Goal: Task Accomplishment & Management: Manage account settings

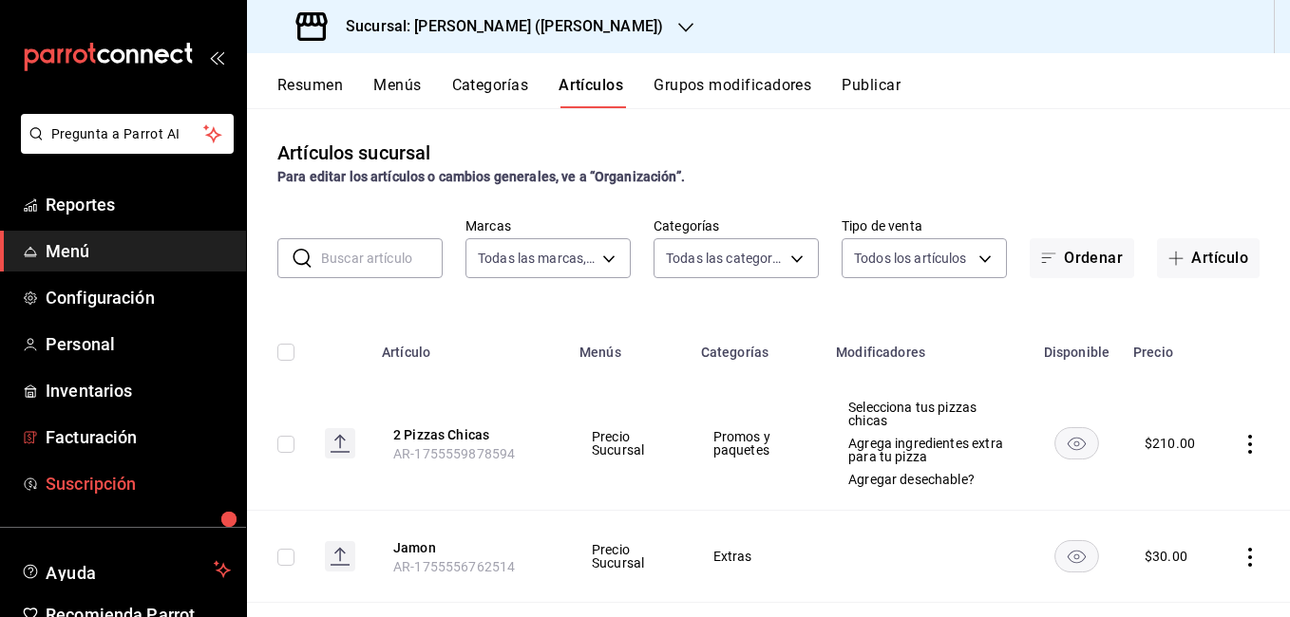
scroll to position [95, 0]
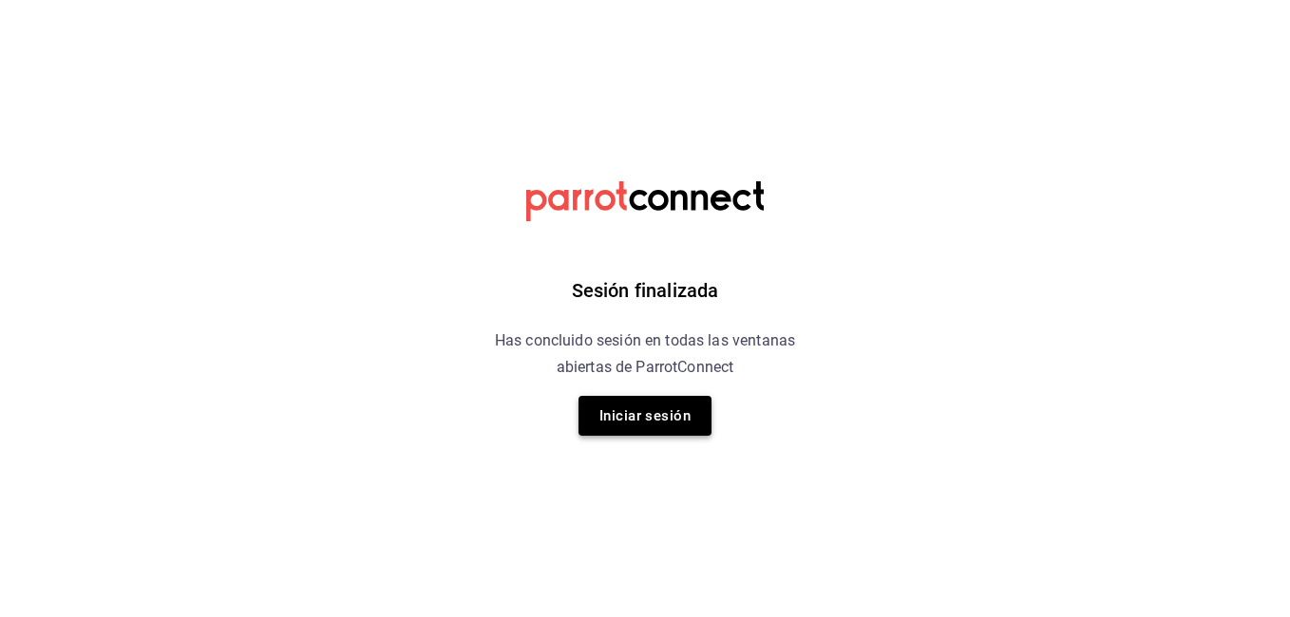
drag, startPoint x: 114, startPoint y: 337, endPoint x: 679, endPoint y: 419, distance: 571.1
click at [679, 419] on button "Iniciar sesión" at bounding box center [645, 416] width 133 height 40
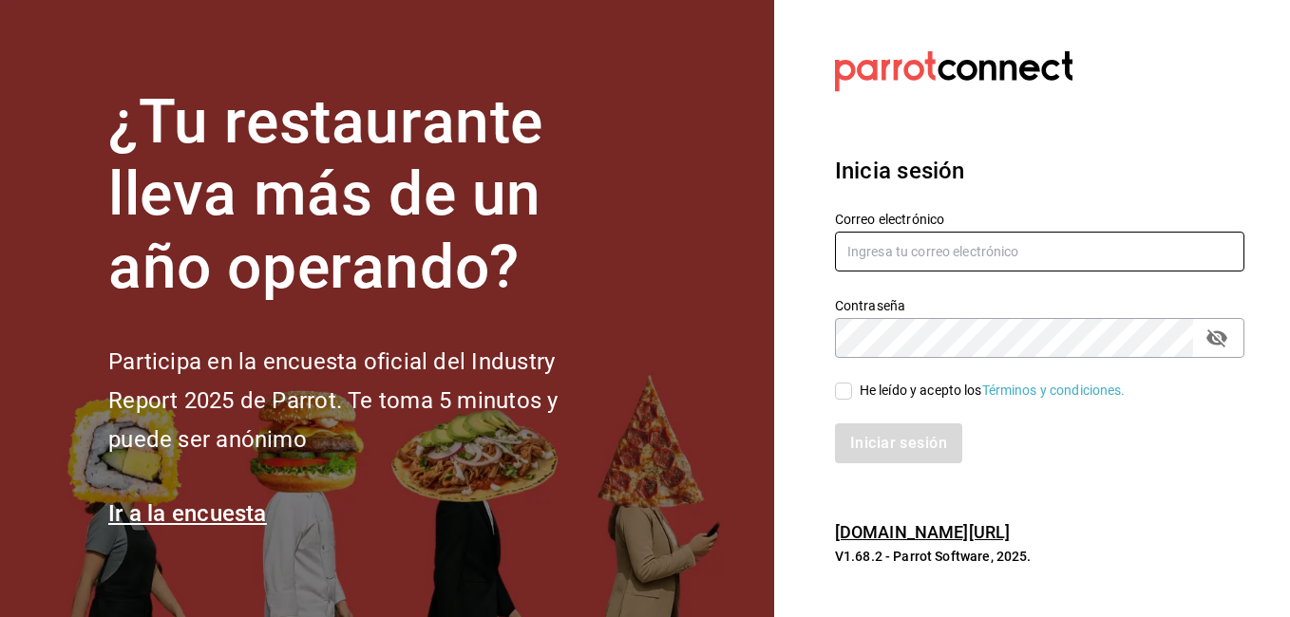
click at [877, 246] on input "text" at bounding box center [1039, 252] width 409 height 40
type input "danieltafollatib@gmail.com"
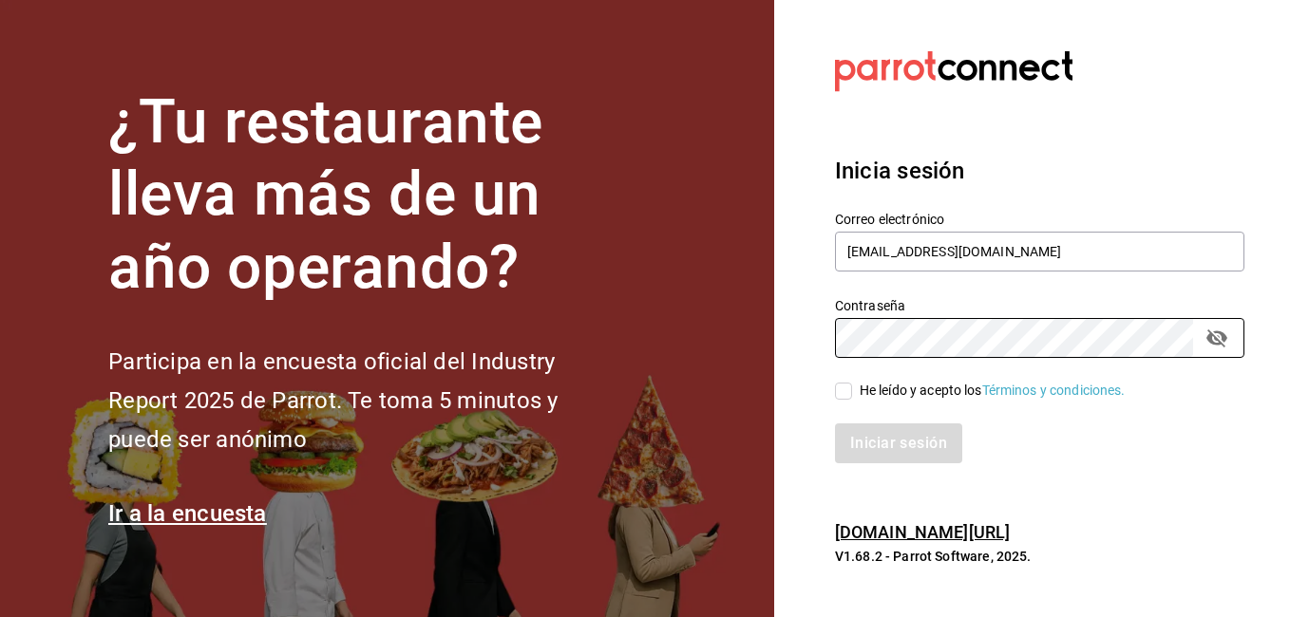
click at [849, 398] on input "He leído y acepto los Términos y condiciones." at bounding box center [843, 391] width 17 height 17
checkbox input "true"
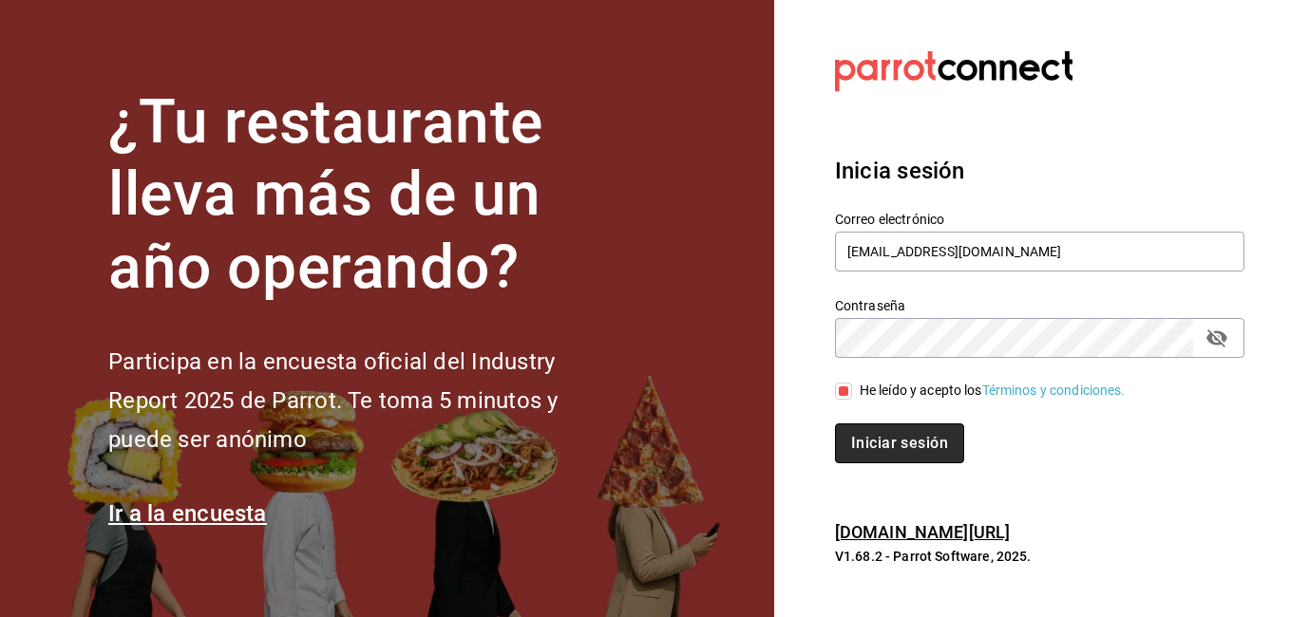
click at [880, 435] on button "Iniciar sesión" at bounding box center [899, 444] width 129 height 40
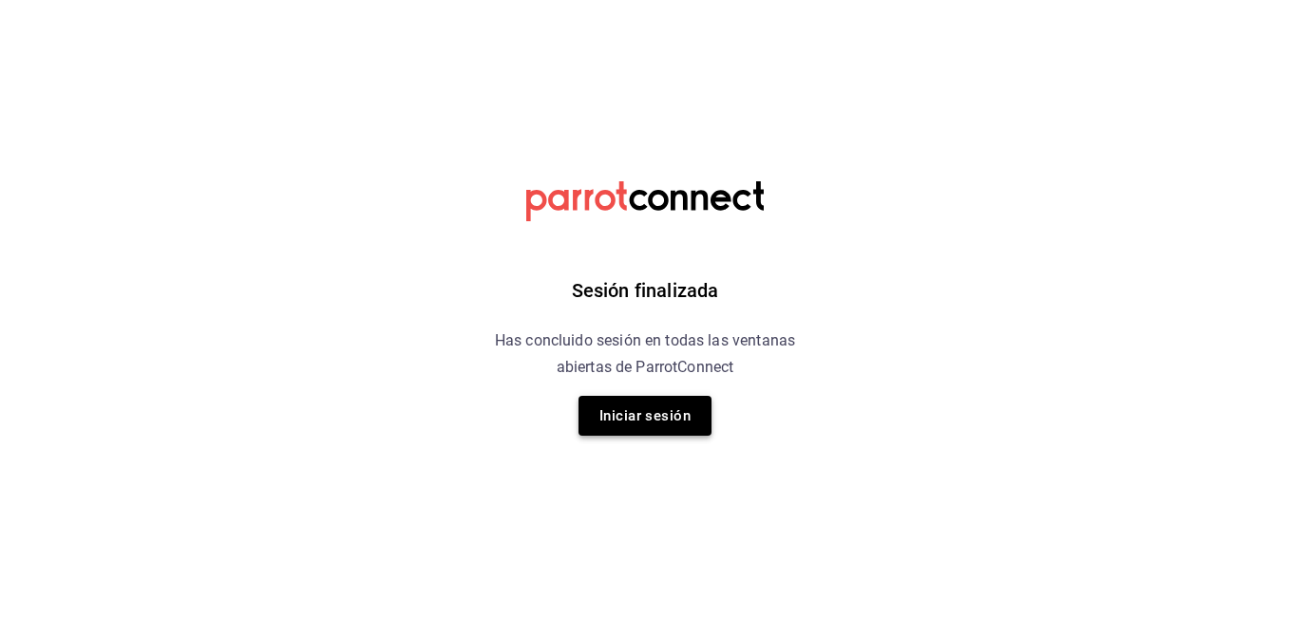
click at [643, 418] on button "Iniciar sesión" at bounding box center [645, 416] width 133 height 40
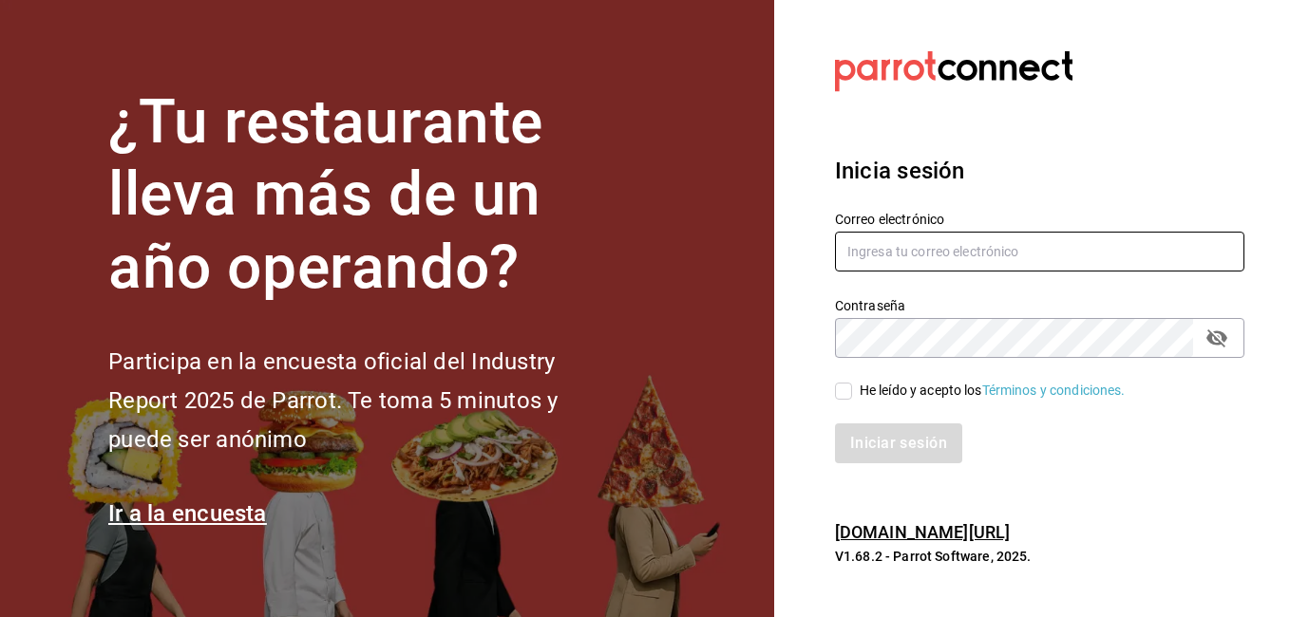
click at [897, 246] on input "text" at bounding box center [1039, 252] width 409 height 40
type input "[EMAIL_ADDRESS][DOMAIN_NAME]"
click at [850, 390] on input "He leído y acepto los Términos y condiciones." at bounding box center [843, 391] width 17 height 17
checkbox input "true"
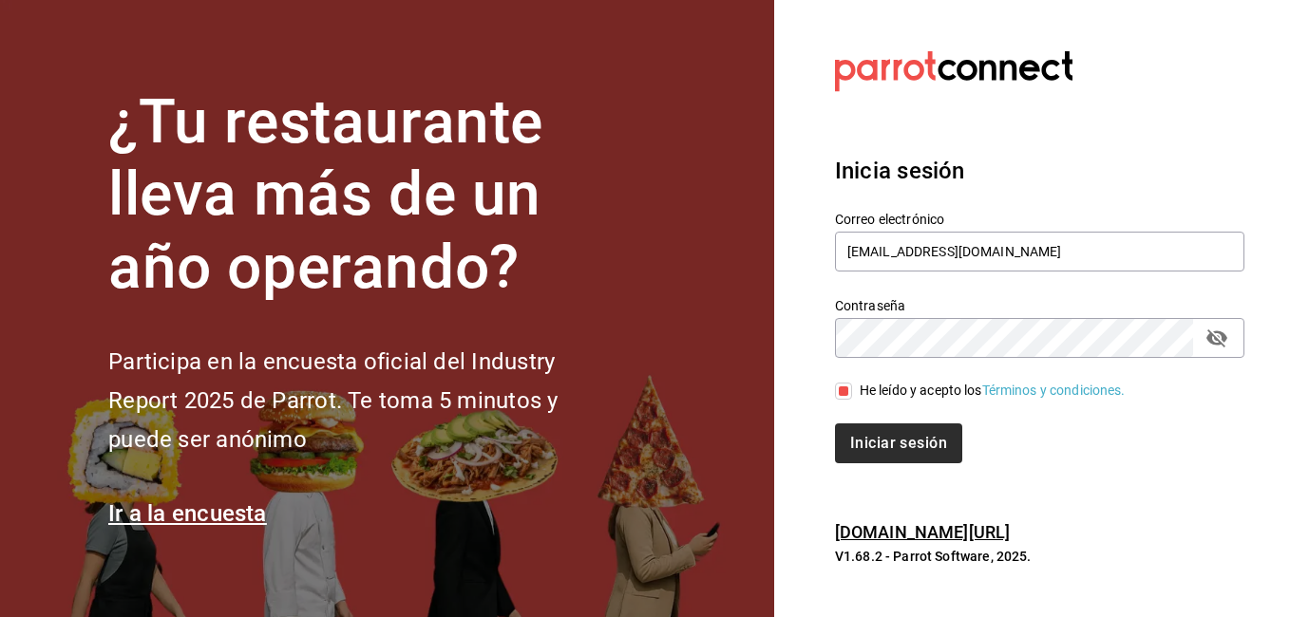
drag, startPoint x: 878, startPoint y: 420, endPoint x: 879, endPoint y: 429, distance: 9.5
click at [879, 424] on div "Iniciar sesión" at bounding box center [1028, 432] width 432 height 63
click at [879, 429] on button "Iniciar sesión" at bounding box center [899, 444] width 129 height 40
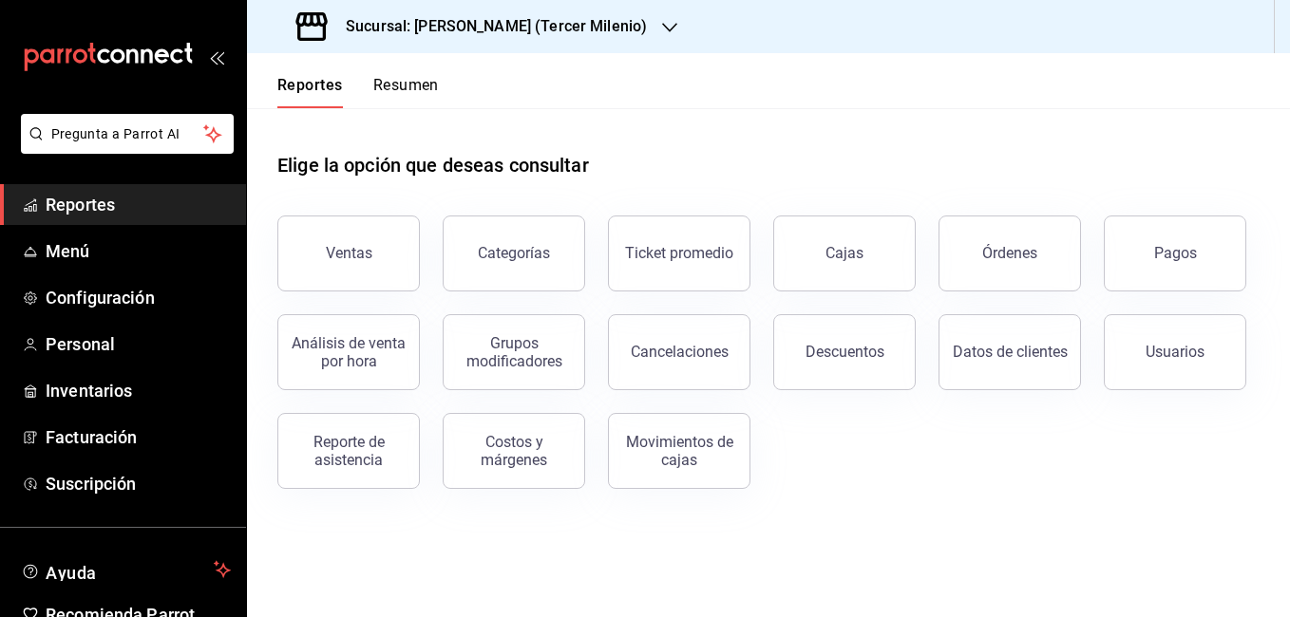
click at [480, 25] on h3 "Sucursal: [PERSON_NAME] (Tercer Milenio)" at bounding box center [489, 26] width 316 height 23
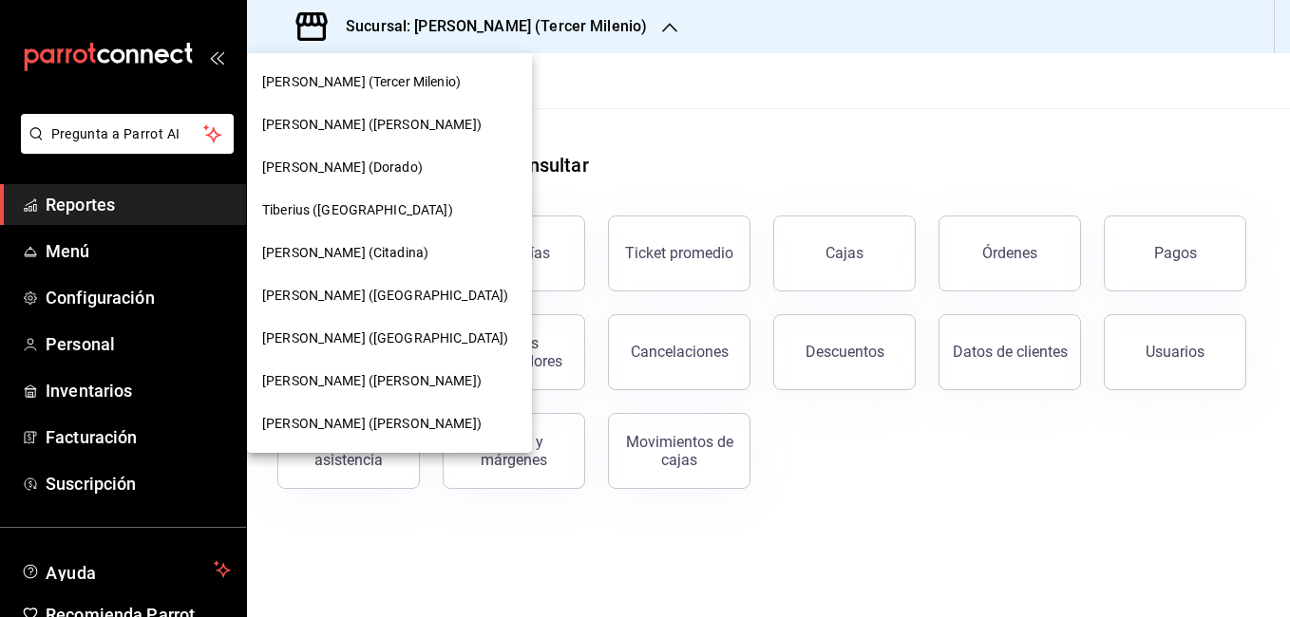
click at [413, 134] on div "[PERSON_NAME] ([PERSON_NAME])" at bounding box center [389, 125] width 255 height 20
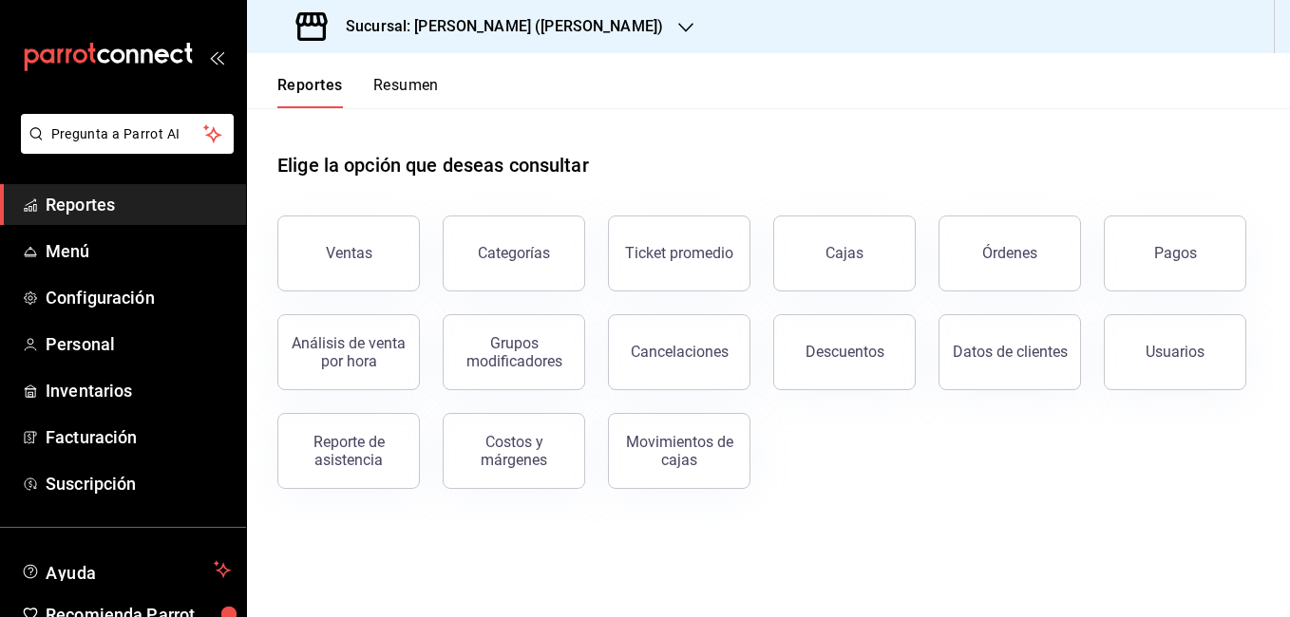
click at [394, 172] on h1 "Elige la opción que deseas consultar" at bounding box center [433, 165] width 312 height 28
click at [429, 86] on button "Resumen" at bounding box center [406, 92] width 66 height 32
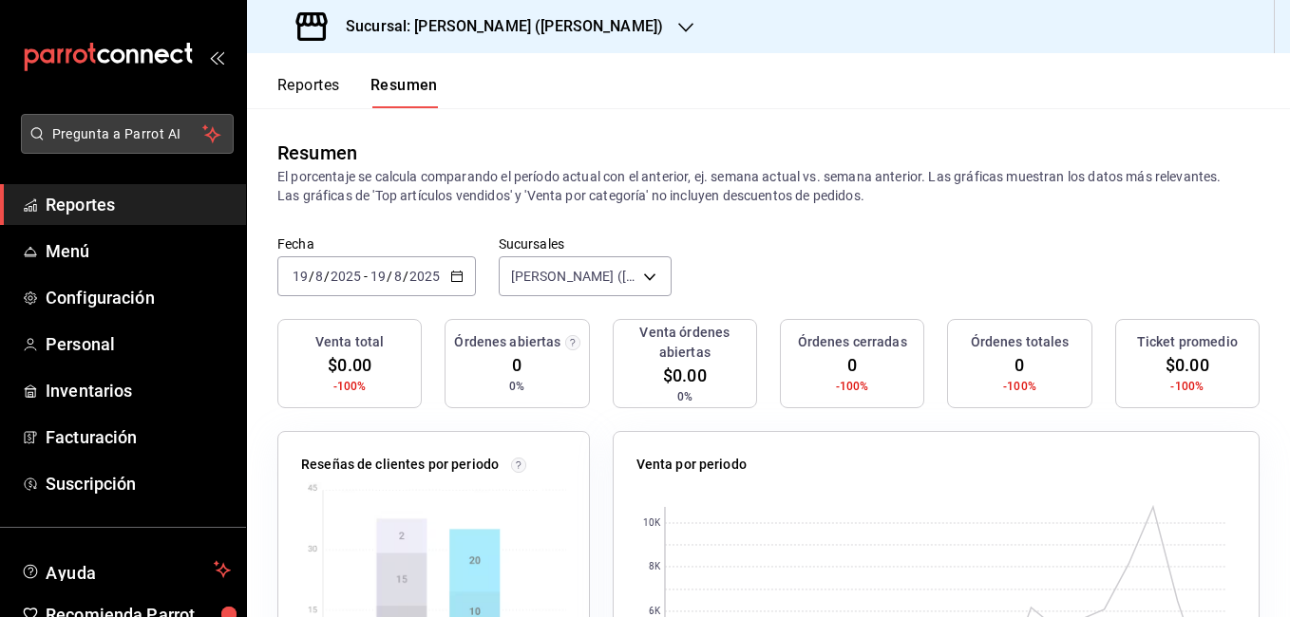
click at [102, 131] on span "Pregunta a Parrot AI" at bounding box center [127, 134] width 151 height 20
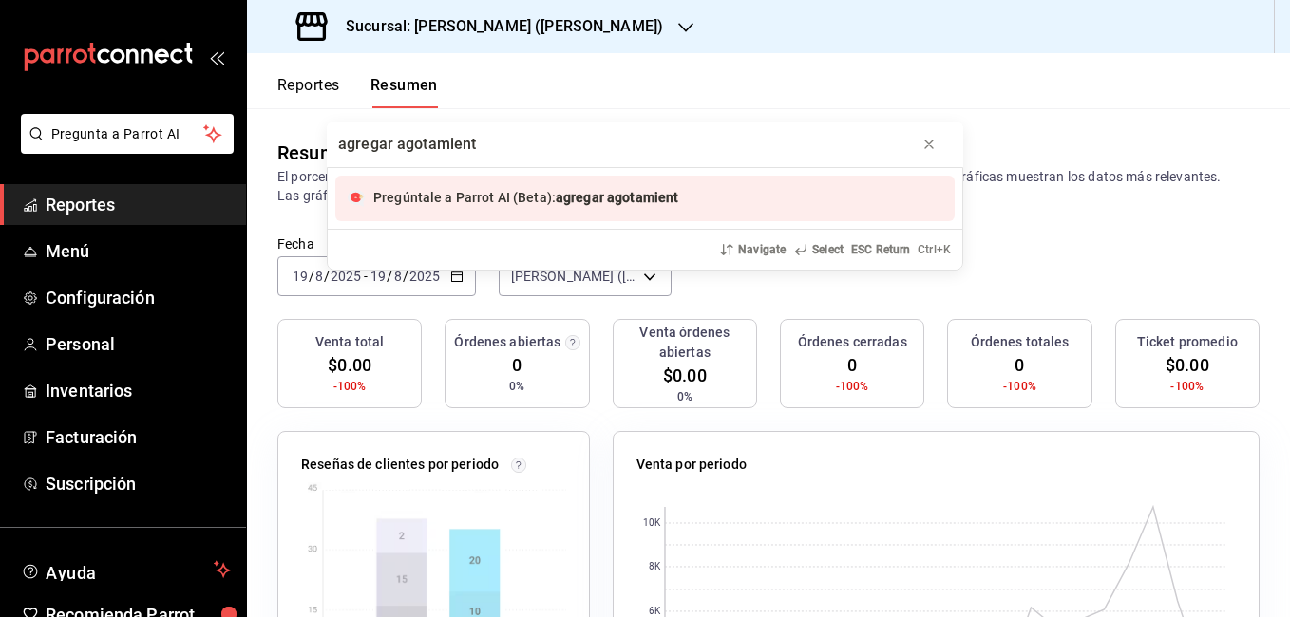
type input "agregar agotamiento"
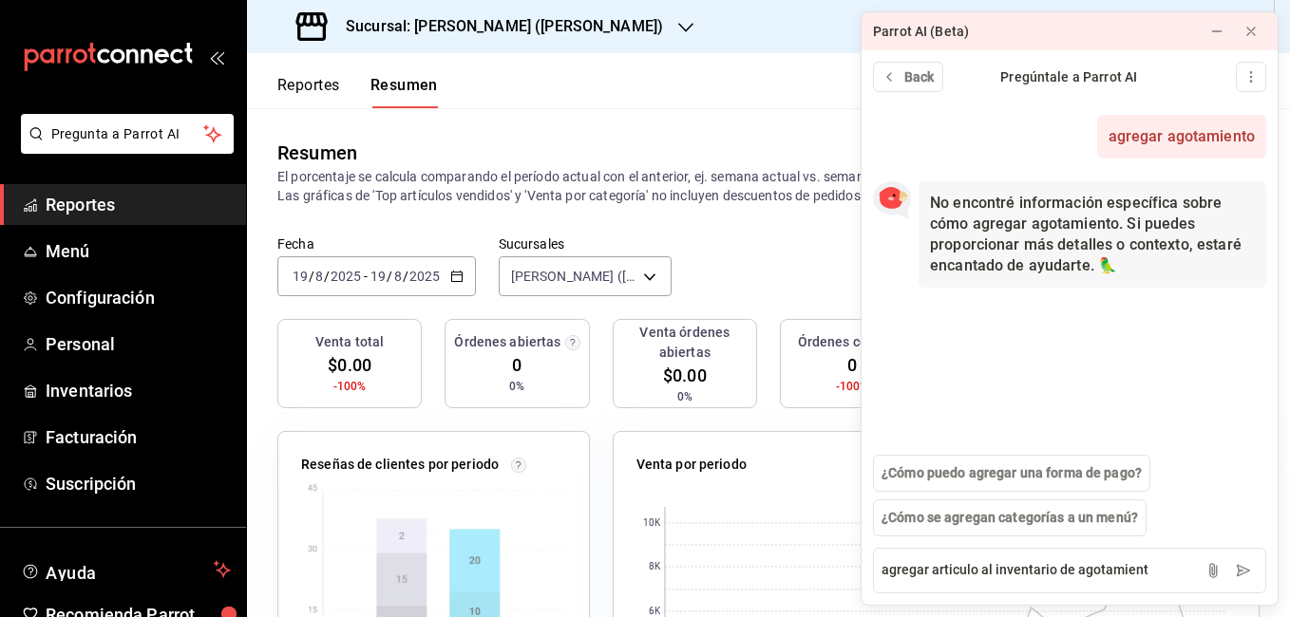
type textarea "agregar articulo al inventario de agotamiento"
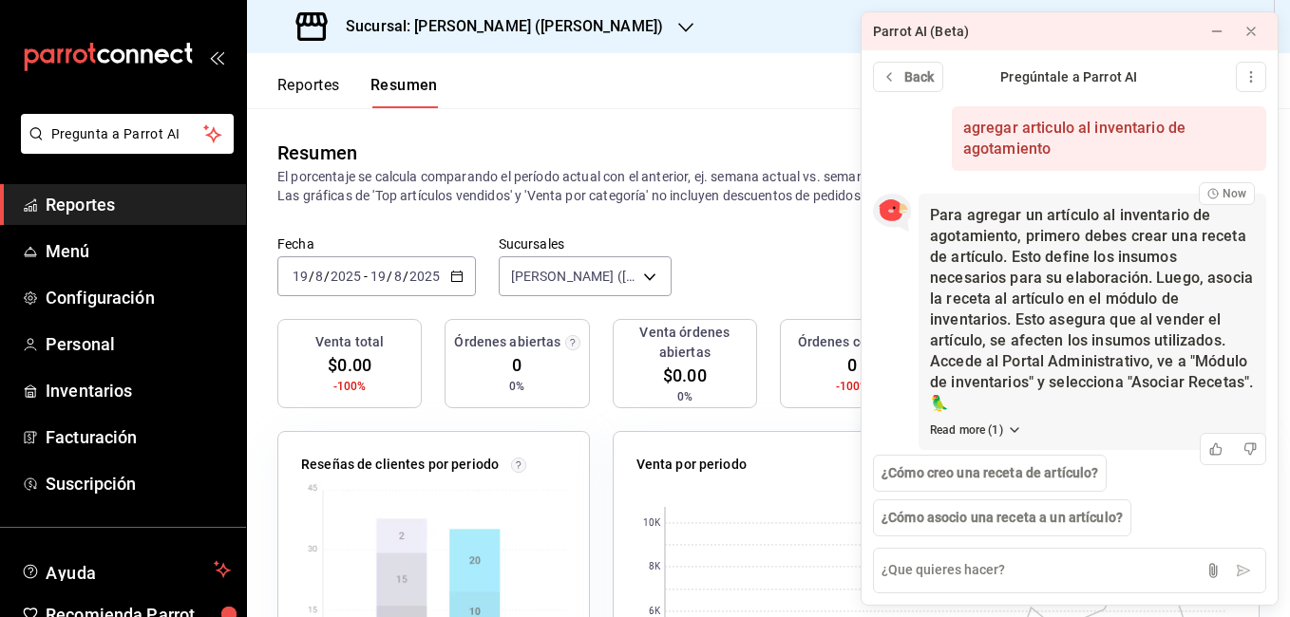
scroll to position [218, 0]
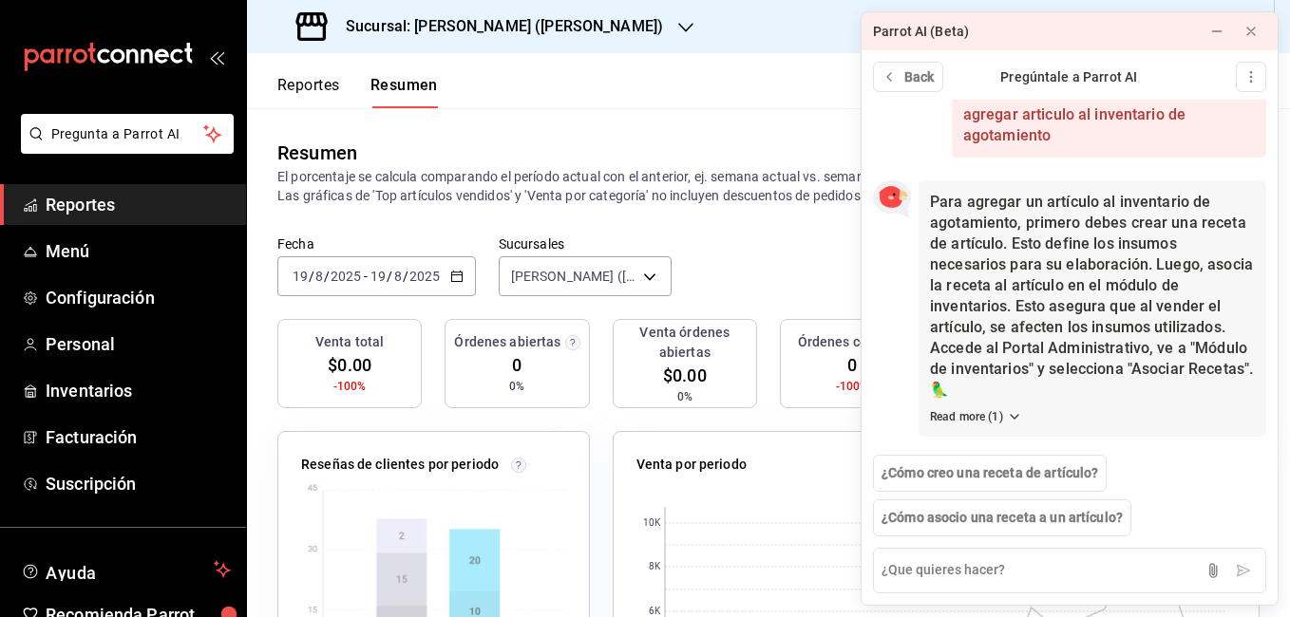
click at [690, 69] on header "Reportes Resumen" at bounding box center [768, 80] width 1043 height 55
click at [795, 137] on div "Resumen El porcentaje se calcula comparando el período actual con el anterior, …" at bounding box center [768, 171] width 1043 height 127
click at [148, 384] on span "Inventarios" at bounding box center [138, 391] width 185 height 26
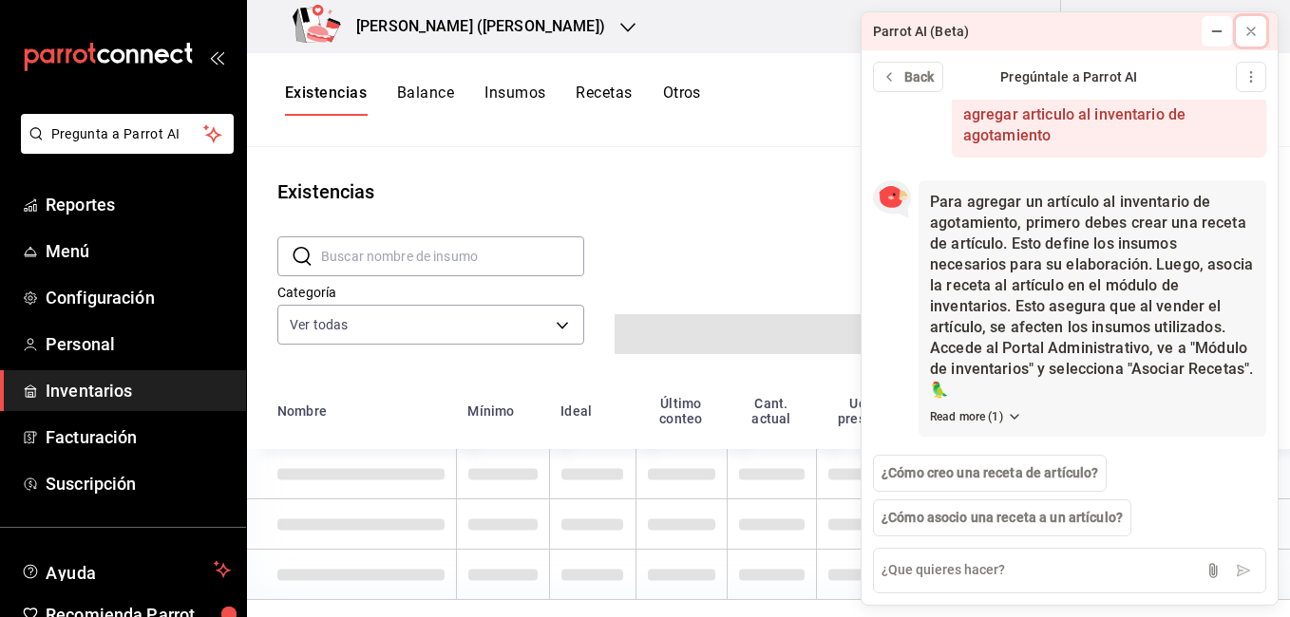
click at [1249, 26] on icon at bounding box center [1250, 31] width 15 height 15
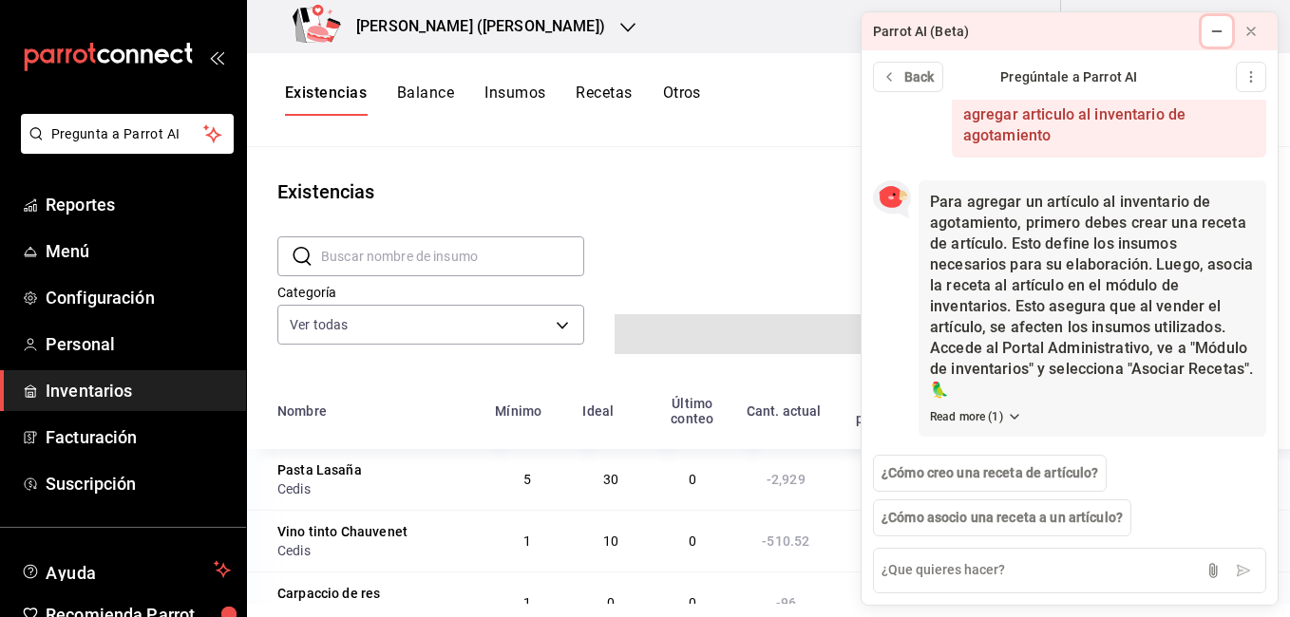
click at [1219, 31] on icon at bounding box center [1216, 31] width 9 height 0
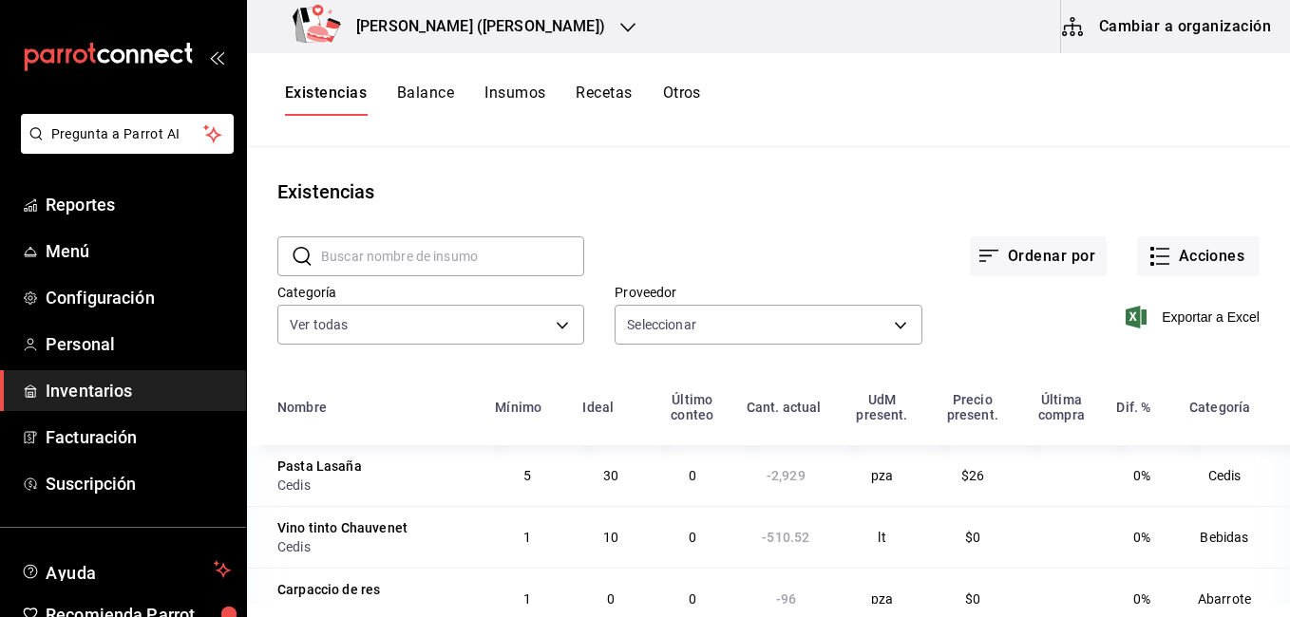
type input "2e60c6d1-55a8-4251-9b73-f1264e0beebe,26387c42-9dae-4639-abcf-d67ec785a498,c6c04…"
click at [616, 97] on button "Recetas" at bounding box center [604, 100] width 56 height 32
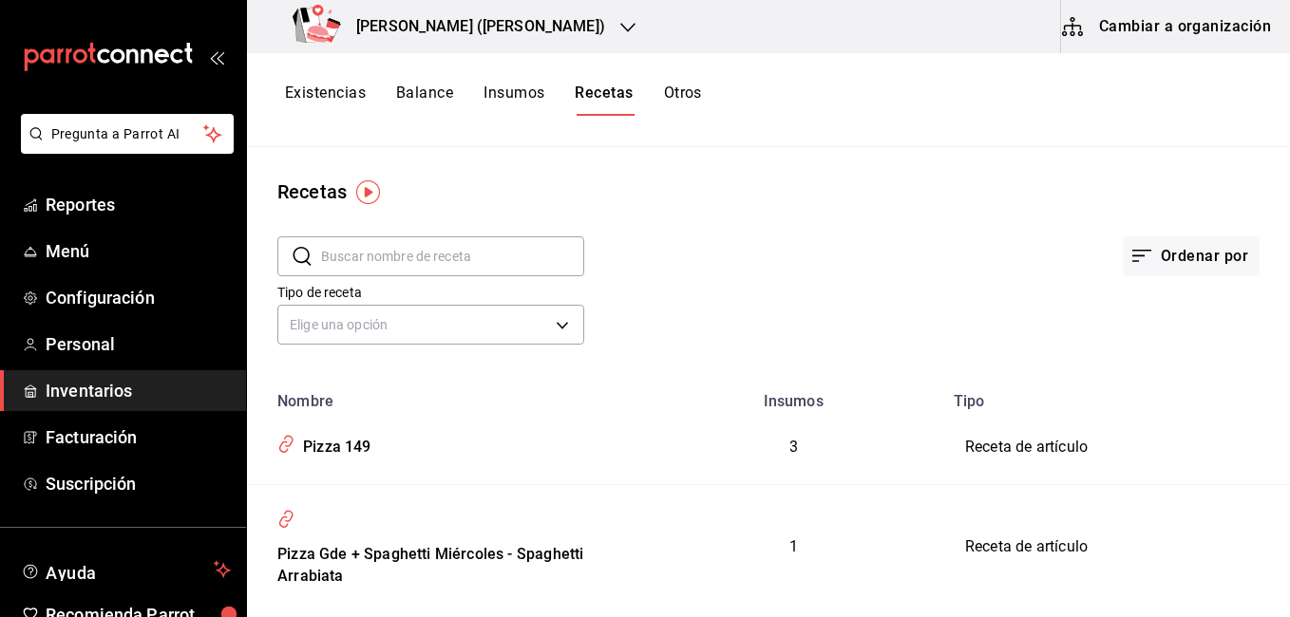
click at [1206, 49] on button "Cambiar a organización" at bounding box center [1168, 26] width 214 height 53
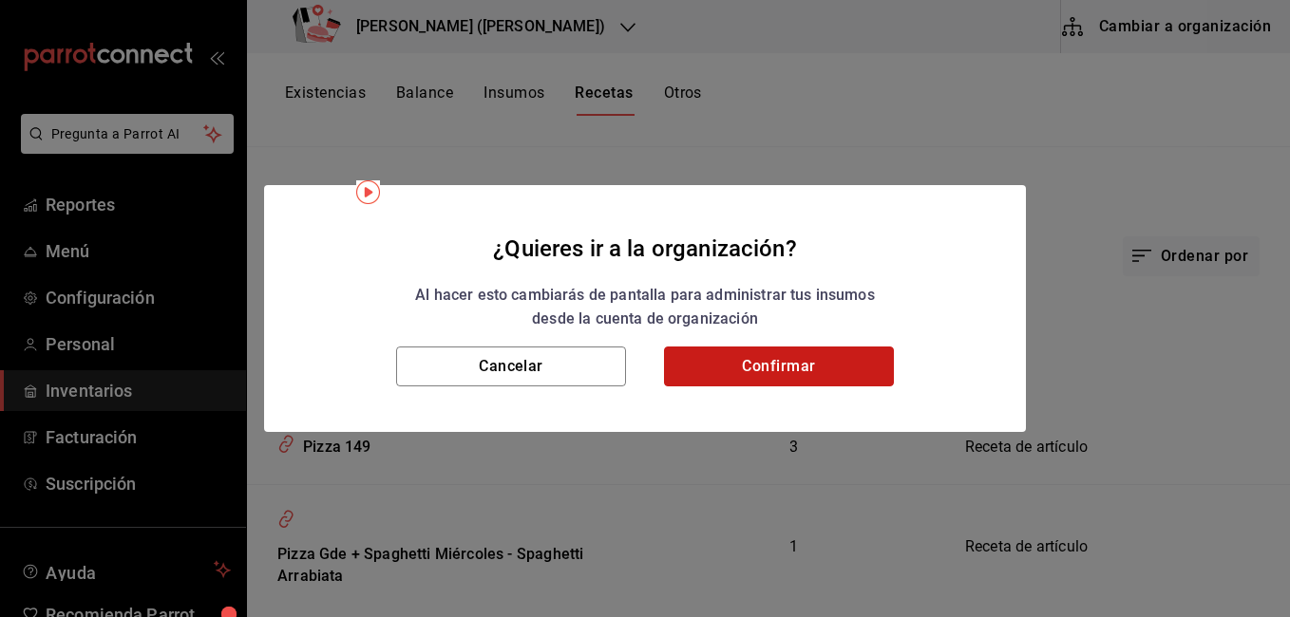
click at [831, 369] on button "Confirmar" at bounding box center [779, 367] width 230 height 40
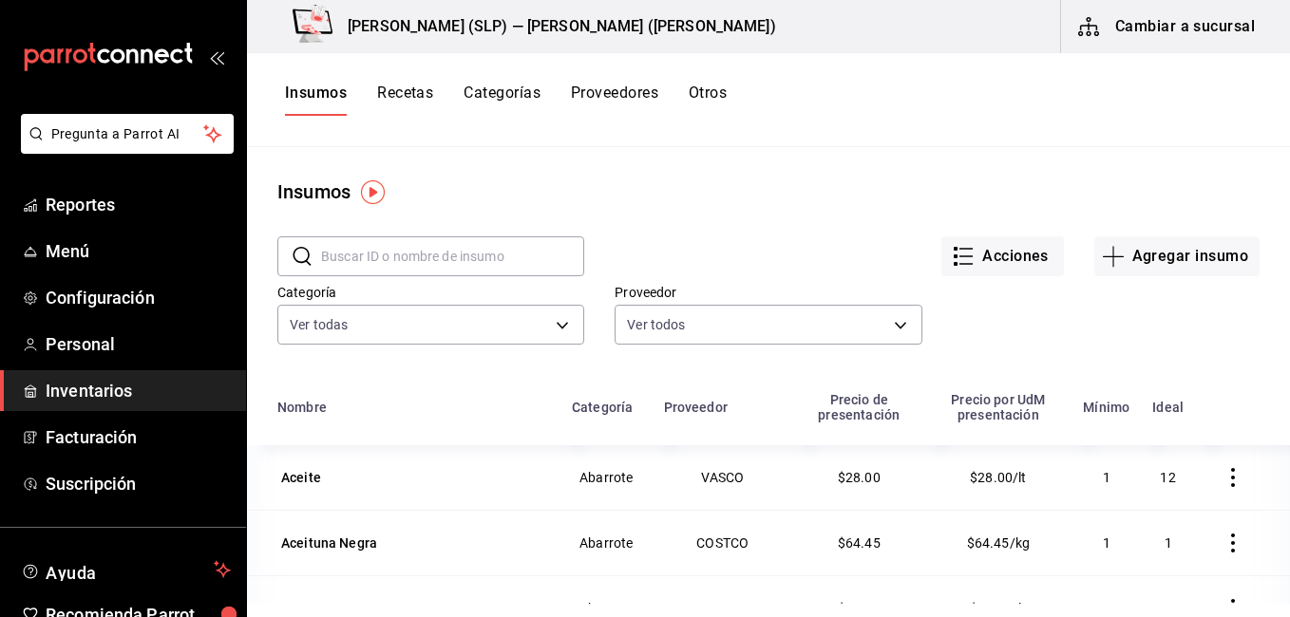
click at [426, 91] on button "Recetas" at bounding box center [405, 100] width 56 height 32
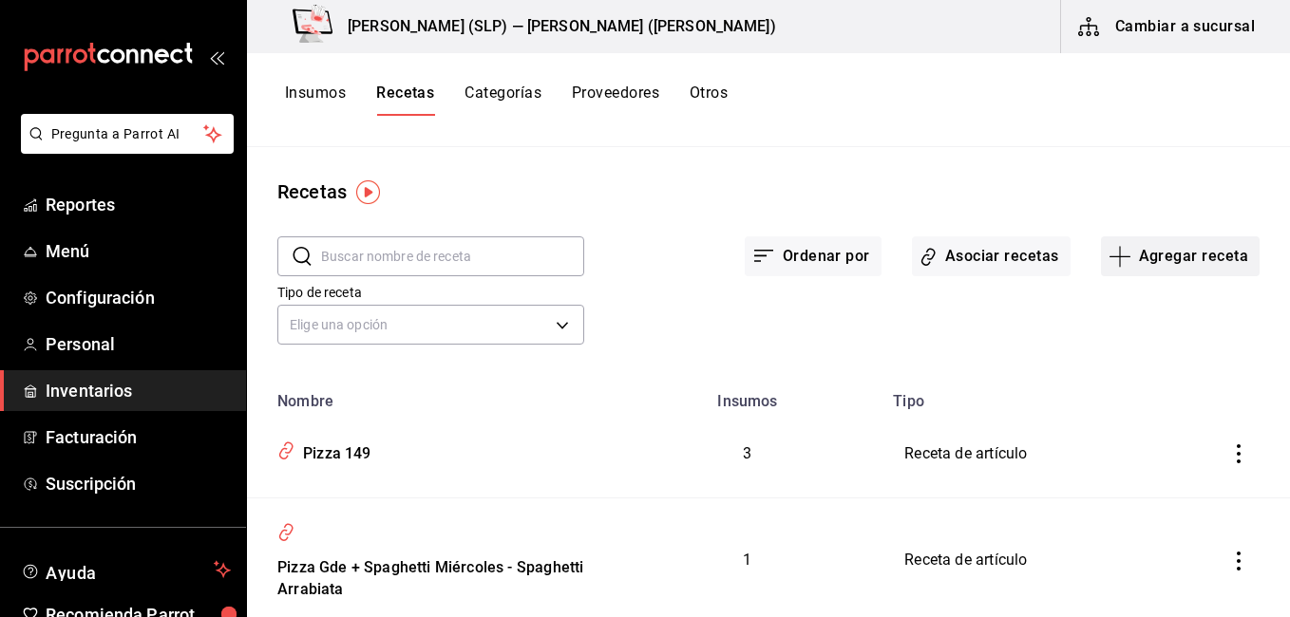
click at [1143, 254] on button "Agregar receta" at bounding box center [1180, 257] width 159 height 40
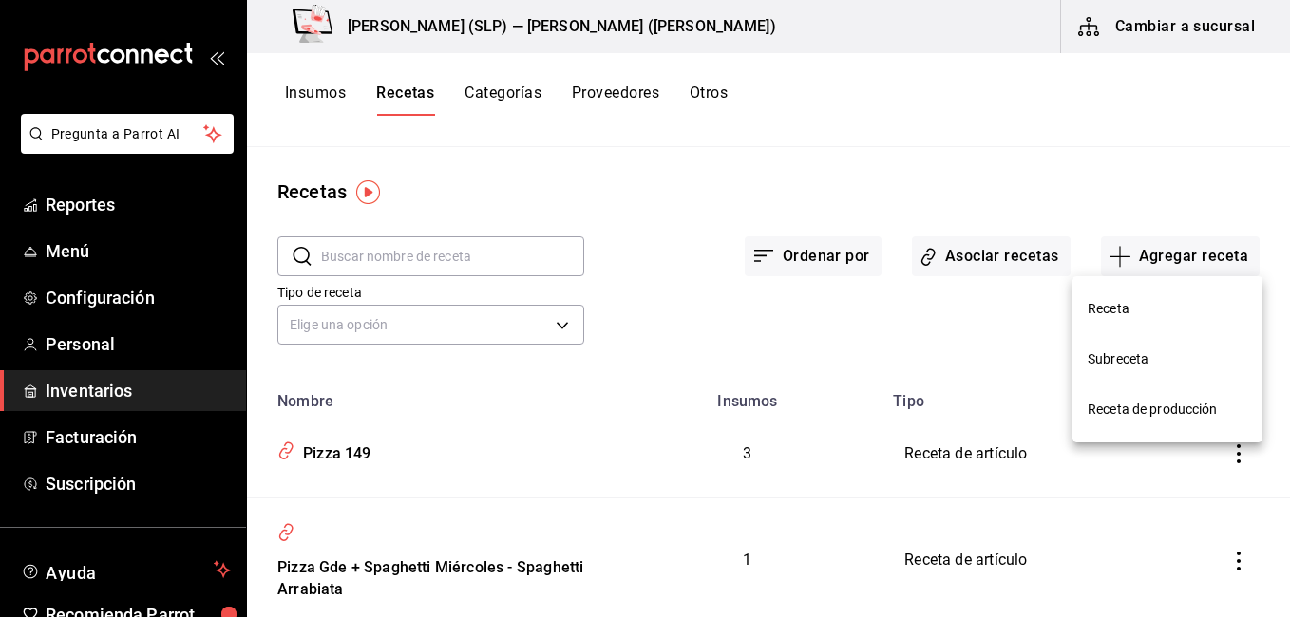
click at [1133, 298] on li "Receta" at bounding box center [1167, 309] width 190 height 50
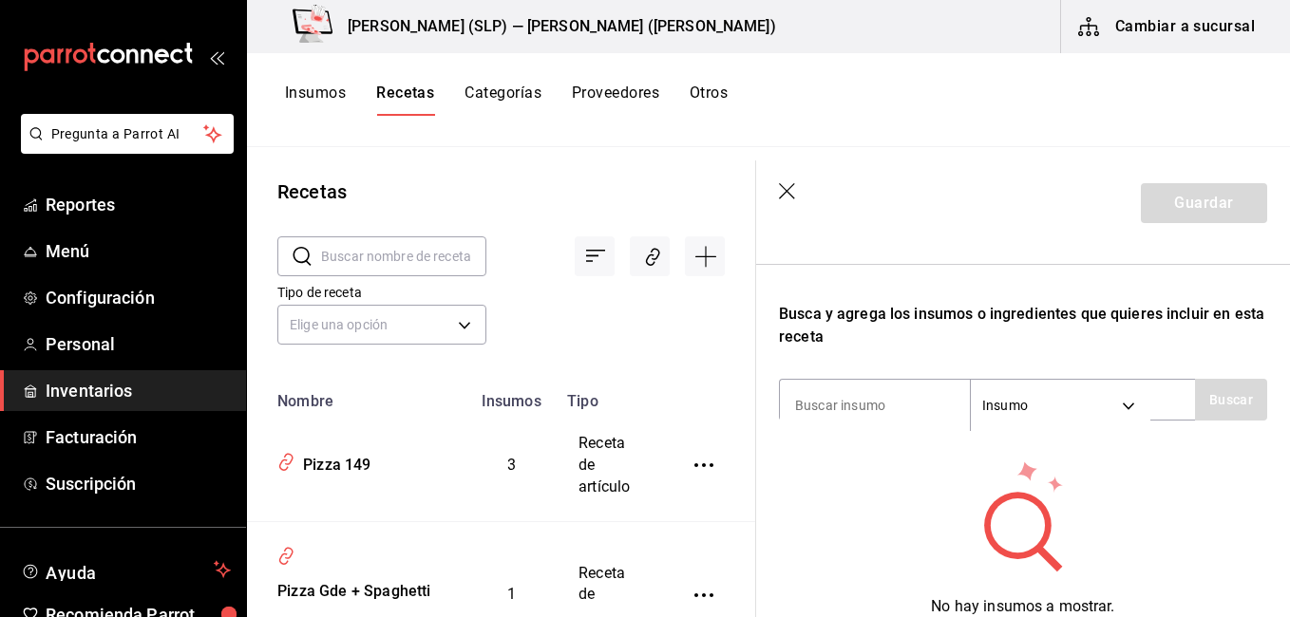
scroll to position [95, 0]
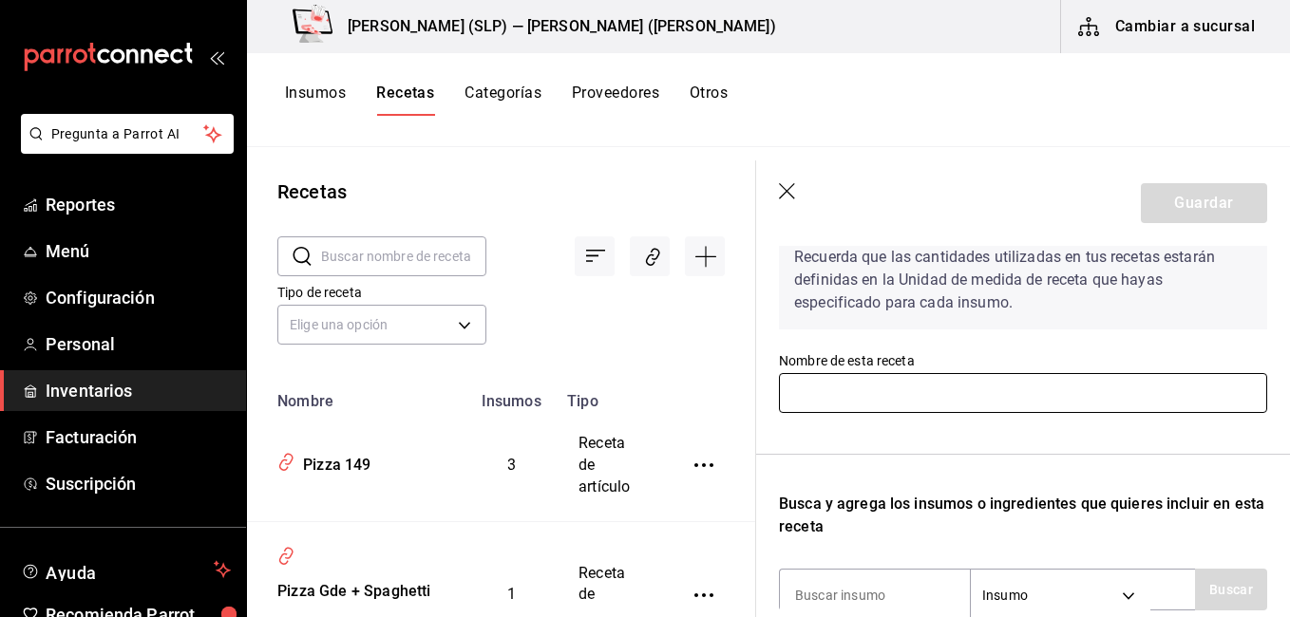
click at [914, 380] on input "text" at bounding box center [1023, 393] width 488 height 40
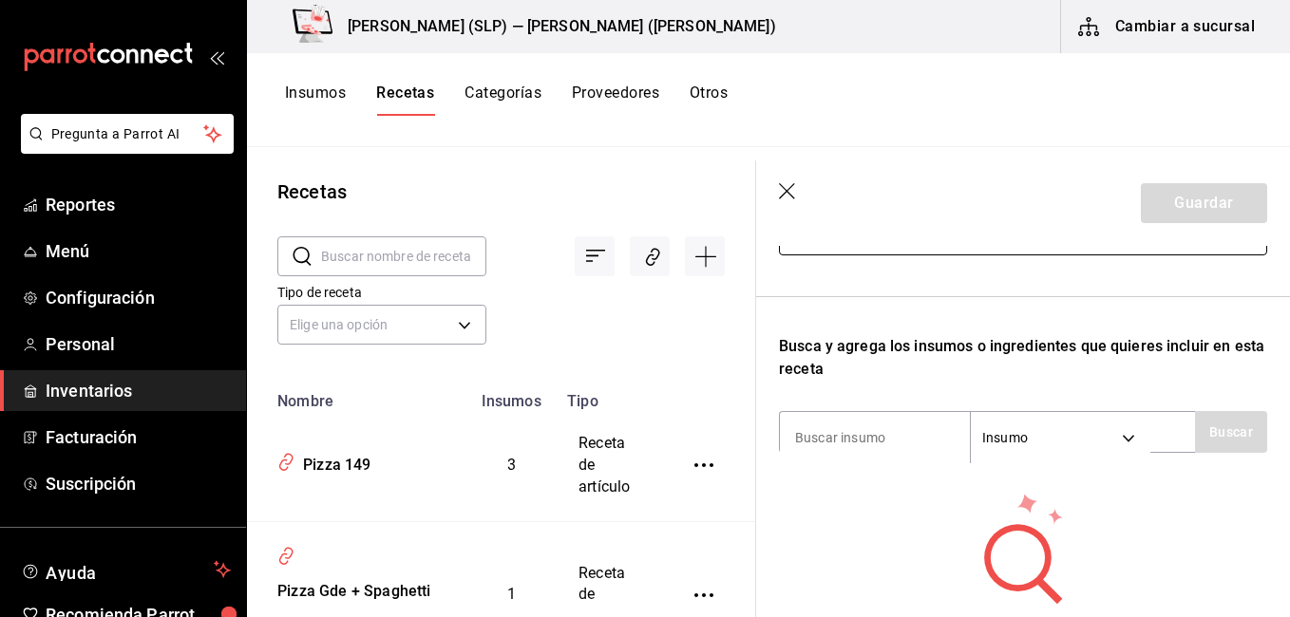
scroll to position [285, 0]
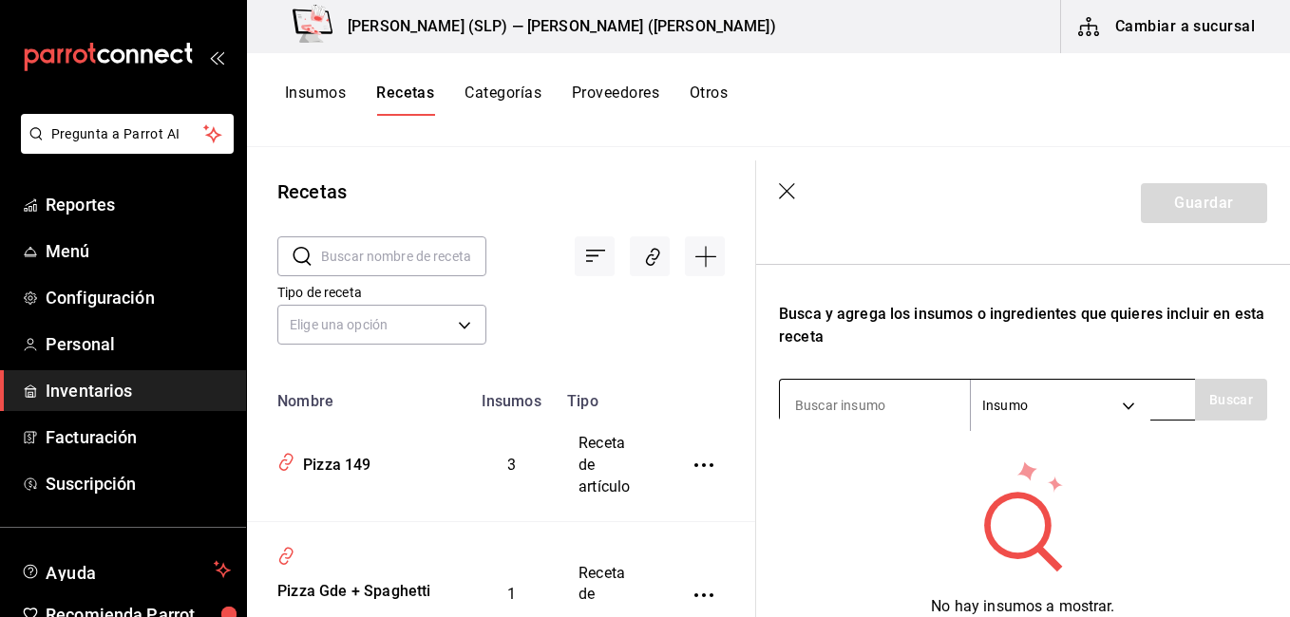
type input "Pizza Chica"
click at [901, 407] on input at bounding box center [875, 406] width 190 height 40
click at [1070, 408] on body "Pregunta a Parrot AI Reportes Menú Configuración Personal Inventarios Facturaci…" at bounding box center [645, 302] width 1290 height 604
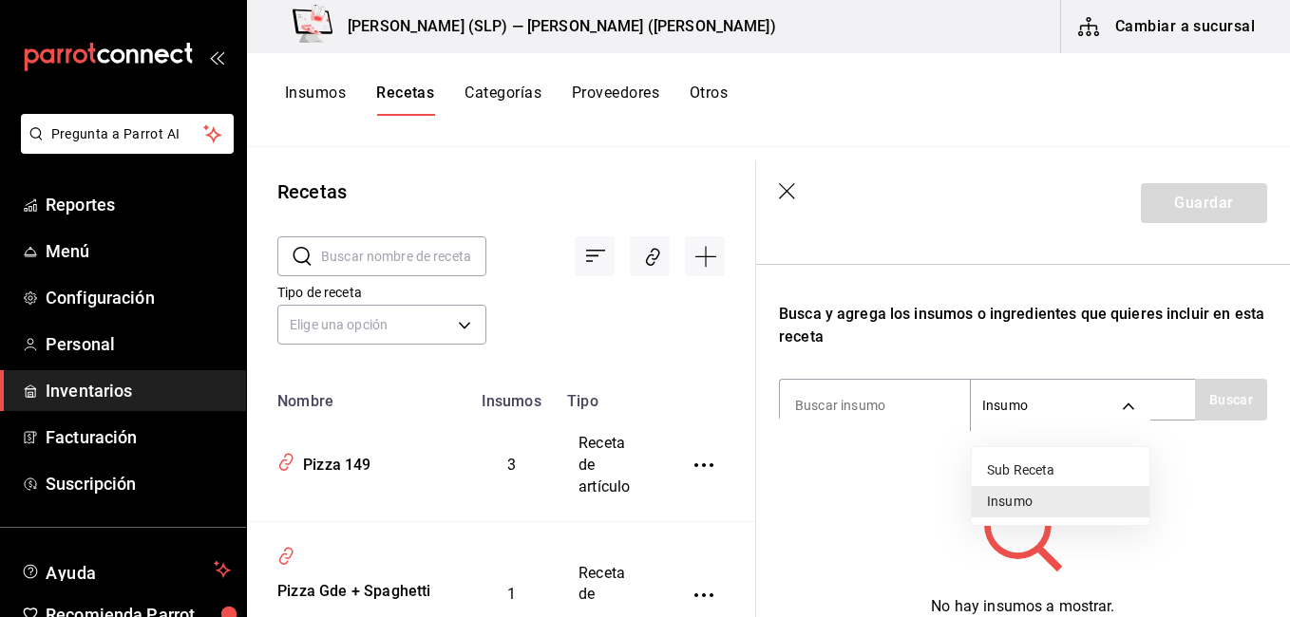
click at [1070, 408] on div at bounding box center [645, 308] width 1290 height 617
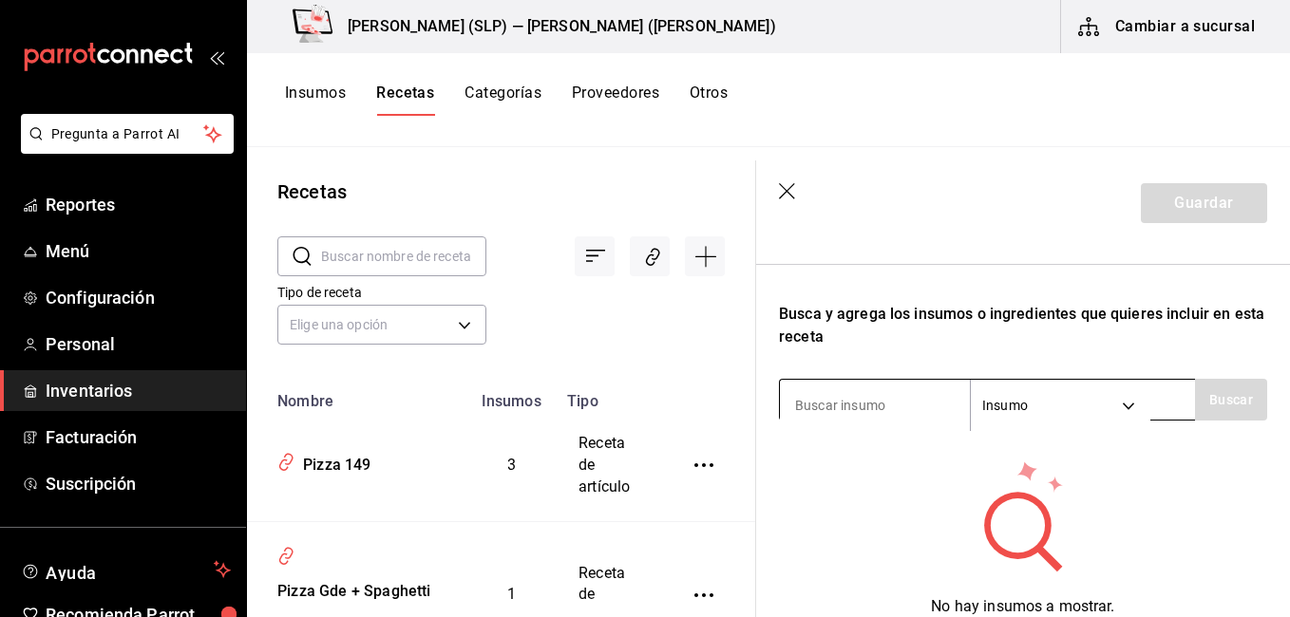
click at [888, 399] on input at bounding box center [875, 406] width 190 height 40
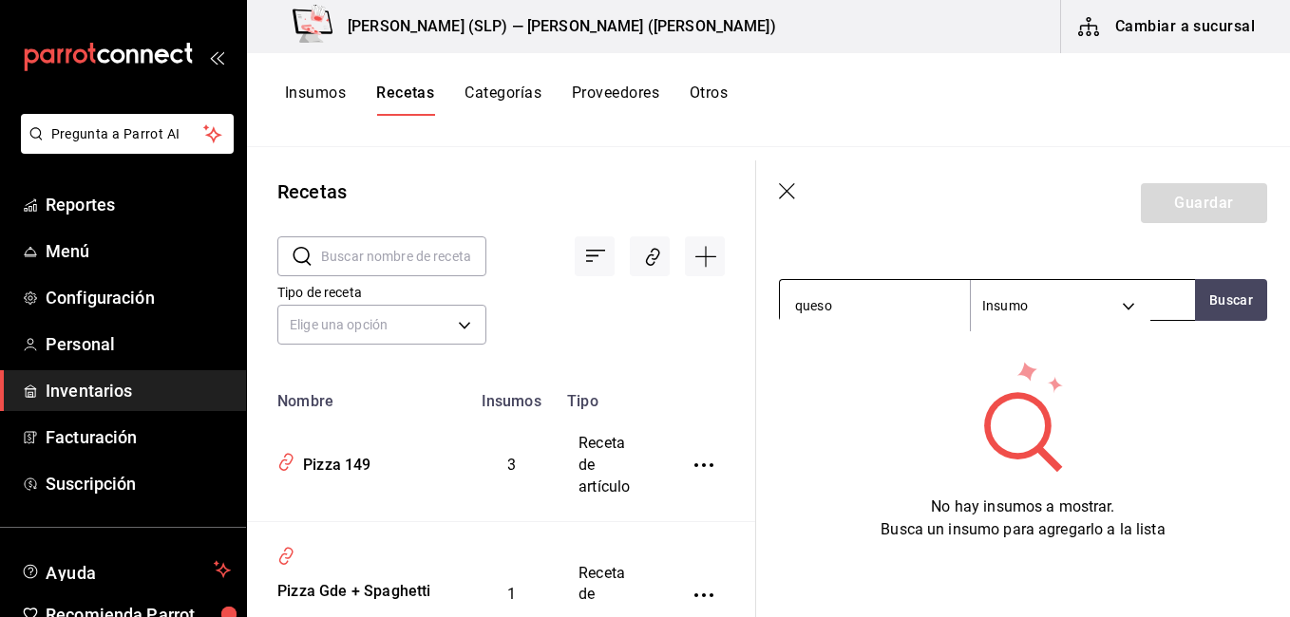
scroll to position [399, 0]
type input "queso"
click at [1217, 289] on button "Buscar" at bounding box center [1231, 300] width 72 height 42
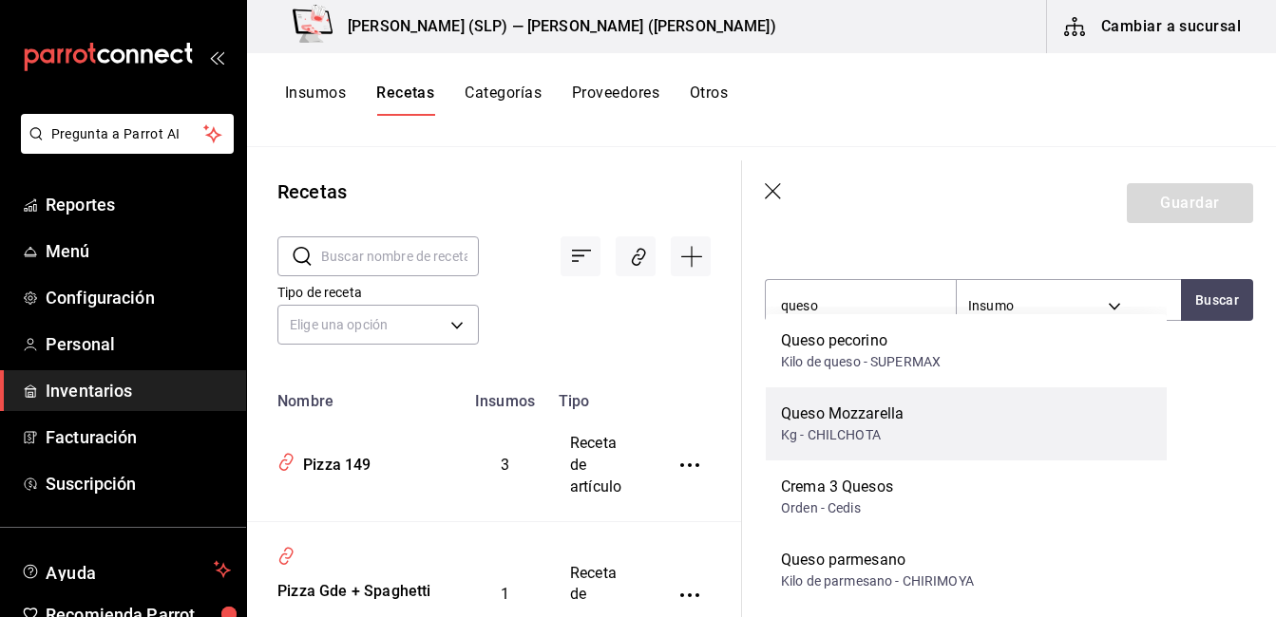
click at [875, 423] on div "Queso Mozzarella" at bounding box center [842, 414] width 123 height 23
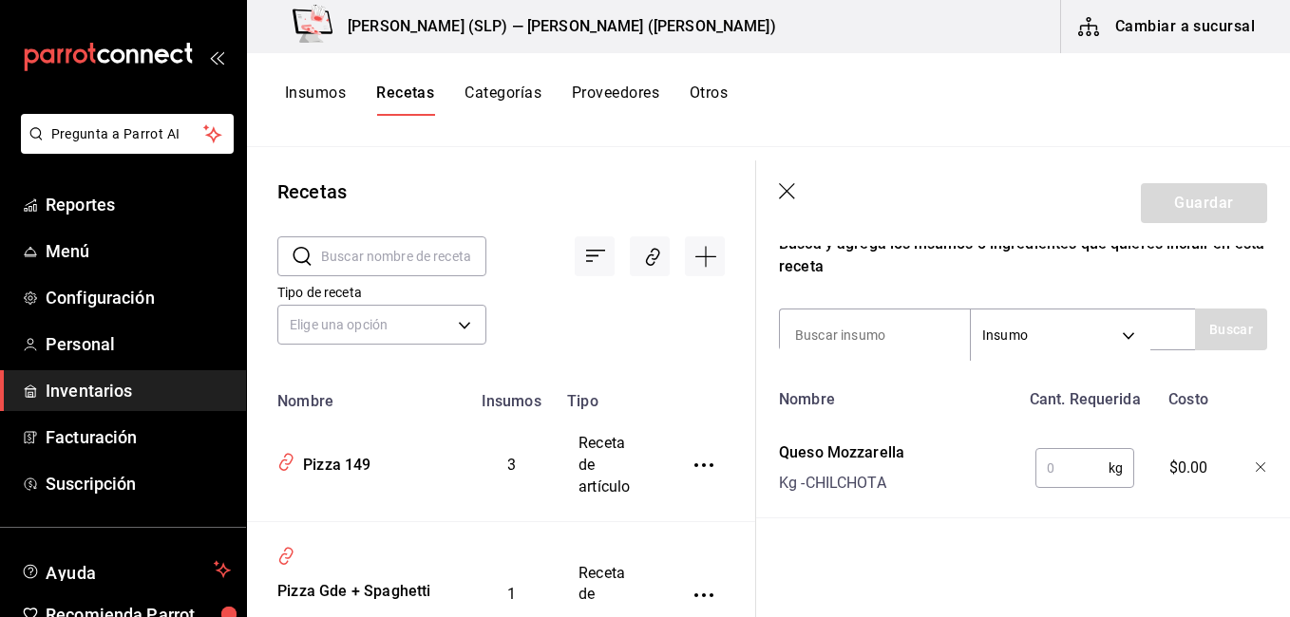
scroll to position [370, 0]
click at [1071, 459] on input "text" at bounding box center [1071, 468] width 73 height 38
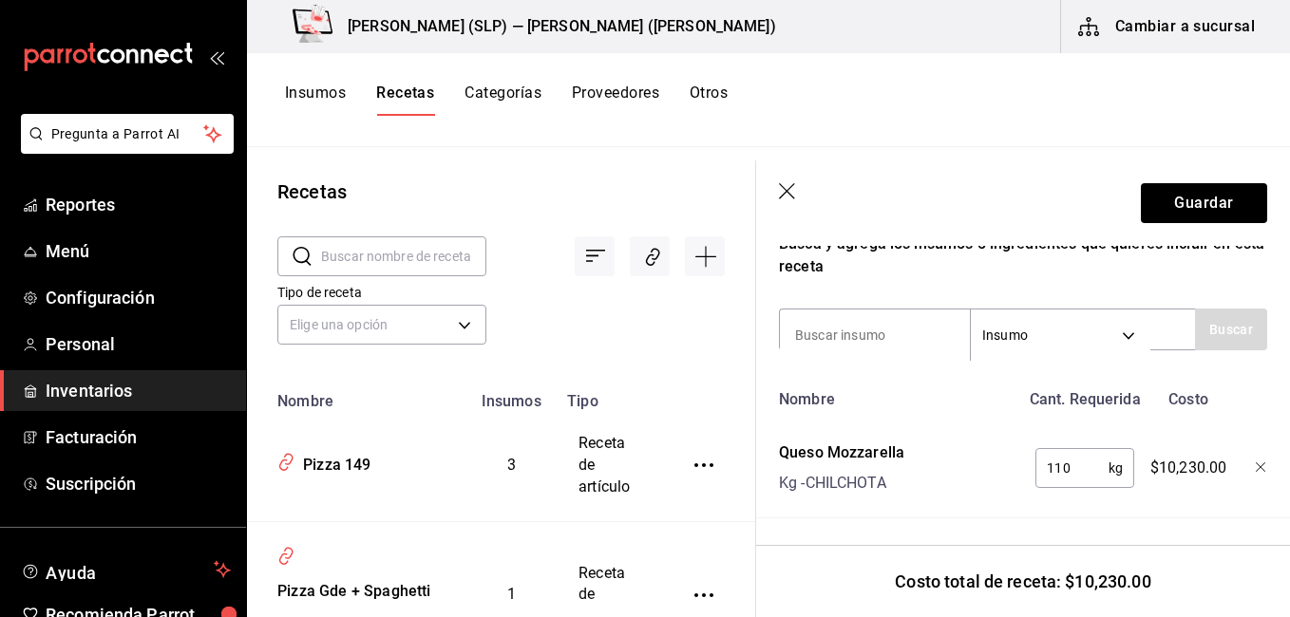
click at [1110, 454] on div "110 kg ​" at bounding box center [1084, 468] width 99 height 40
click at [1114, 453] on div "110 kg ​" at bounding box center [1084, 468] width 99 height 40
type input "1"
type input "0.110"
click at [1120, 461] on div "0.110 kg ​" at bounding box center [1084, 468] width 99 height 40
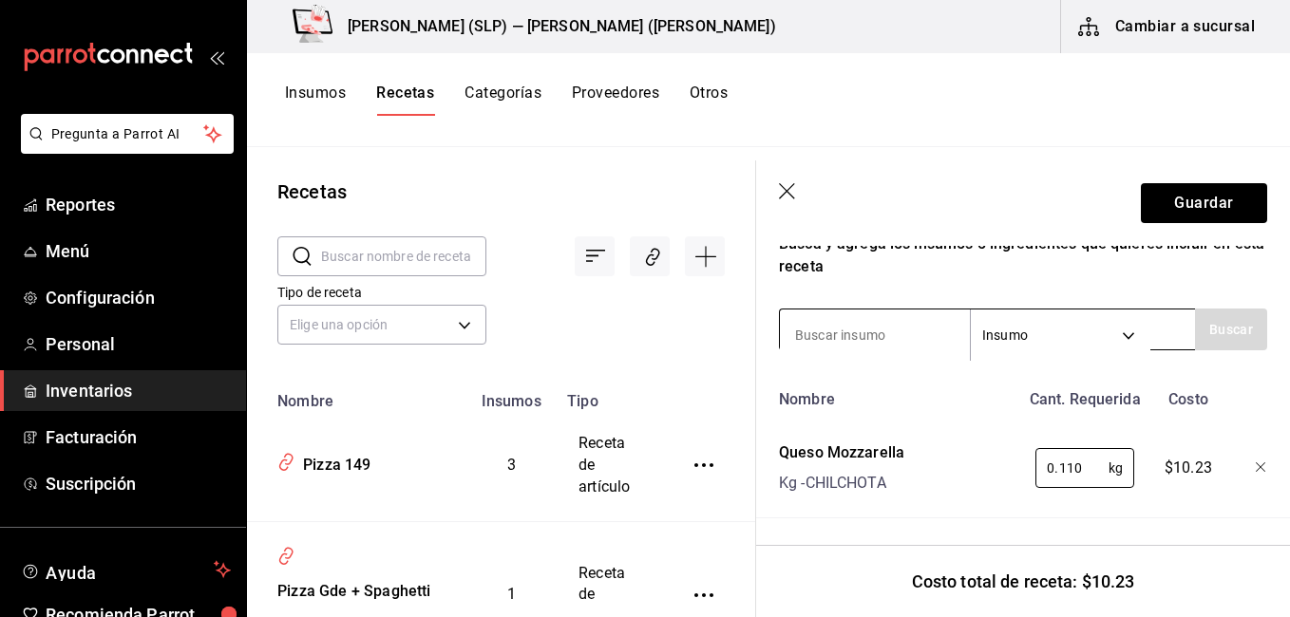
click at [897, 319] on input at bounding box center [875, 335] width 190 height 40
type input "b"
type input "tortilla"
click at [1210, 327] on button "Buscar" at bounding box center [1231, 330] width 72 height 42
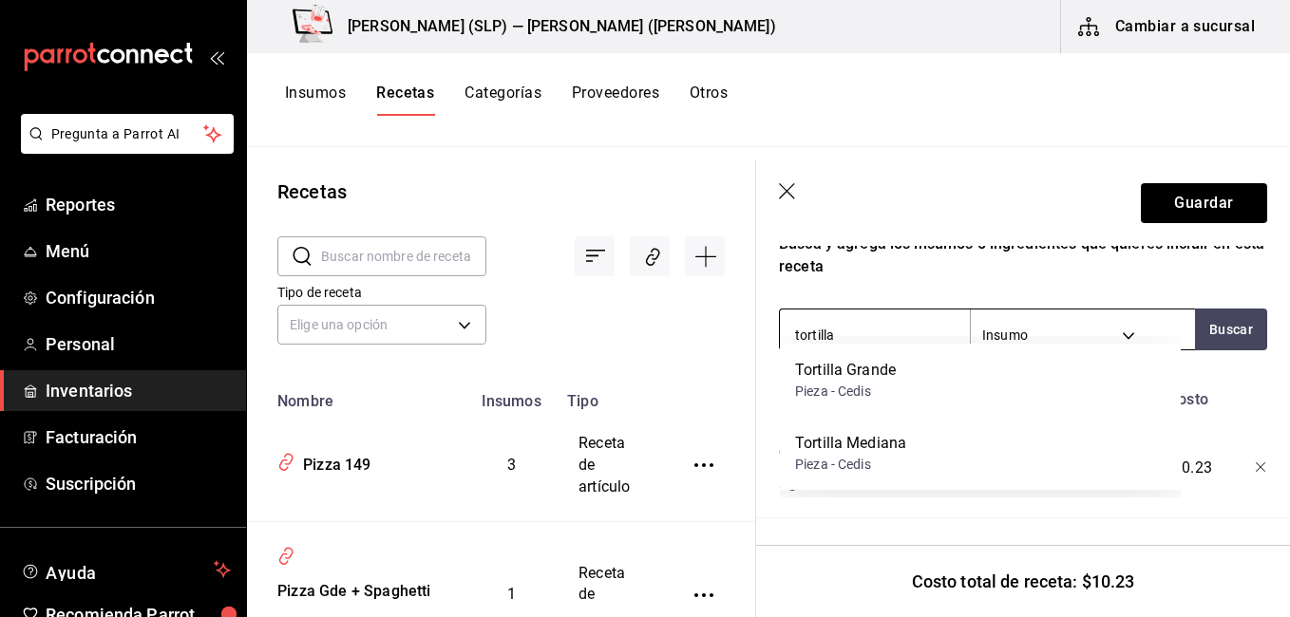
click at [910, 315] on input "tortilla" at bounding box center [875, 335] width 190 height 40
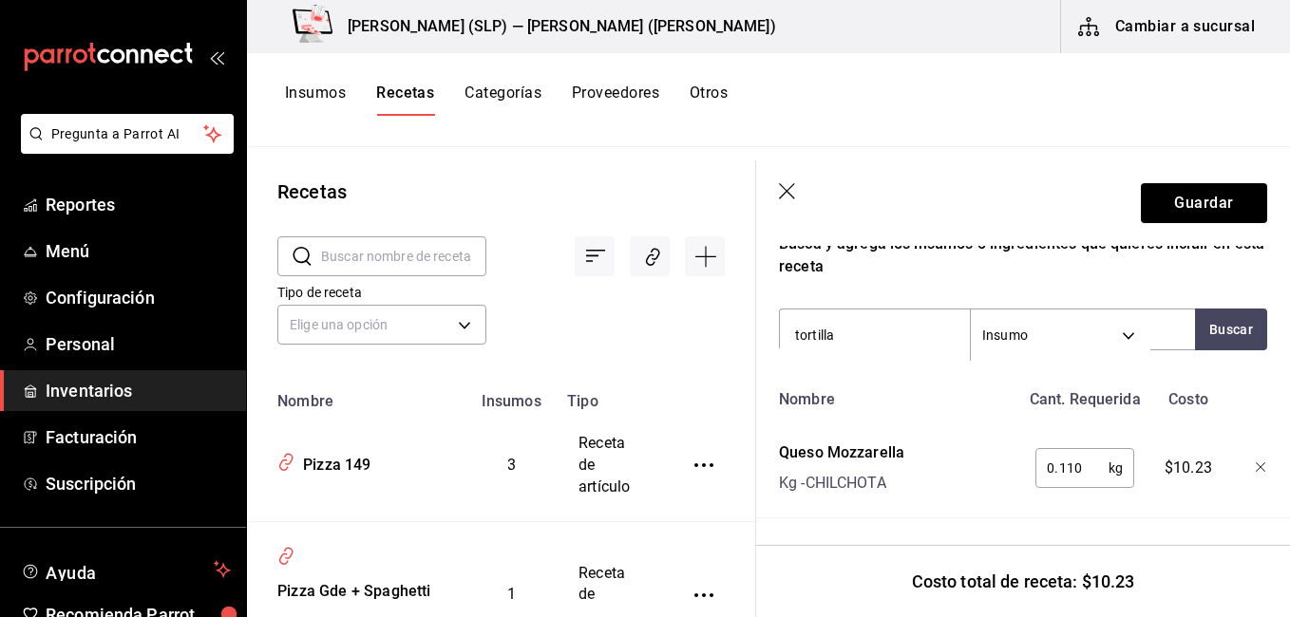
click at [791, 190] on icon "button" at bounding box center [788, 192] width 19 height 19
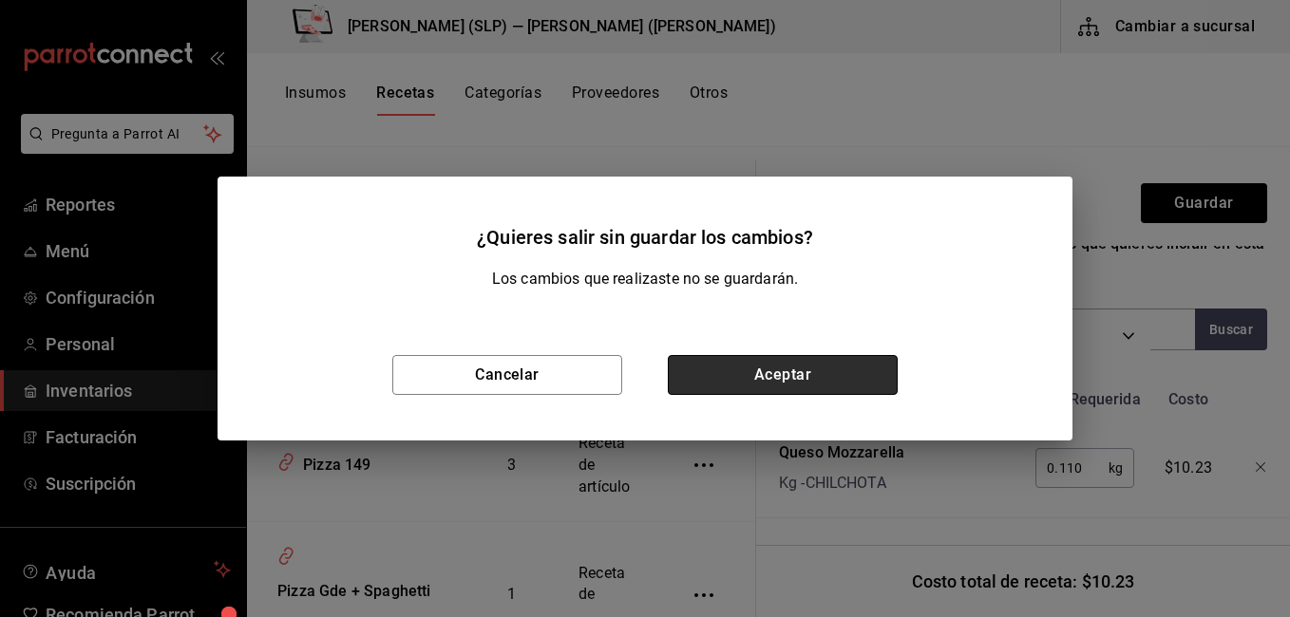
click at [786, 389] on button "Aceptar" at bounding box center [783, 375] width 230 height 40
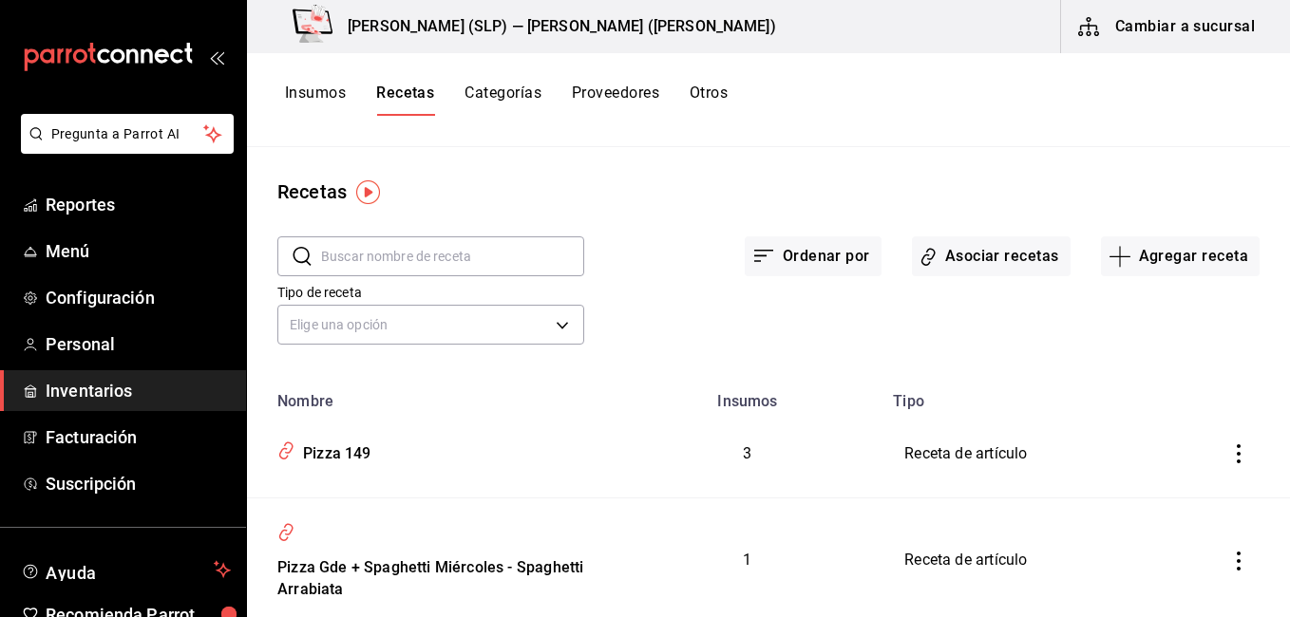
click at [328, 101] on button "Insumos" at bounding box center [315, 100] width 61 height 32
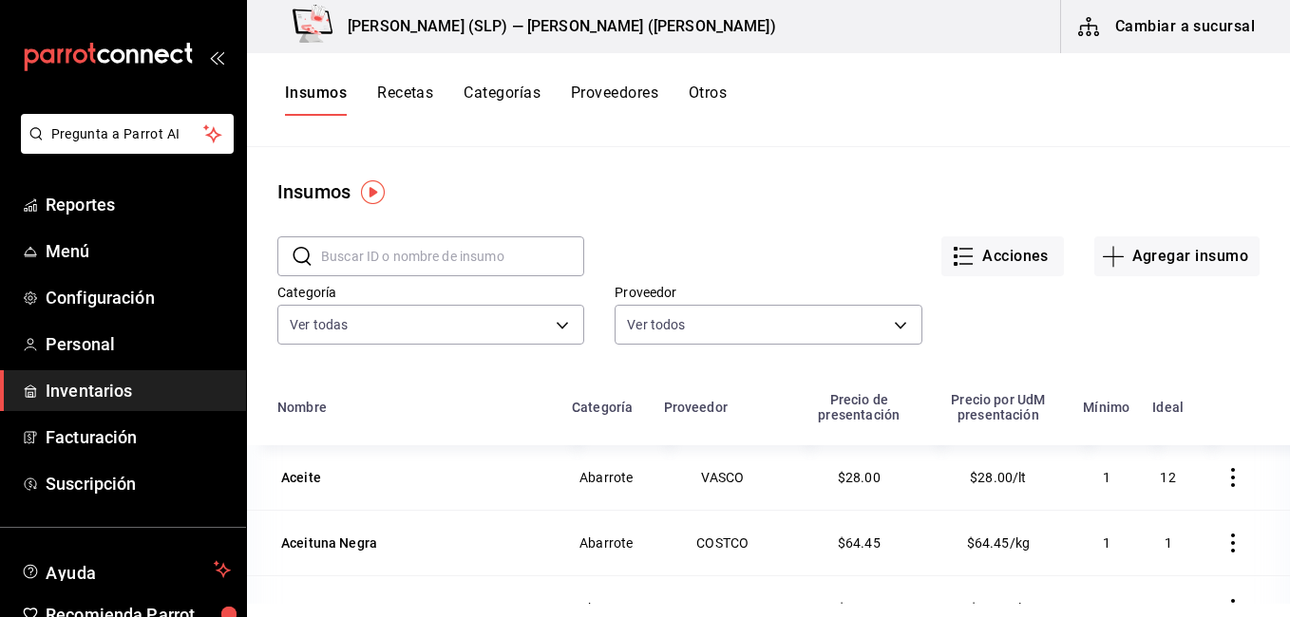
click at [390, 256] on input "text" at bounding box center [452, 256] width 263 height 38
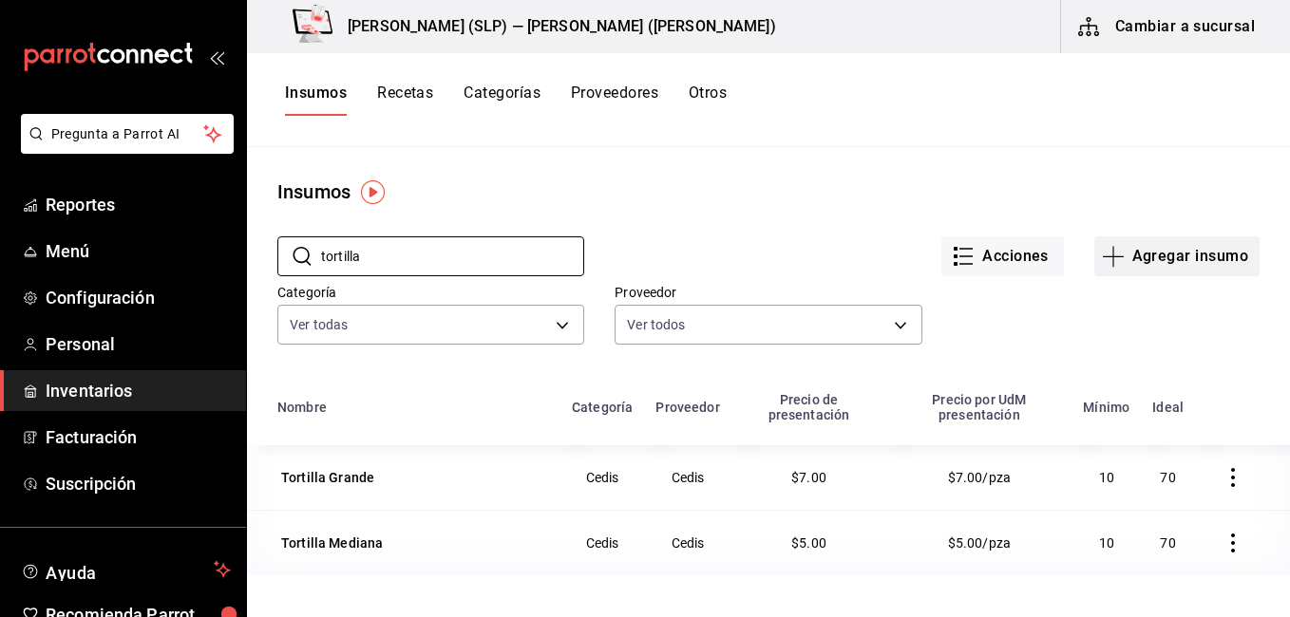
type input "tortilla"
click at [1163, 248] on button "Agregar insumo" at bounding box center [1176, 257] width 165 height 40
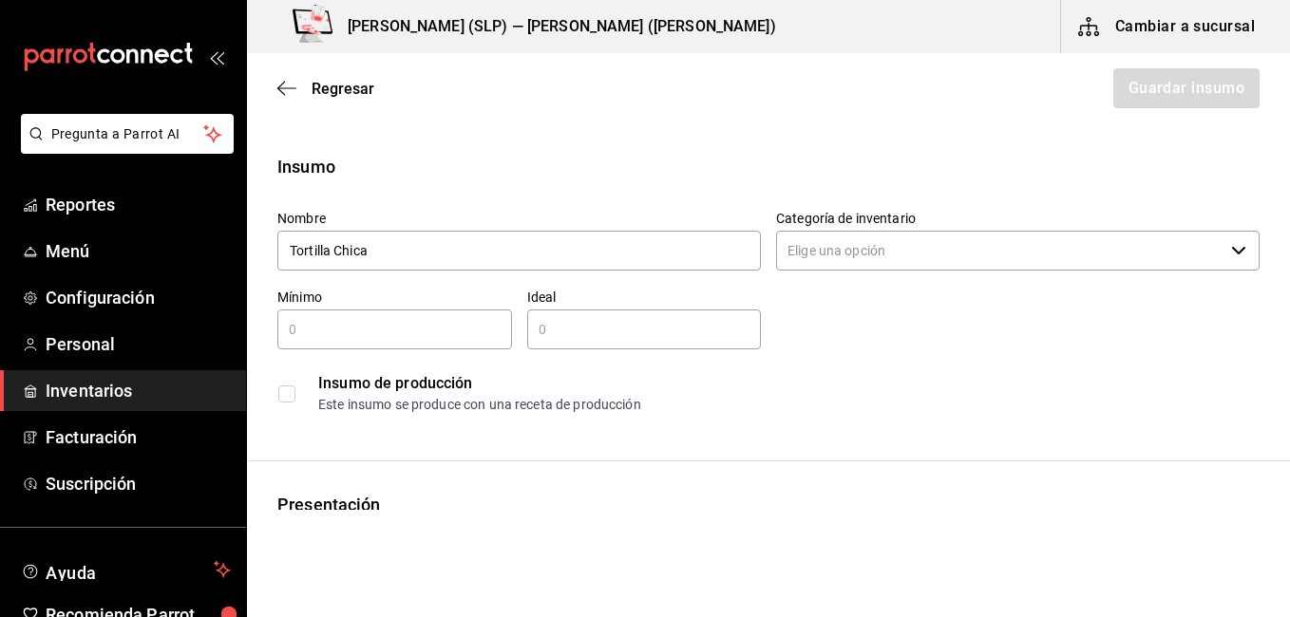
type input "Tortilla Chica"
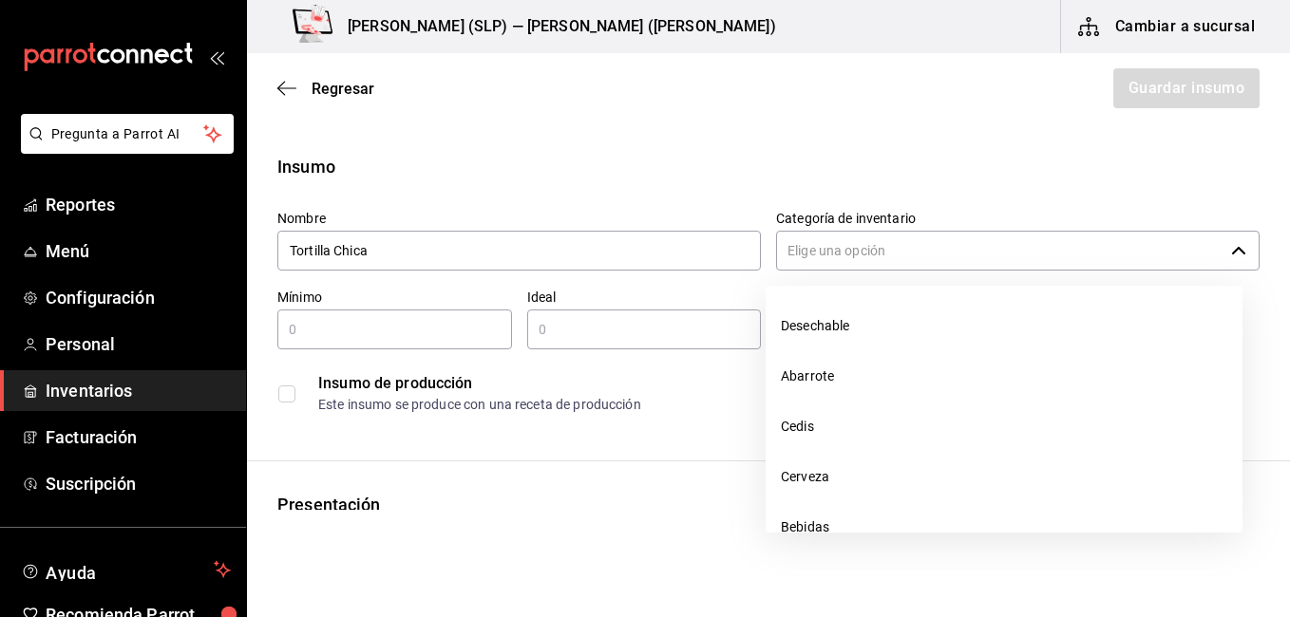
click at [927, 261] on input "Categoría de inventario" at bounding box center [999, 251] width 447 height 40
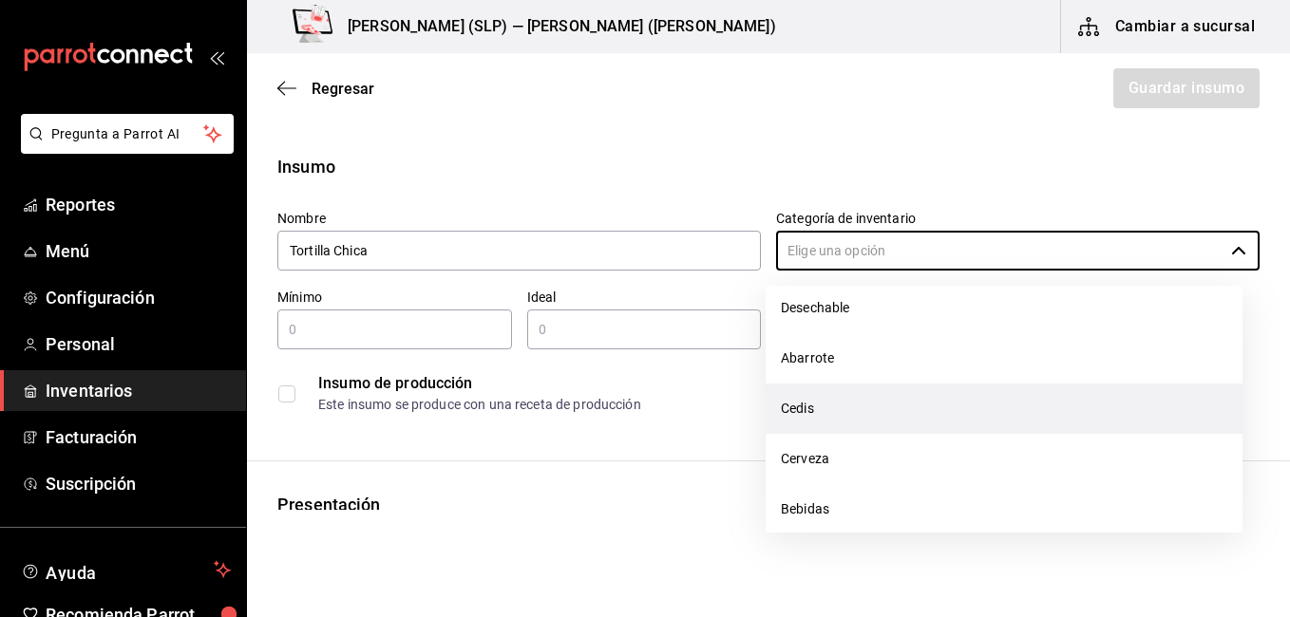
scroll to position [35, 0]
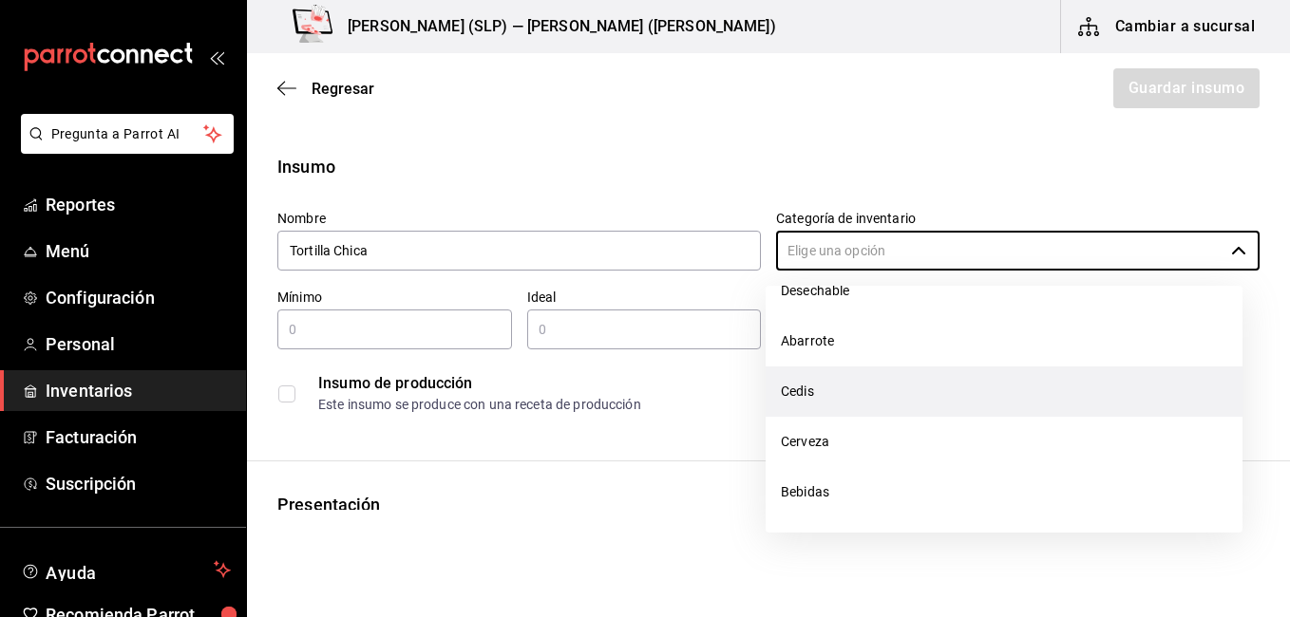
click at [925, 400] on li "Cedis" at bounding box center [1004, 392] width 477 height 50
type input "Cedis"
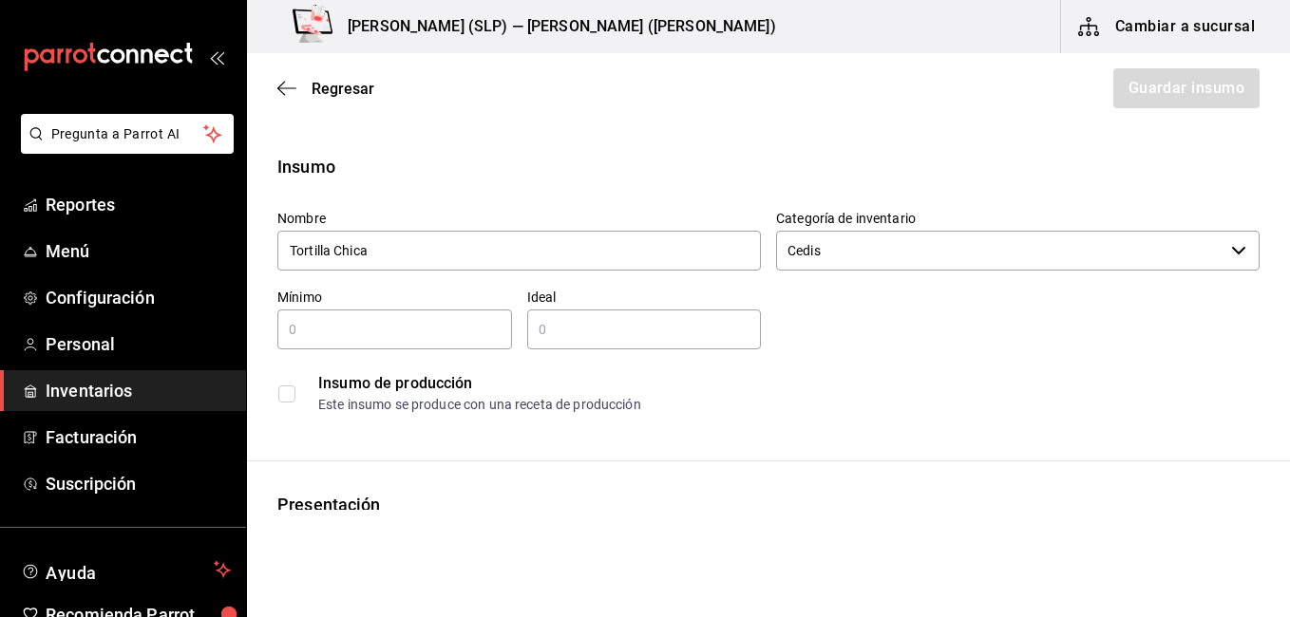
click at [432, 332] on input "text" at bounding box center [394, 329] width 235 height 23
type input "20"
click at [579, 316] on div "​" at bounding box center [644, 330] width 235 height 40
type input "2"
type input "35"
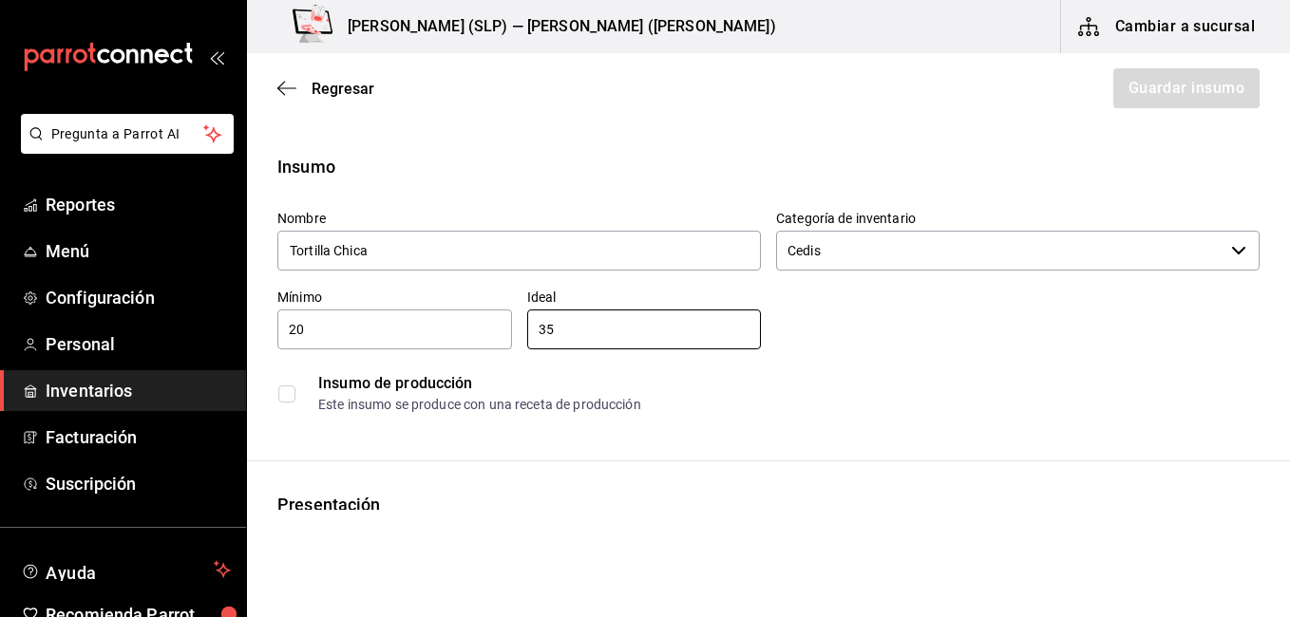
click at [294, 394] on input "checkbox" at bounding box center [286, 394] width 17 height 17
checkbox input "false"
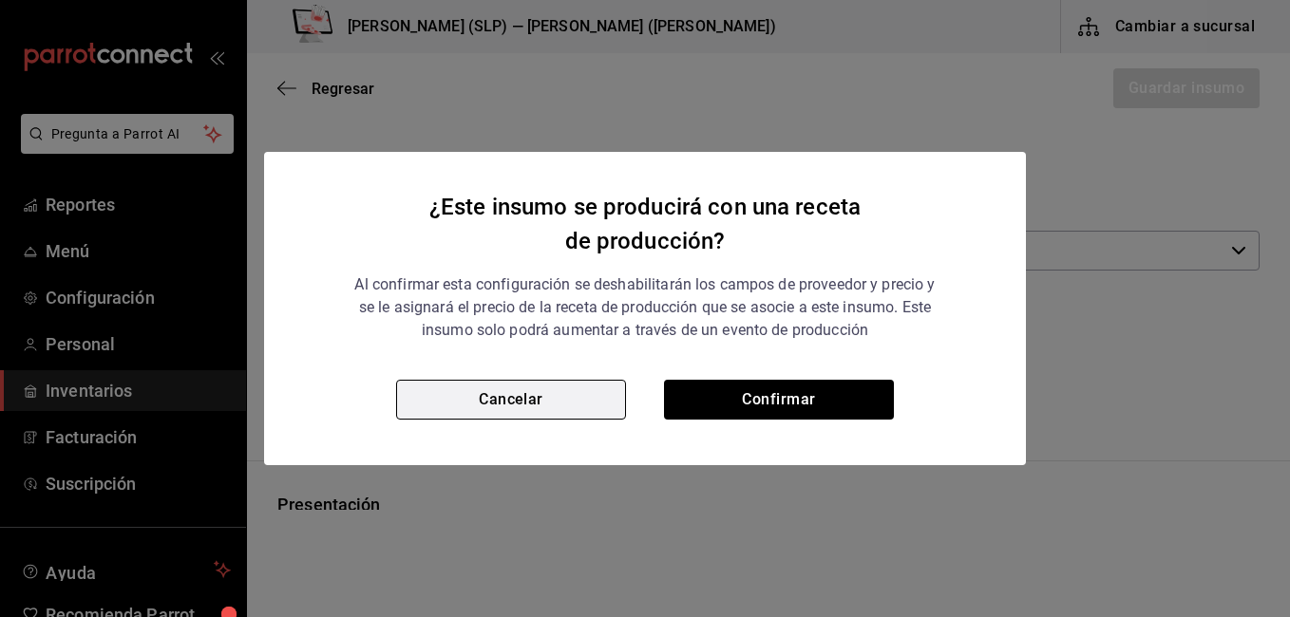
click at [514, 396] on button "Cancelar" at bounding box center [511, 400] width 230 height 40
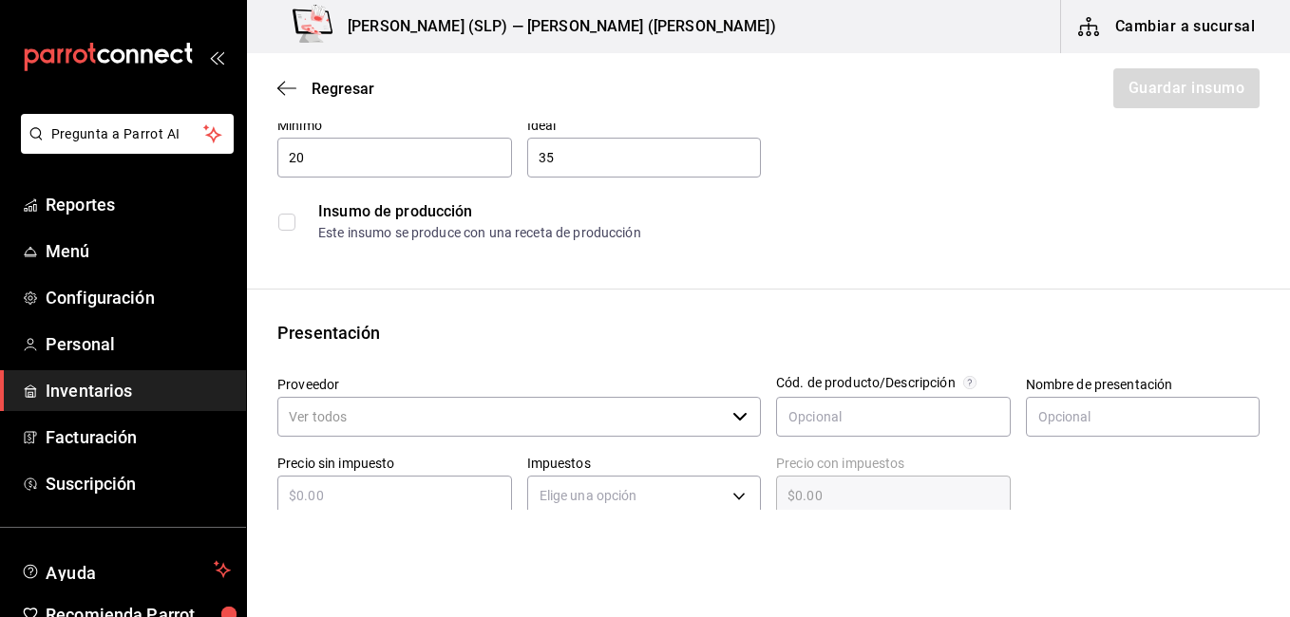
scroll to position [285, 0]
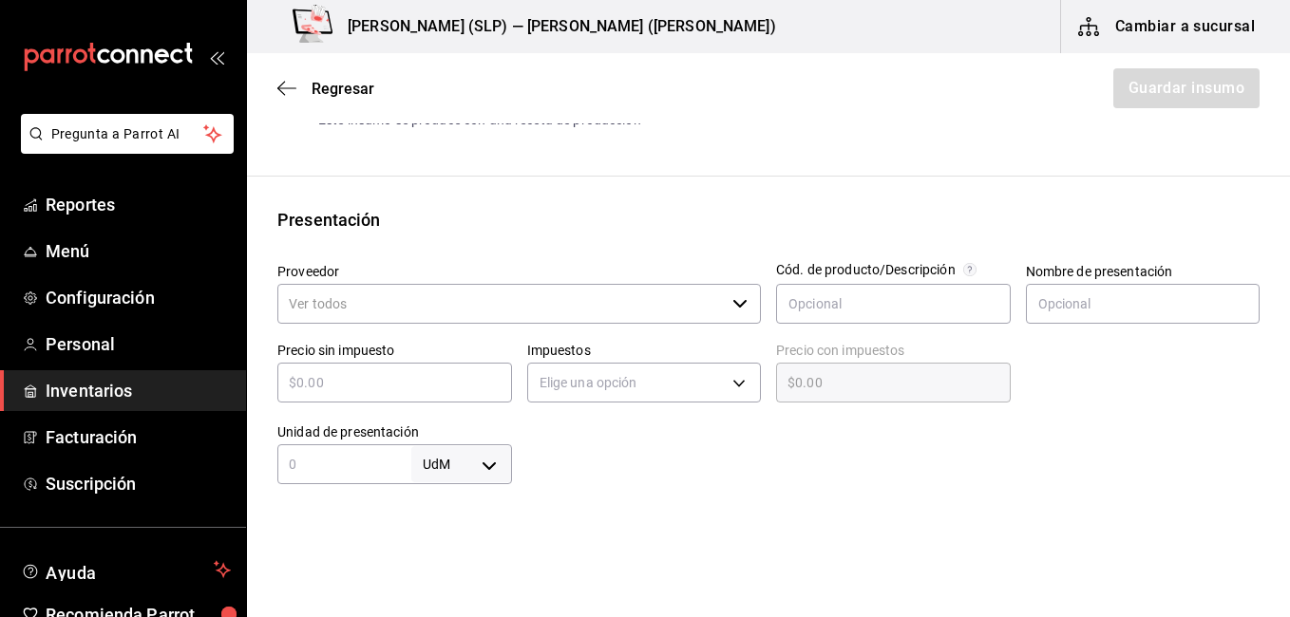
click at [412, 317] on input "Proveedor" at bounding box center [500, 304] width 447 height 40
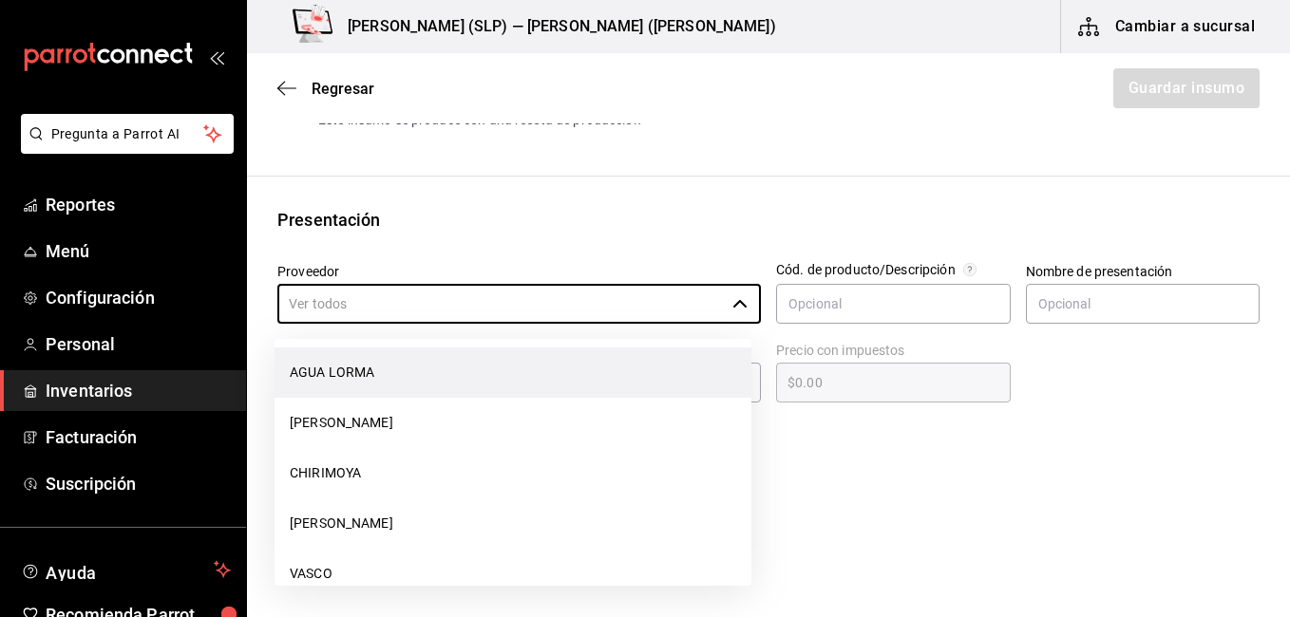
scroll to position [190, 0]
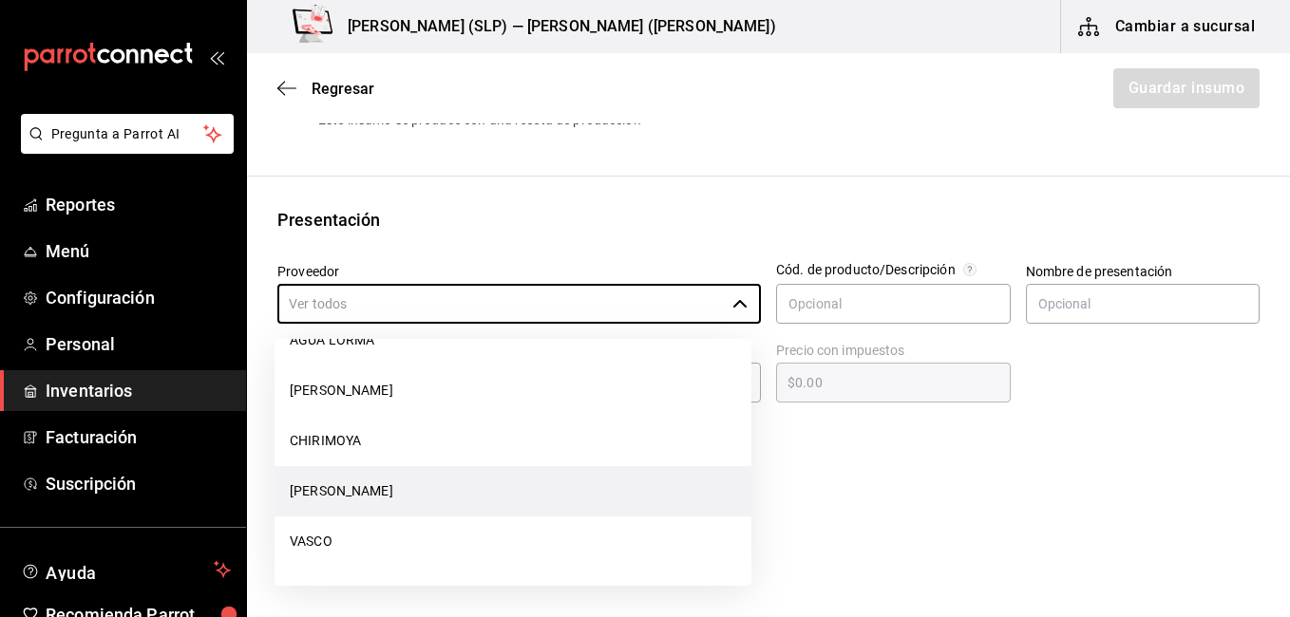
click at [422, 484] on li "[PERSON_NAME]" at bounding box center [513, 491] width 477 height 50
type input "[PERSON_NAME]"
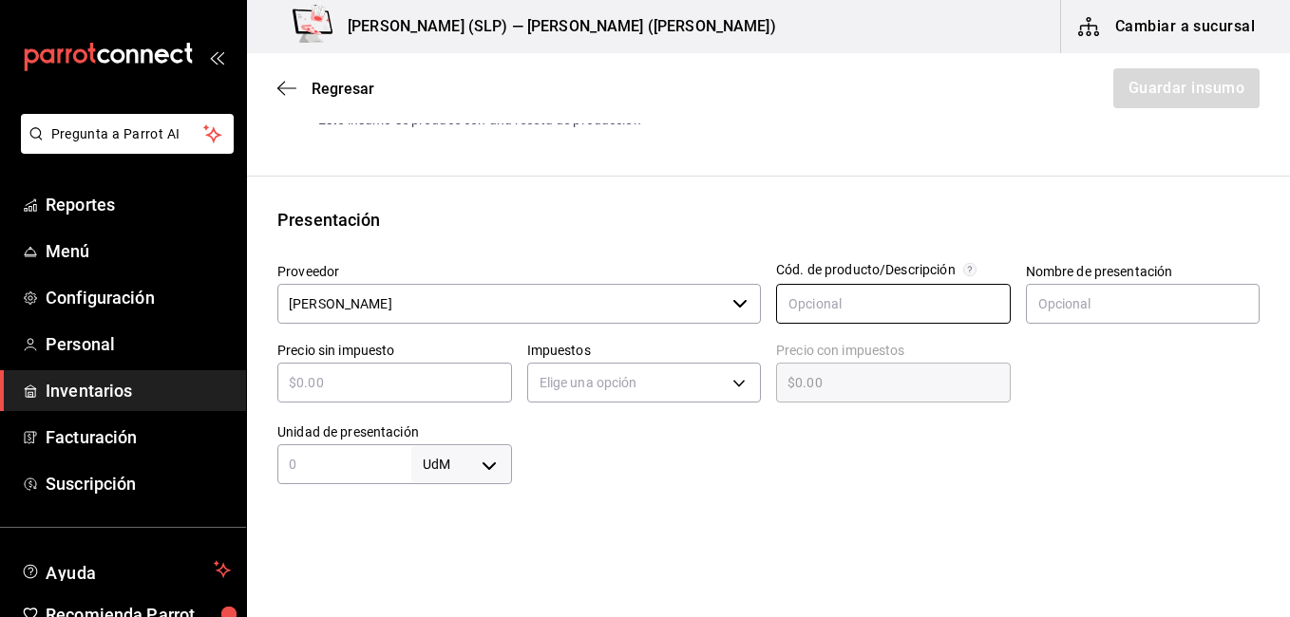
click at [863, 310] on input "text" at bounding box center [893, 304] width 235 height 40
click at [455, 472] on body "Pregunta a Parrot AI Reportes Menú Configuración Personal Inventarios Facturaci…" at bounding box center [645, 255] width 1290 height 510
click at [455, 472] on li "gr" at bounding box center [457, 467] width 99 height 31
type input "GRAM"
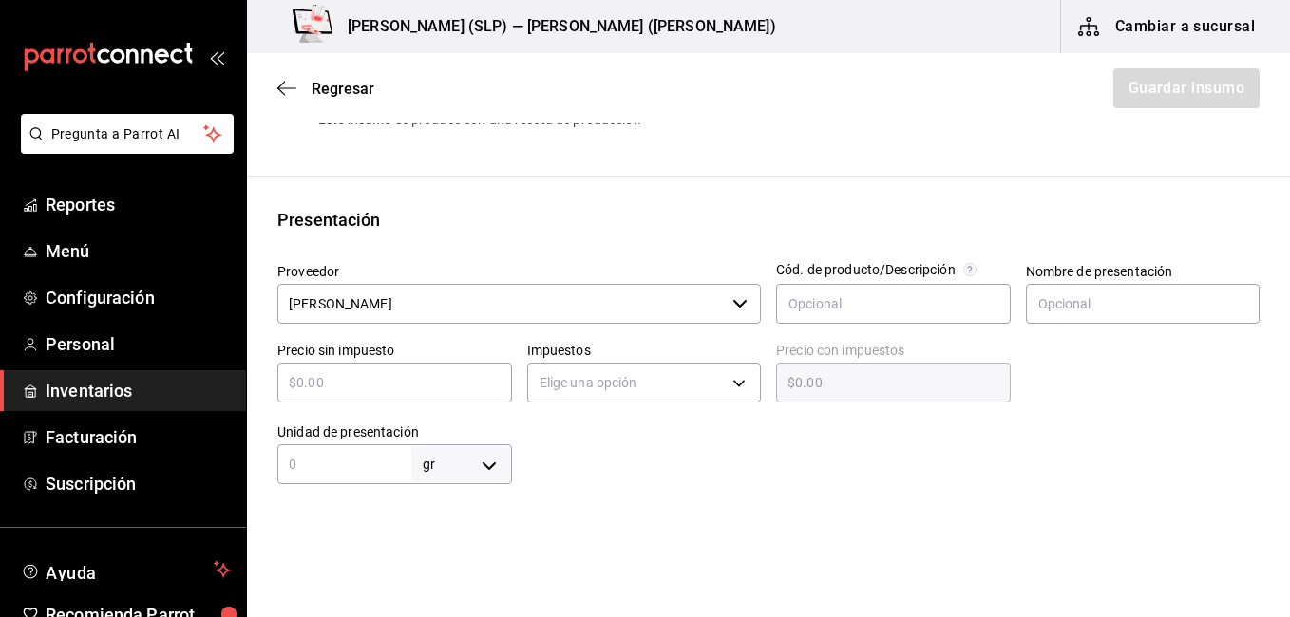
click at [345, 466] on input "text" at bounding box center [344, 464] width 134 height 23
type input "1"
type input "11"
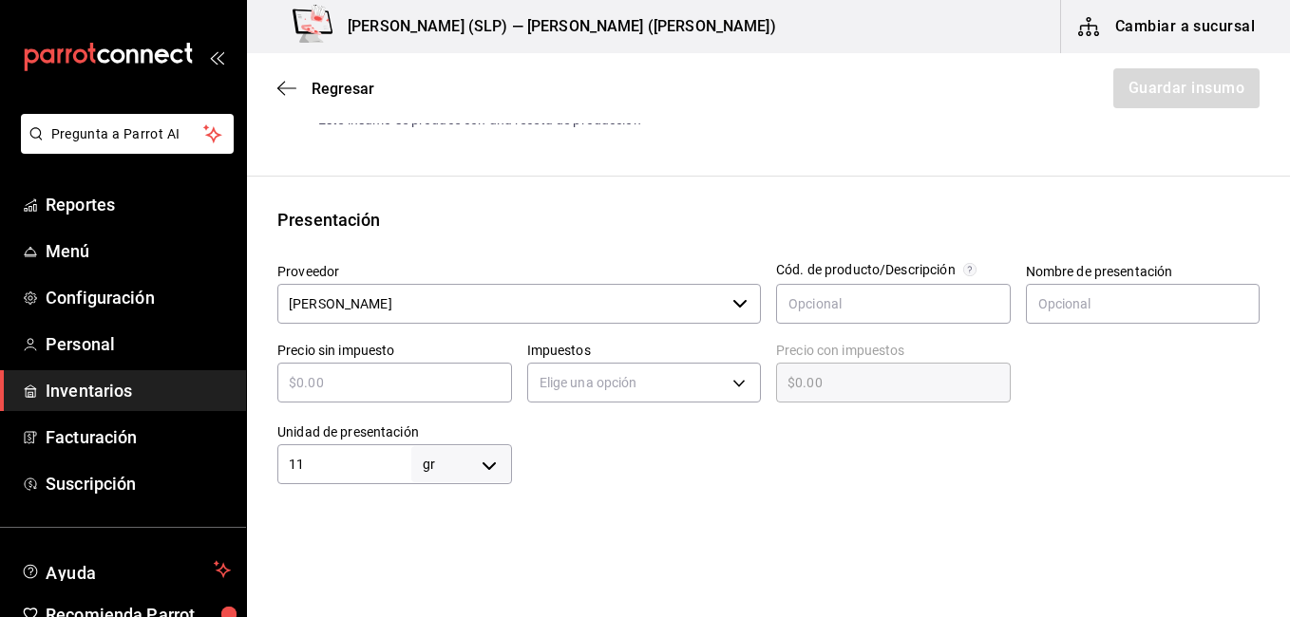
type input "110"
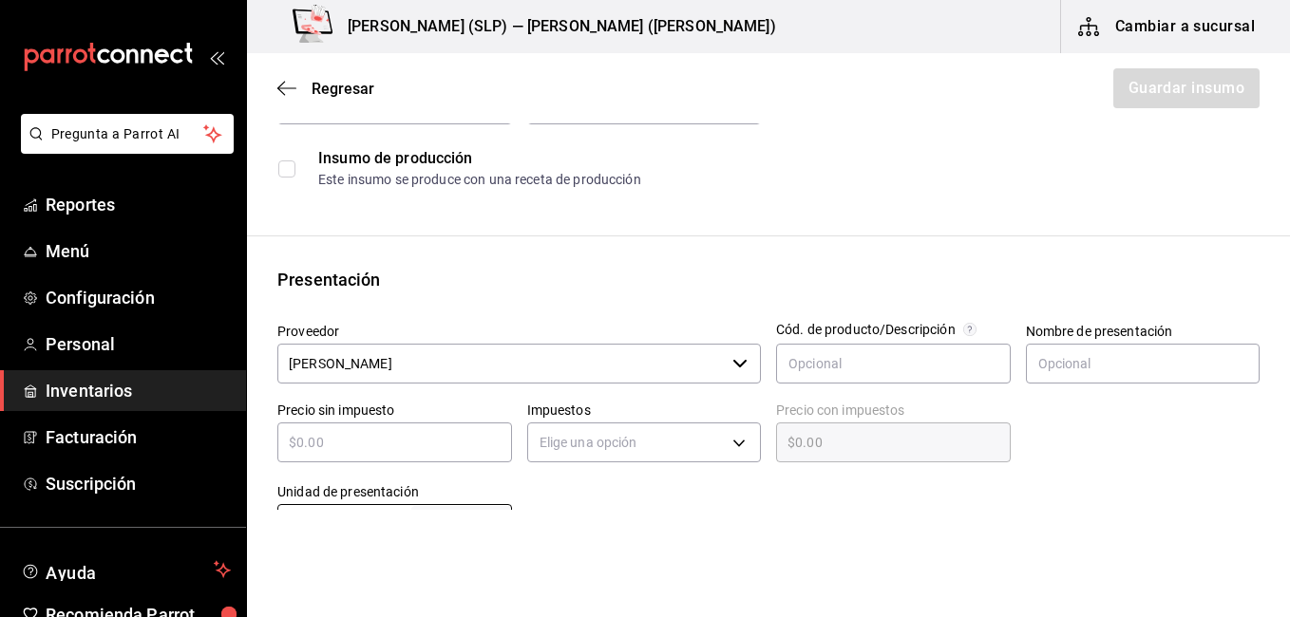
scroll to position [285, 0]
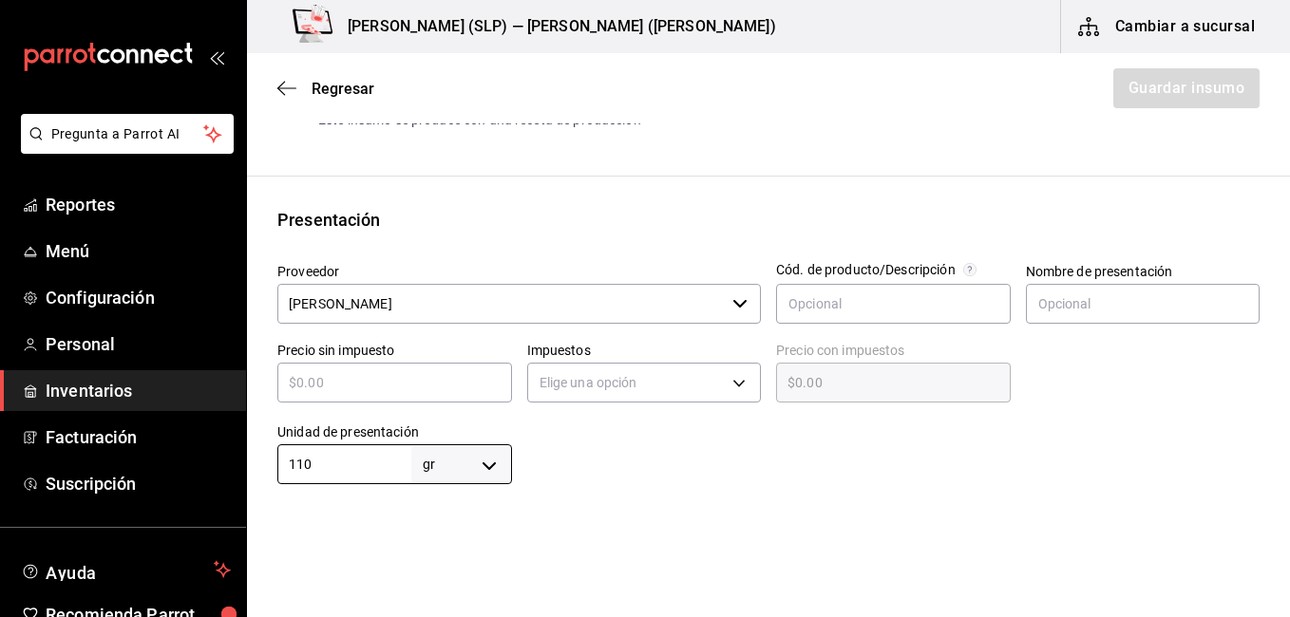
type input "110"
click at [431, 387] on input "text" at bounding box center [394, 382] width 235 height 23
click at [720, 189] on div "Insumo Nombre Tortilla Chica Categoría de inventario Cedis ​ Mínimo 20 ​ Ideal …" at bounding box center [768, 457] width 1043 height 1176
click at [692, 375] on body "Pregunta a Parrot AI Reportes Menú Configuración Personal Inventarios Facturaci…" at bounding box center [645, 255] width 1290 height 510
click at [692, 375] on div at bounding box center [645, 308] width 1290 height 617
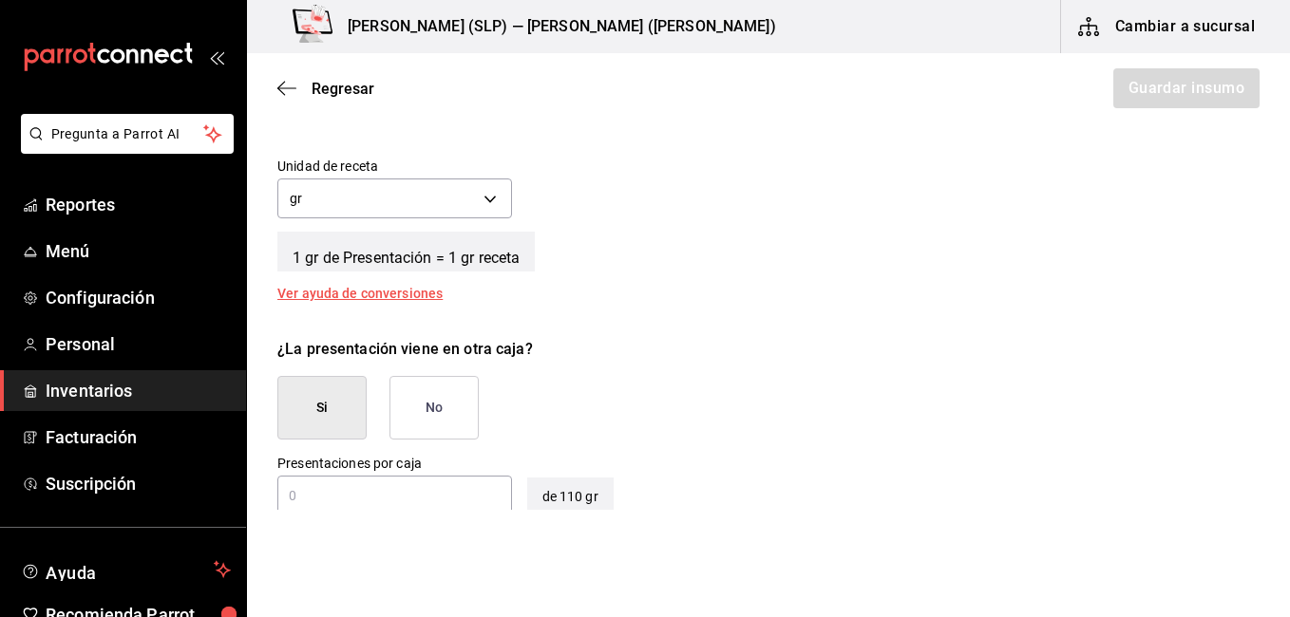
scroll to position [665, 0]
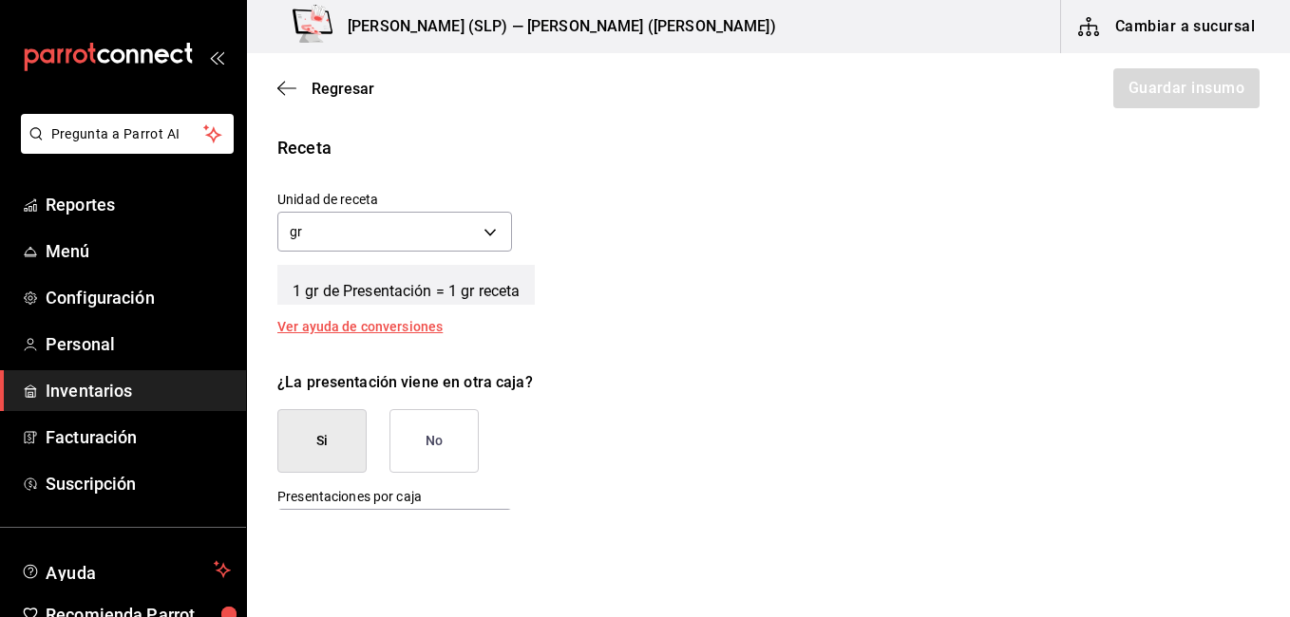
click at [418, 428] on button "No" at bounding box center [433, 441] width 89 height 64
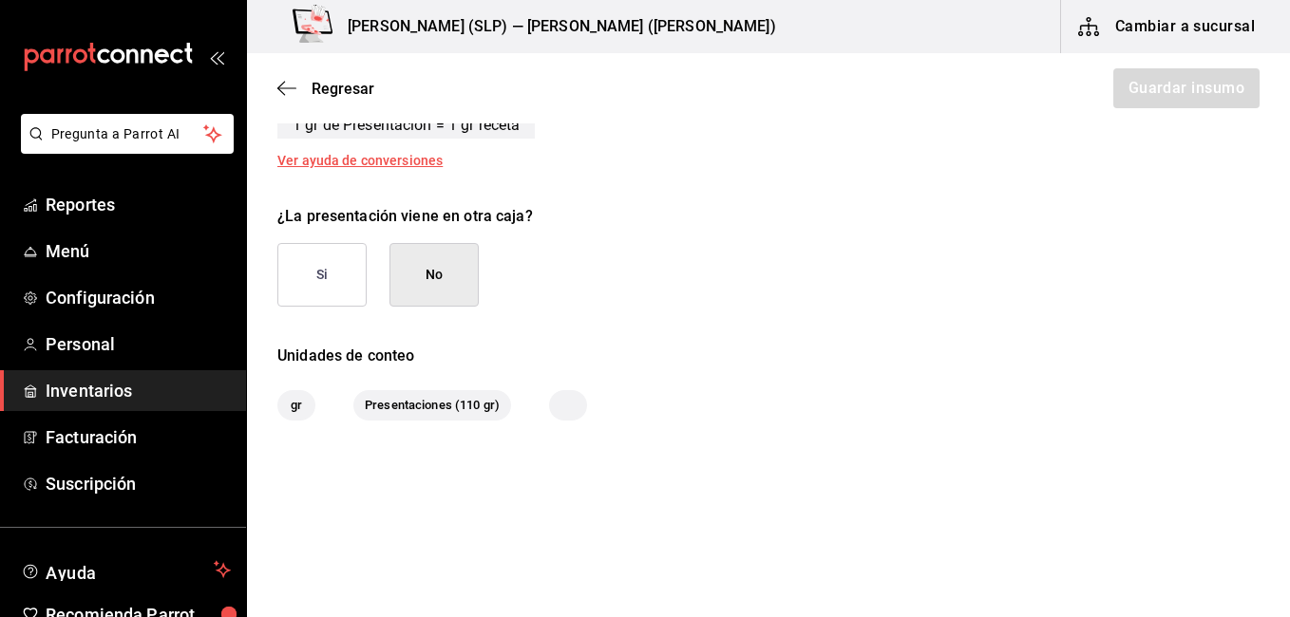
scroll to position [833, 0]
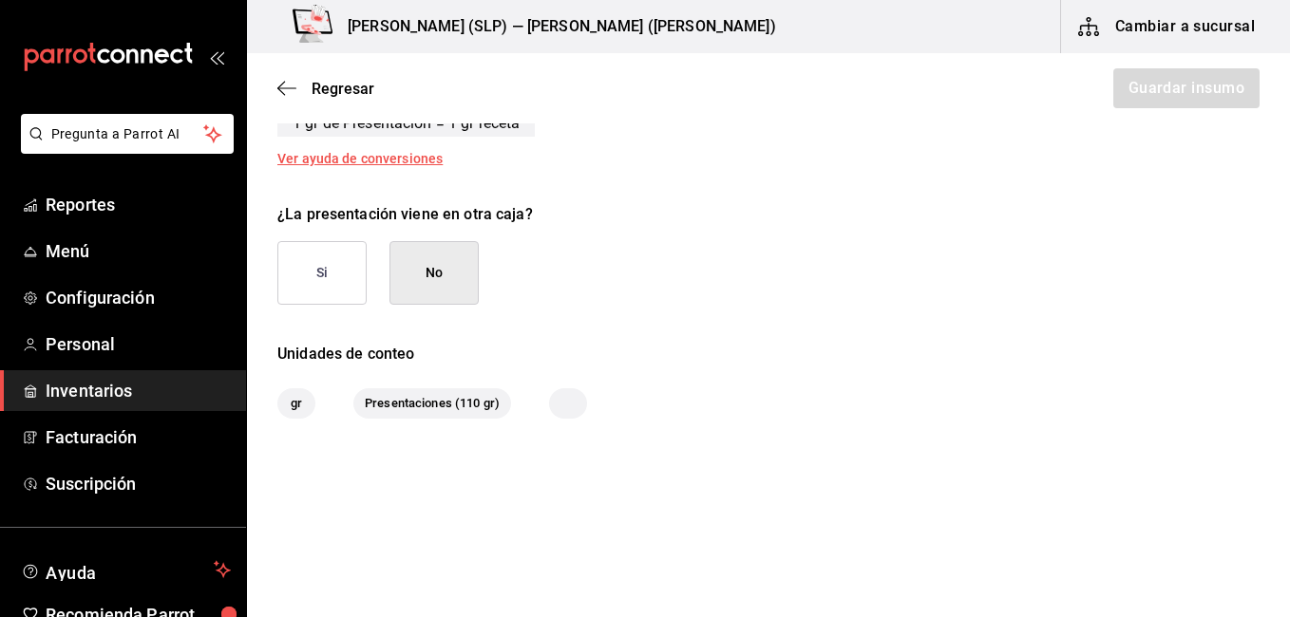
click at [296, 403] on span "gr" at bounding box center [296, 403] width 34 height 19
click at [401, 406] on span "Presentaciones (110 gr)" at bounding box center [432, 403] width 158 height 19
drag, startPoint x: 401, startPoint y: 406, endPoint x: 566, endPoint y: 403, distance: 165.3
click at [566, 403] on div at bounding box center [568, 404] width 38 height 30
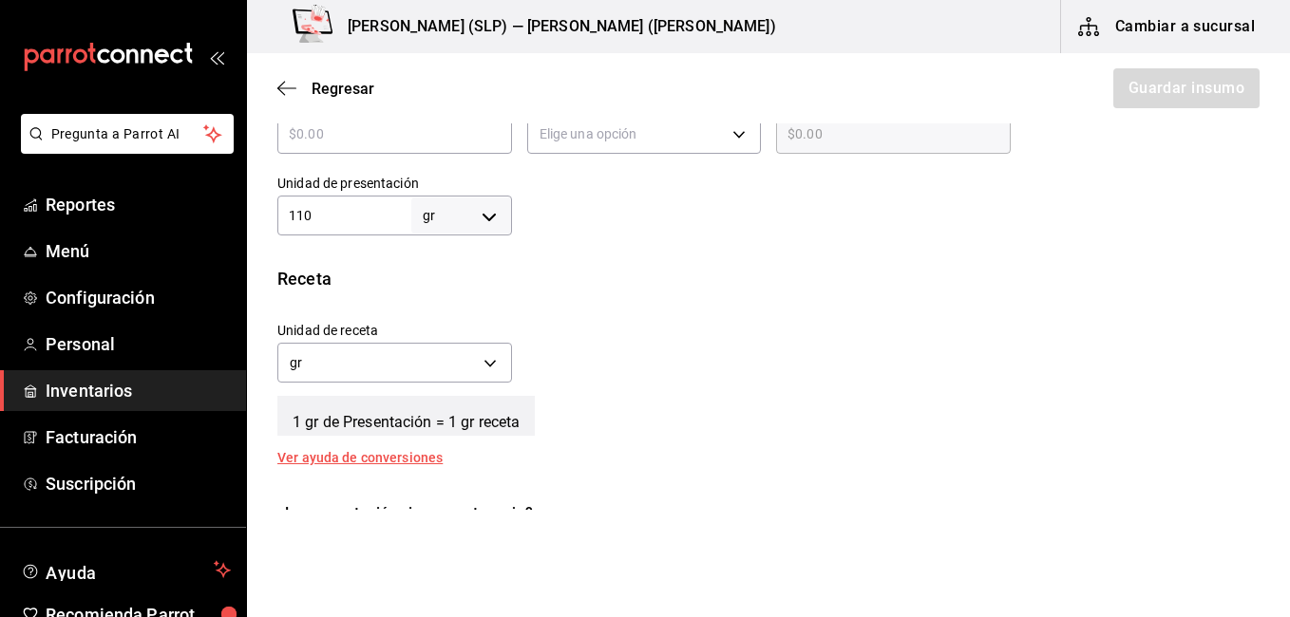
scroll to position [548, 0]
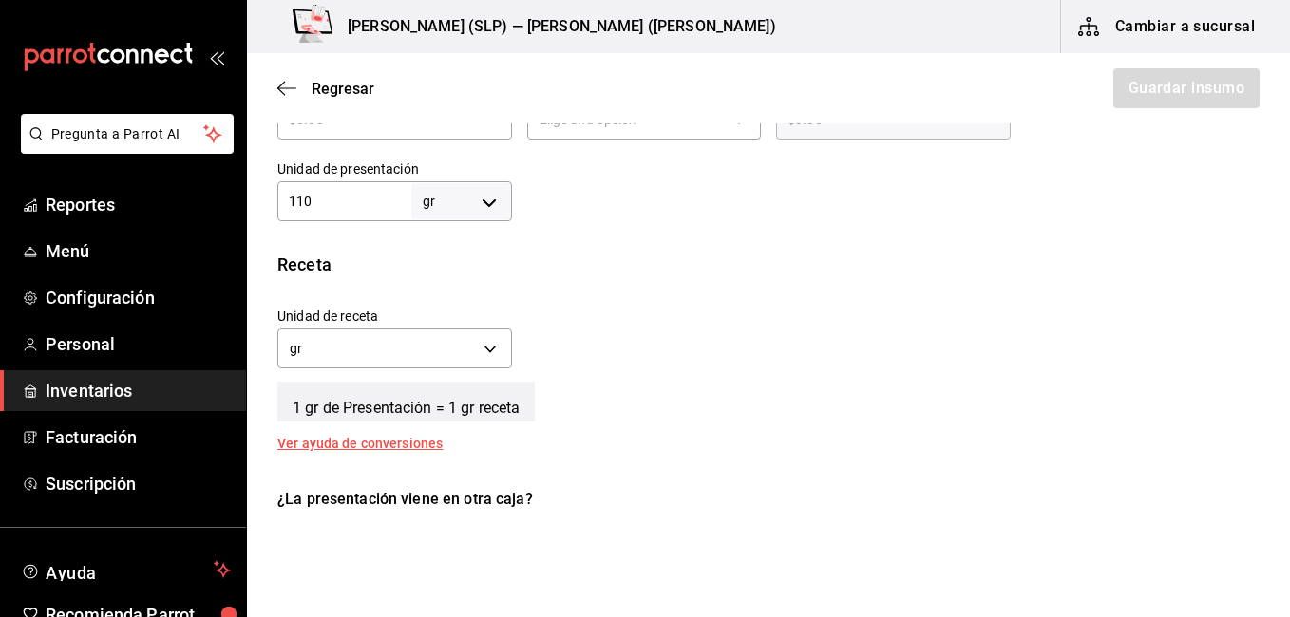
click at [402, 443] on div "Ver ayuda de conversiones" at bounding box center [371, 443] width 188 height 13
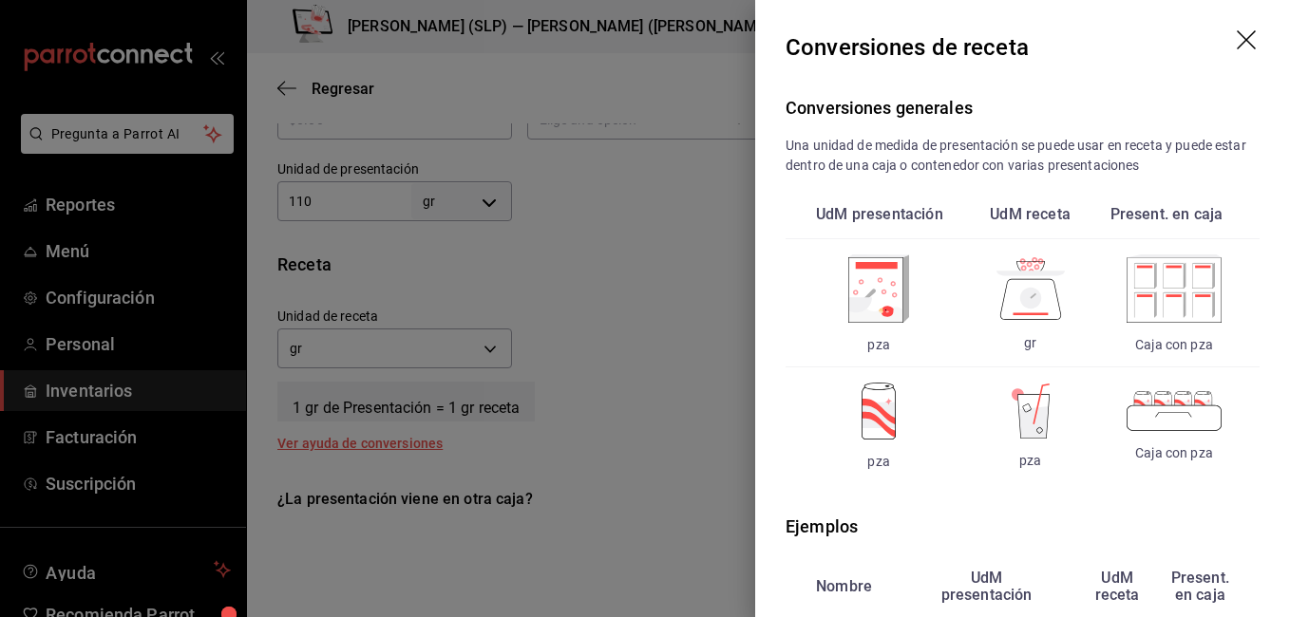
click at [1237, 44] on icon "drag" at bounding box center [1248, 41] width 23 height 23
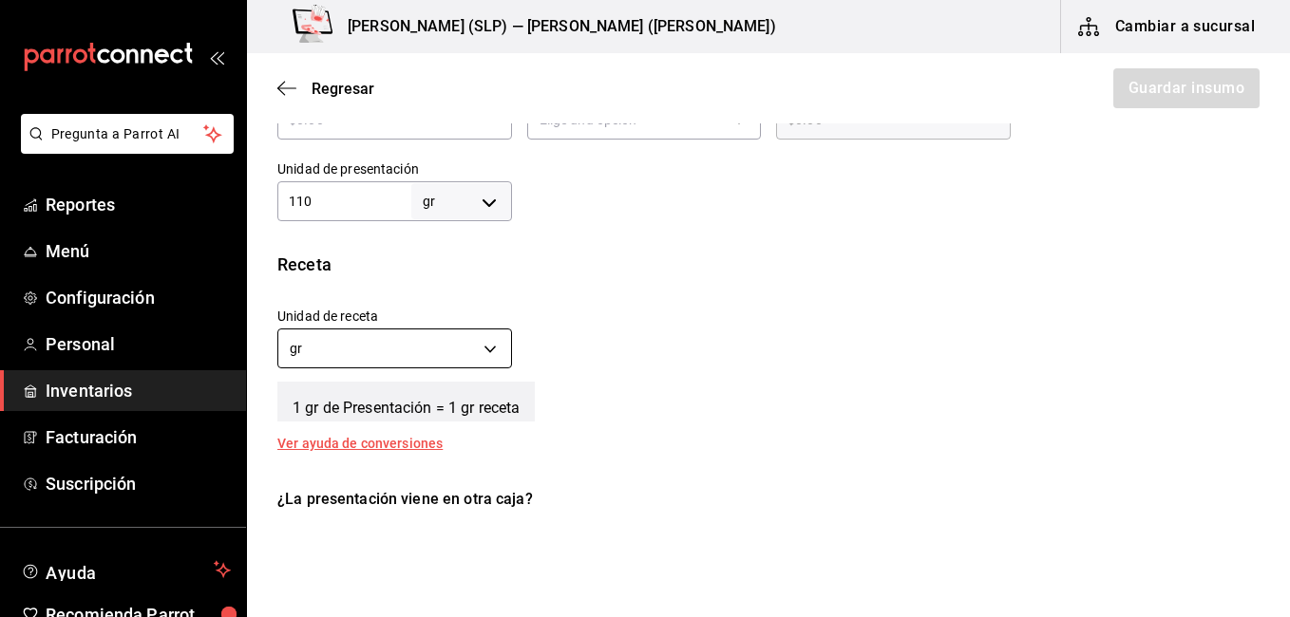
click at [467, 335] on body "Pregunta a Parrot AI Reportes Menú Configuración Personal Inventarios Facturaci…" at bounding box center [645, 255] width 1290 height 510
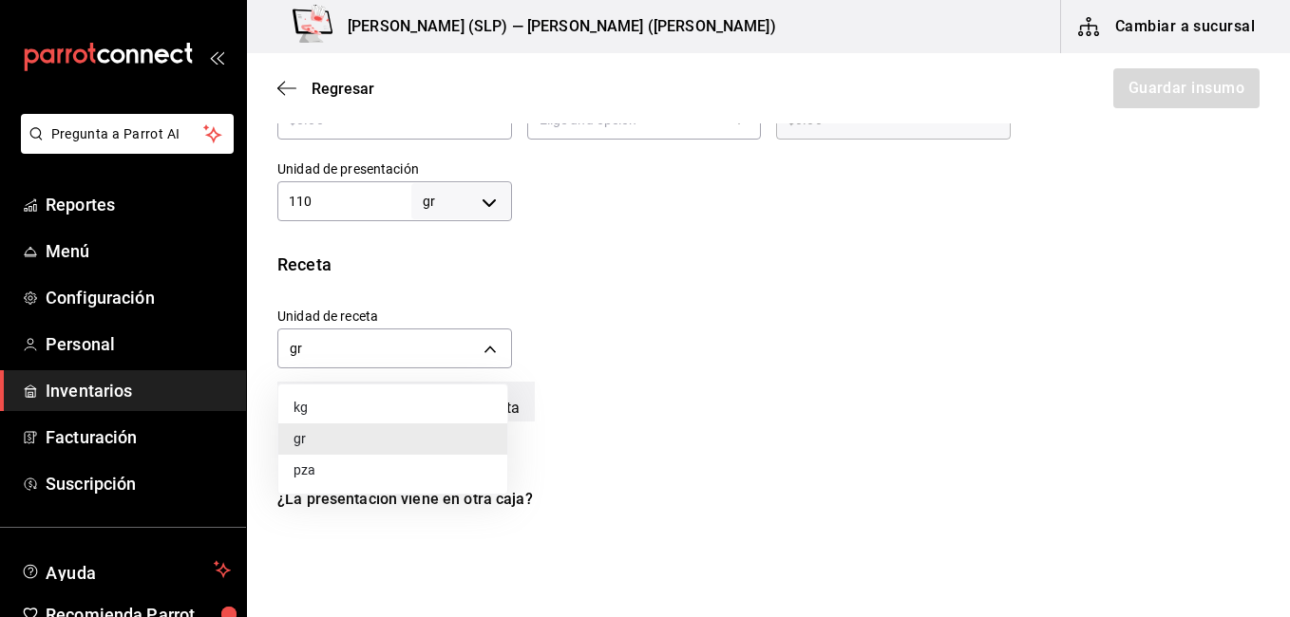
click at [412, 476] on li "pza" at bounding box center [392, 470] width 229 height 31
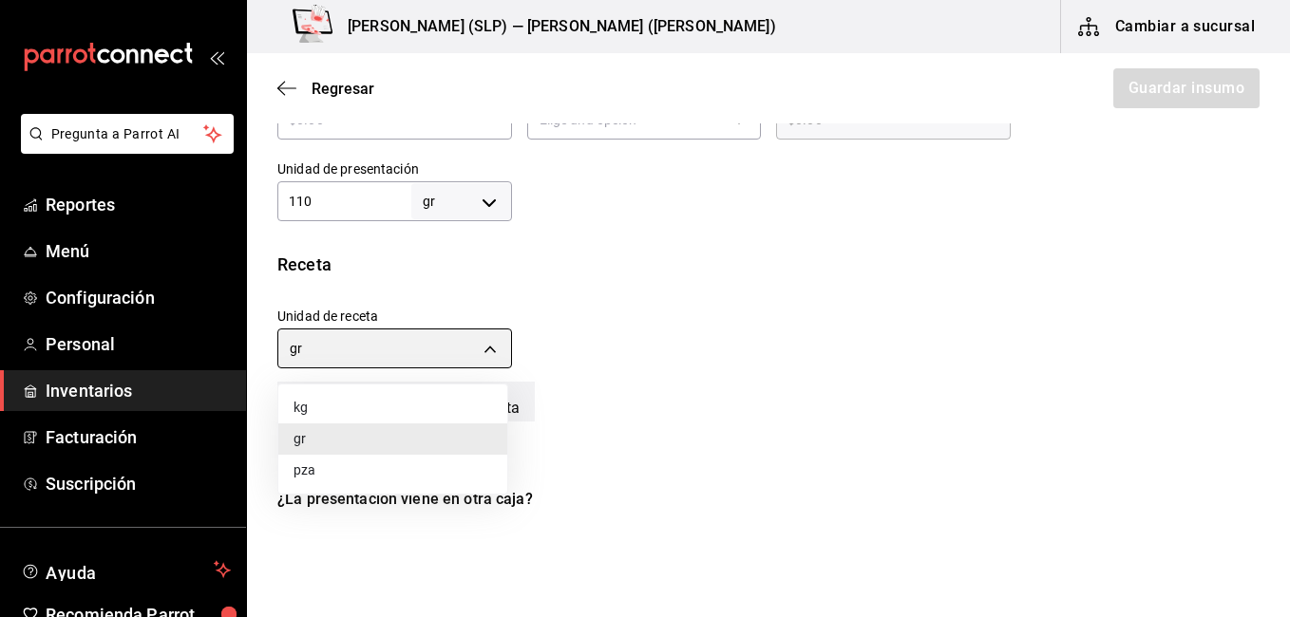
type input "UNIT"
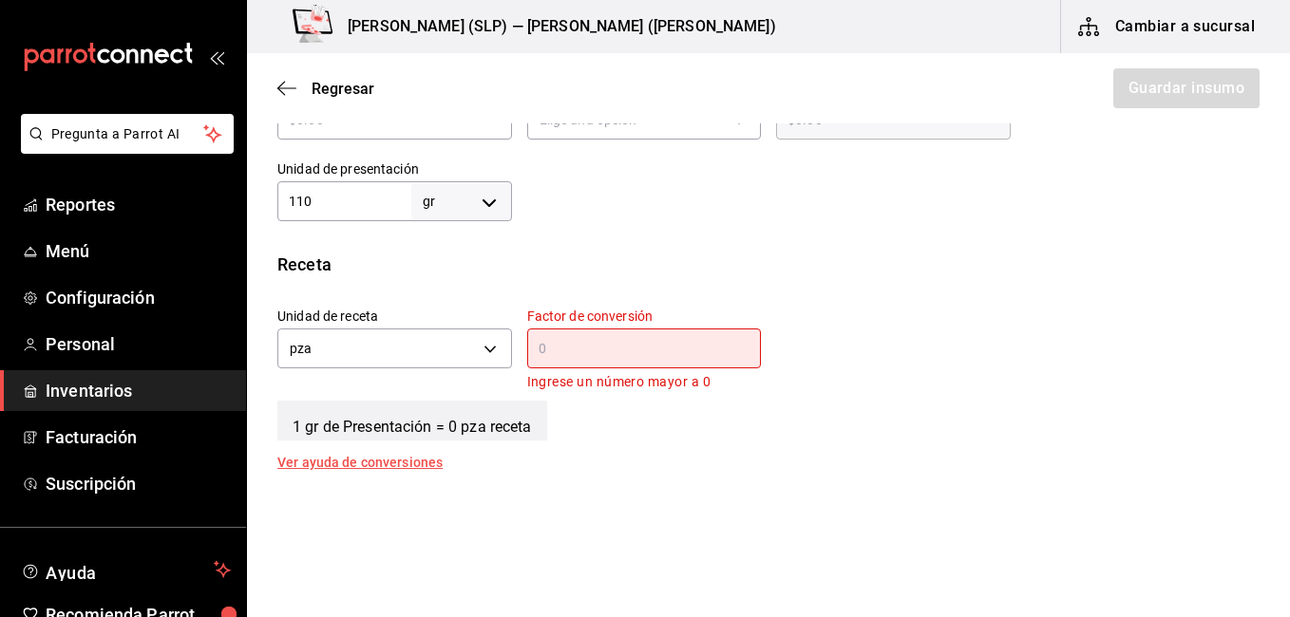
click at [407, 466] on div "Ver ayuda de conversiones" at bounding box center [371, 462] width 188 height 13
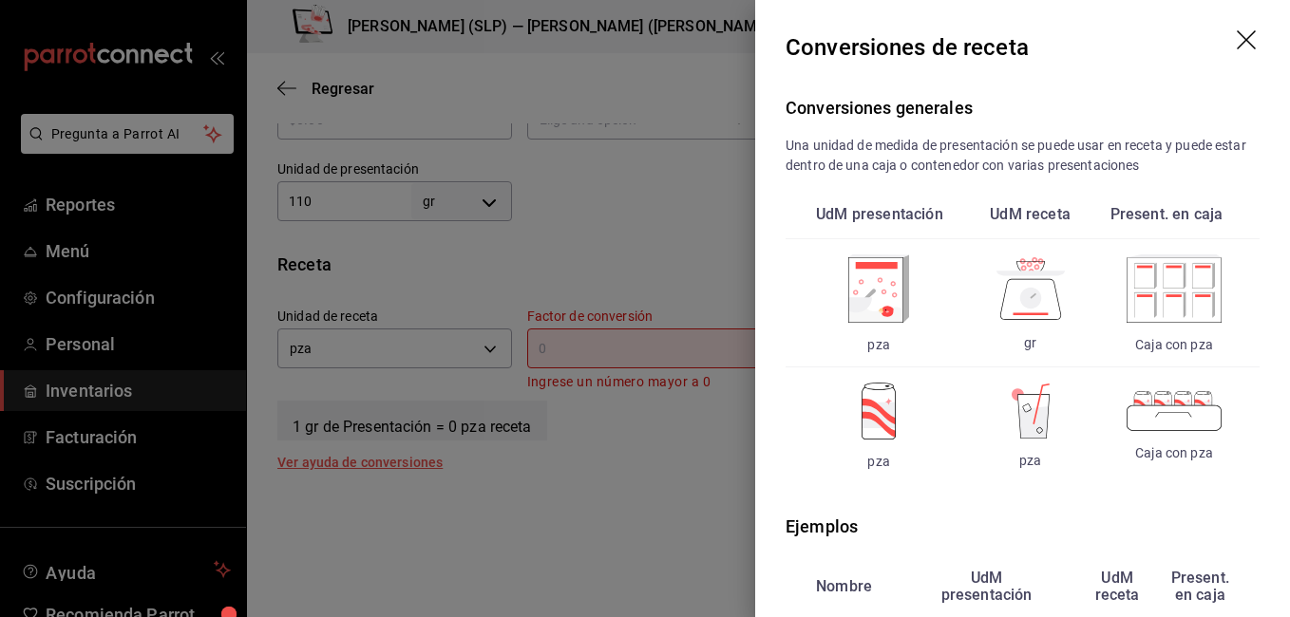
click at [598, 207] on div at bounding box center [645, 308] width 1290 height 617
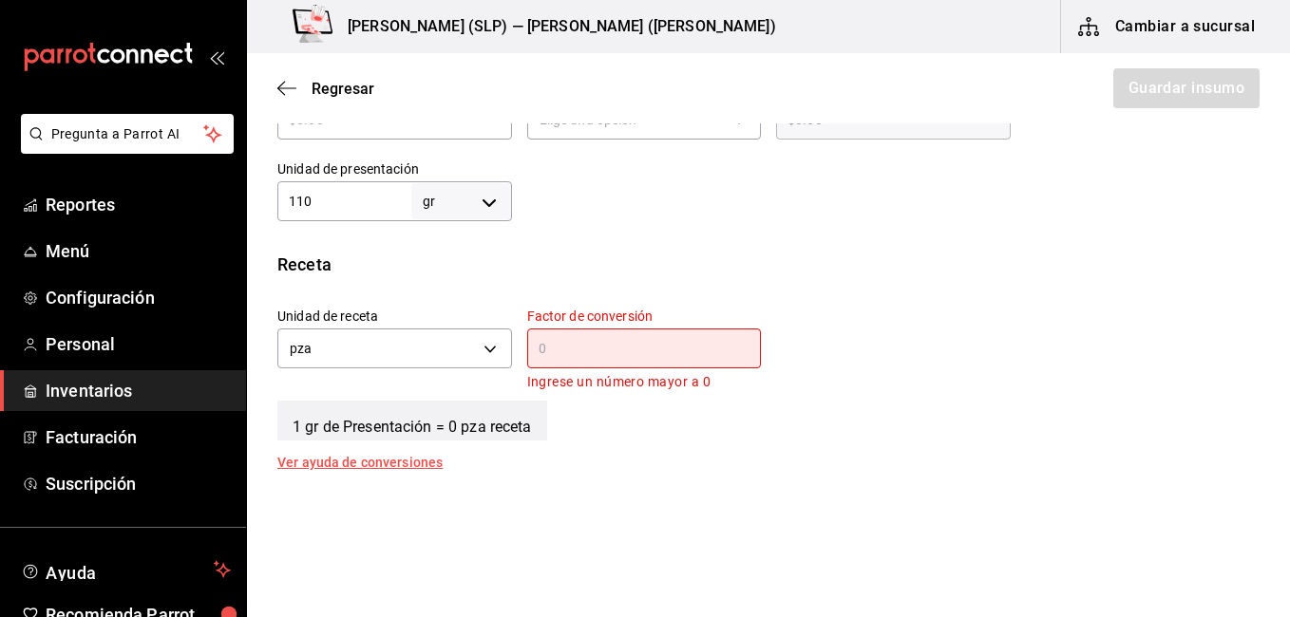
click at [488, 198] on body "Pregunta a Parrot AI Reportes Menú Configuración Personal Inventarios Facturaci…" at bounding box center [645, 255] width 1290 height 510
click at [448, 295] on li "kg" at bounding box center [457, 290] width 99 height 31
type input "KILOGRAM"
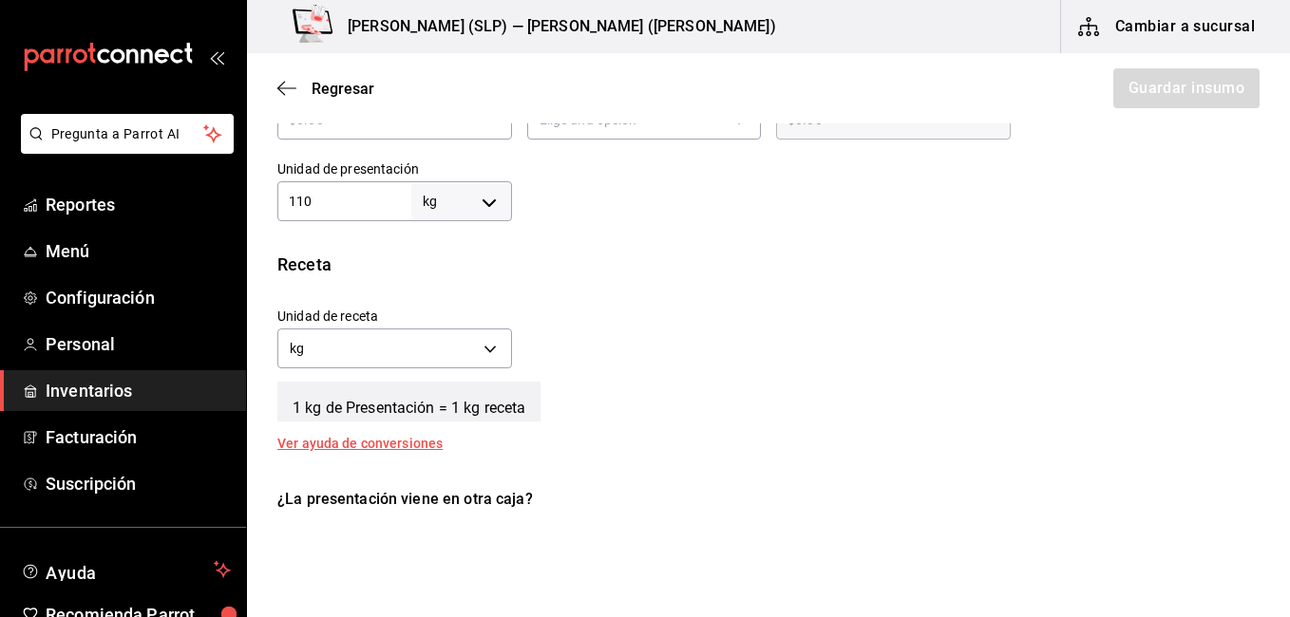
type input "110"
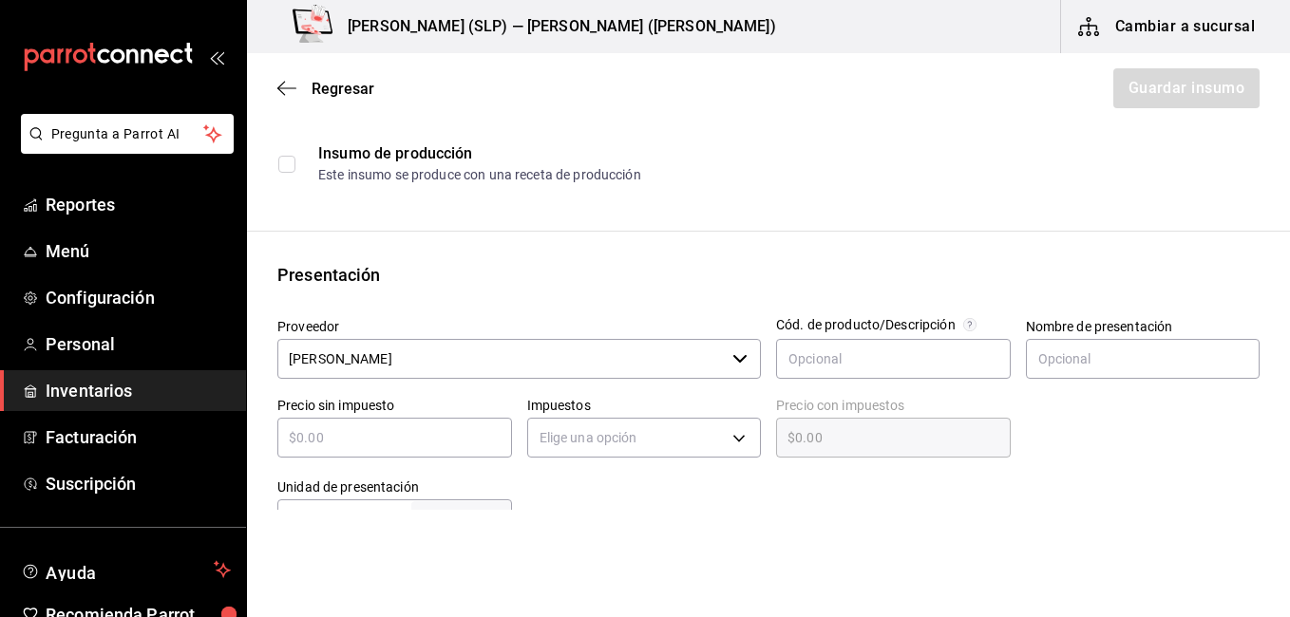
scroll to position [263, 0]
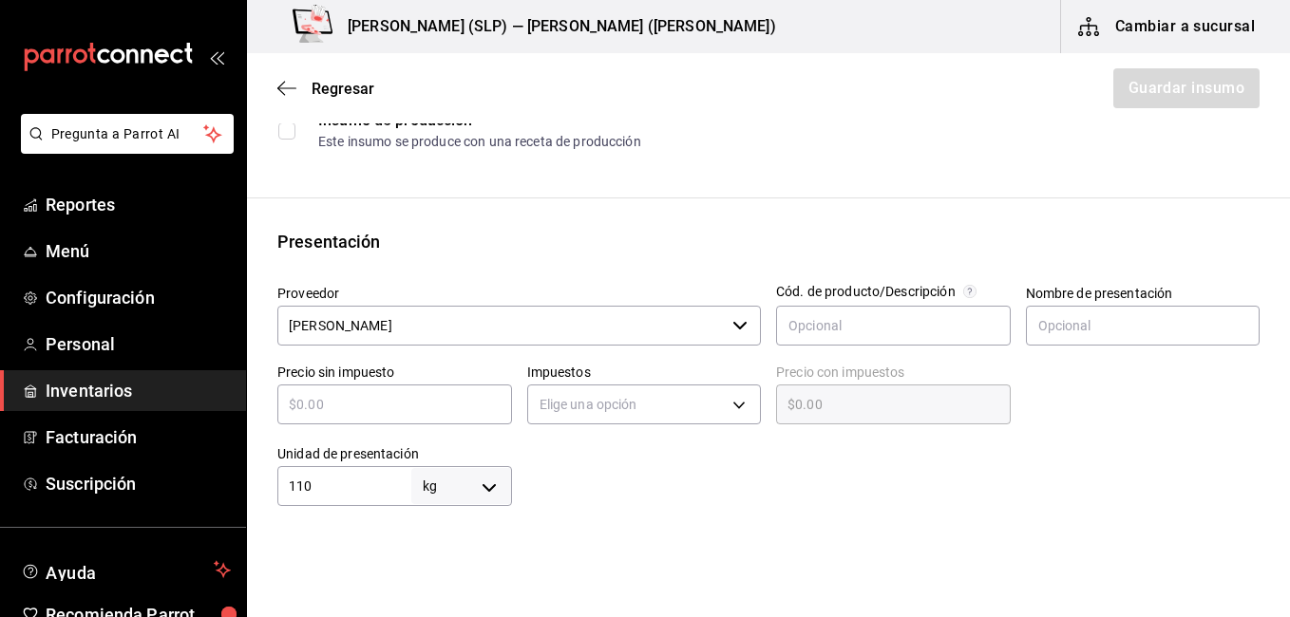
click at [479, 391] on div "​" at bounding box center [394, 405] width 235 height 40
click at [440, 399] on input "text" at bounding box center [394, 404] width 235 height 23
type input "$13.80"
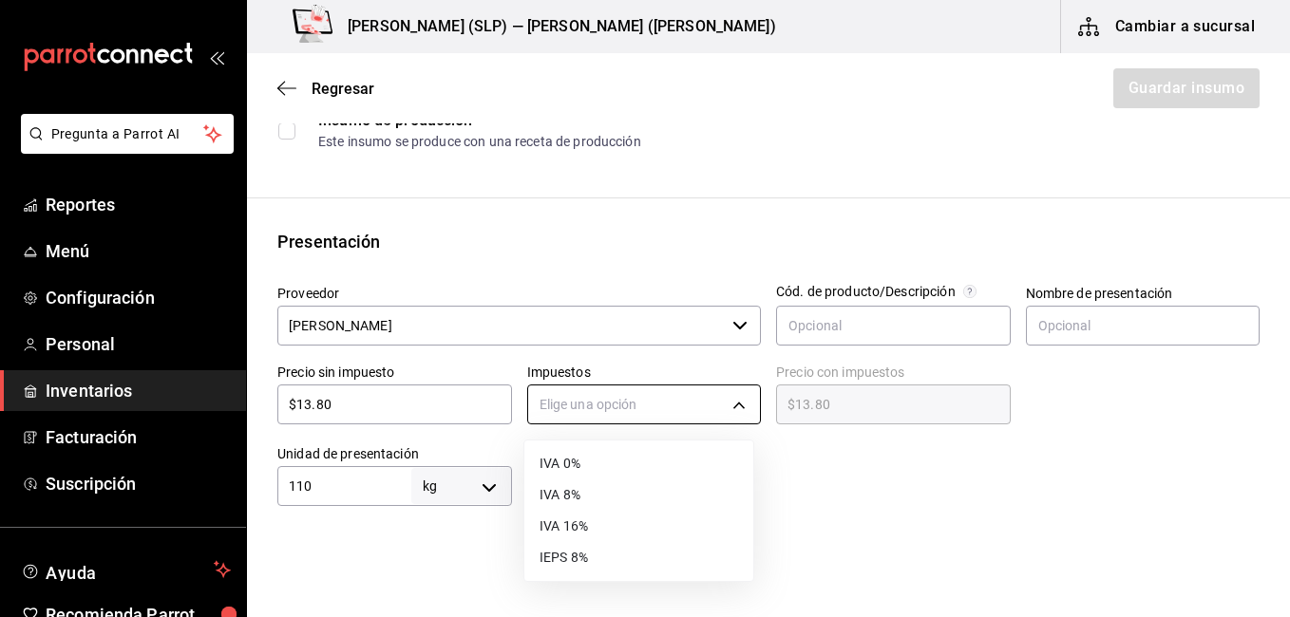
click at [616, 402] on body "Pregunta a Parrot AI Reportes Menú Configuración Personal Inventarios Facturaci…" at bounding box center [645, 255] width 1290 height 510
click at [622, 459] on li "IVA 0%" at bounding box center [638, 463] width 229 height 31
type input "IVA_0"
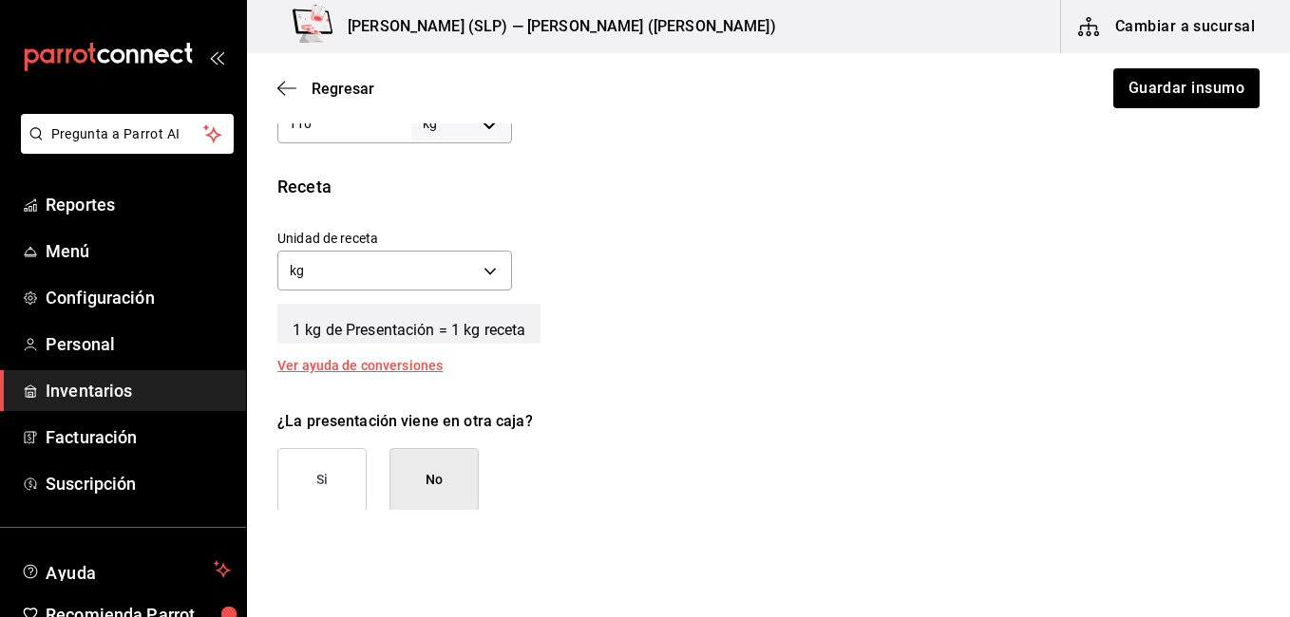
scroll to position [738, 0]
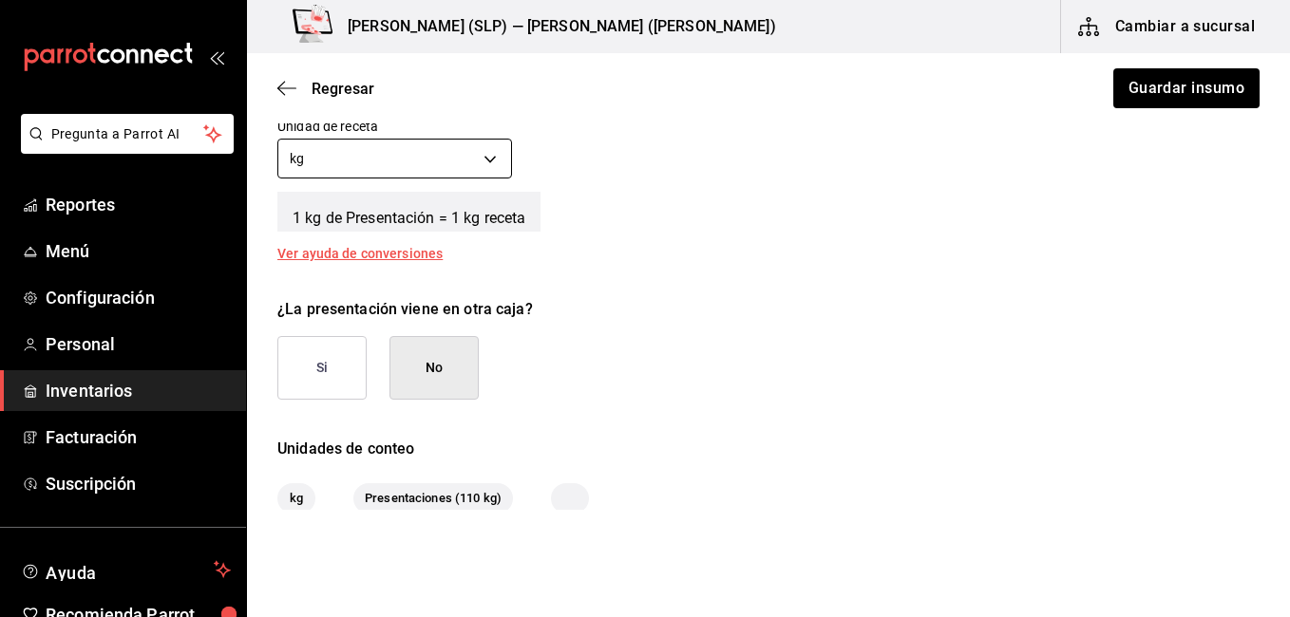
click at [485, 168] on body "Pregunta a Parrot AI Reportes Menú Configuración Personal Inventarios Facturaci…" at bounding box center [645, 255] width 1290 height 510
click at [417, 249] on li "gr" at bounding box center [392, 249] width 229 height 31
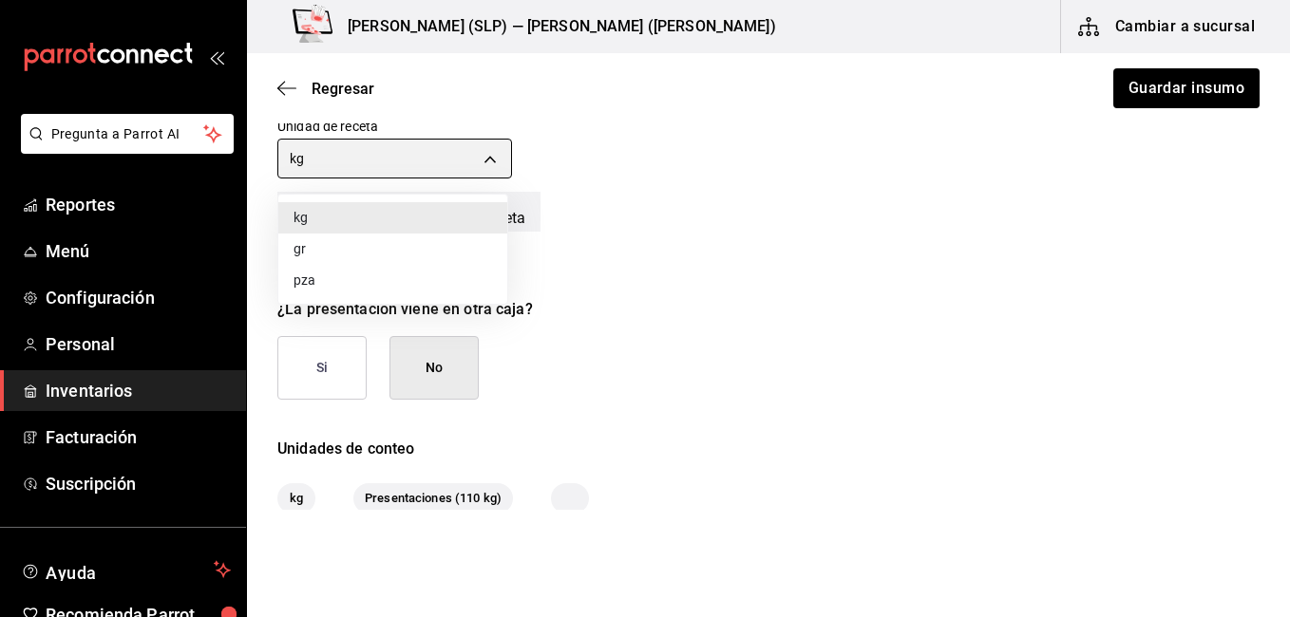
type input "GRAM"
type input "110,000"
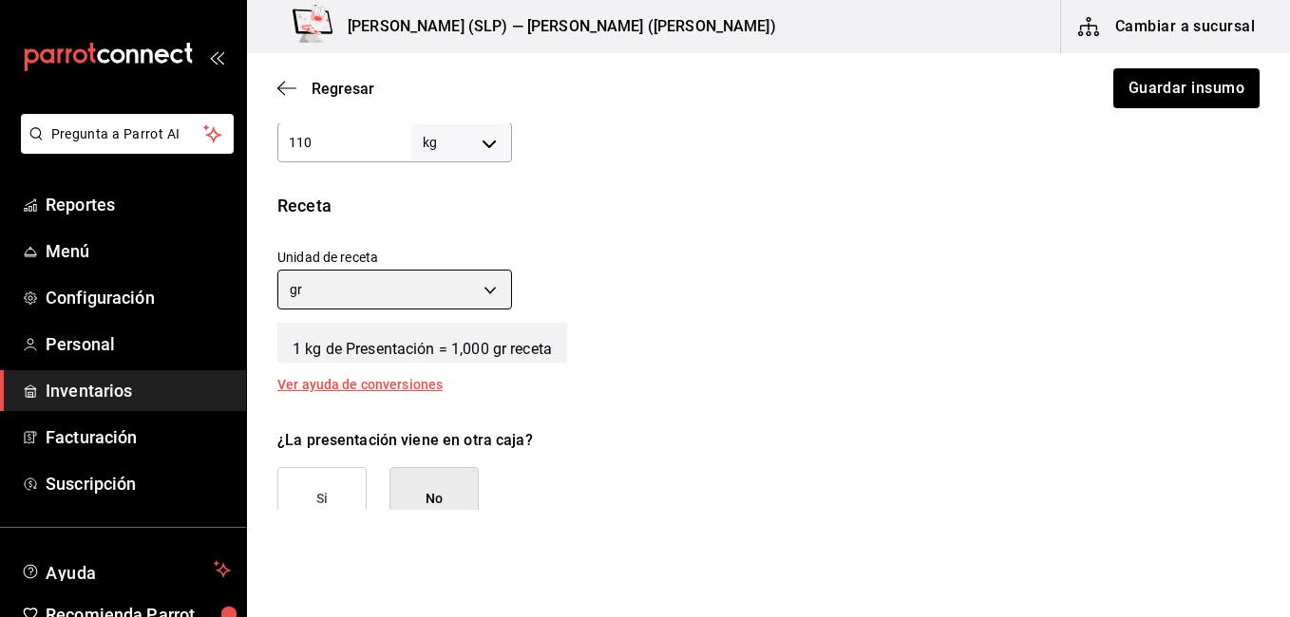
scroll to position [548, 0]
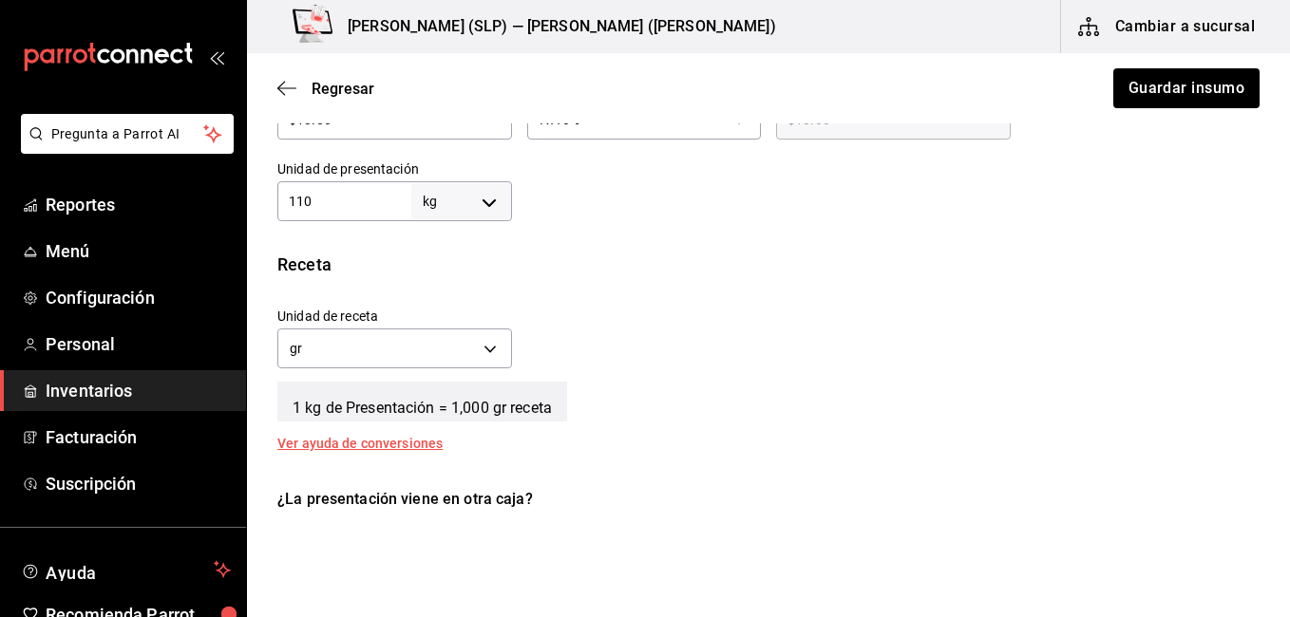
click at [473, 208] on body "Pregunta a Parrot AI Reportes Menú Configuración Personal Inventarios Facturaci…" at bounding box center [645, 255] width 1290 height 510
click at [462, 311] on li "gr" at bounding box center [457, 321] width 99 height 31
type input "GRAM"
type input "110"
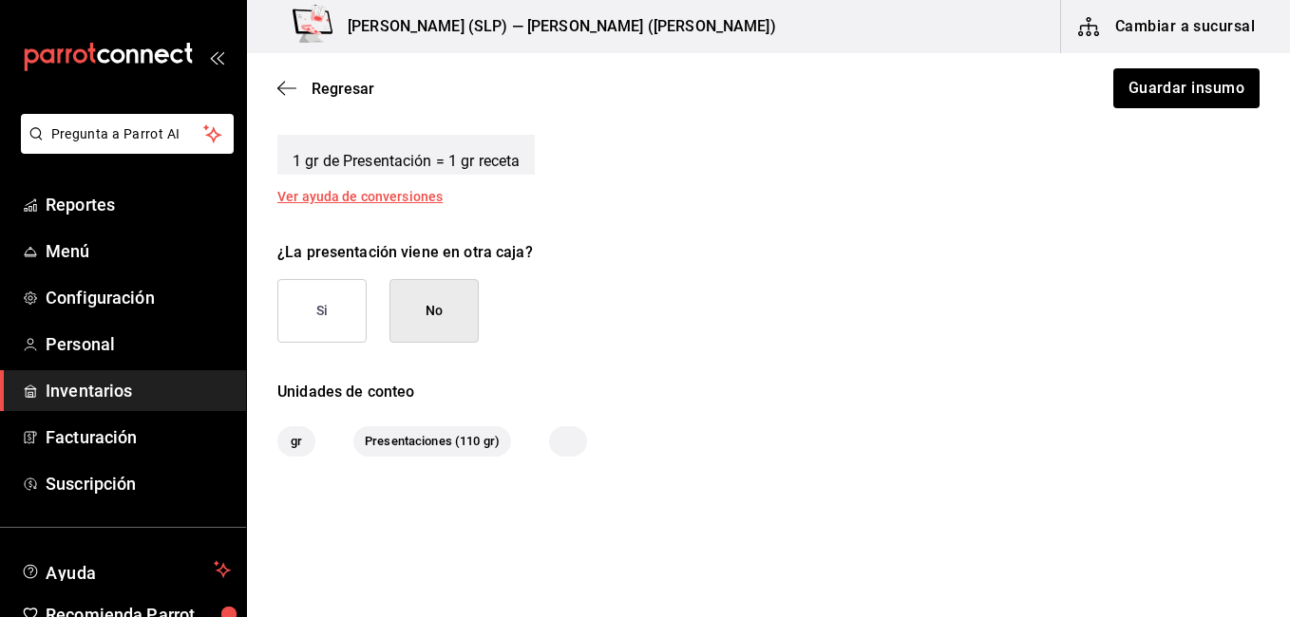
scroll to position [833, 0]
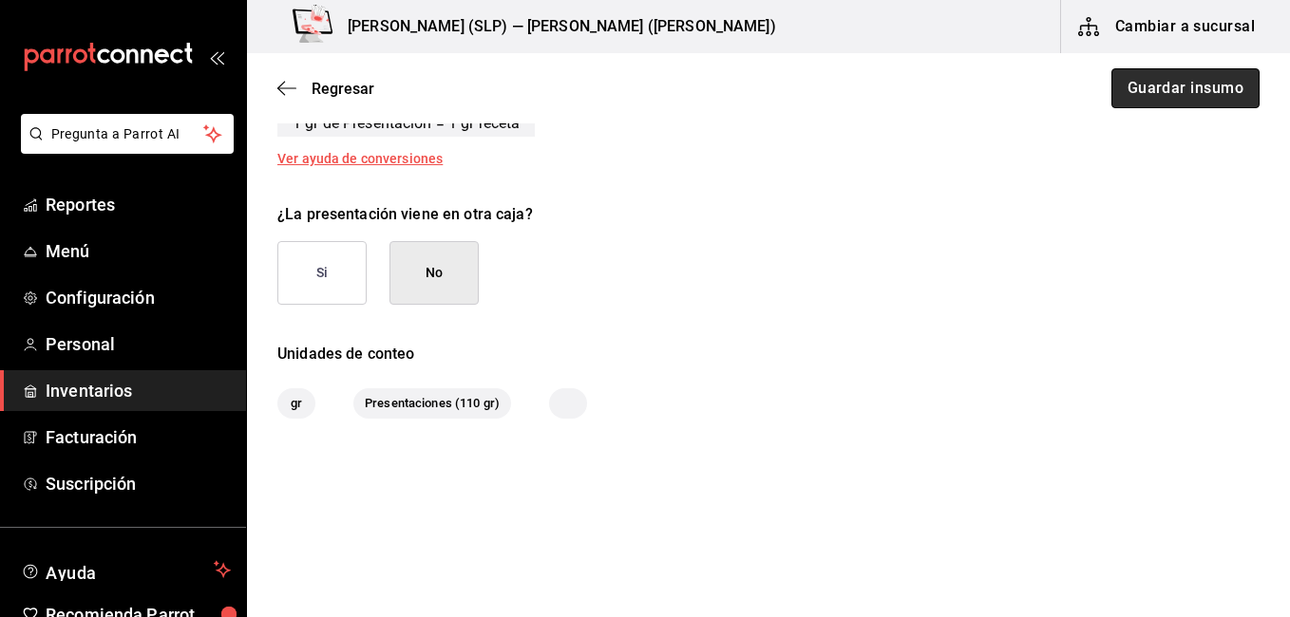
click at [1152, 99] on button "Guardar insumo" at bounding box center [1185, 88] width 148 height 40
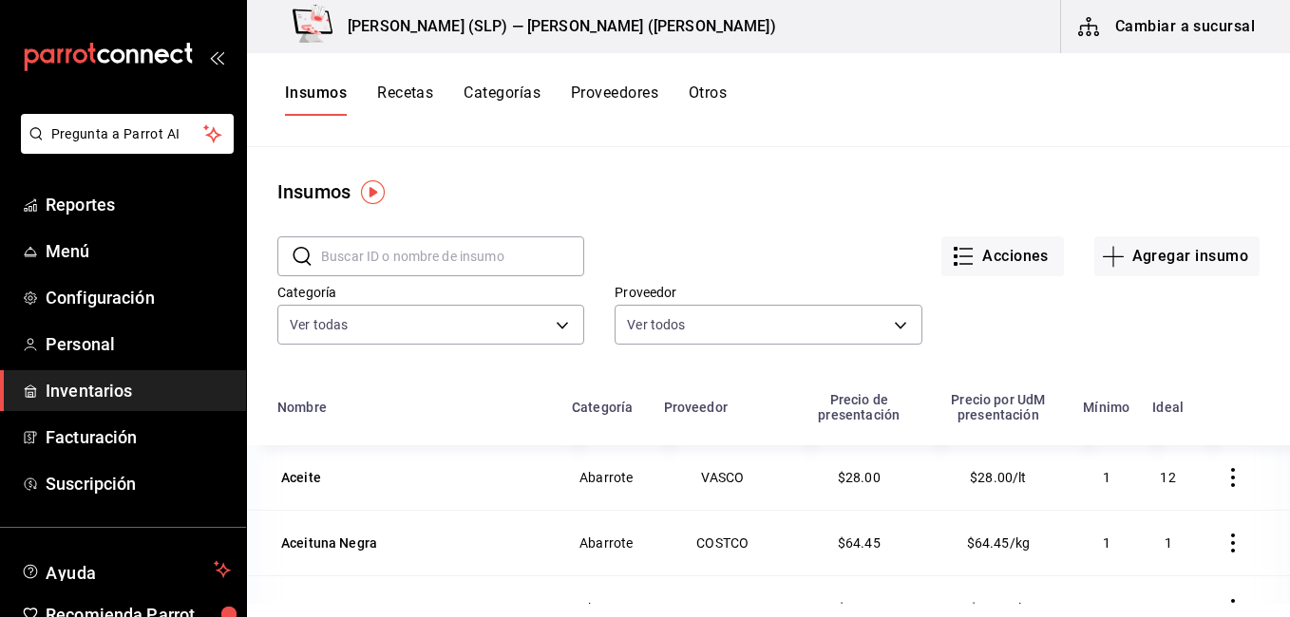
click at [425, 99] on button "Recetas" at bounding box center [405, 100] width 56 height 32
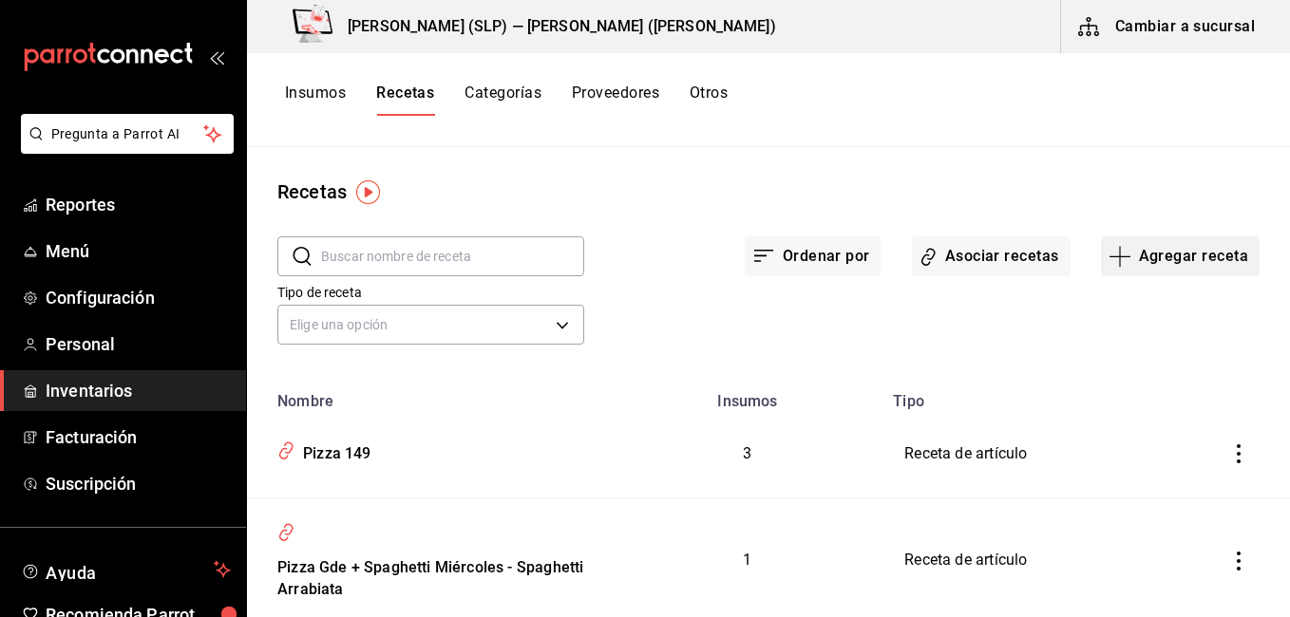
click at [1180, 258] on button "Agregar receta" at bounding box center [1180, 257] width 159 height 40
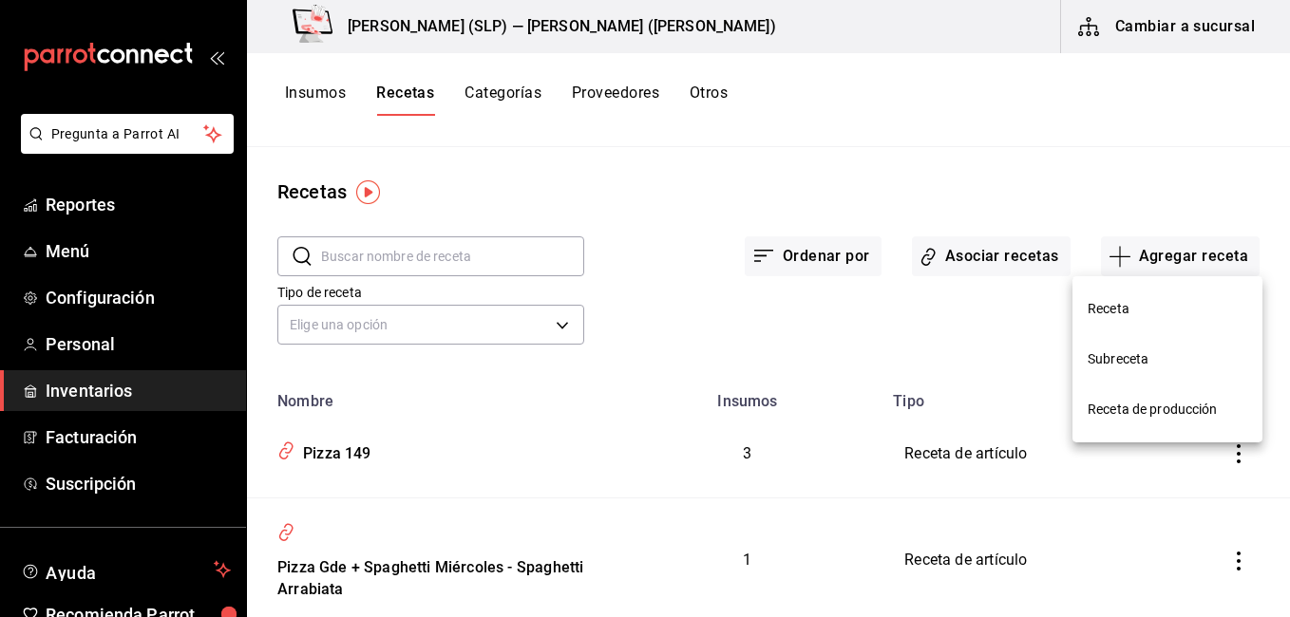
click at [1135, 306] on span "Receta" at bounding box center [1168, 309] width 160 height 20
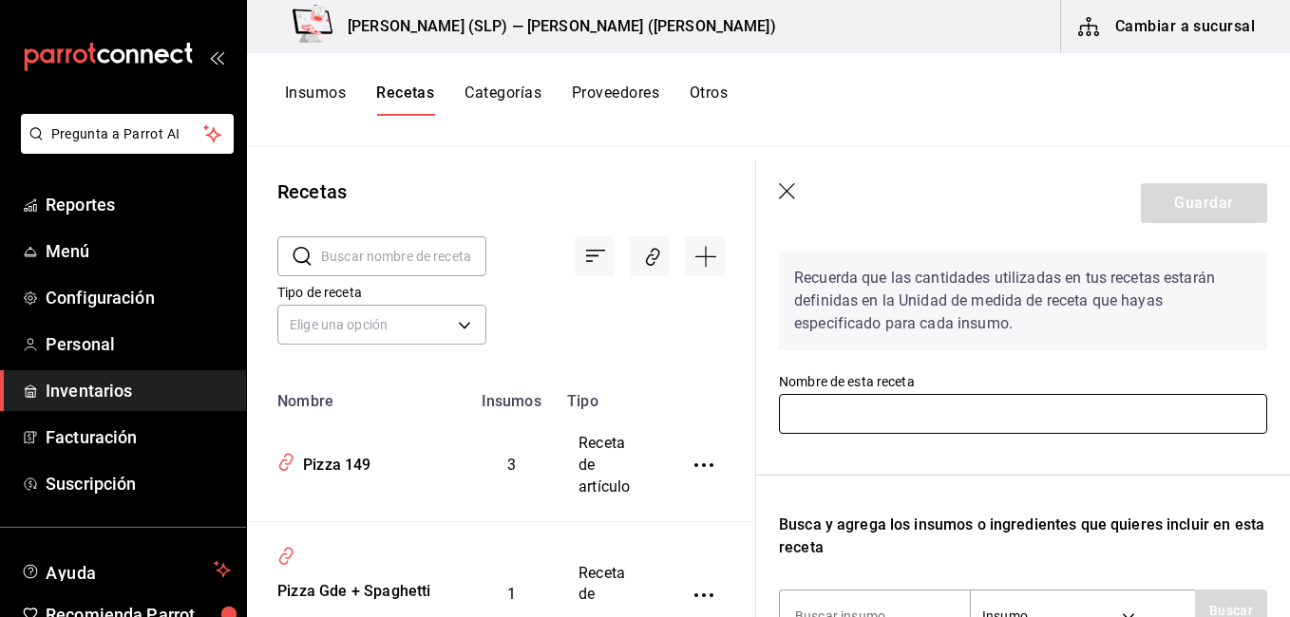
scroll to position [95, 0]
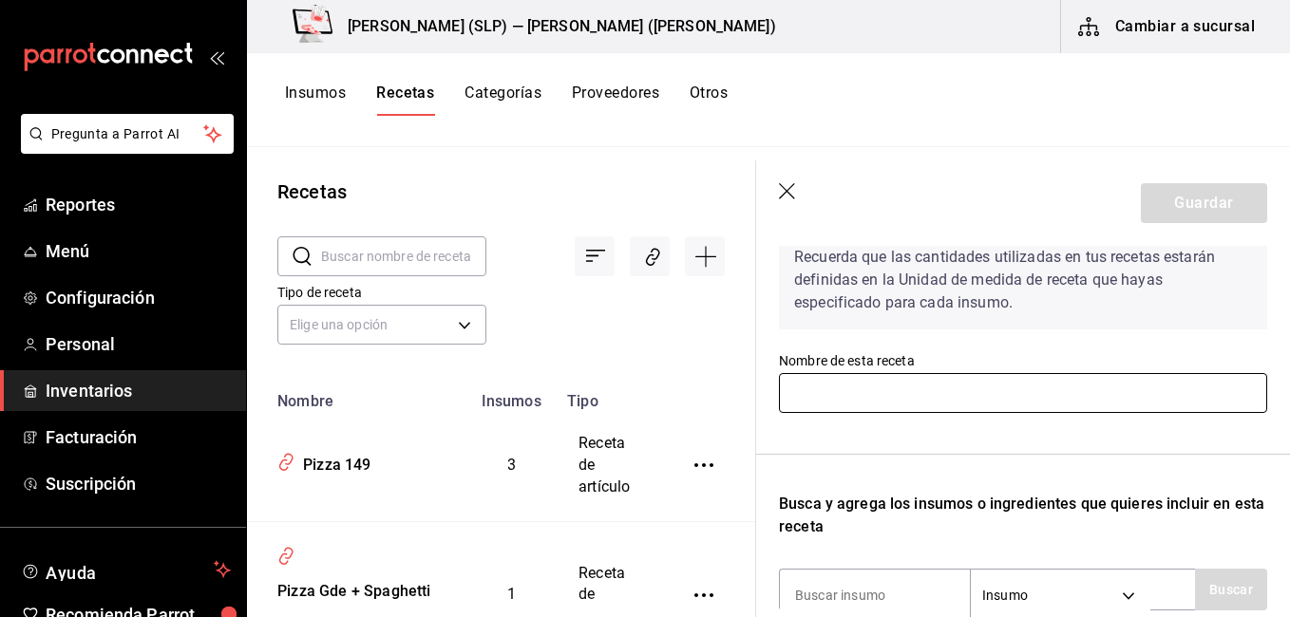
click at [892, 387] on input "text" at bounding box center [1023, 393] width 488 height 40
type input "T"
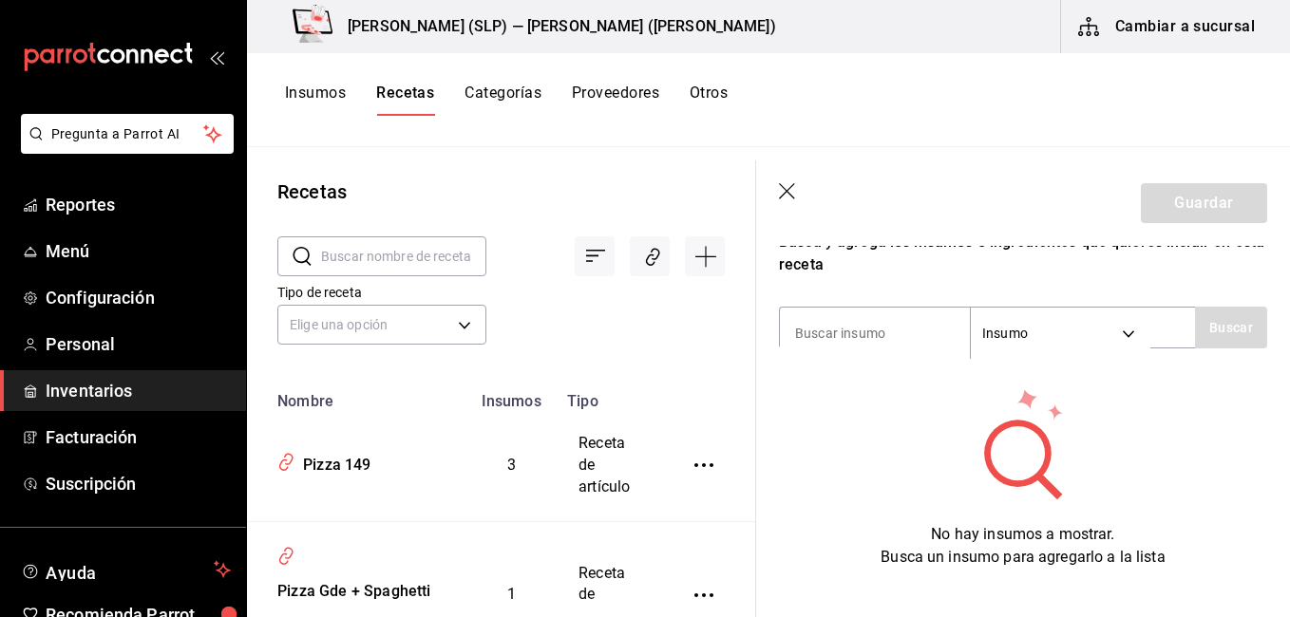
scroll to position [380, 0]
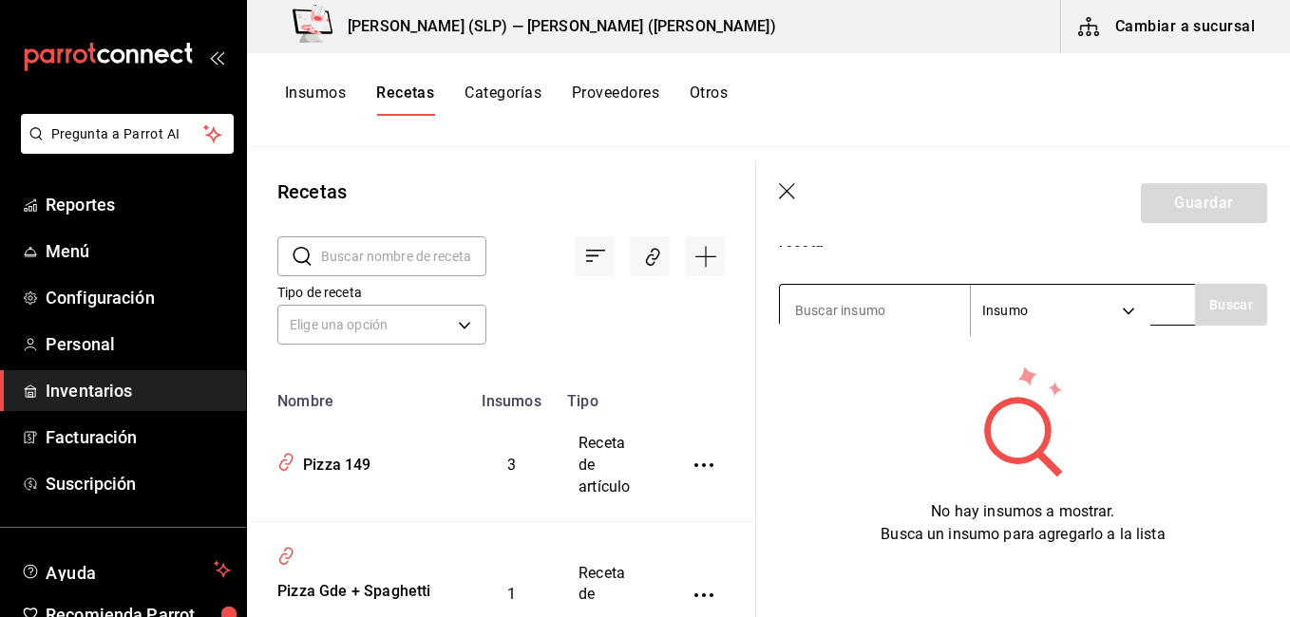
type input "Pizza Chica"
click at [914, 315] on input at bounding box center [875, 311] width 190 height 40
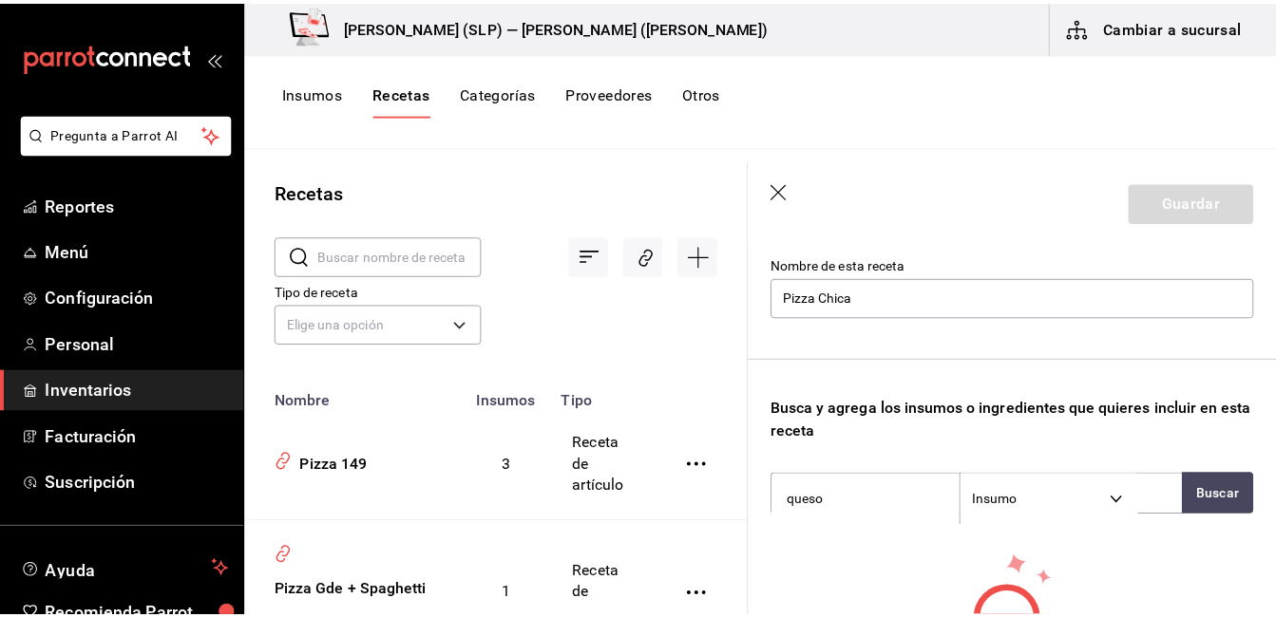
scroll to position [285, 0]
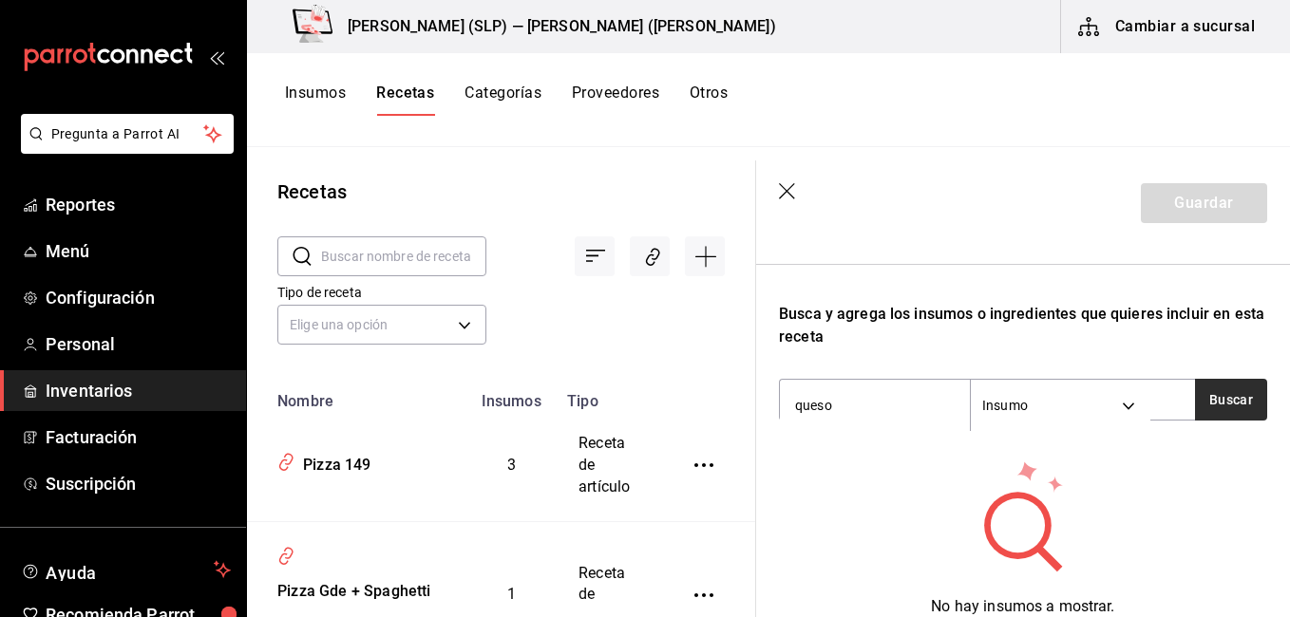
type input "queso"
click at [1215, 405] on button "Buscar" at bounding box center [1231, 400] width 72 height 42
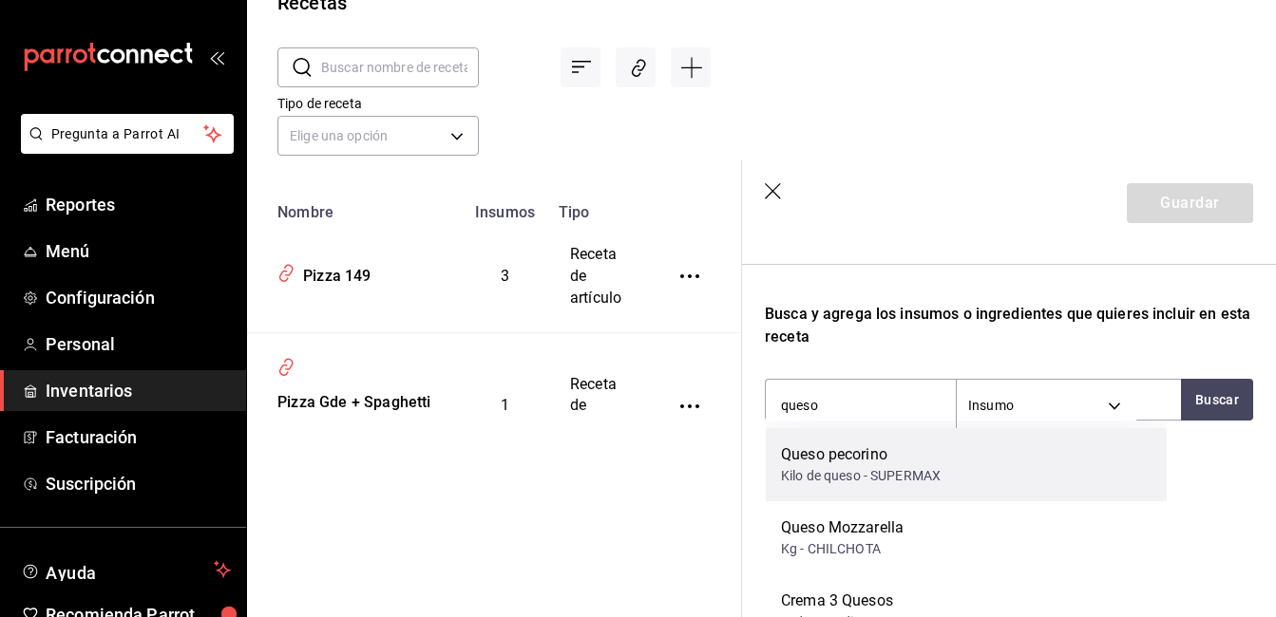
scroll to position [190, 0]
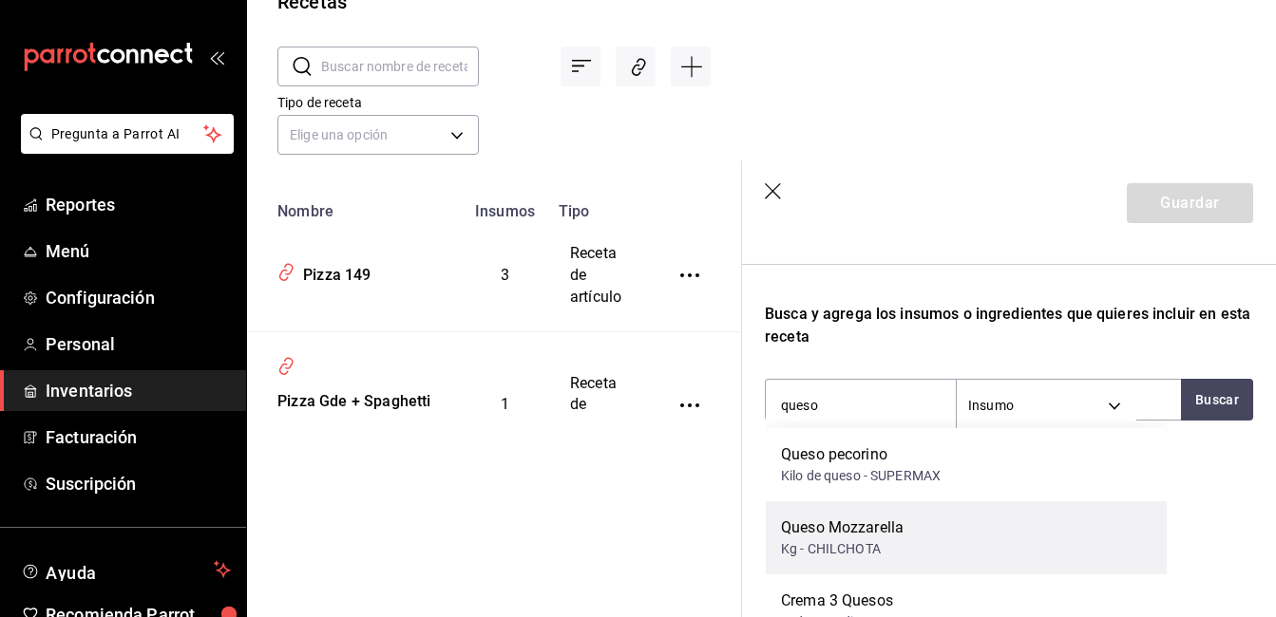
click at [924, 551] on div "Queso Mozzarella Kg - CHILCHOTA" at bounding box center [966, 538] width 401 height 73
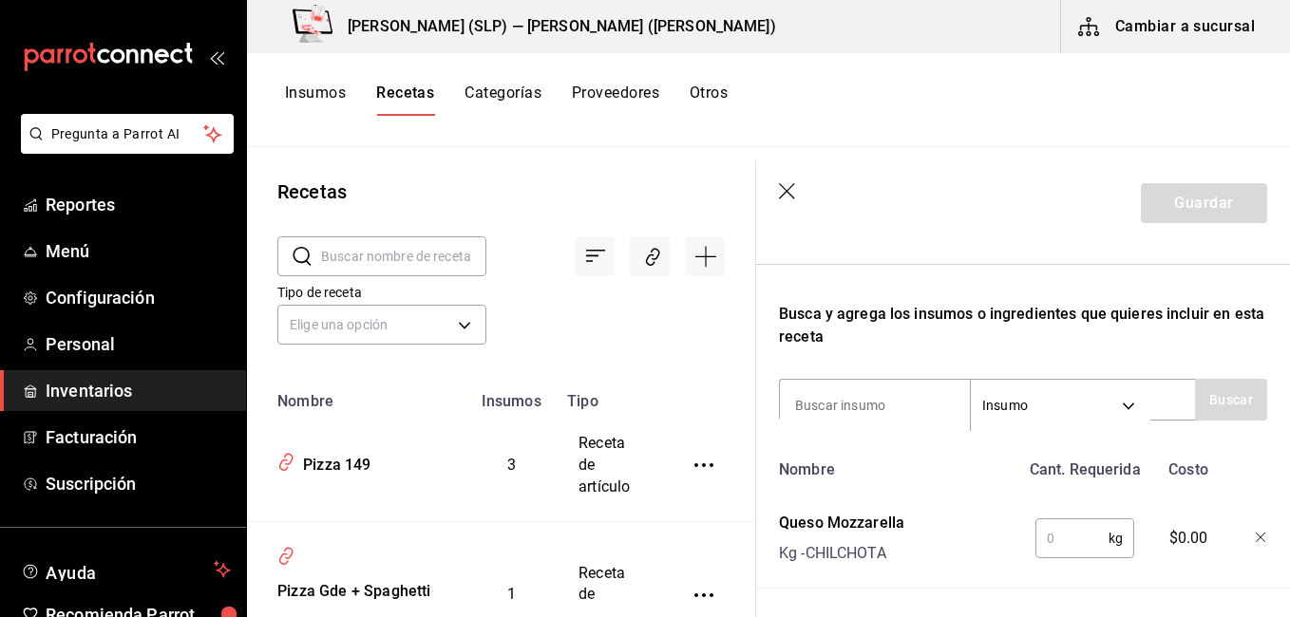
scroll to position [370, 0]
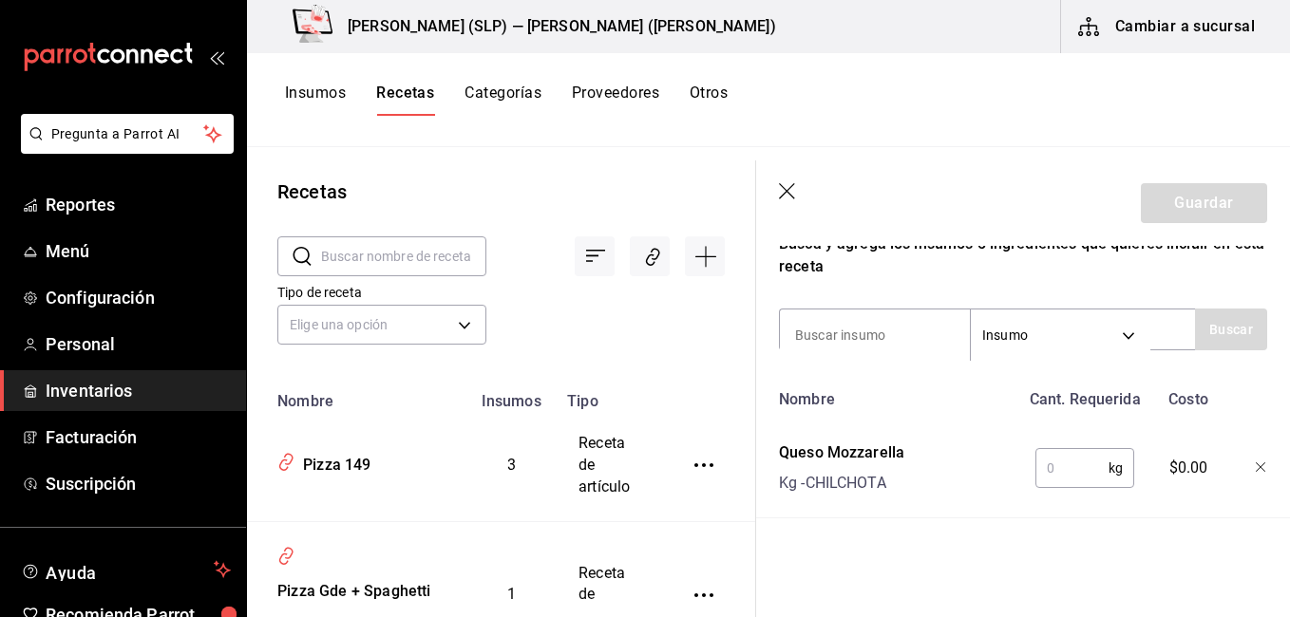
click at [1054, 451] on input "text" at bounding box center [1071, 468] width 73 height 38
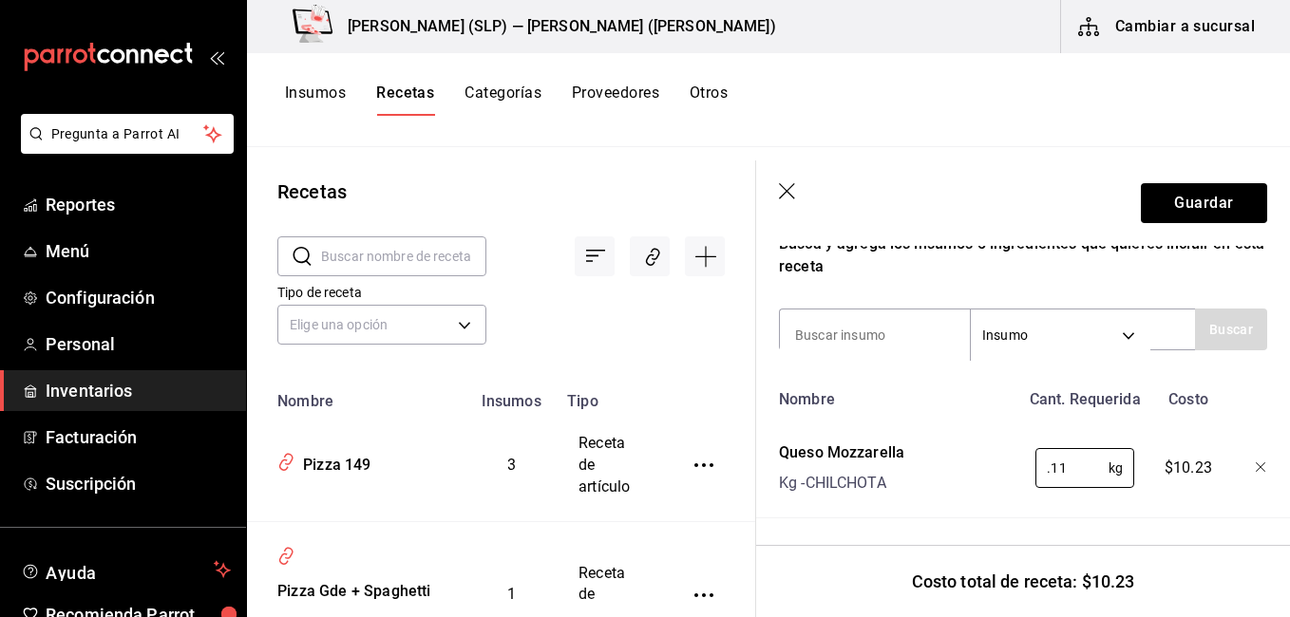
type input "0.11"
click at [1122, 415] on div "Nombre Cant. Requerida Costo Queso Mozzarella Kg - CHILCHOTA 0.11 kg ​ $10.23" at bounding box center [1023, 450] width 488 height 138
click at [879, 315] on input at bounding box center [875, 335] width 190 height 40
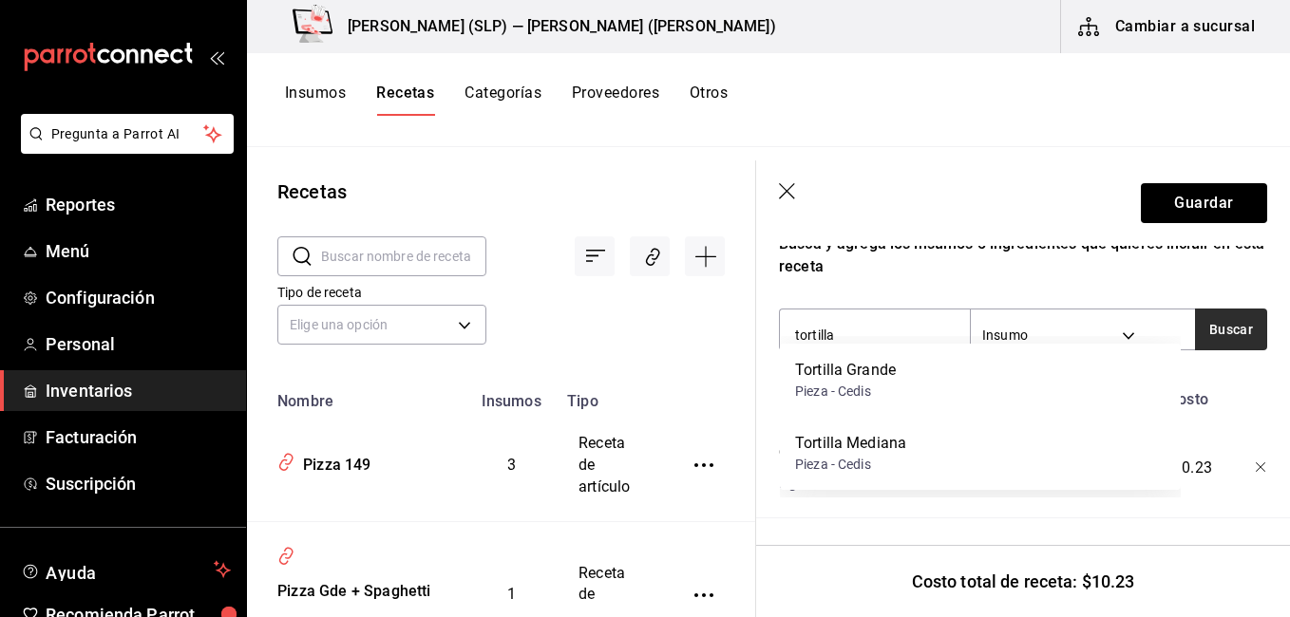
type input "tortilla"
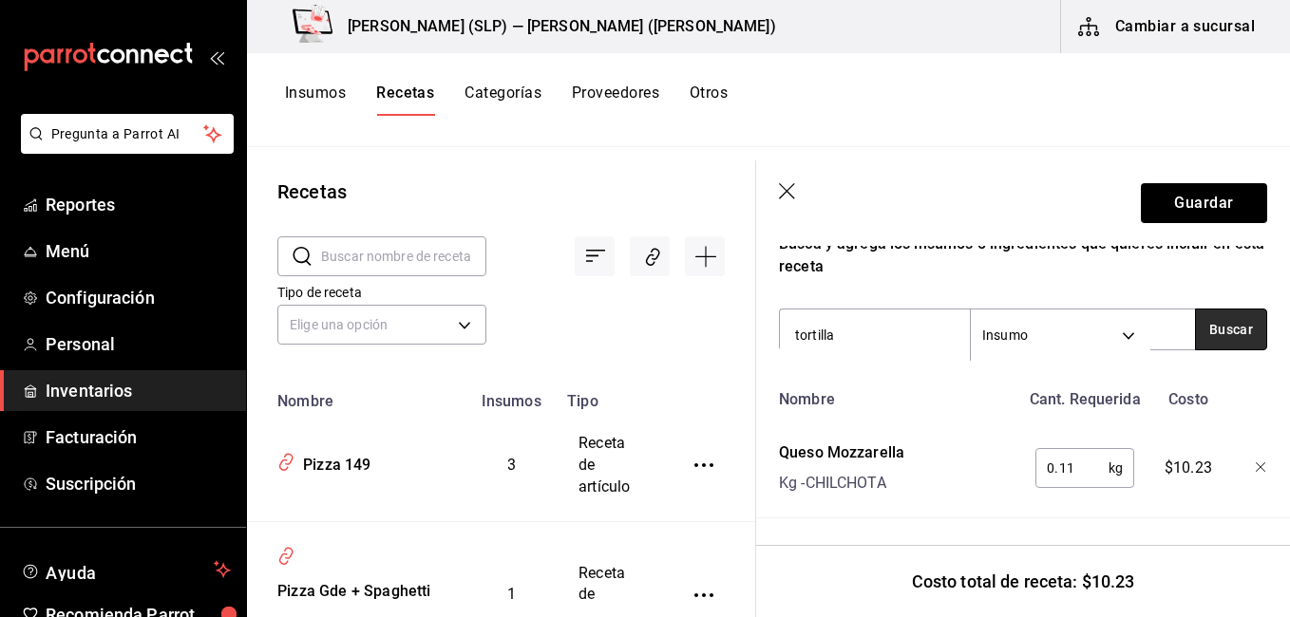
click at [1212, 320] on button "Buscar" at bounding box center [1231, 330] width 72 height 42
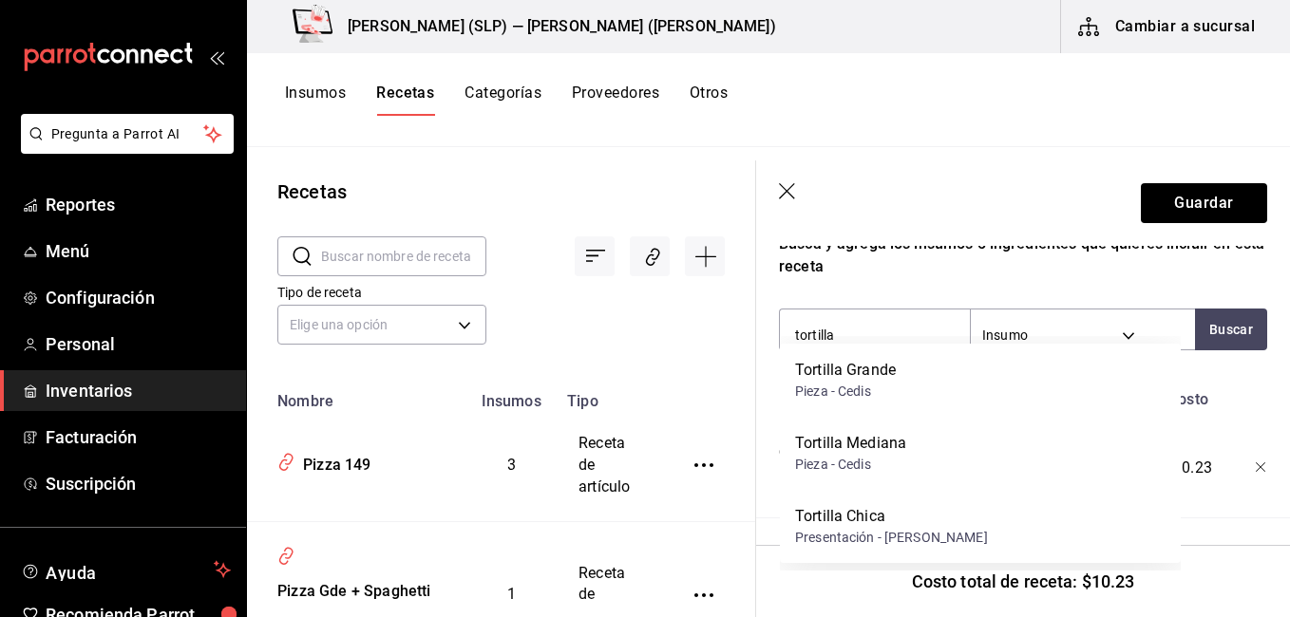
click at [833, 160] on div "Recetas ​ ​ Tipo de receta Elige una opción default Nombre Insumos Tipo Pizza 1…" at bounding box center [768, 375] width 1043 height 457
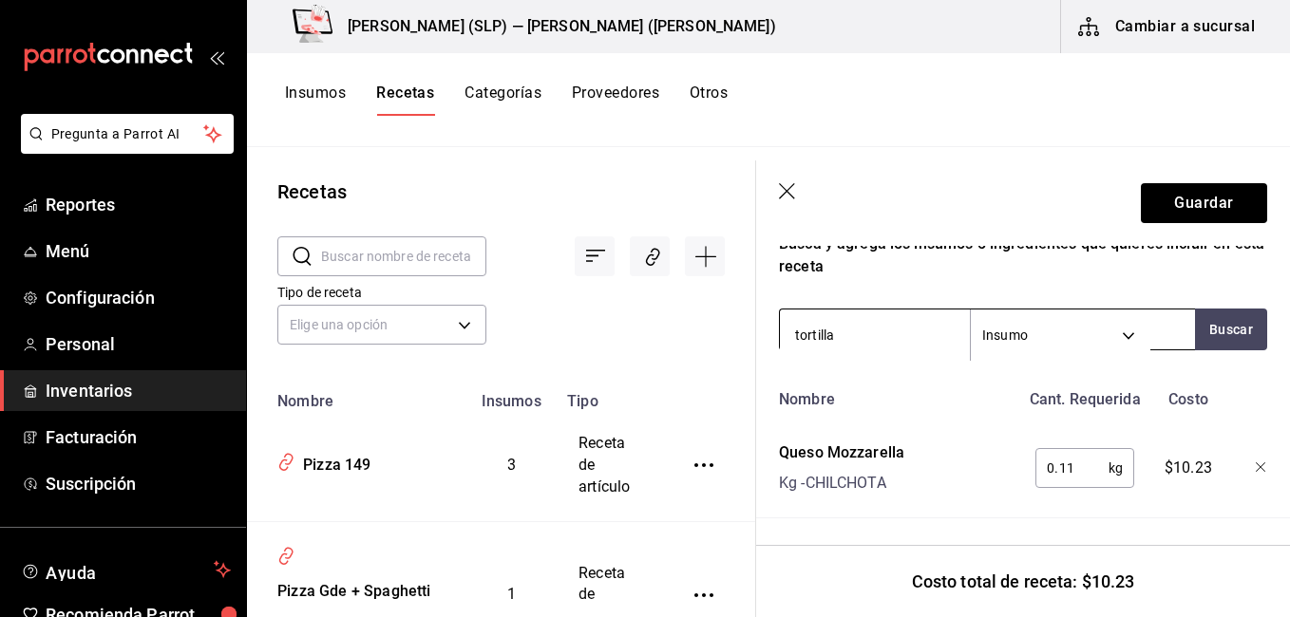
click at [909, 322] on input "tortilla" at bounding box center [875, 335] width 190 height 40
click at [908, 317] on input "tortilla" at bounding box center [875, 335] width 190 height 40
click at [893, 318] on input "tortilla" at bounding box center [875, 335] width 190 height 40
click at [1213, 310] on button "Buscar" at bounding box center [1231, 330] width 72 height 42
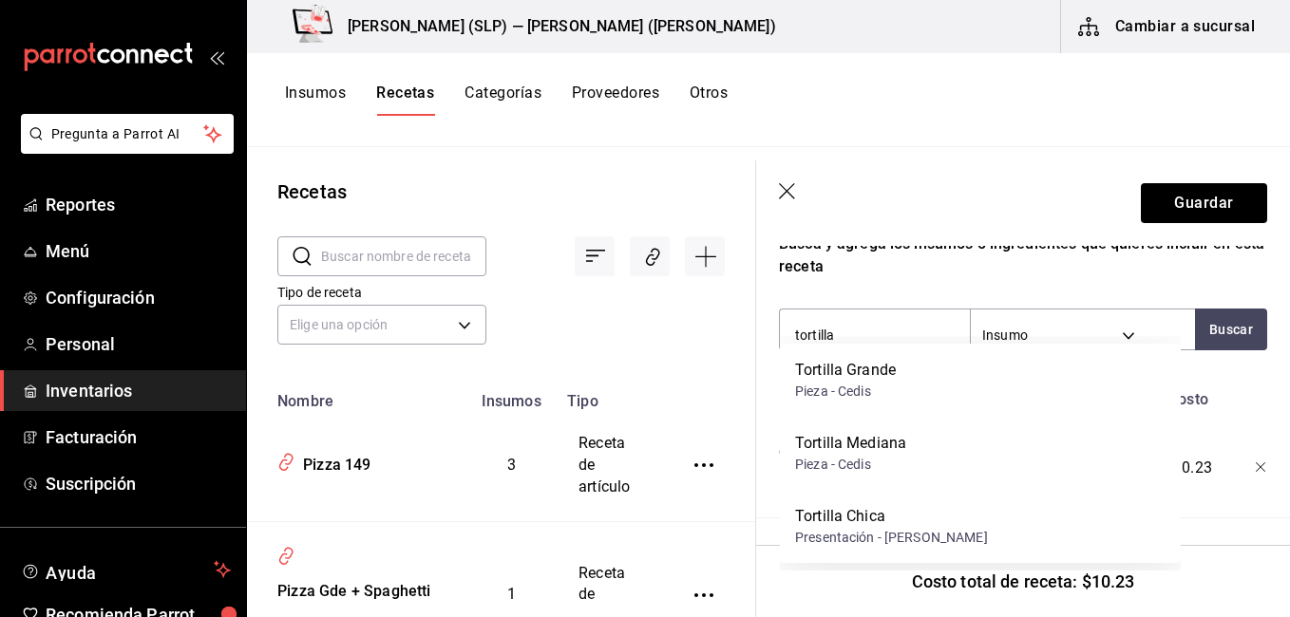
click at [308, 99] on button "Insumos" at bounding box center [315, 100] width 61 height 32
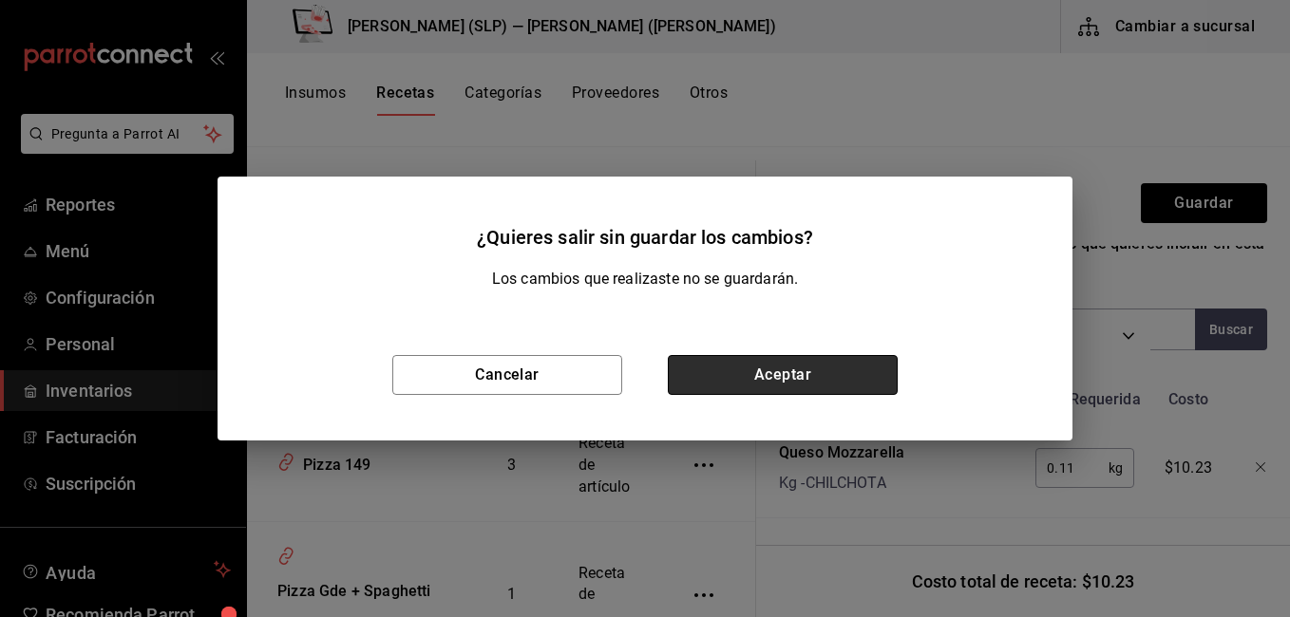
click at [722, 375] on button "Aceptar" at bounding box center [783, 375] width 230 height 40
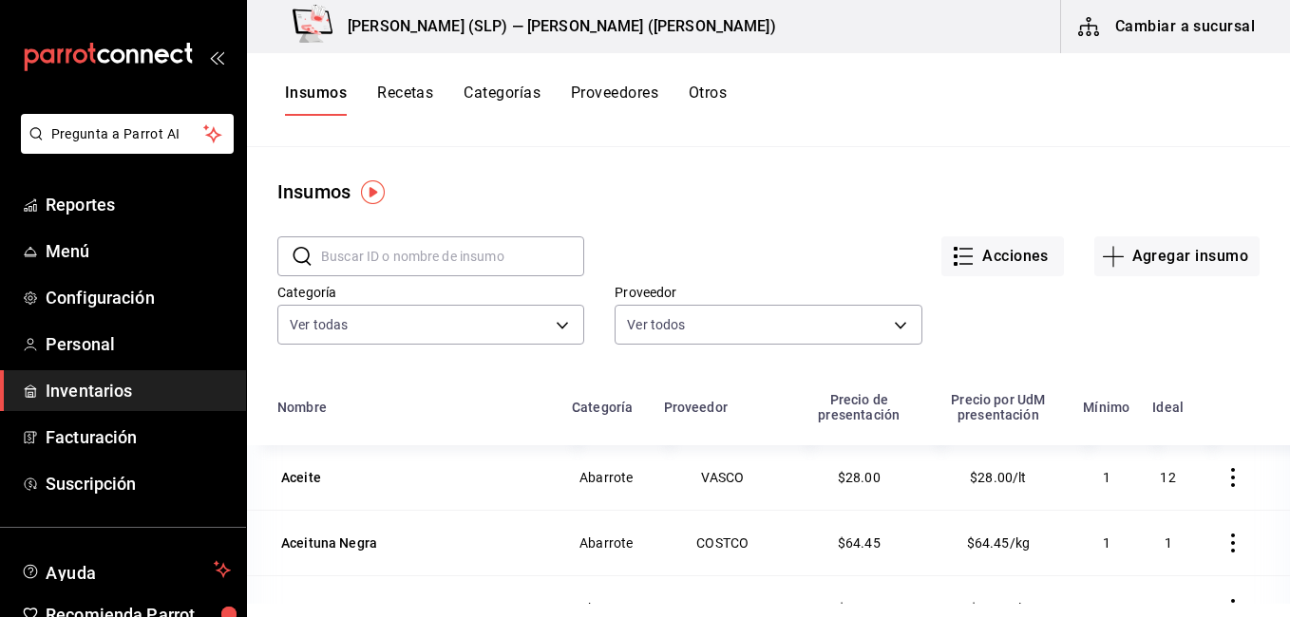
click at [444, 245] on input "text" at bounding box center [452, 256] width 263 height 38
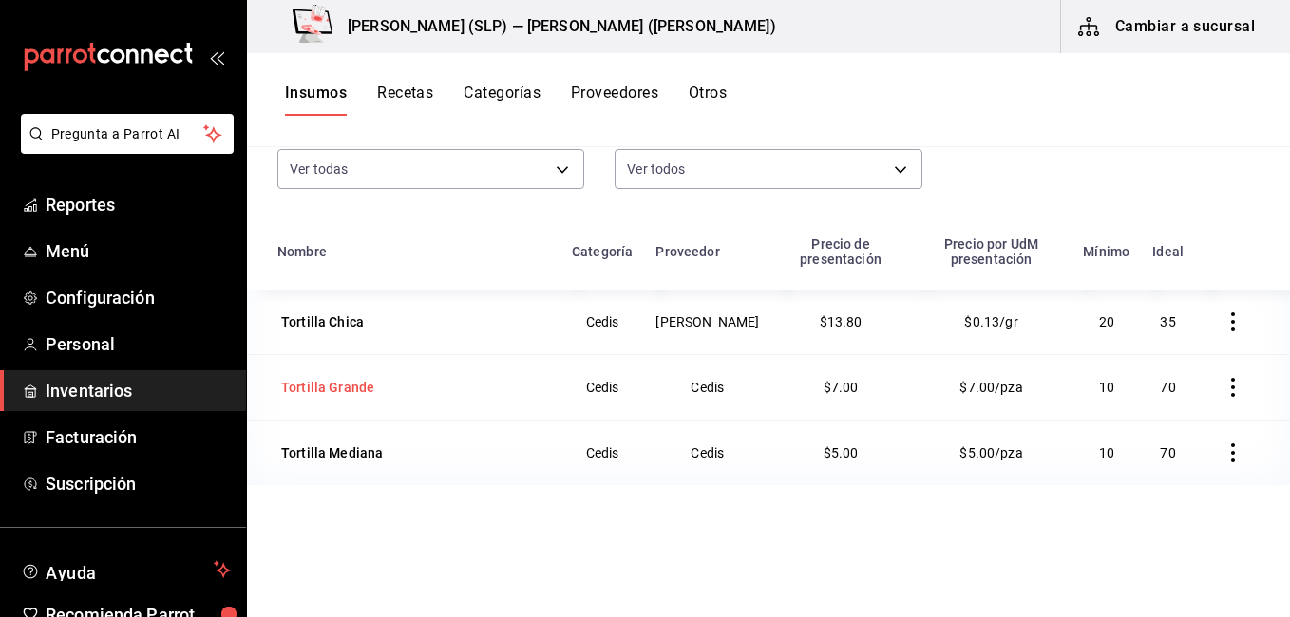
scroll to position [190, 0]
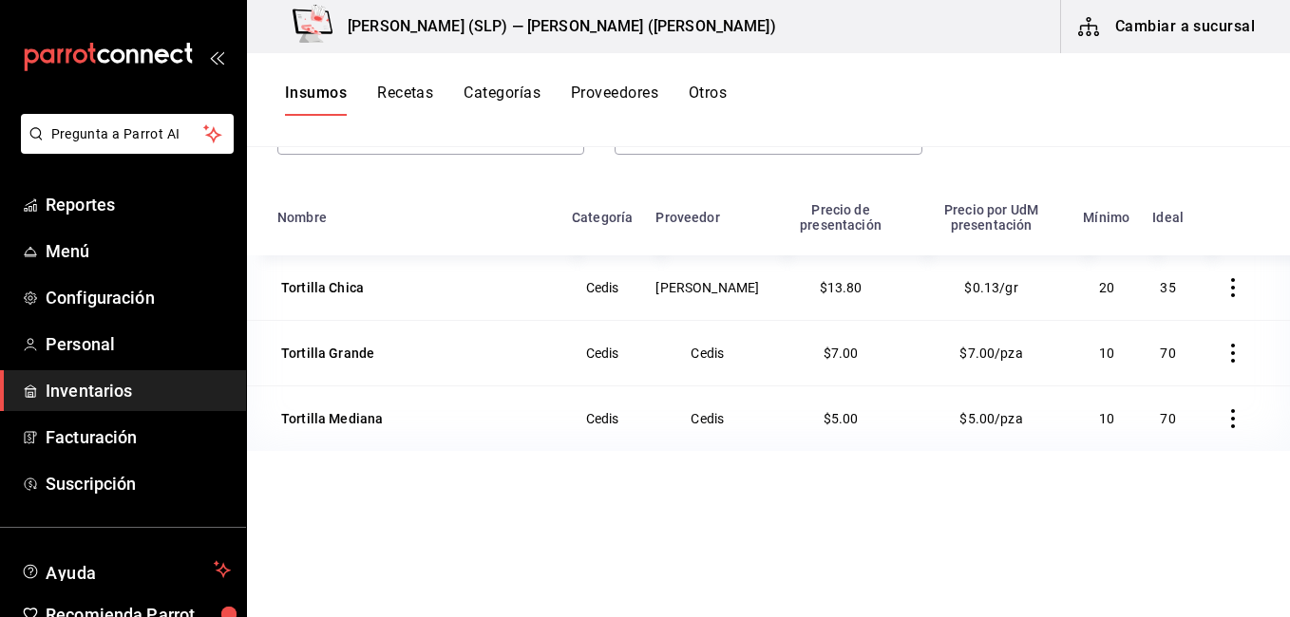
type input "tortilla"
click at [1224, 292] on icon "button" at bounding box center [1233, 287] width 19 height 19
click at [895, 280] on div at bounding box center [645, 308] width 1290 height 617
click at [350, 292] on div "Tortilla Chica" at bounding box center [322, 287] width 83 height 19
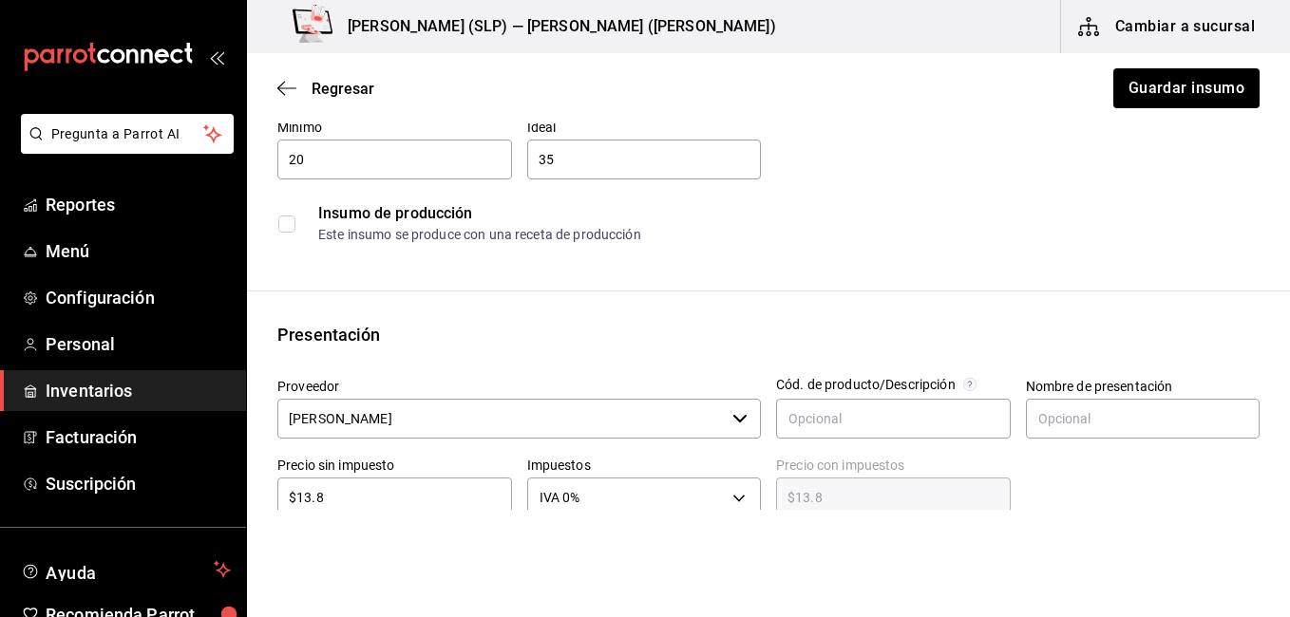
scroll to position [285, 0]
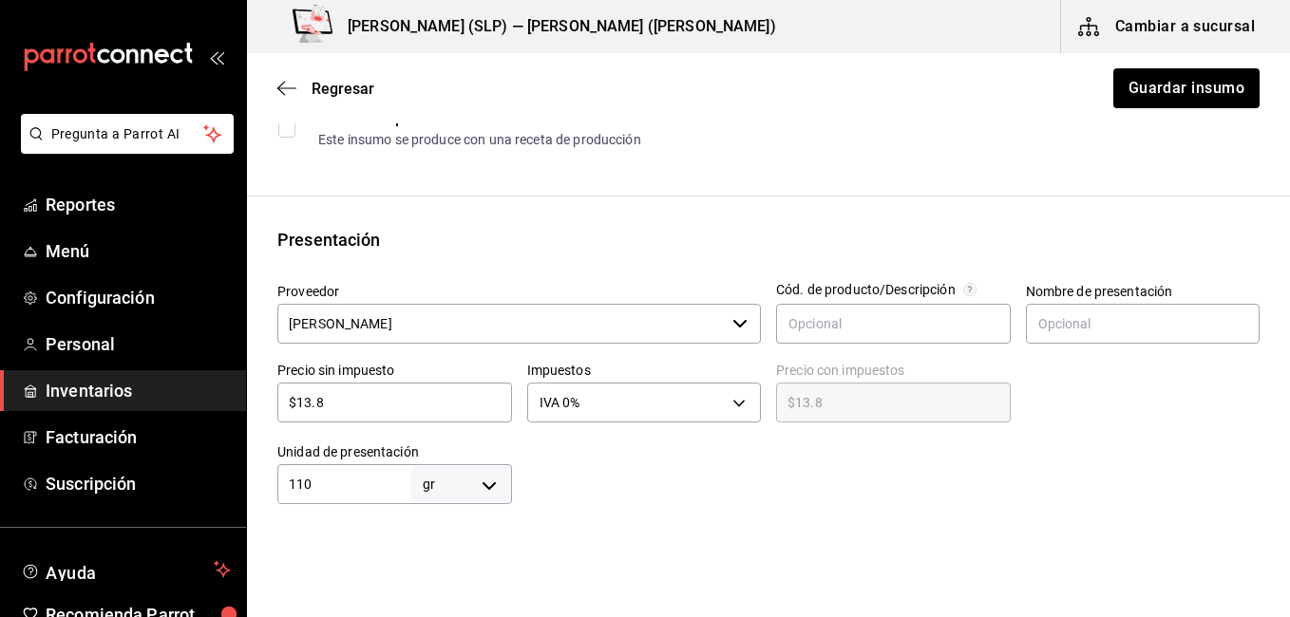
click at [435, 318] on input "[PERSON_NAME]" at bounding box center [500, 324] width 447 height 40
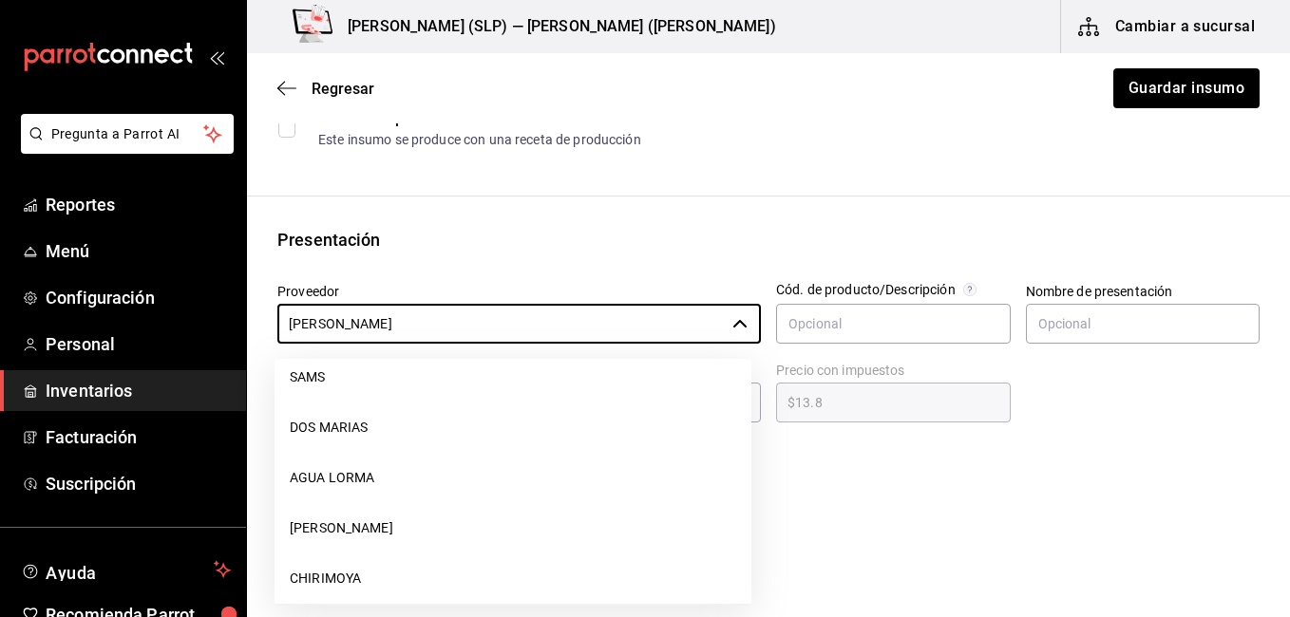
scroll to position [0, 0]
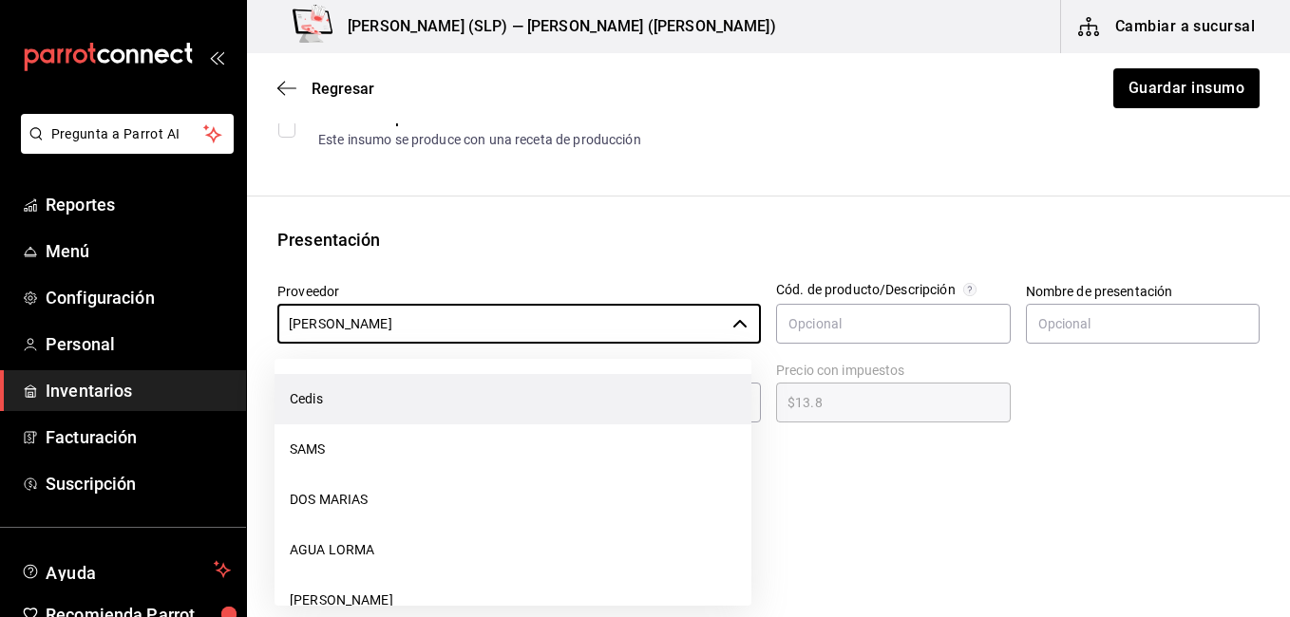
click at [497, 392] on li "Cedis" at bounding box center [513, 399] width 477 height 50
type input "Cedis"
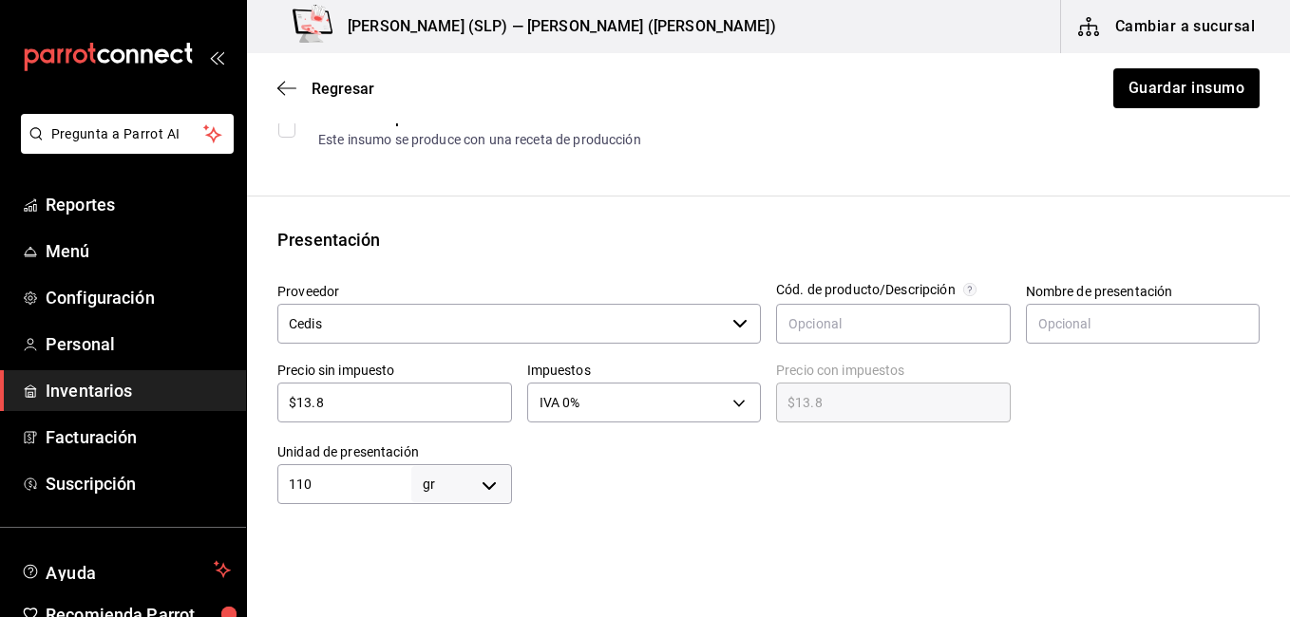
click at [417, 408] on input "$13.8" at bounding box center [394, 402] width 235 height 23
type input "$13."
type input "$13.00"
type input "$1"
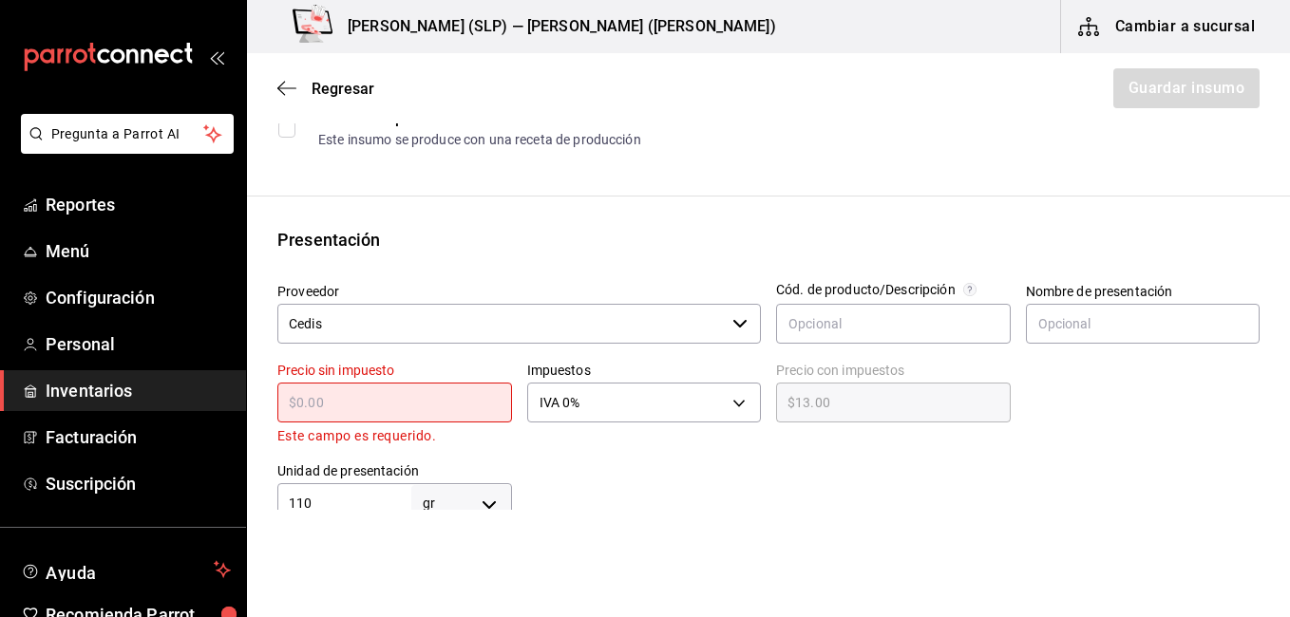
type input "$0.00"
click at [406, 413] on input "text" at bounding box center [394, 402] width 235 height 23
type input "$16.40"
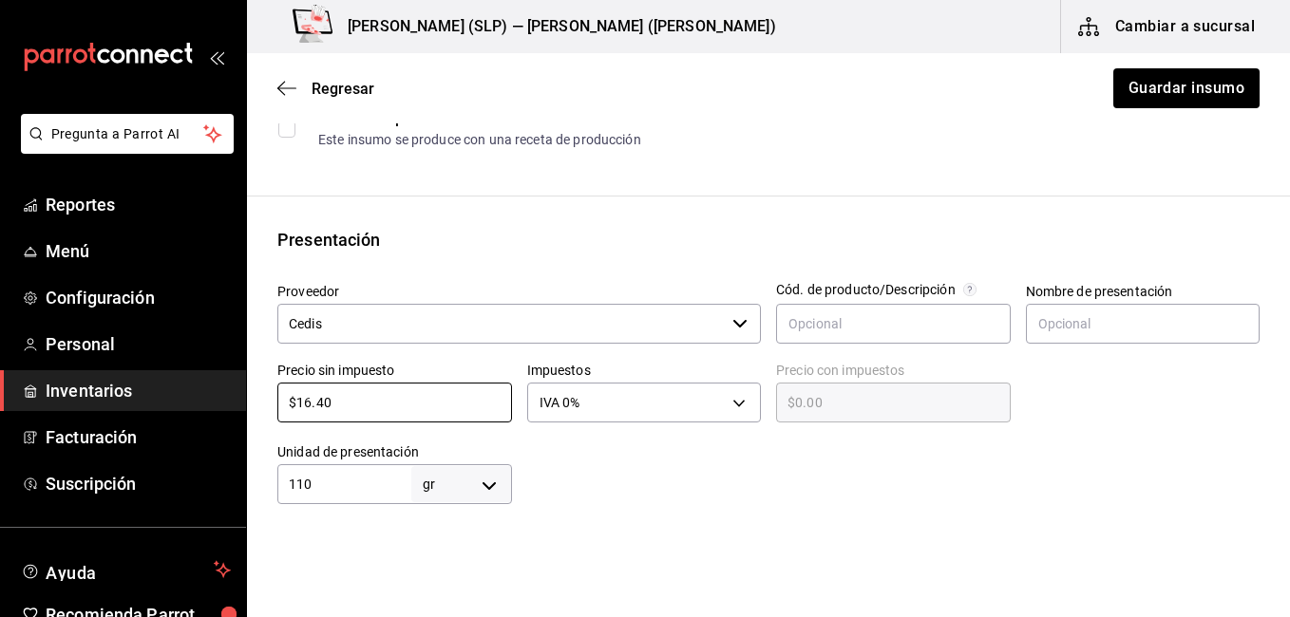
type input "$16.40"
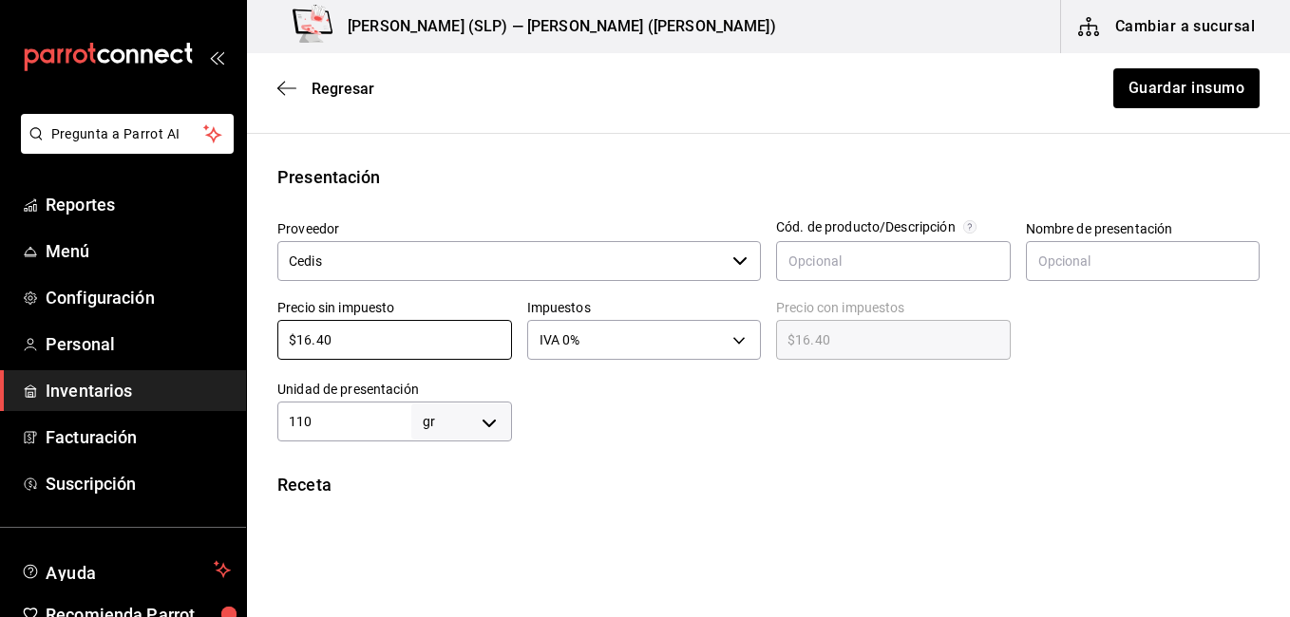
scroll to position [380, 0]
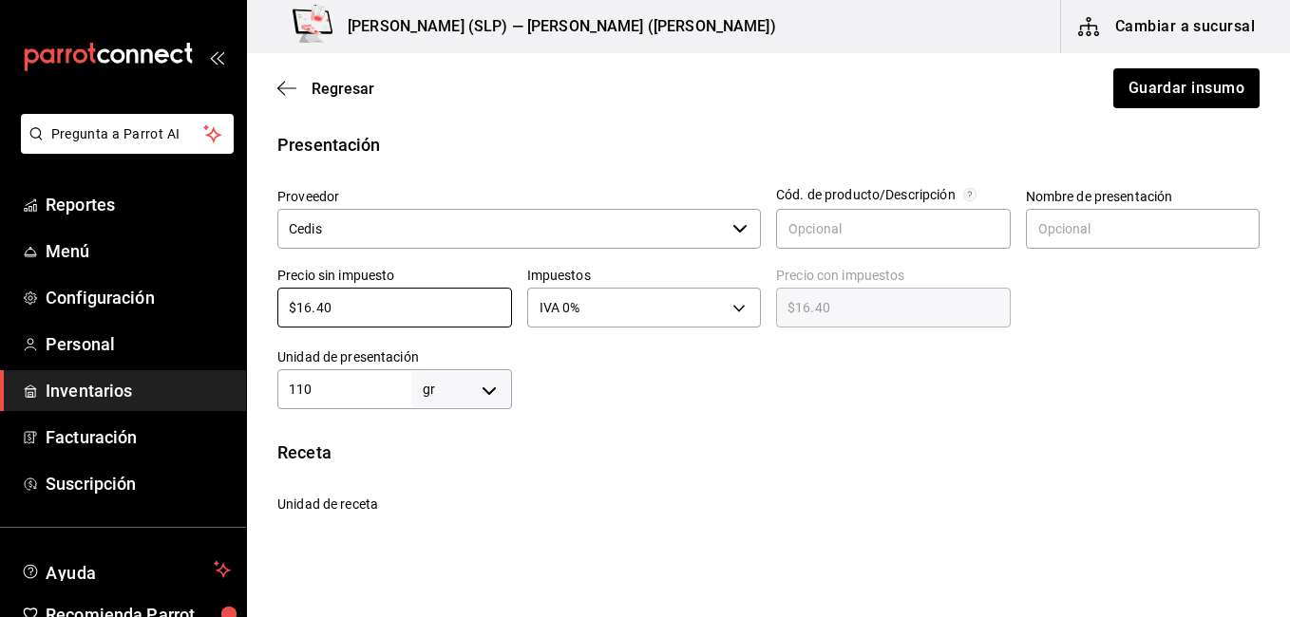
click at [470, 389] on body "Pregunta a Parrot AI Reportes Menú Configuración Personal Inventarios Facturaci…" at bounding box center [645, 255] width 1290 height 510
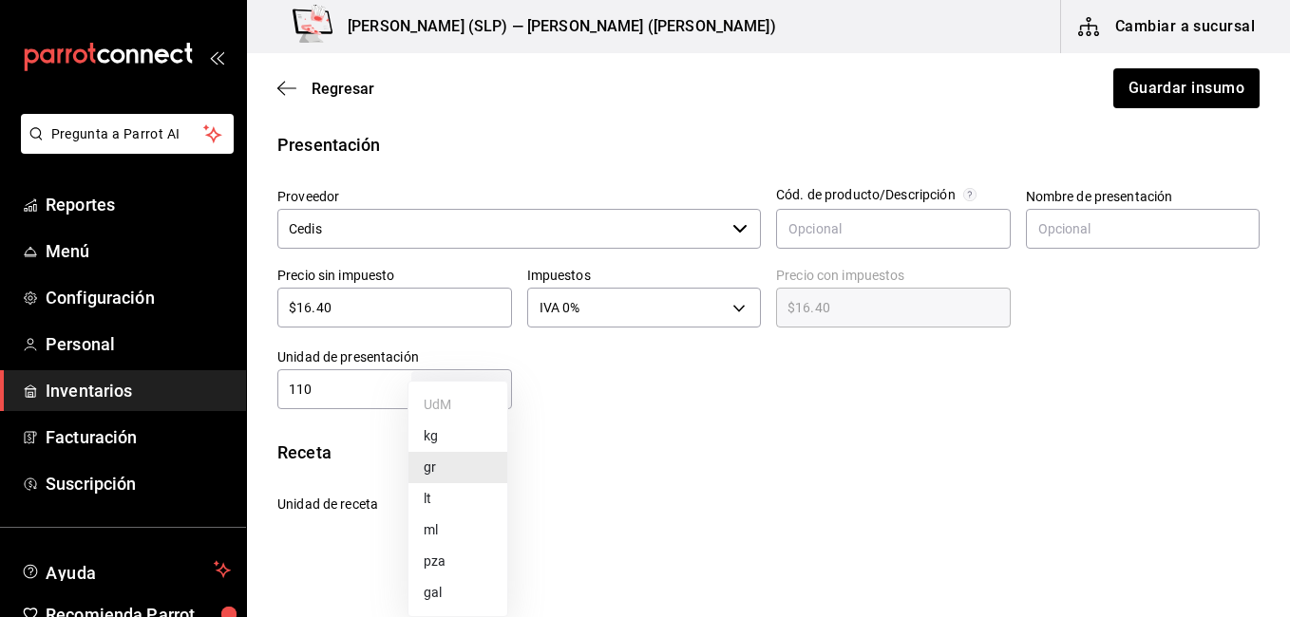
click at [474, 557] on li "pza" at bounding box center [457, 561] width 99 height 31
type input "UNIT"
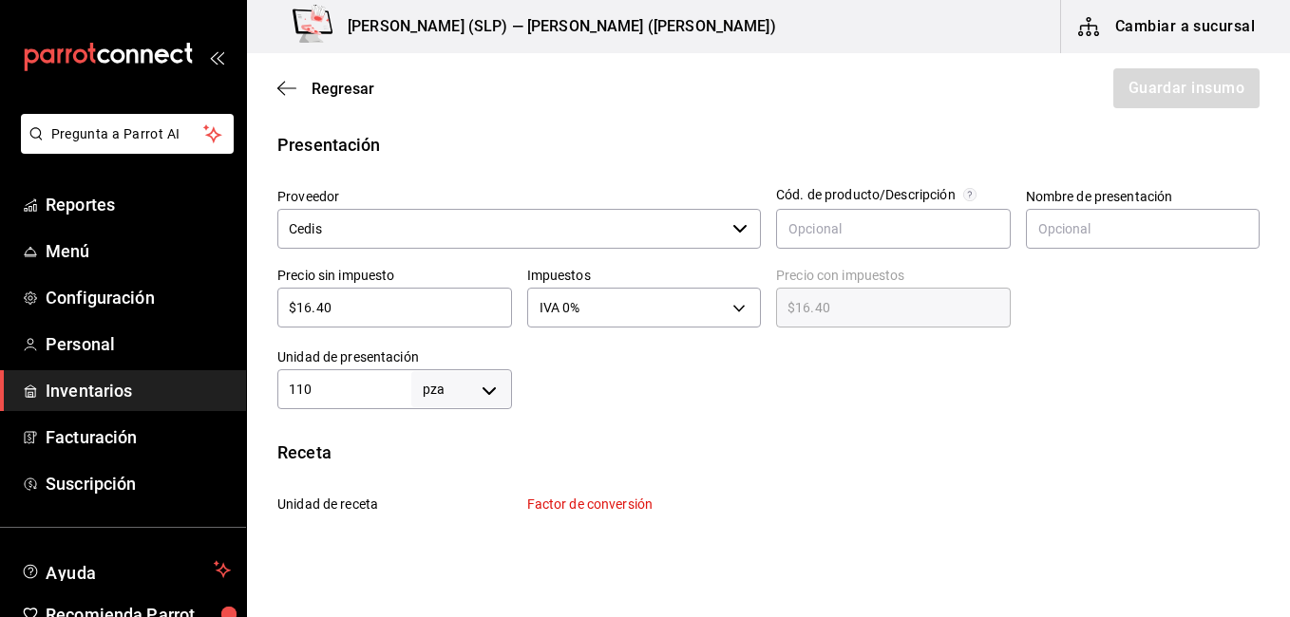
click at [361, 385] on input "110" at bounding box center [344, 389] width 134 height 23
type input "1"
click at [626, 362] on div at bounding box center [886, 371] width 749 height 76
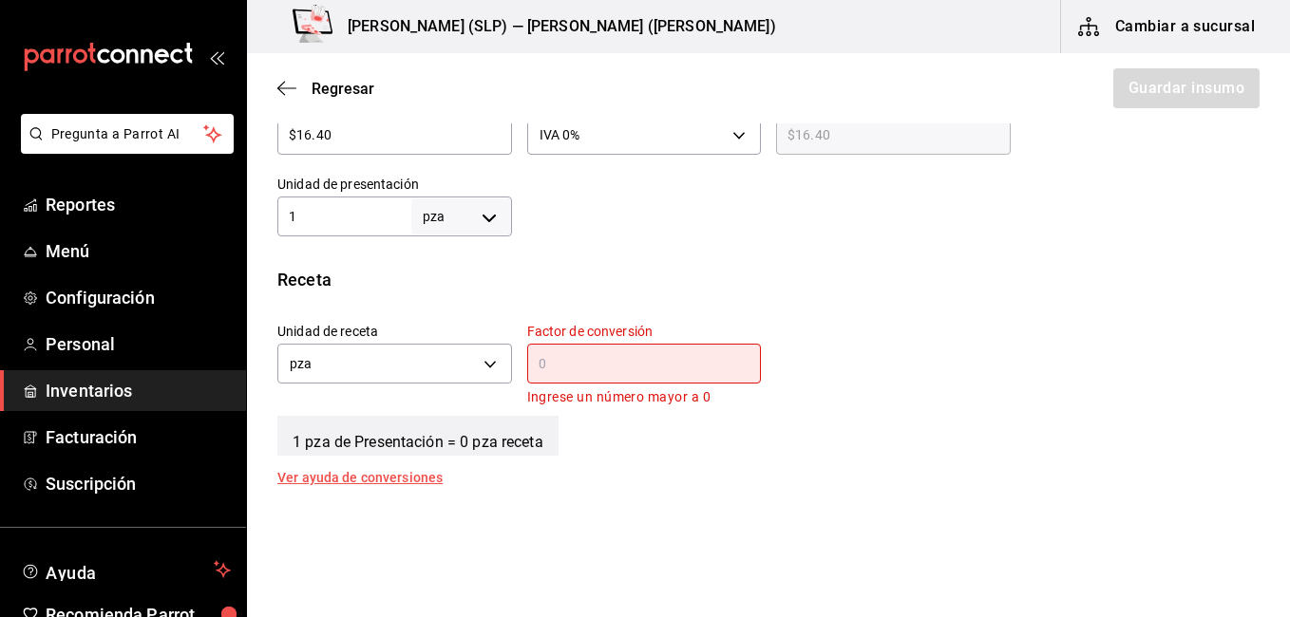
scroll to position [570, 0]
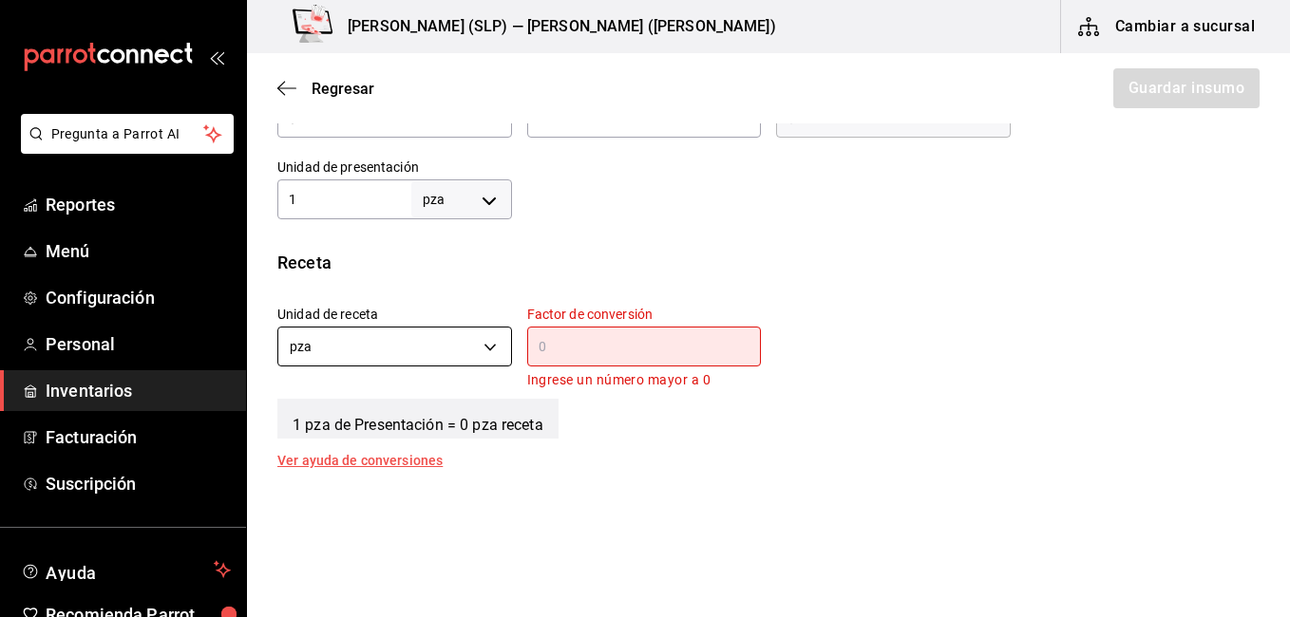
click at [465, 345] on body "Pregunta a Parrot AI Reportes Menú Configuración Personal Inventarios Facturaci…" at bounding box center [645, 255] width 1290 height 510
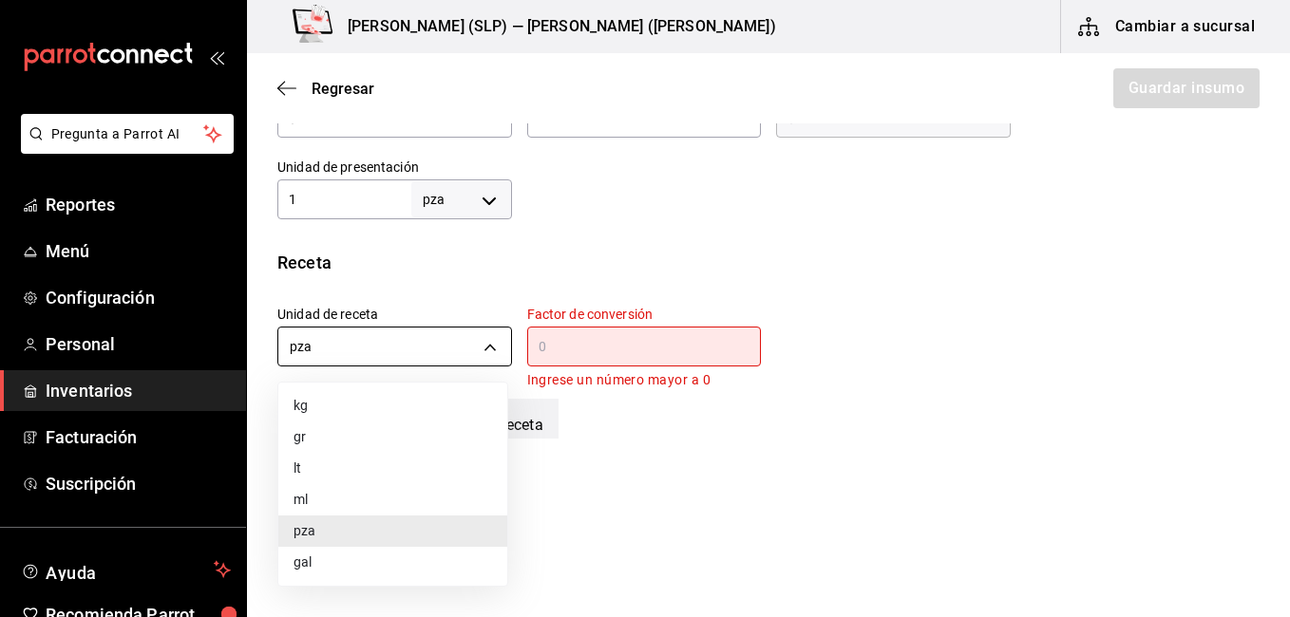
click at [465, 345] on div at bounding box center [645, 308] width 1290 height 617
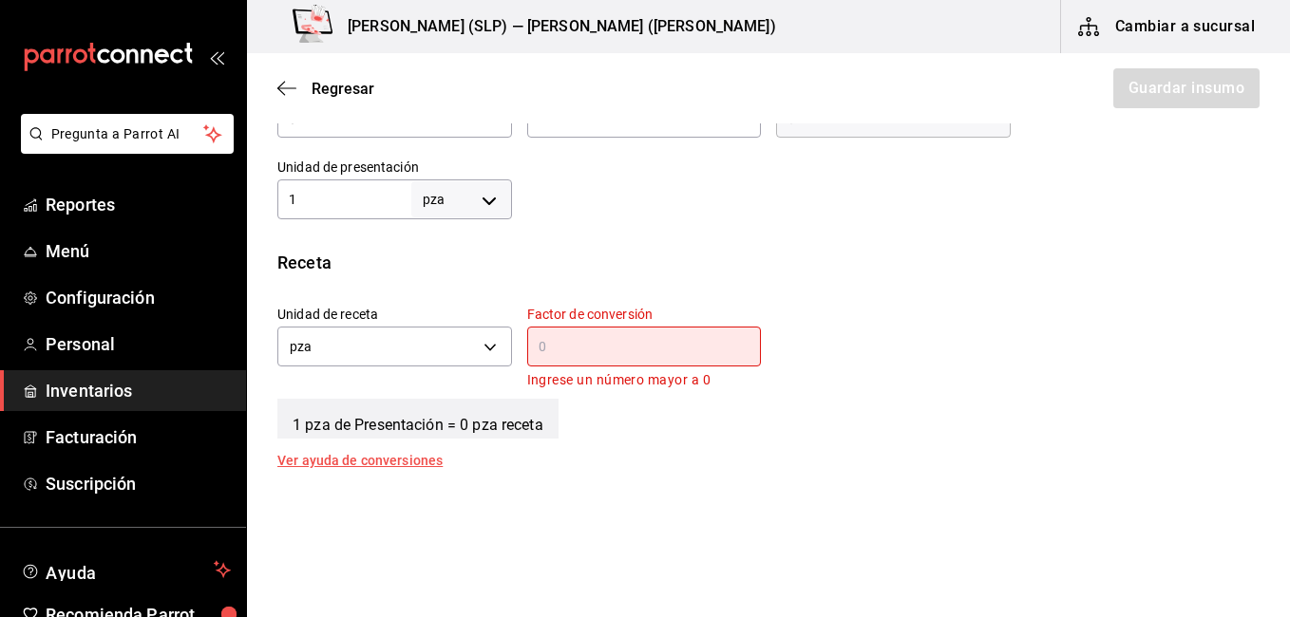
click at [596, 348] on input "text" at bounding box center [644, 346] width 235 height 23
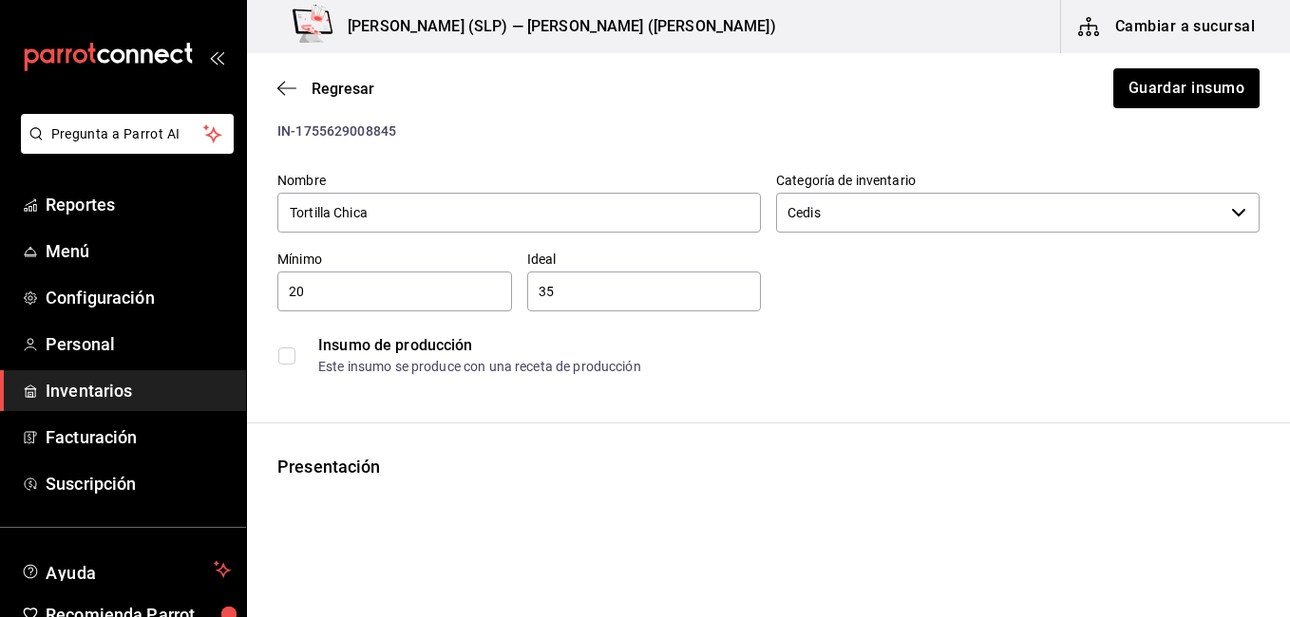
scroll to position [0, 0]
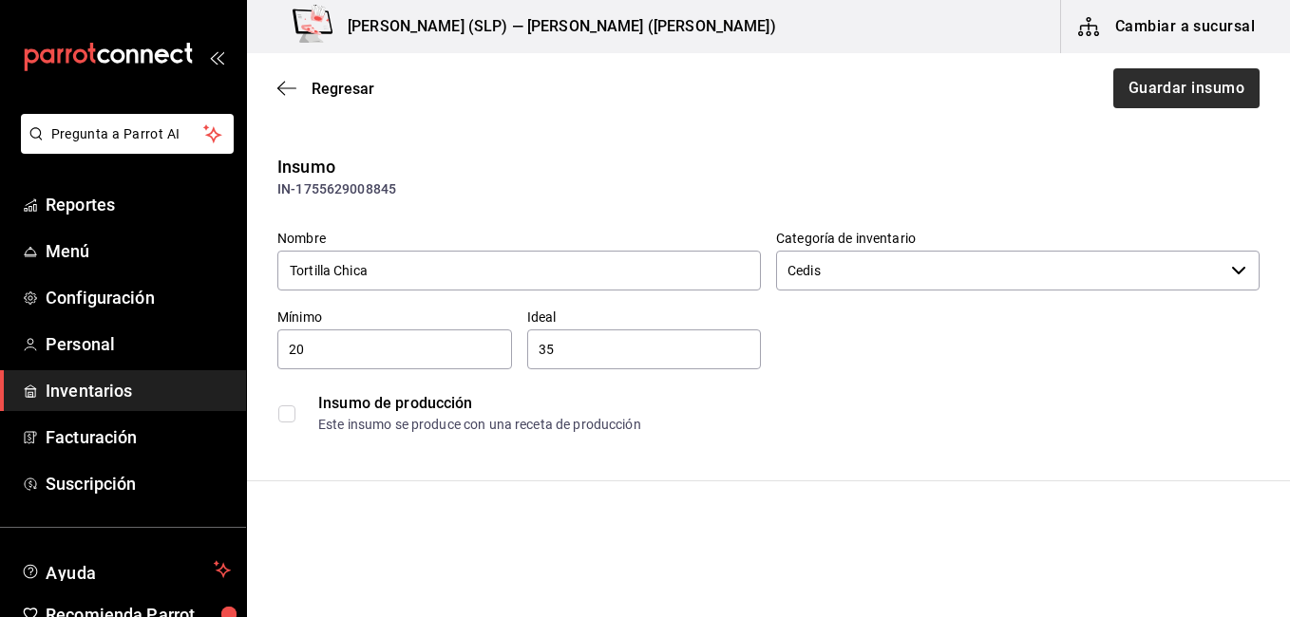
type input "1"
click at [1156, 91] on button "Guardar insumo" at bounding box center [1185, 88] width 148 height 40
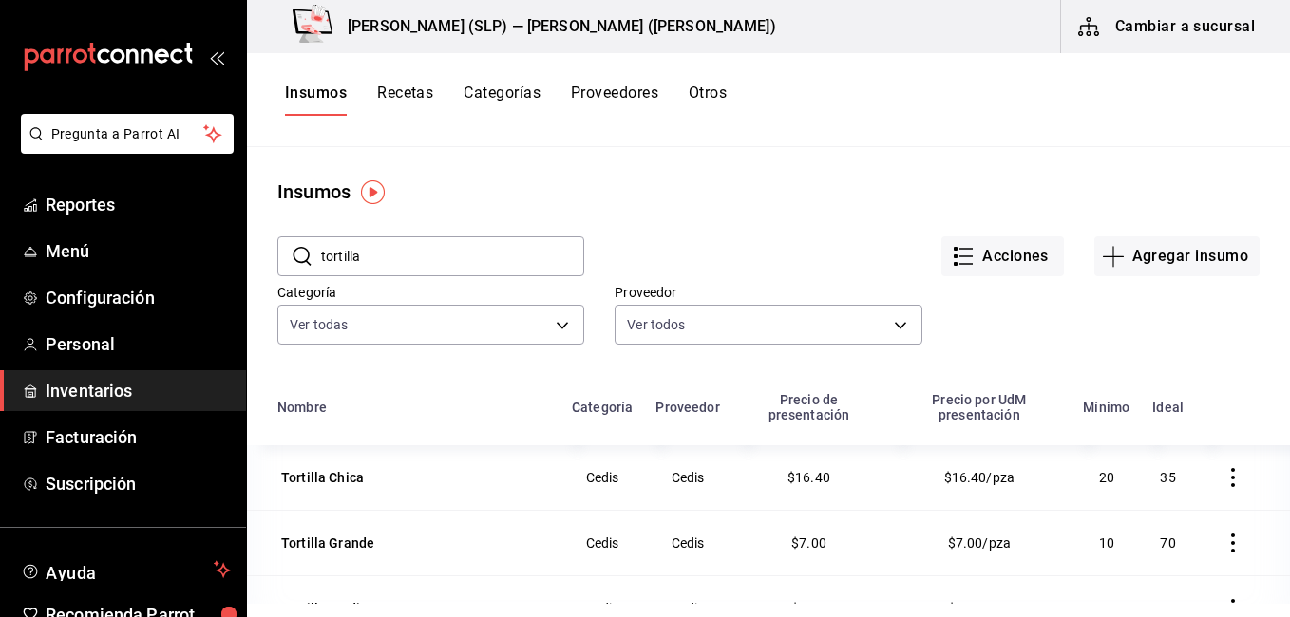
click at [429, 97] on button "Recetas" at bounding box center [405, 100] width 56 height 32
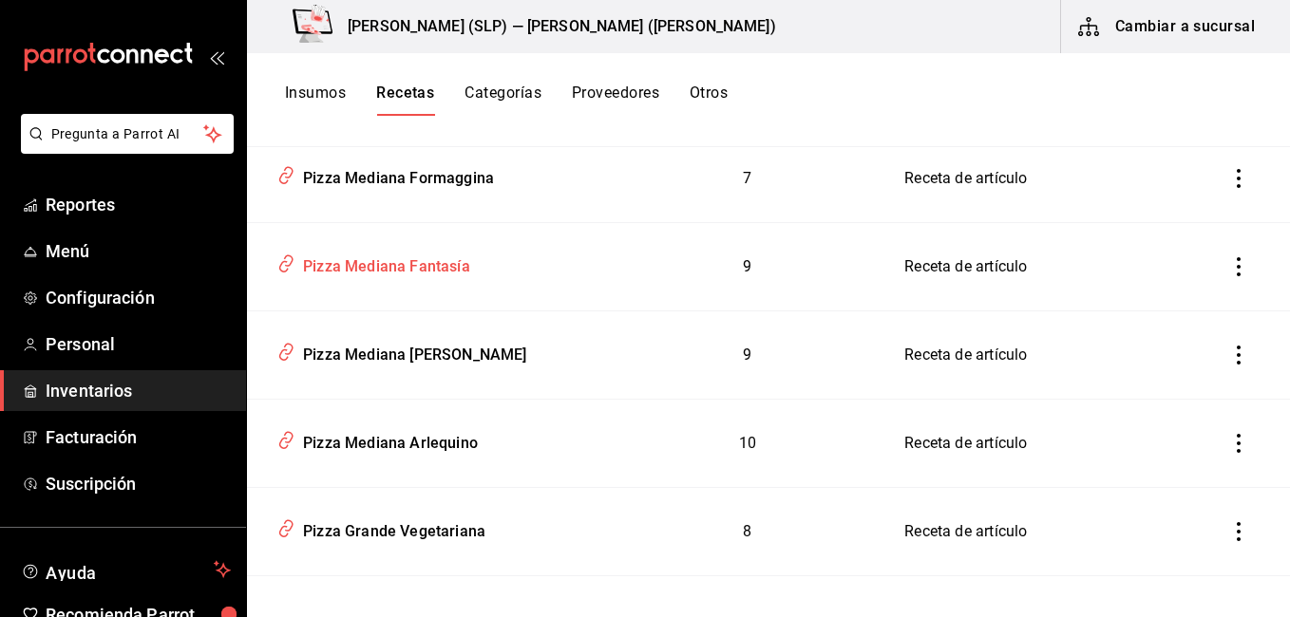
scroll to position [3230, 0]
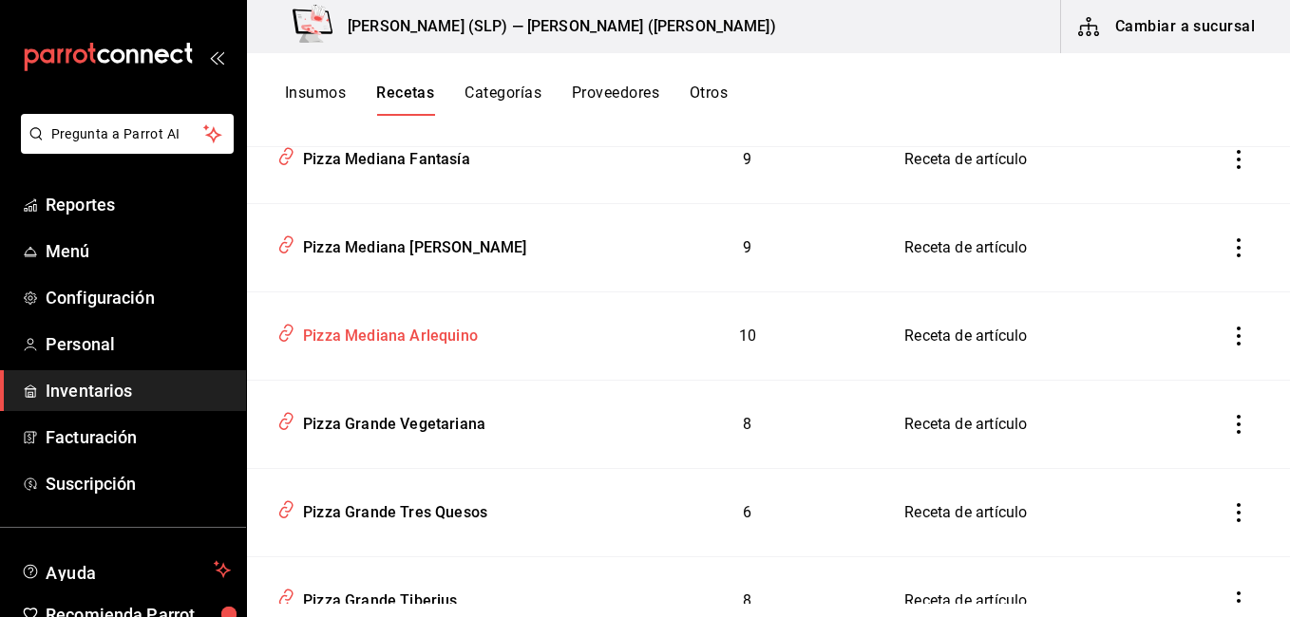
click at [455, 294] on td "Pizza Mediana Arlequino" at bounding box center [430, 337] width 367 height 88
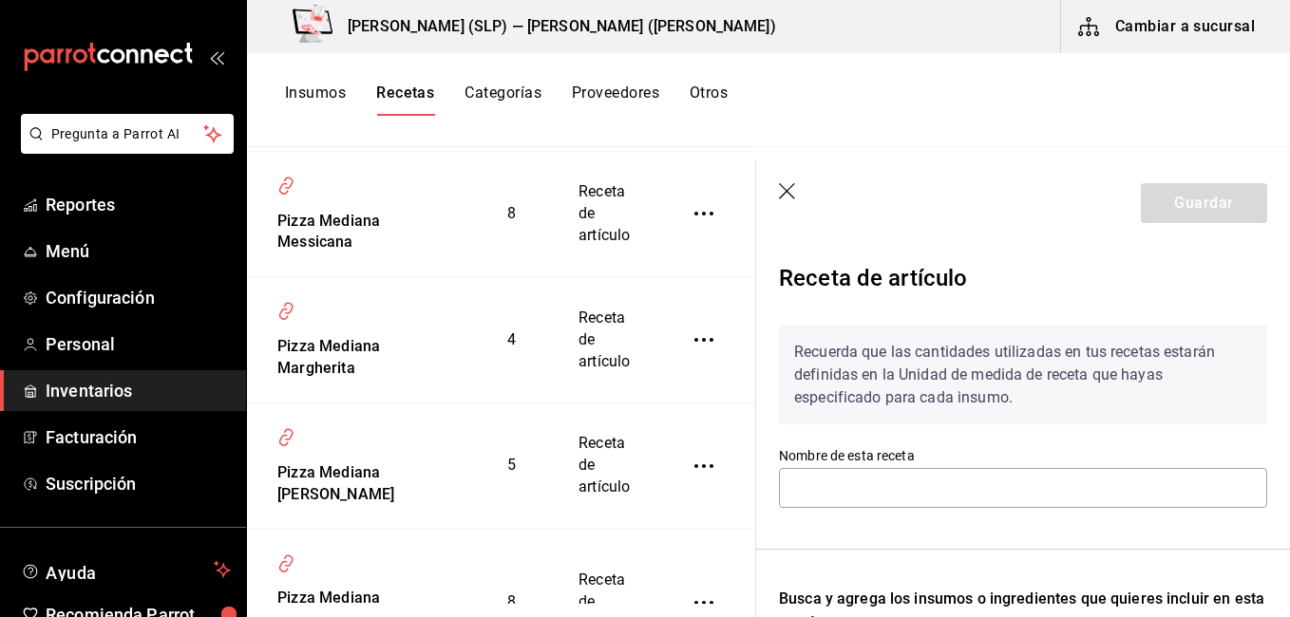
type input "Pizza Mediana Arlequino"
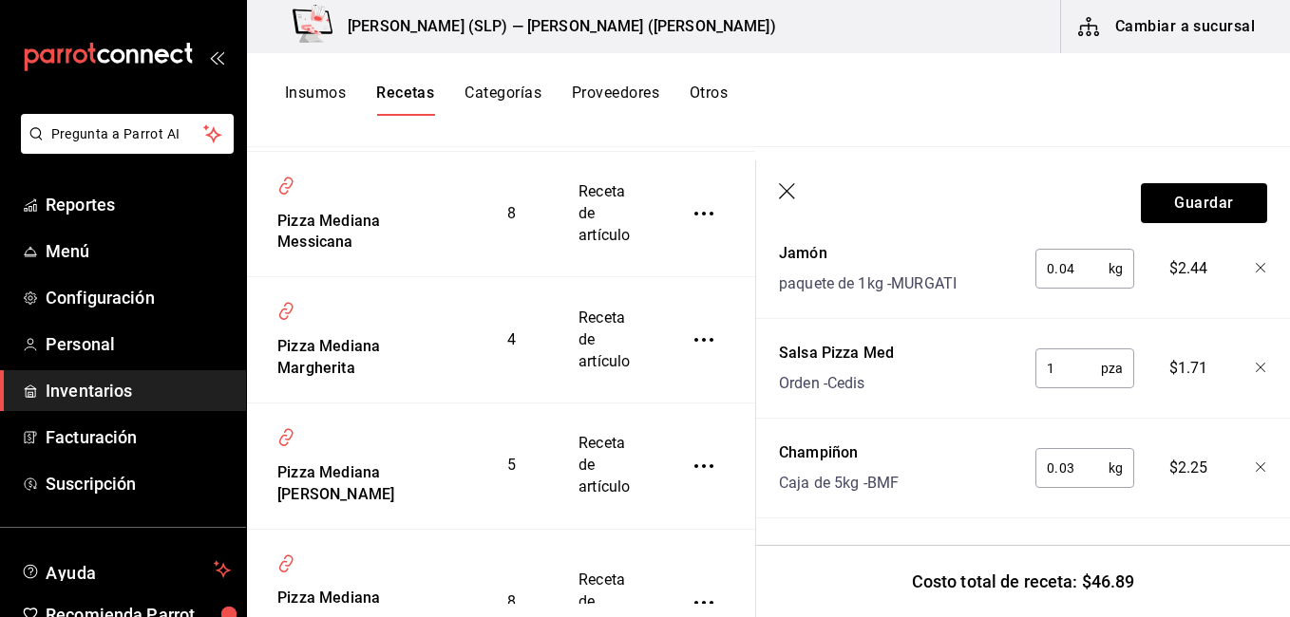
scroll to position [1290, 0]
click at [780, 188] on icon "button" at bounding box center [788, 192] width 19 height 19
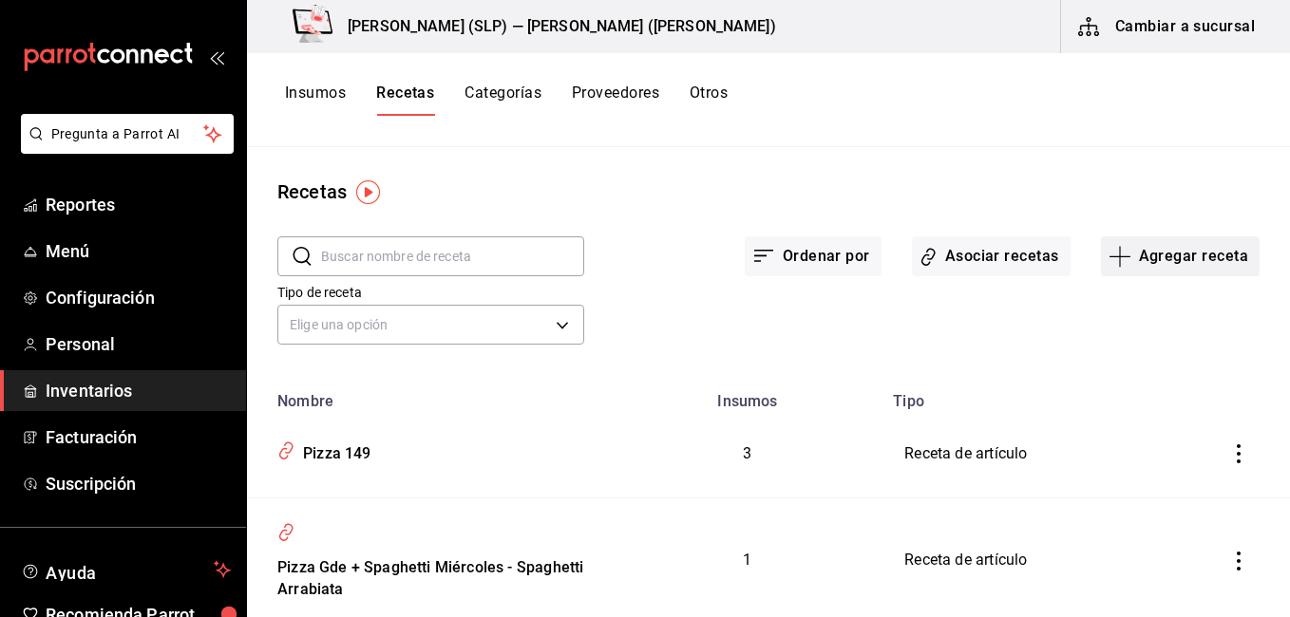
click at [1217, 258] on button "Agregar receta" at bounding box center [1180, 257] width 159 height 40
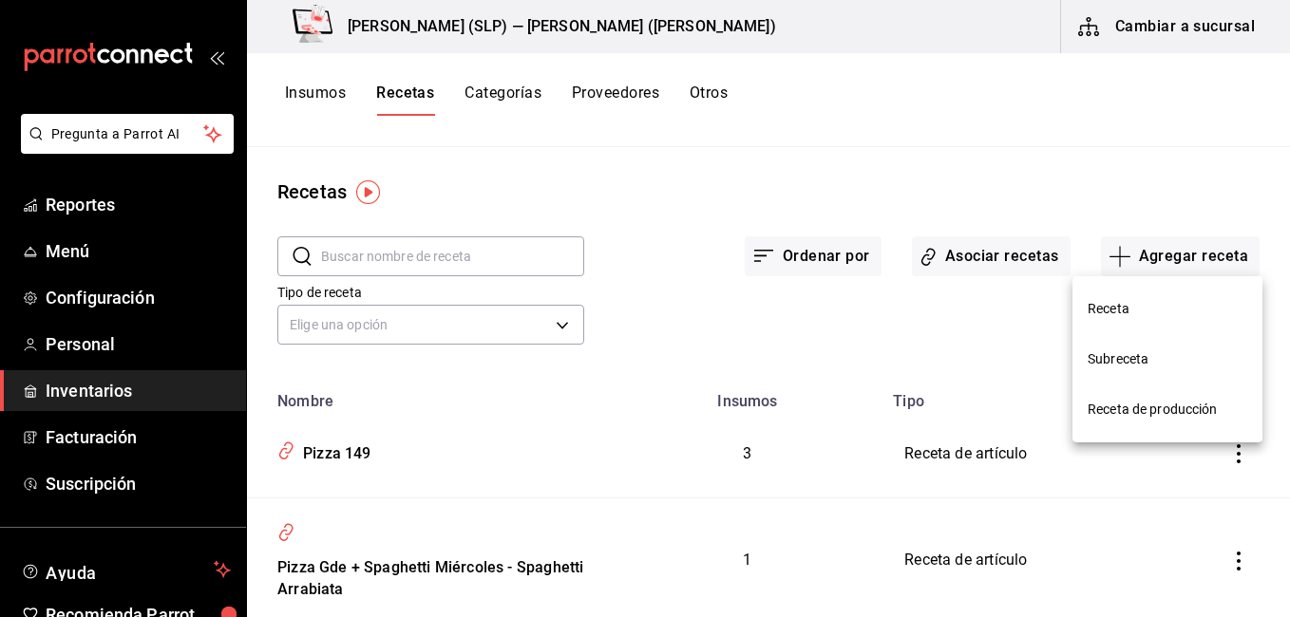
click at [1123, 301] on span "Receta" at bounding box center [1168, 309] width 160 height 20
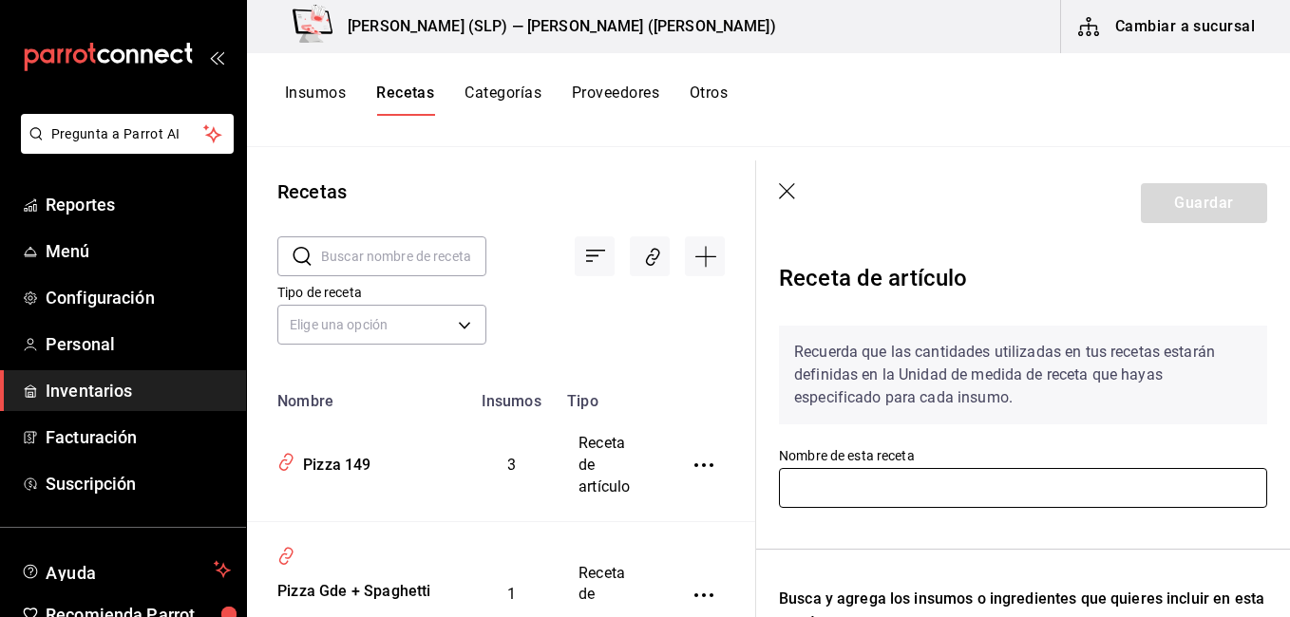
click at [939, 482] on input "text" at bounding box center [1023, 488] width 488 height 40
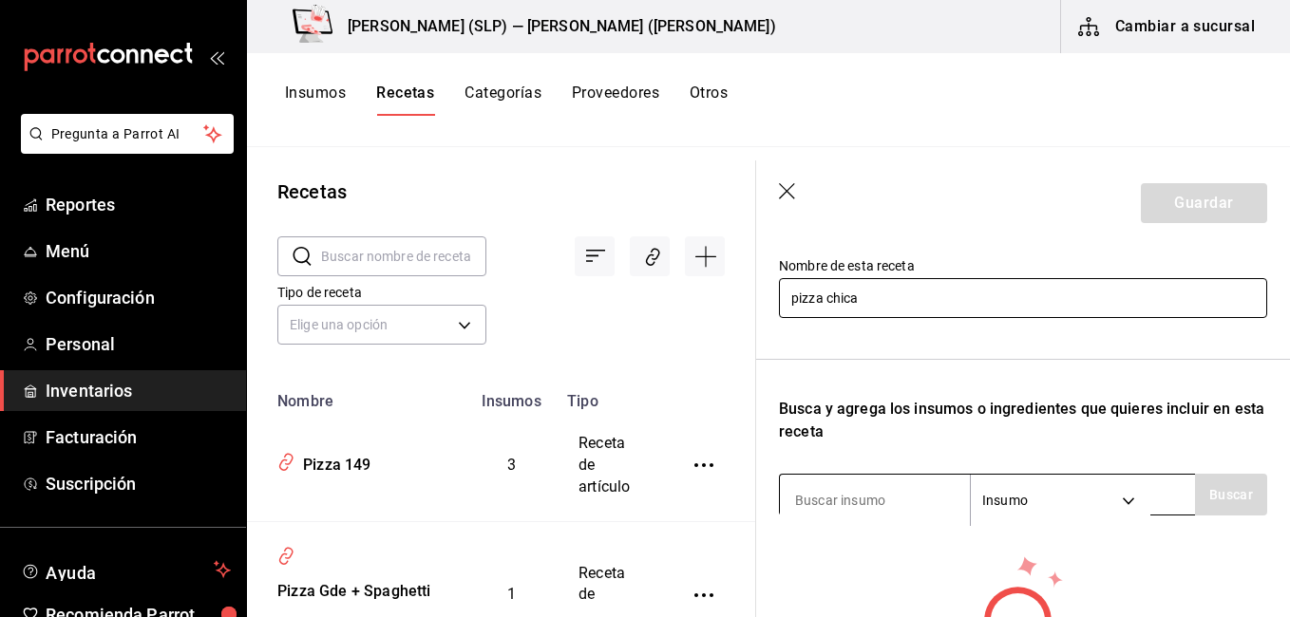
scroll to position [285, 0]
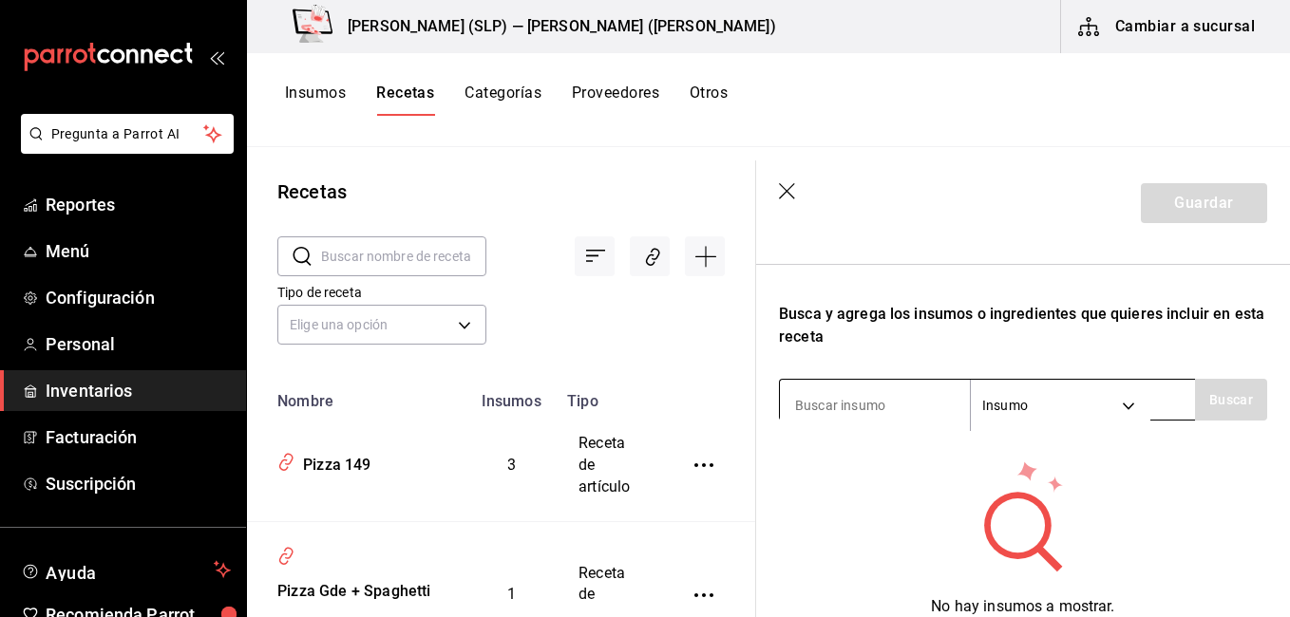
type input "pizza chica"
click at [890, 414] on input at bounding box center [875, 406] width 190 height 40
type input "queso"
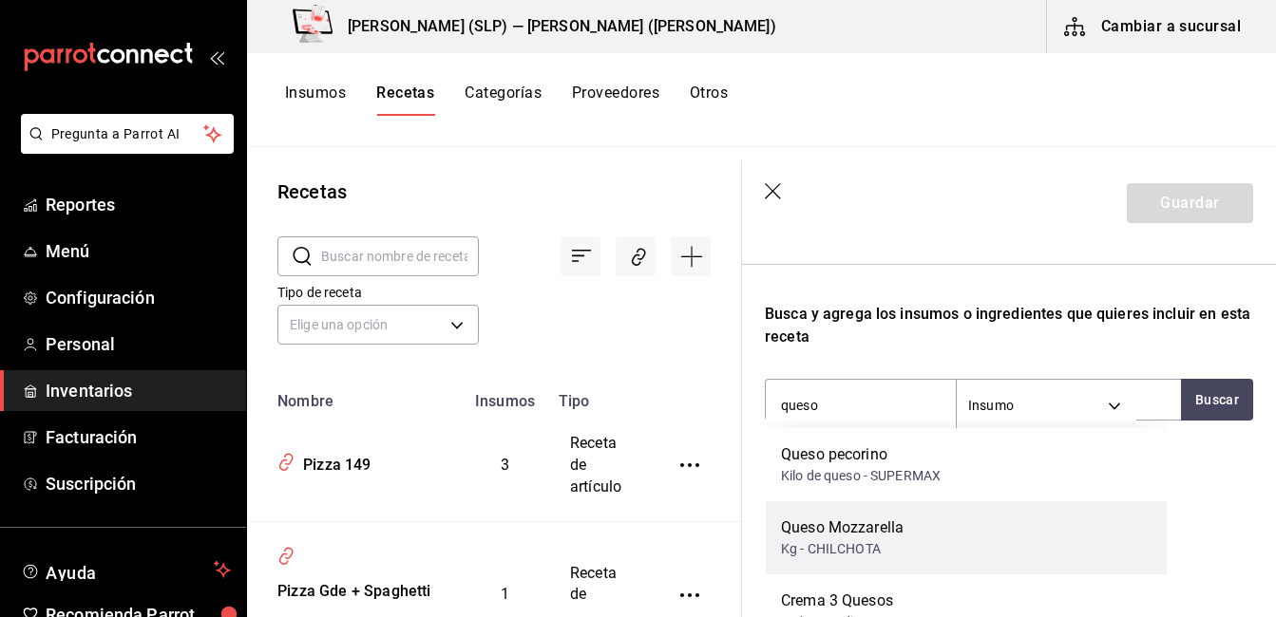
click at [927, 552] on div "Queso Mozzarella Kg - CHILCHOTA" at bounding box center [966, 538] width 401 height 73
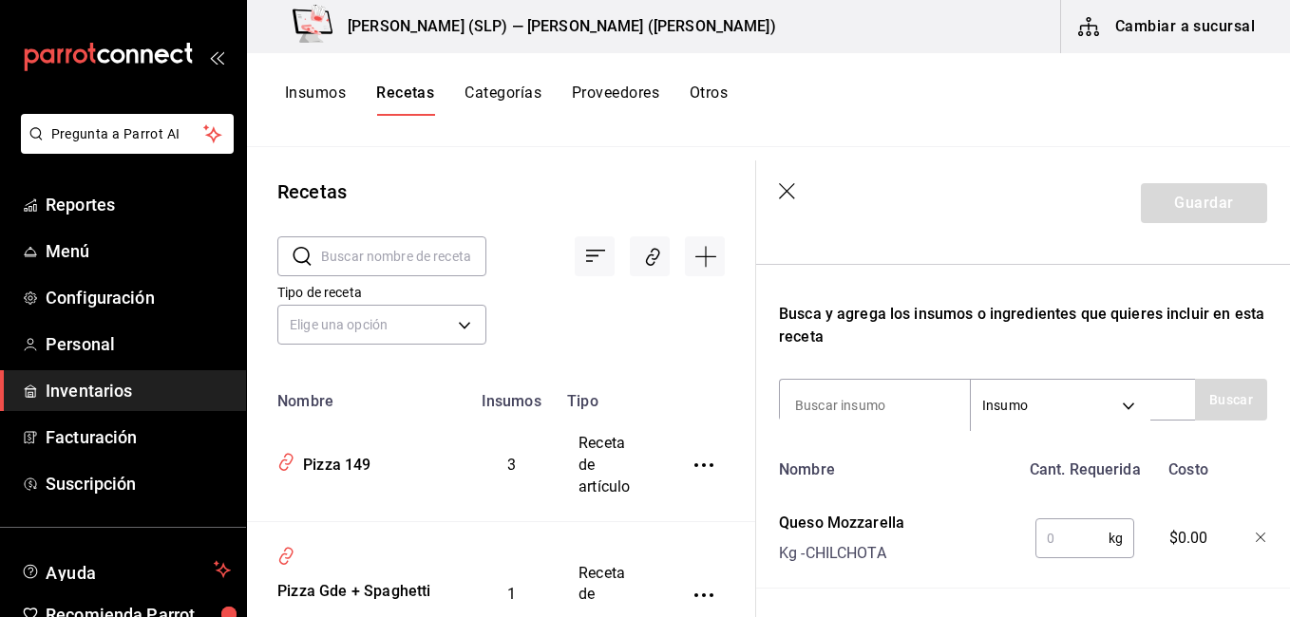
scroll to position [370, 0]
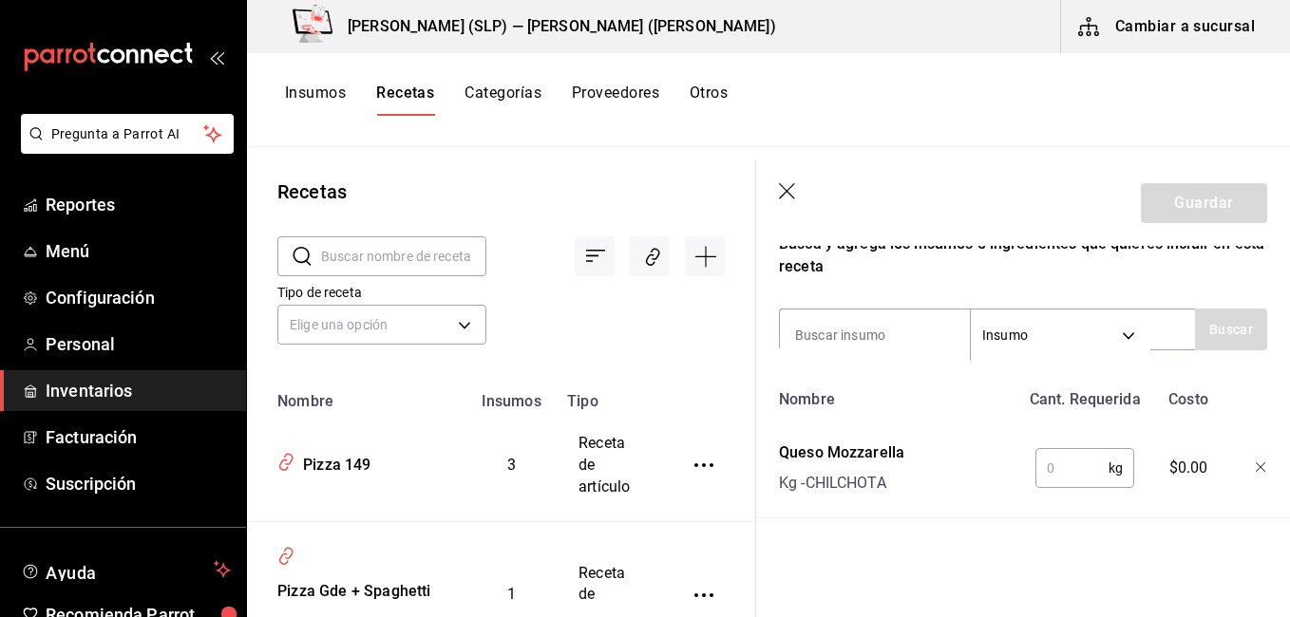
click at [1051, 463] on input "text" at bounding box center [1071, 468] width 73 height 38
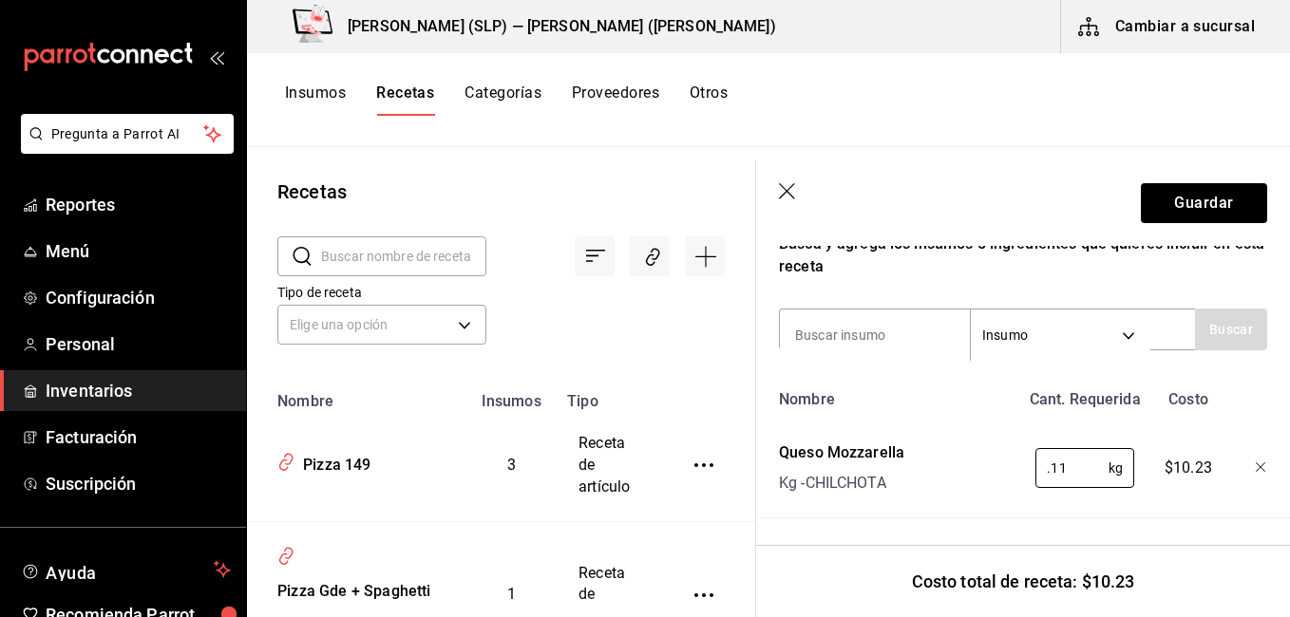
type input "0.11"
click at [1125, 415] on div "Nombre Cant. Requerida Costo Queso Mozzarella Kg - CHILCHOTA 0.11 kg ​ $10.23" at bounding box center [1023, 450] width 488 height 138
click at [903, 330] on input at bounding box center [875, 335] width 190 height 40
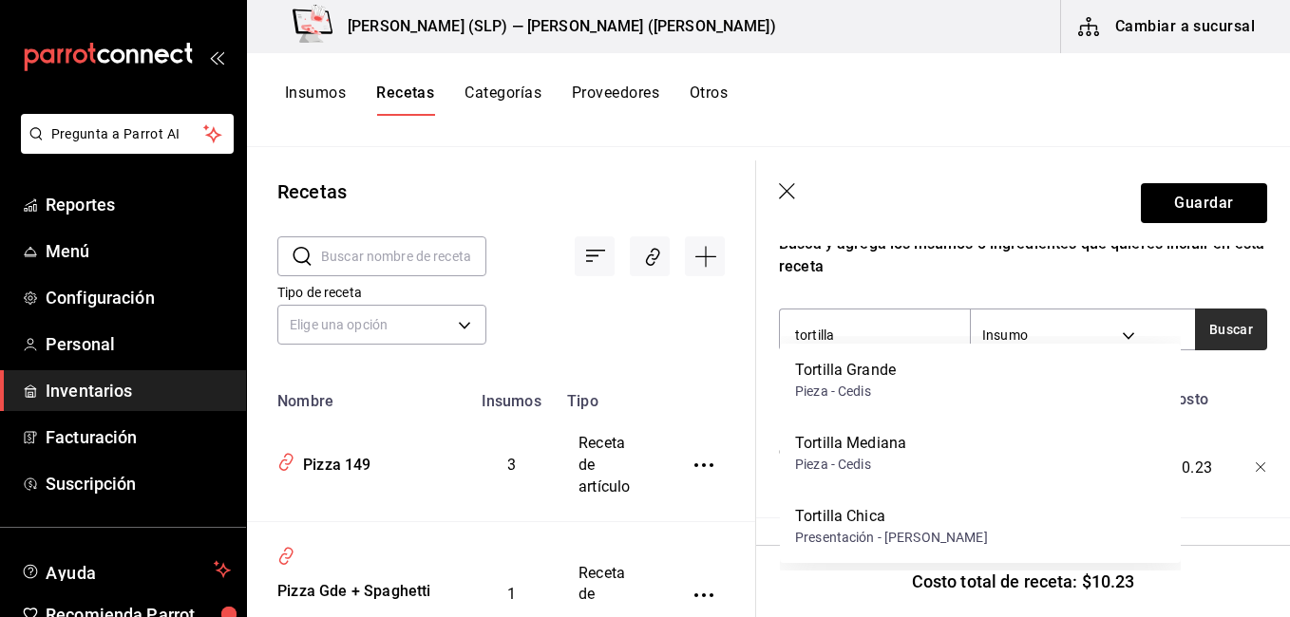
type input "tortilla"
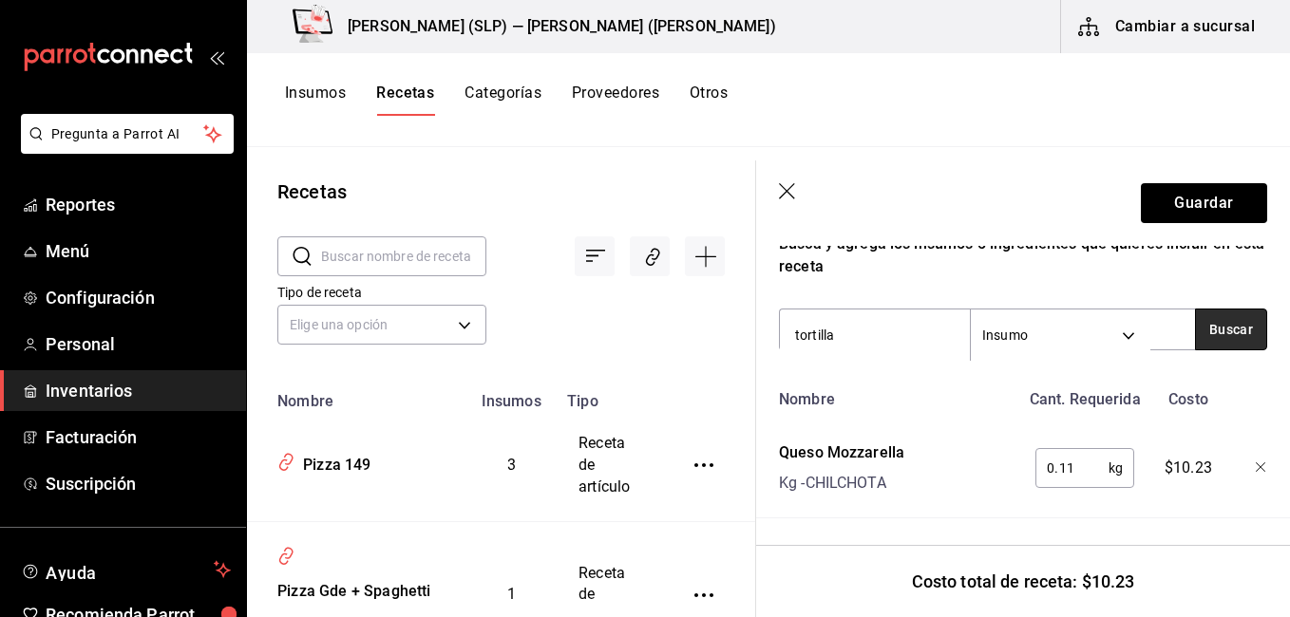
click at [1209, 323] on button "Buscar" at bounding box center [1231, 330] width 72 height 42
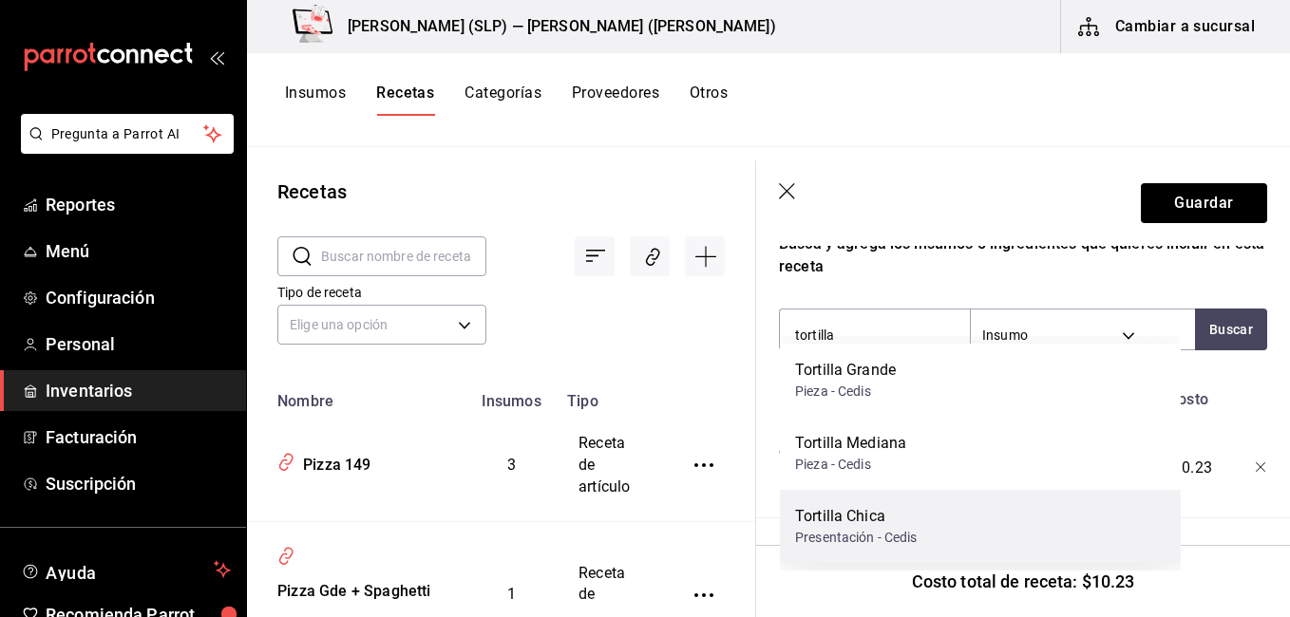
click at [966, 518] on div "[PERSON_NAME] Presentación - Cedis" at bounding box center [980, 526] width 401 height 73
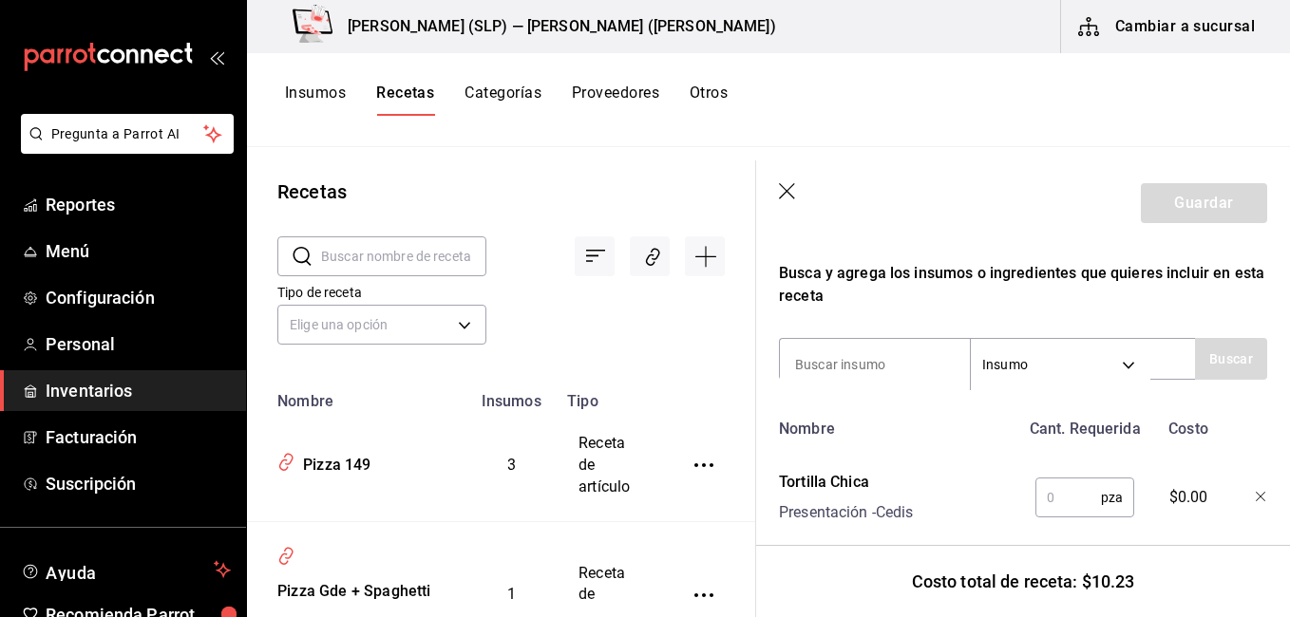
scroll to position [279, 0]
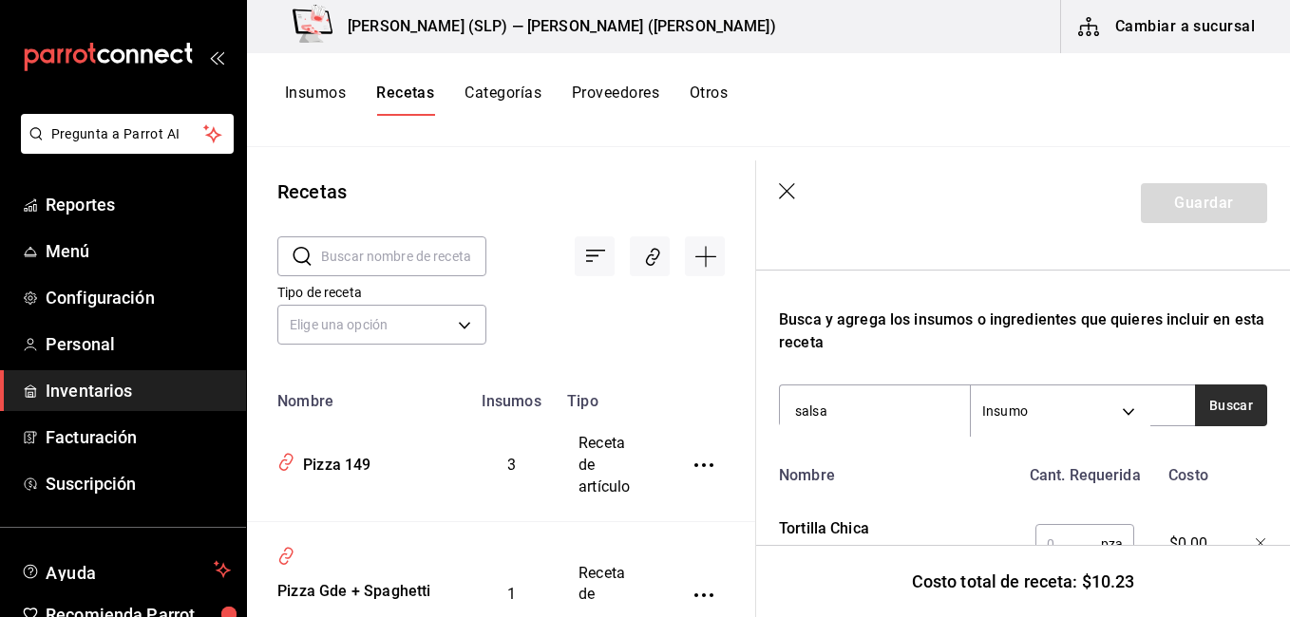
type input "salsa"
click at [1211, 410] on button "Buscar" at bounding box center [1231, 406] width 72 height 42
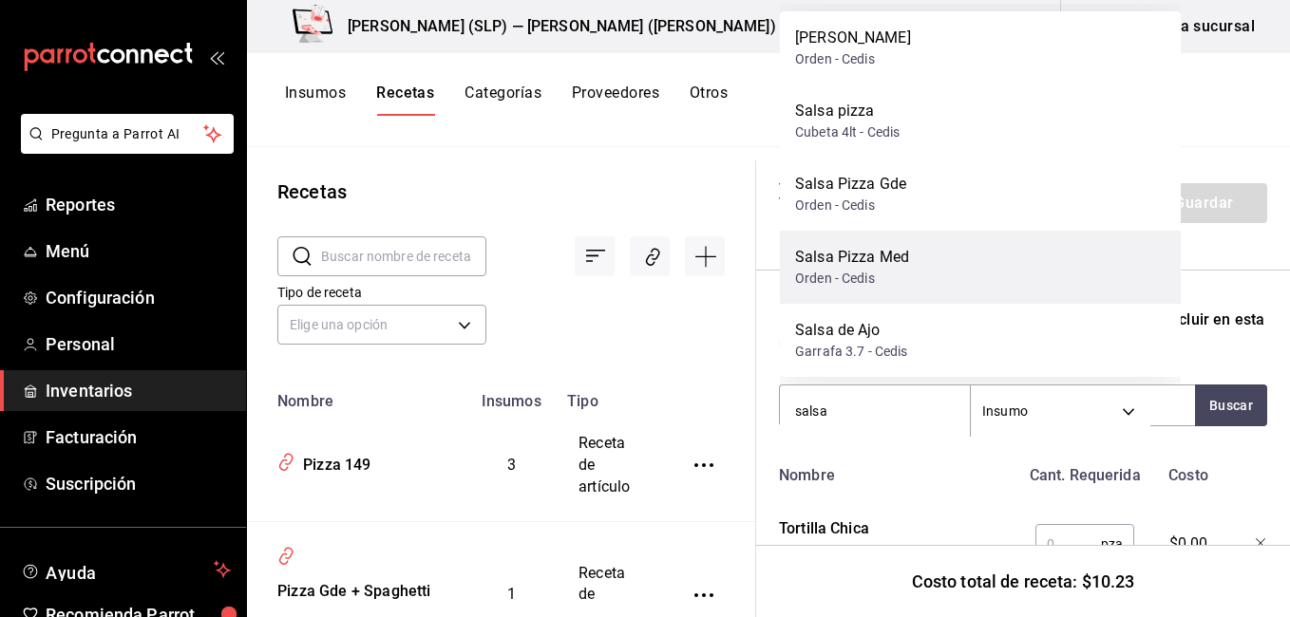
click at [1002, 289] on div "Salsa Pizza Med Orden - Cedis" at bounding box center [980, 267] width 401 height 73
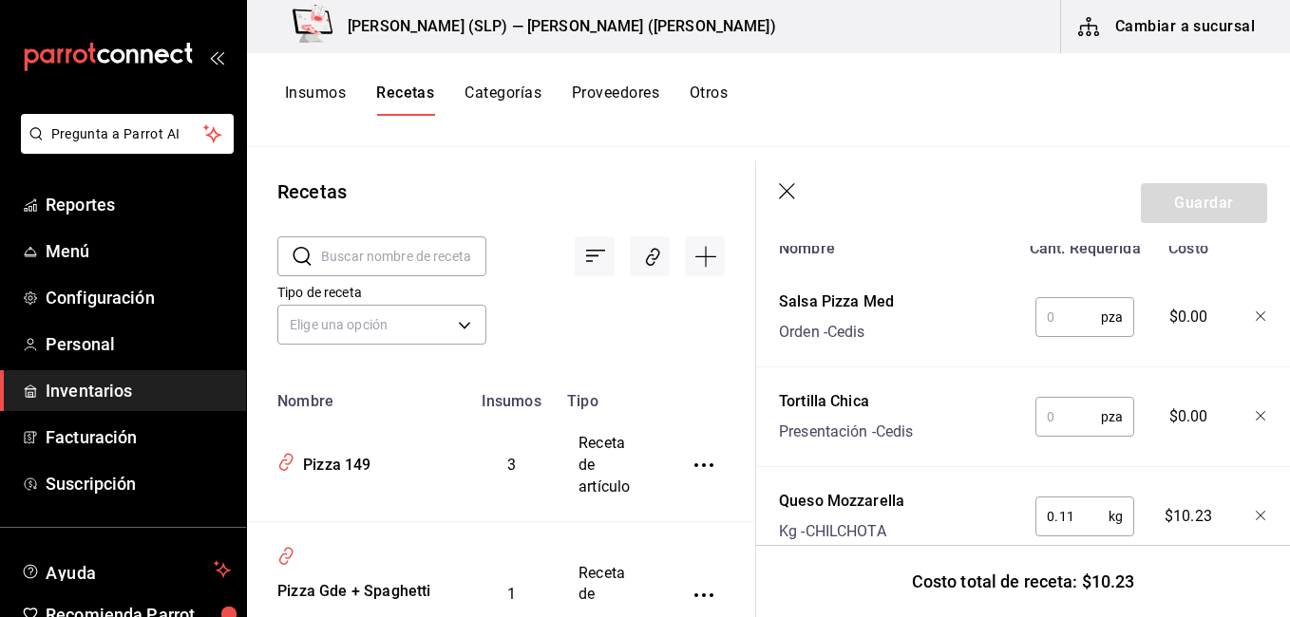
scroll to position [569, 0]
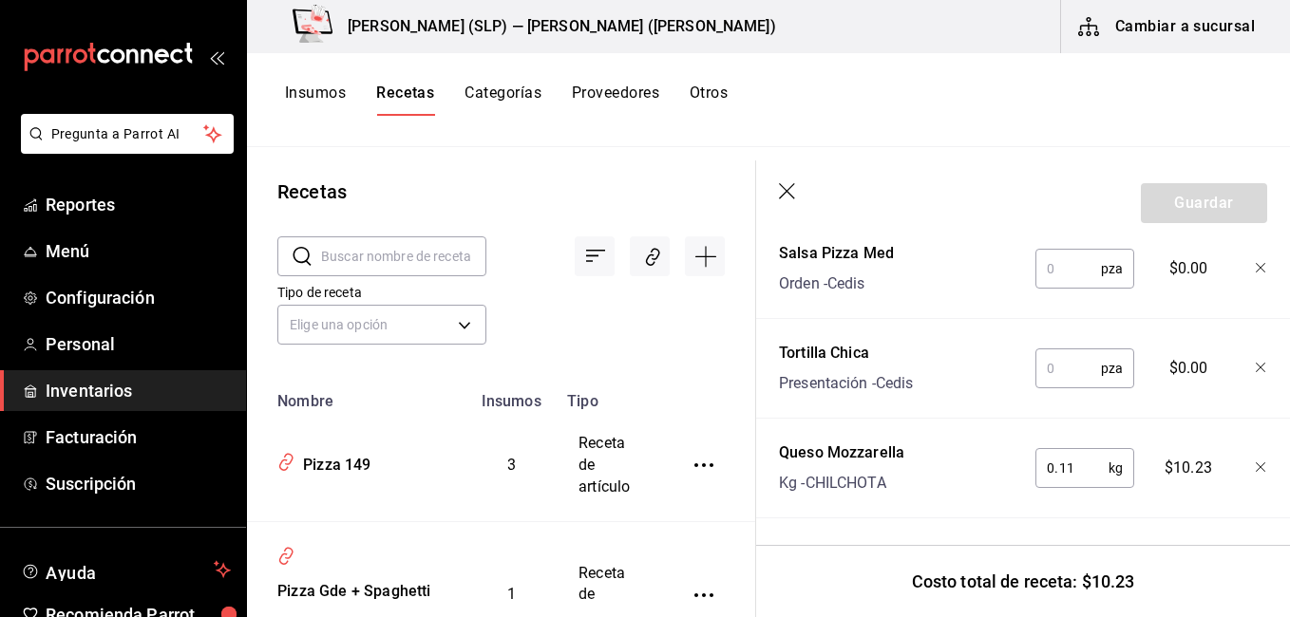
click at [1231, 199] on header "Guardar" at bounding box center [1023, 203] width 534 height 85
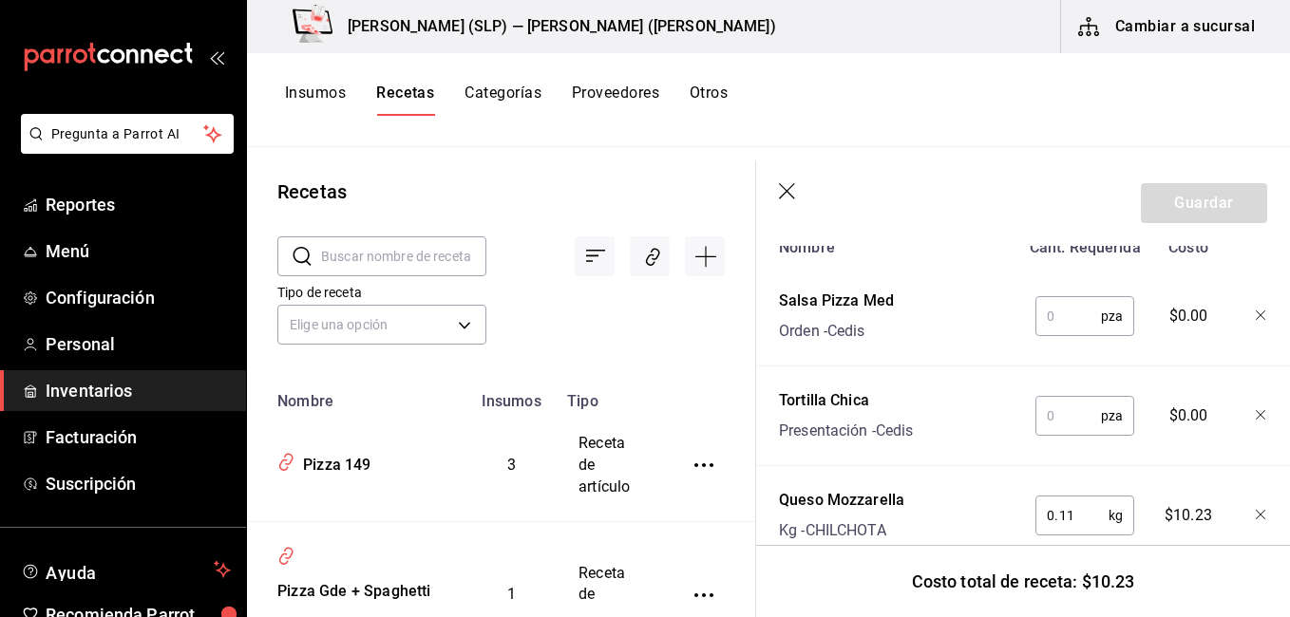
scroll to position [474, 0]
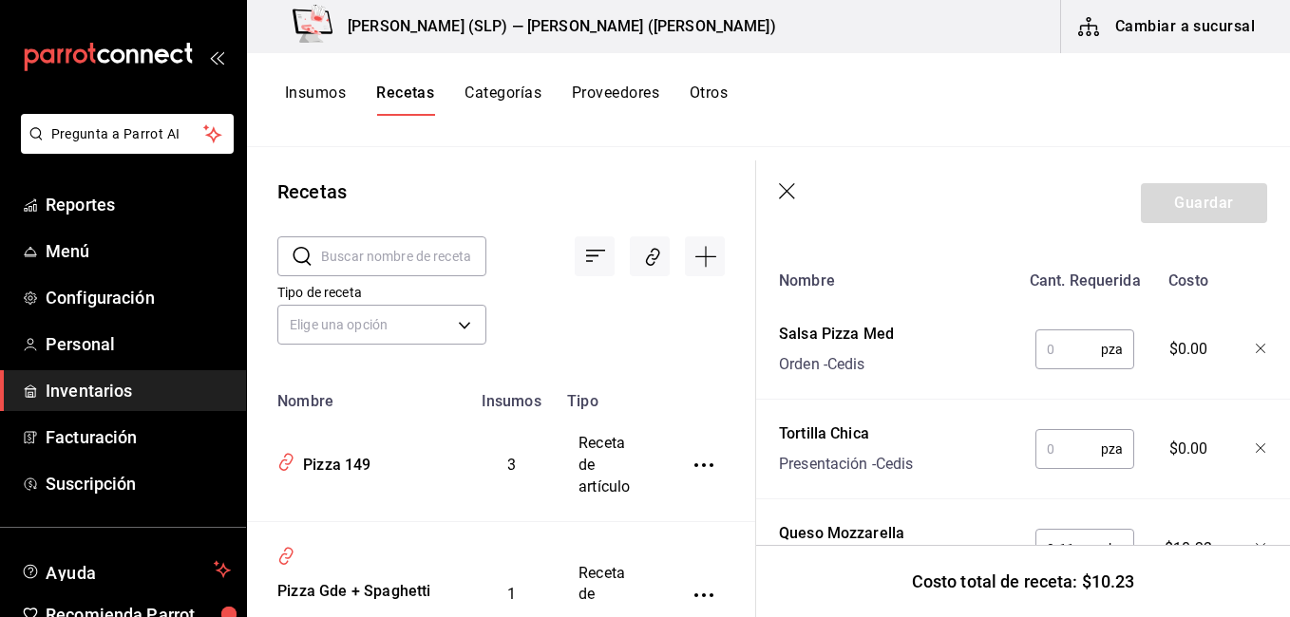
click at [1058, 349] on input "text" at bounding box center [1068, 350] width 66 height 38
type input "1"
click at [1073, 457] on input "text" at bounding box center [1068, 449] width 66 height 38
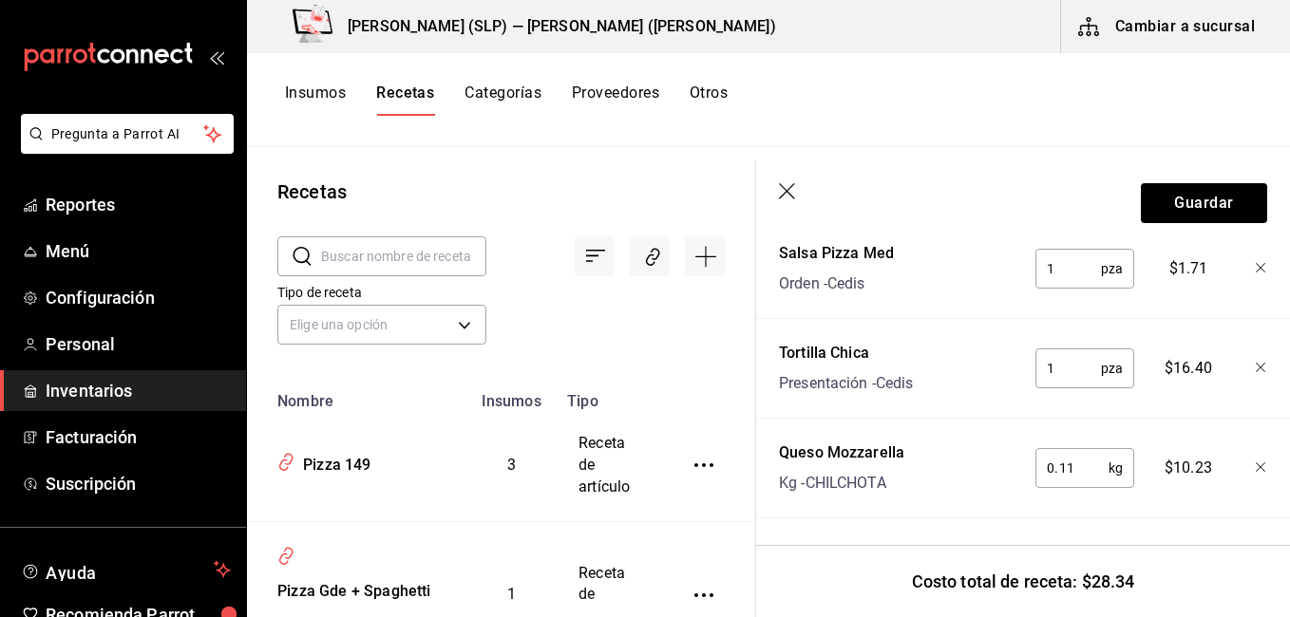
scroll to position [569, 0]
type input "1"
click at [1224, 198] on button "Guardar" at bounding box center [1204, 203] width 126 height 40
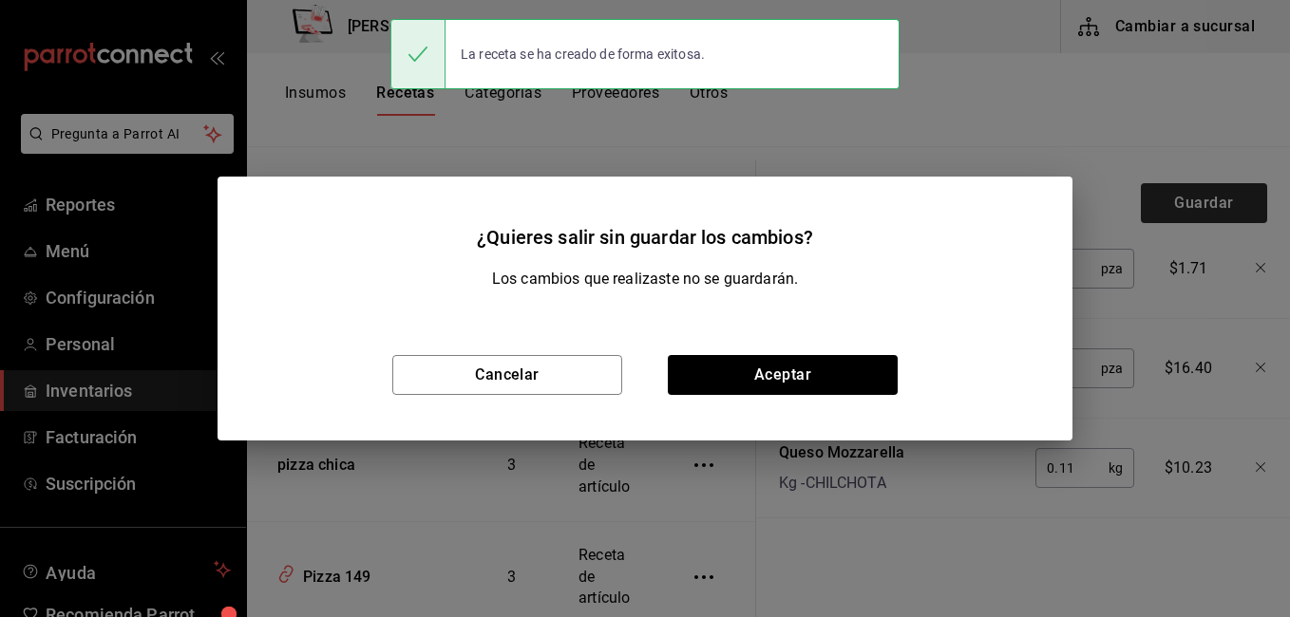
scroll to position [535, 0]
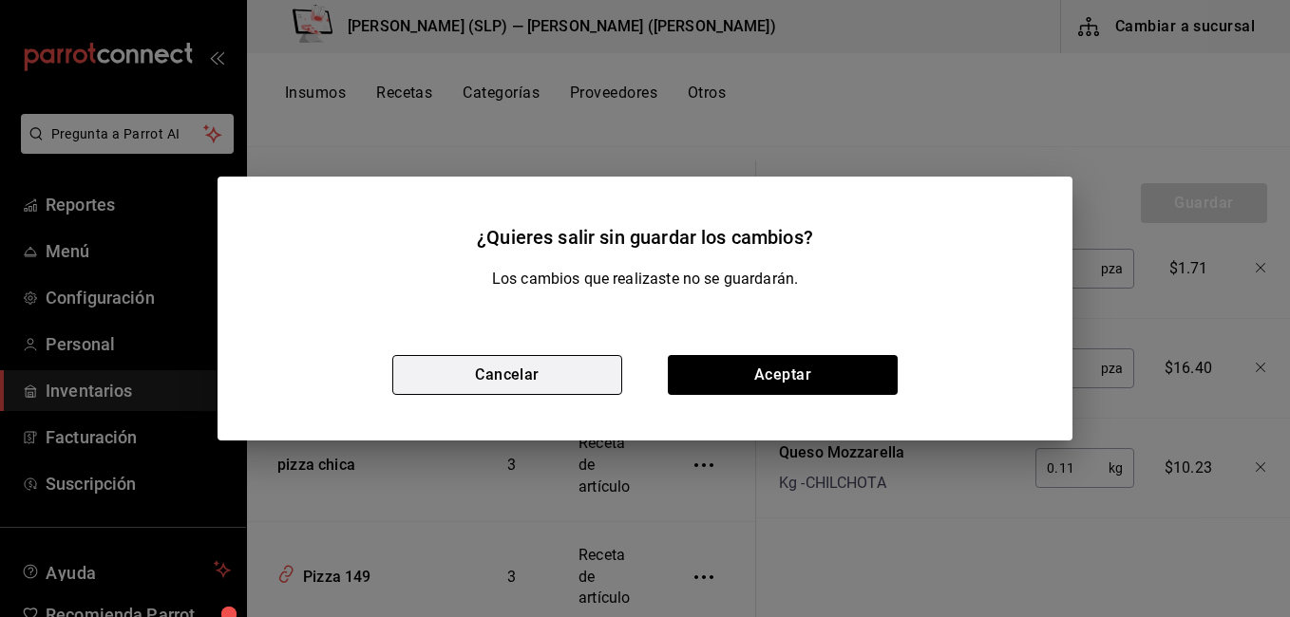
click at [579, 370] on button "Cancelar" at bounding box center [507, 375] width 230 height 40
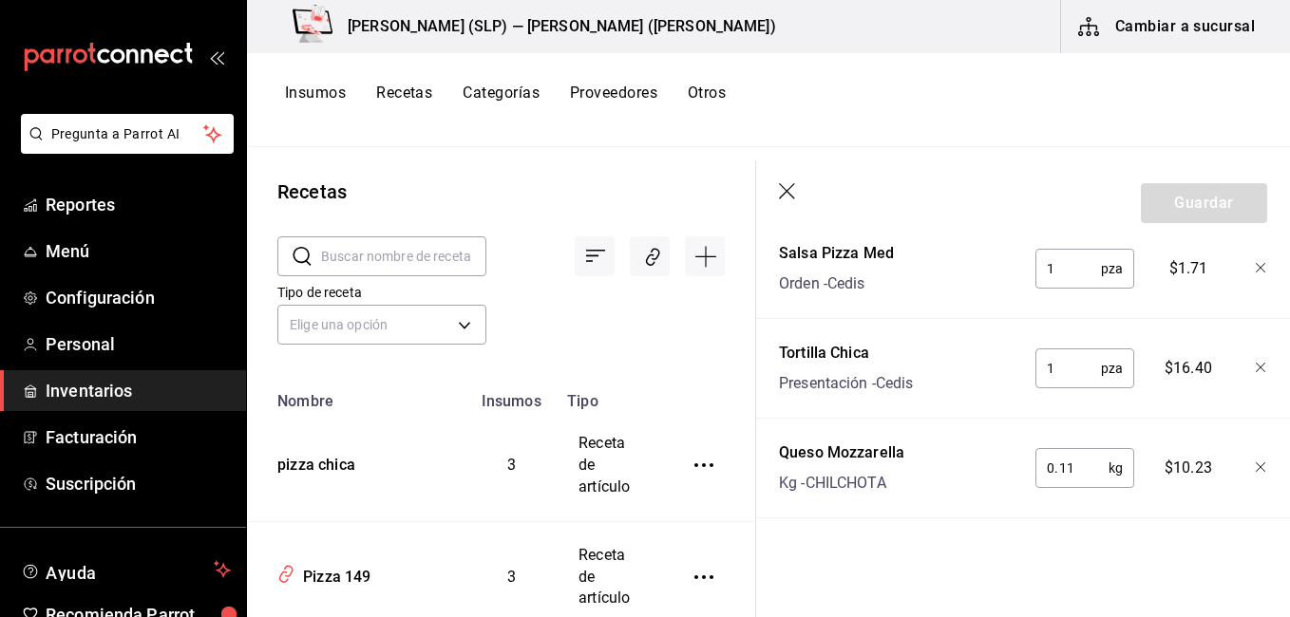
click at [1088, 449] on input "0.11" at bounding box center [1071, 468] width 73 height 38
type input "0.11"
click at [1044, 529] on div "Recuerda que las cantidades utilizadas en tus recetas estarán definidas en la U…" at bounding box center [1023, 171] width 534 height 892
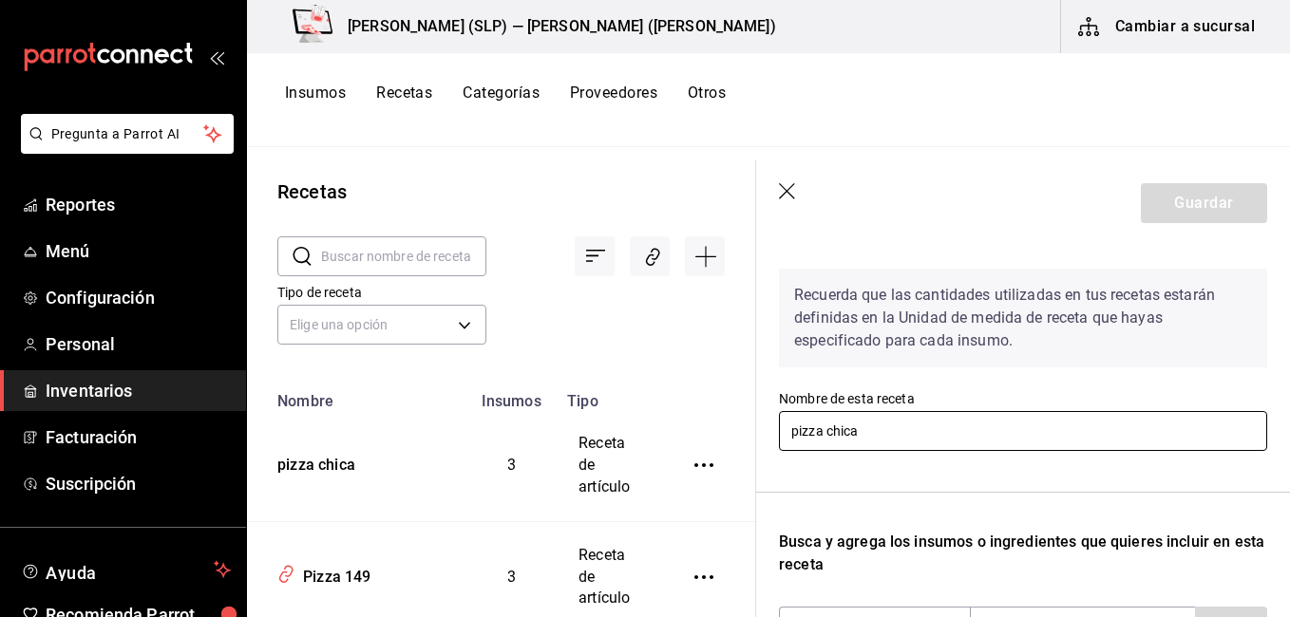
scroll to position [0, 0]
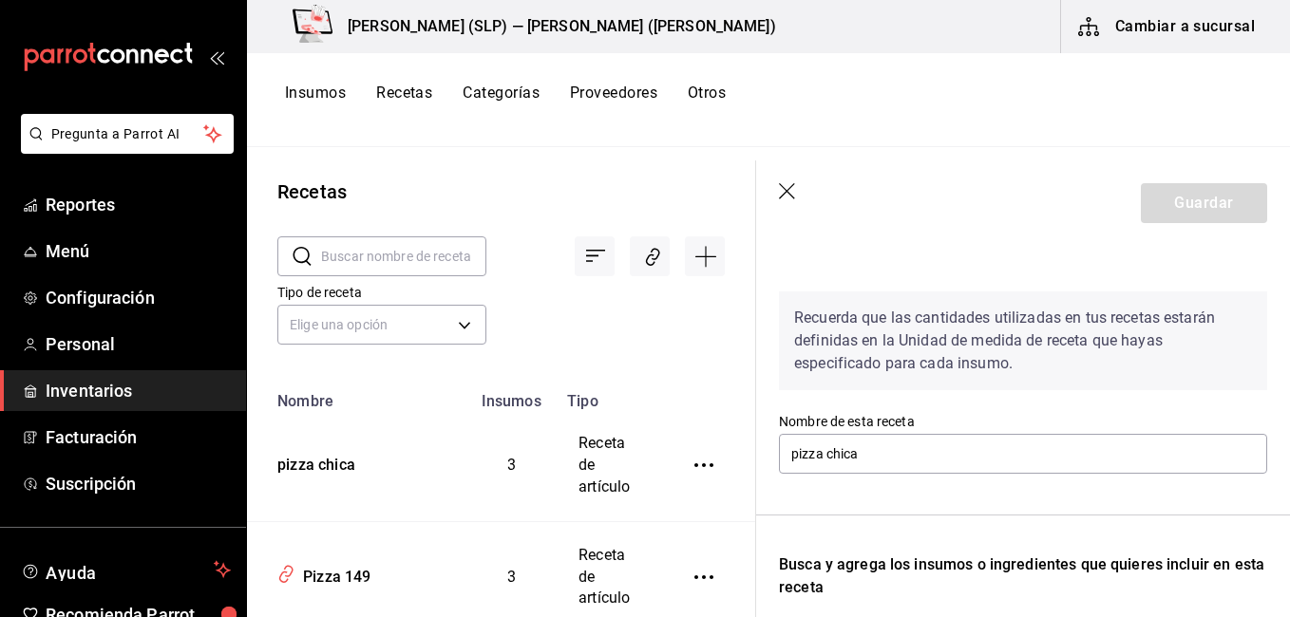
click at [791, 192] on icon "button" at bounding box center [788, 192] width 19 height 19
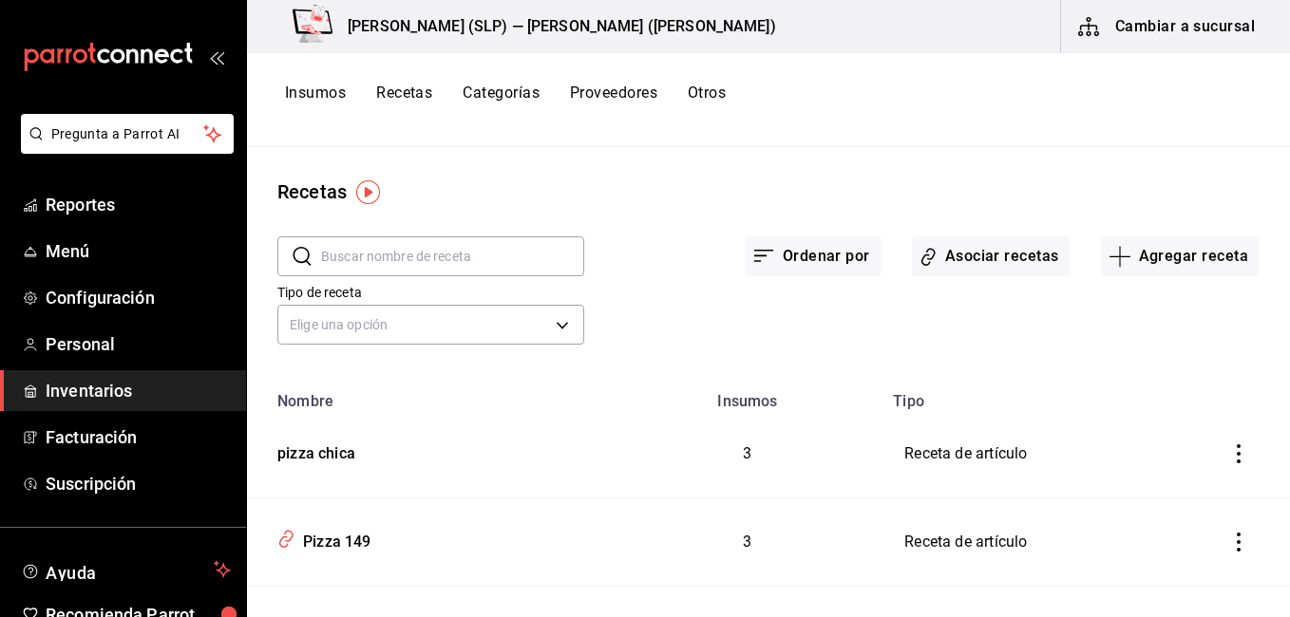
click at [1232, 451] on icon "inventoriesTable" at bounding box center [1238, 454] width 19 height 19
click at [326, 454] on div at bounding box center [645, 308] width 1290 height 617
click at [326, 454] on div "pizza chica" at bounding box center [312, 450] width 85 height 29
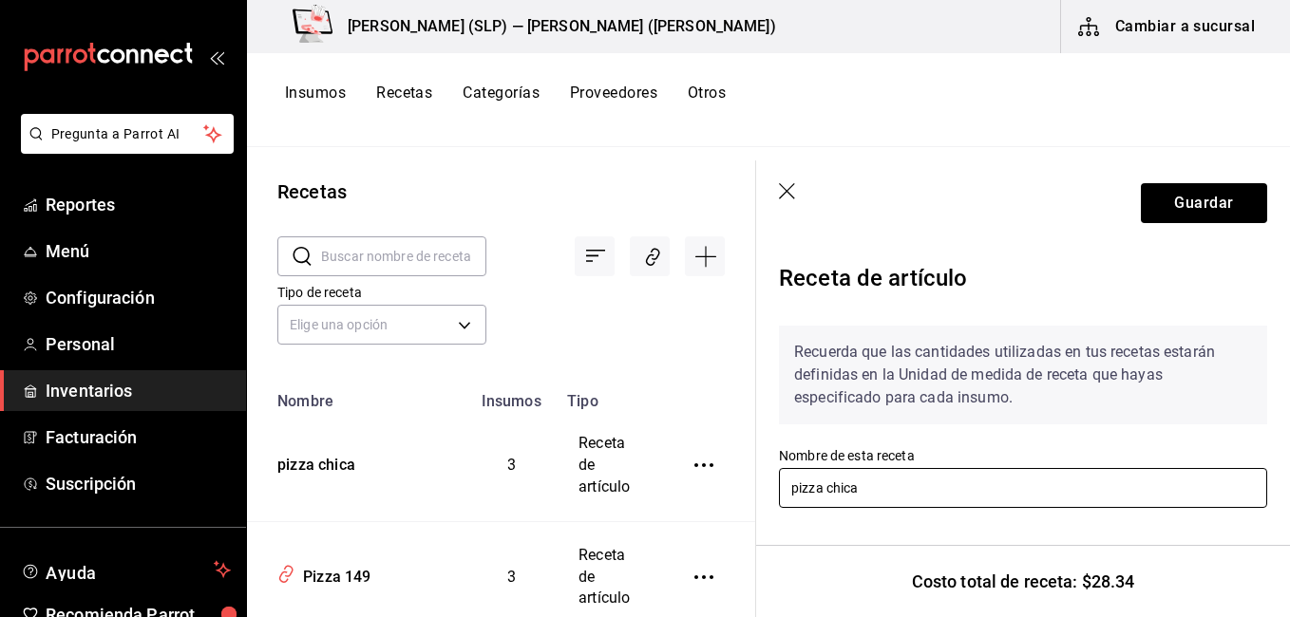
click at [794, 490] on input "pizza chica" at bounding box center [1023, 488] width 488 height 40
click at [835, 490] on input "Pizza chica" at bounding box center [1023, 488] width 488 height 40
type input "Pizza Chica"
click at [1212, 212] on button "Guardar" at bounding box center [1204, 203] width 126 height 40
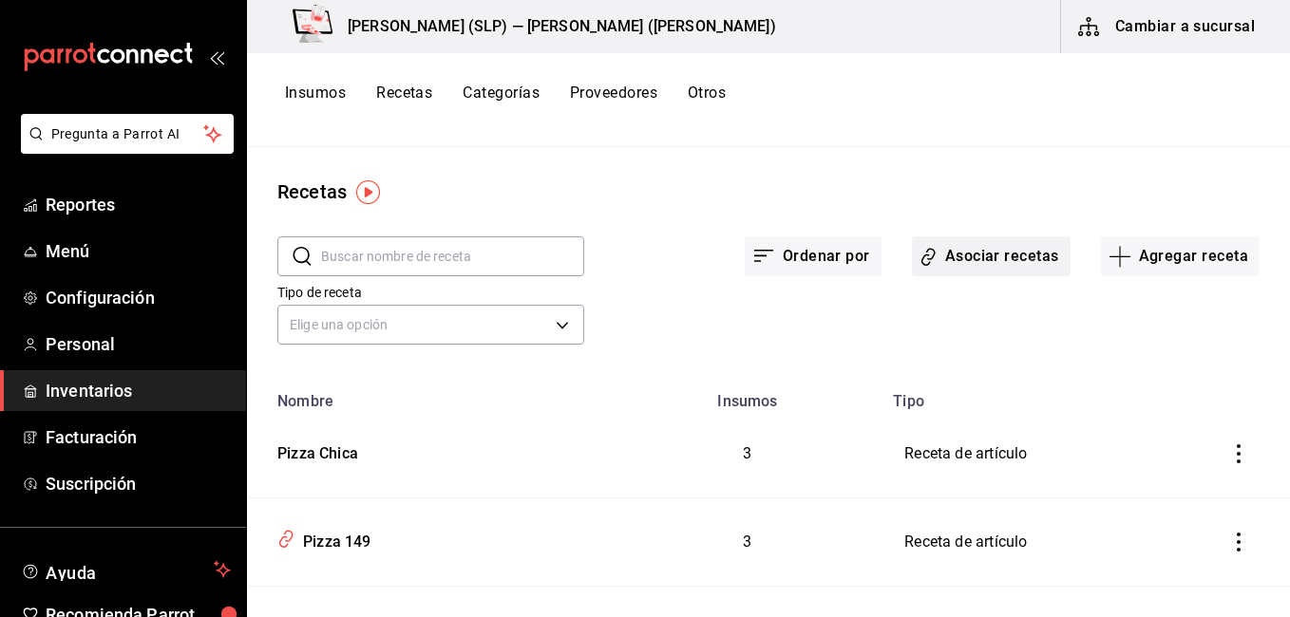
click at [970, 261] on button "Asociar recetas" at bounding box center [991, 257] width 159 height 40
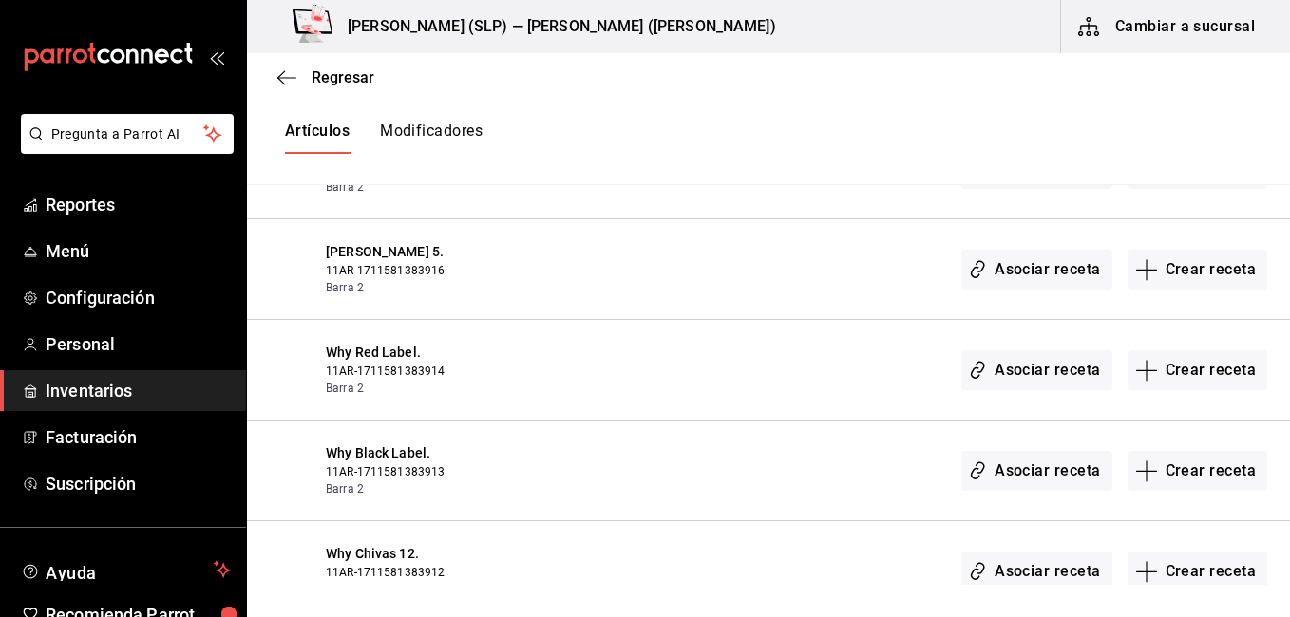
scroll to position [2850, 0]
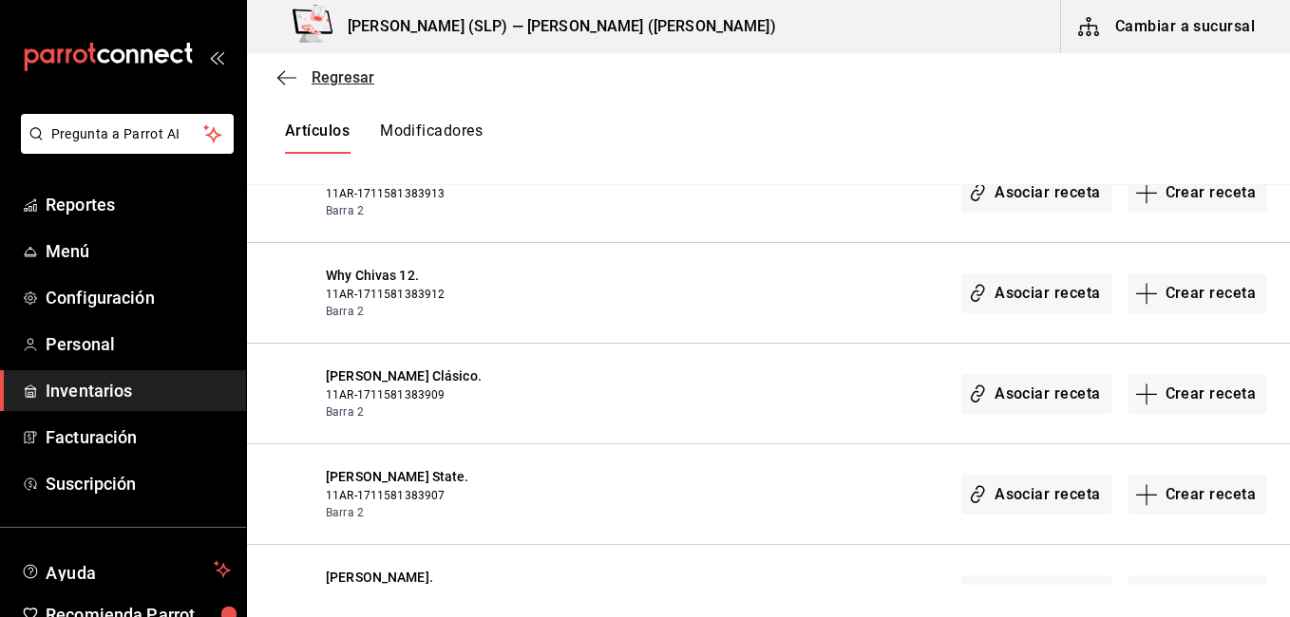
click at [288, 85] on icon "button" at bounding box center [286, 77] width 19 height 17
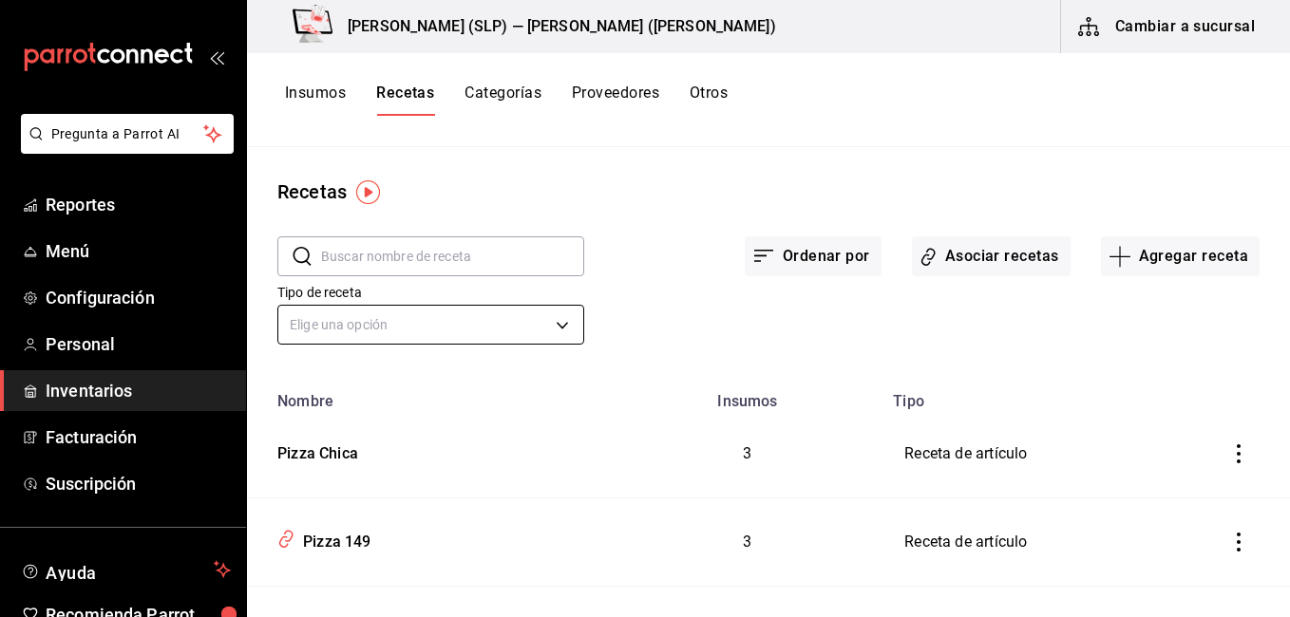
click at [484, 332] on body "Pregunta a Parrot AI Reportes Menú Configuración Personal Inventarios Facturaci…" at bounding box center [645, 302] width 1290 height 604
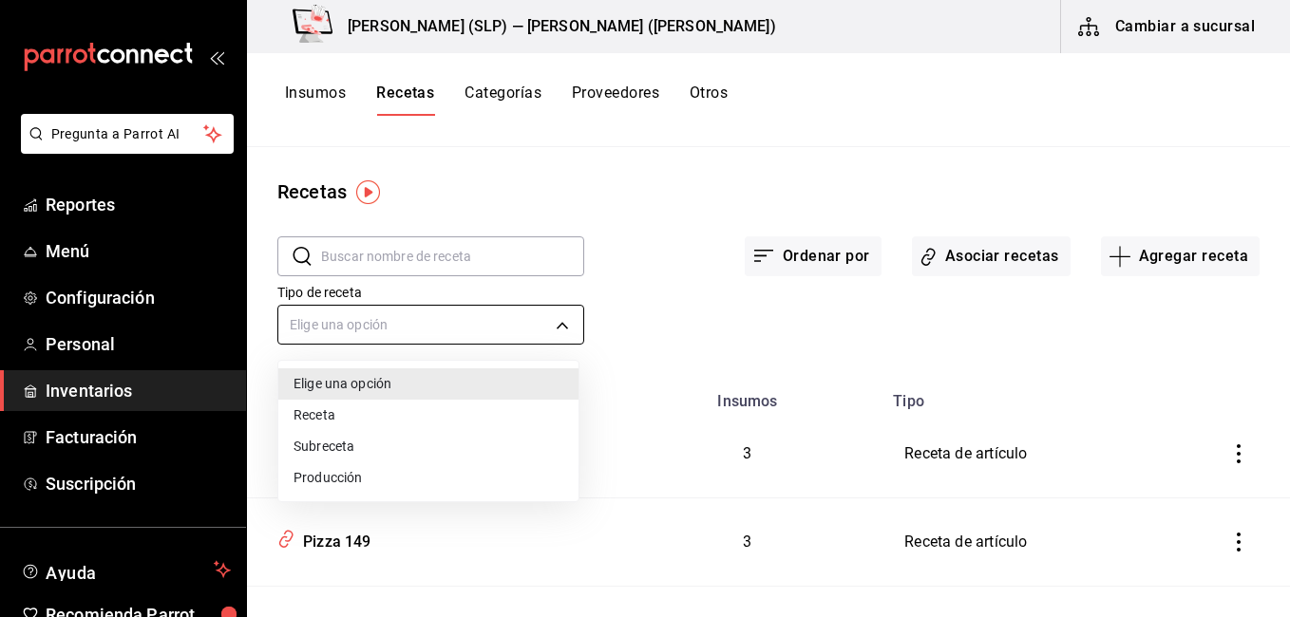
click at [484, 332] on div at bounding box center [645, 308] width 1290 height 617
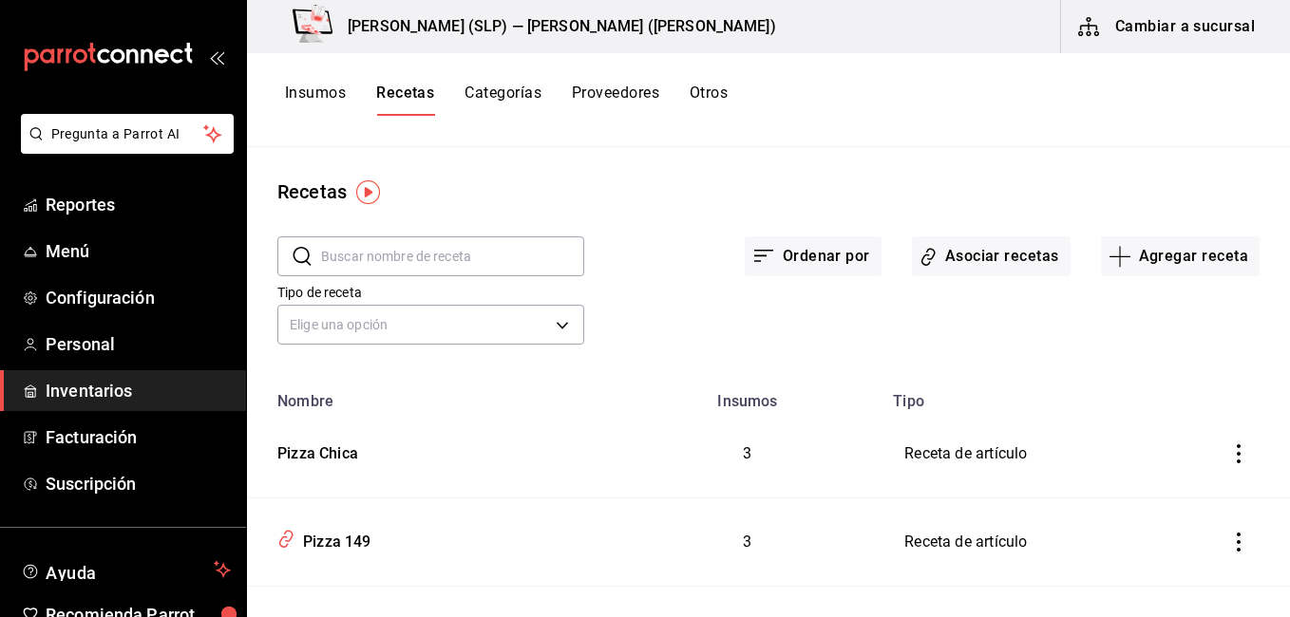
click at [335, 97] on button "Insumos" at bounding box center [315, 100] width 61 height 32
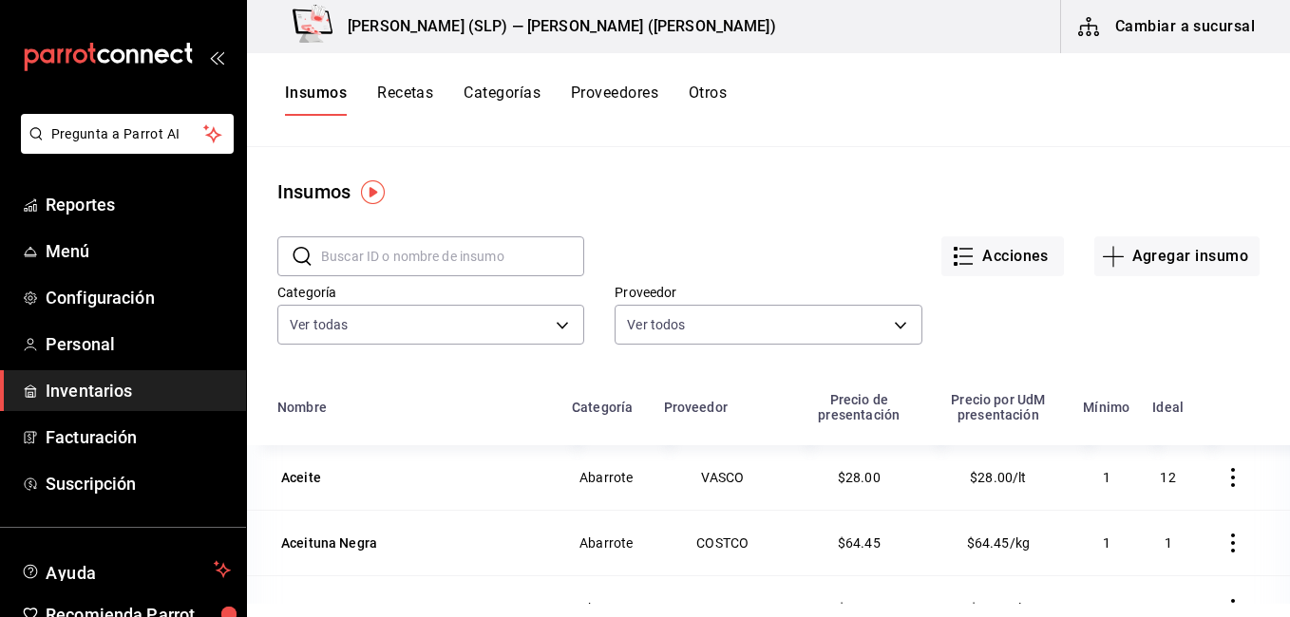
click at [522, 94] on button "Categorías" at bounding box center [502, 100] width 77 height 32
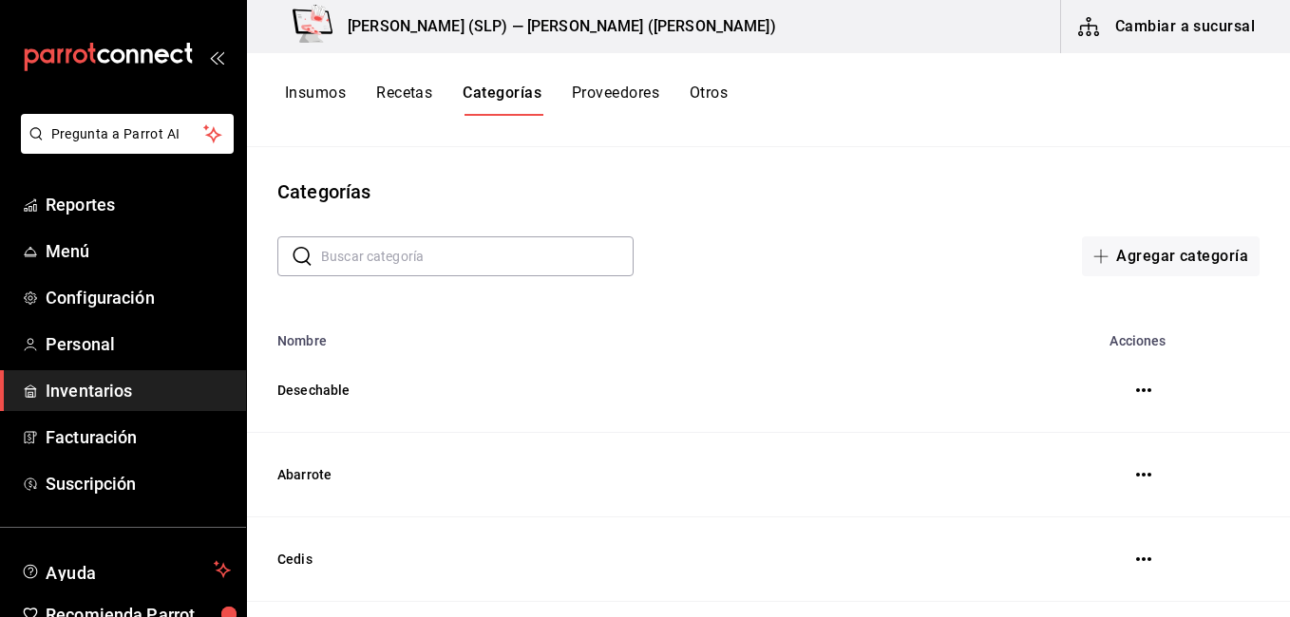
click at [728, 92] on button "Otros" at bounding box center [709, 100] width 38 height 32
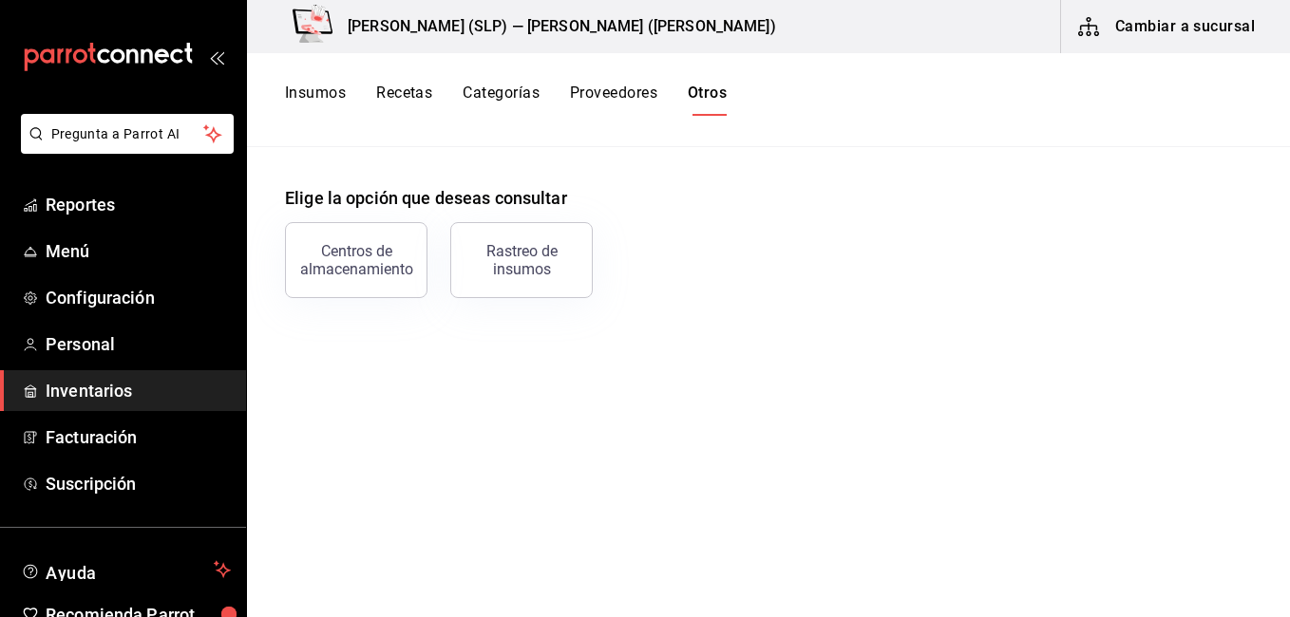
click at [484, 103] on button "Categorías" at bounding box center [501, 100] width 77 height 32
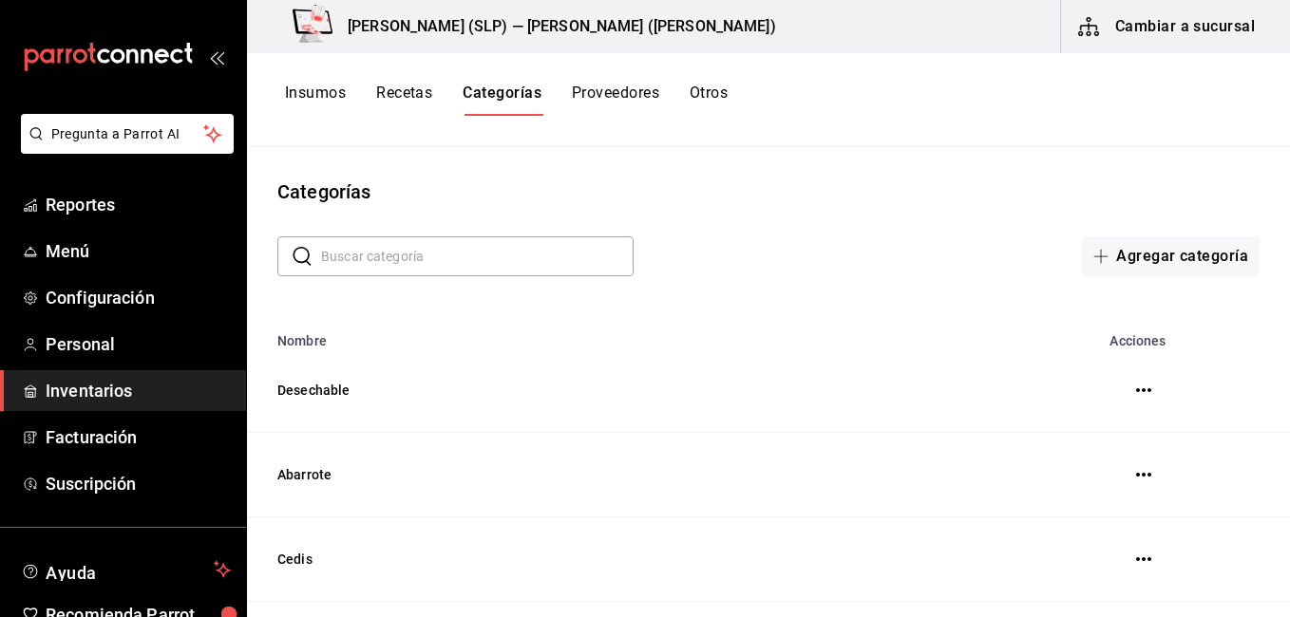
click at [397, 102] on button "Recetas" at bounding box center [404, 100] width 56 height 32
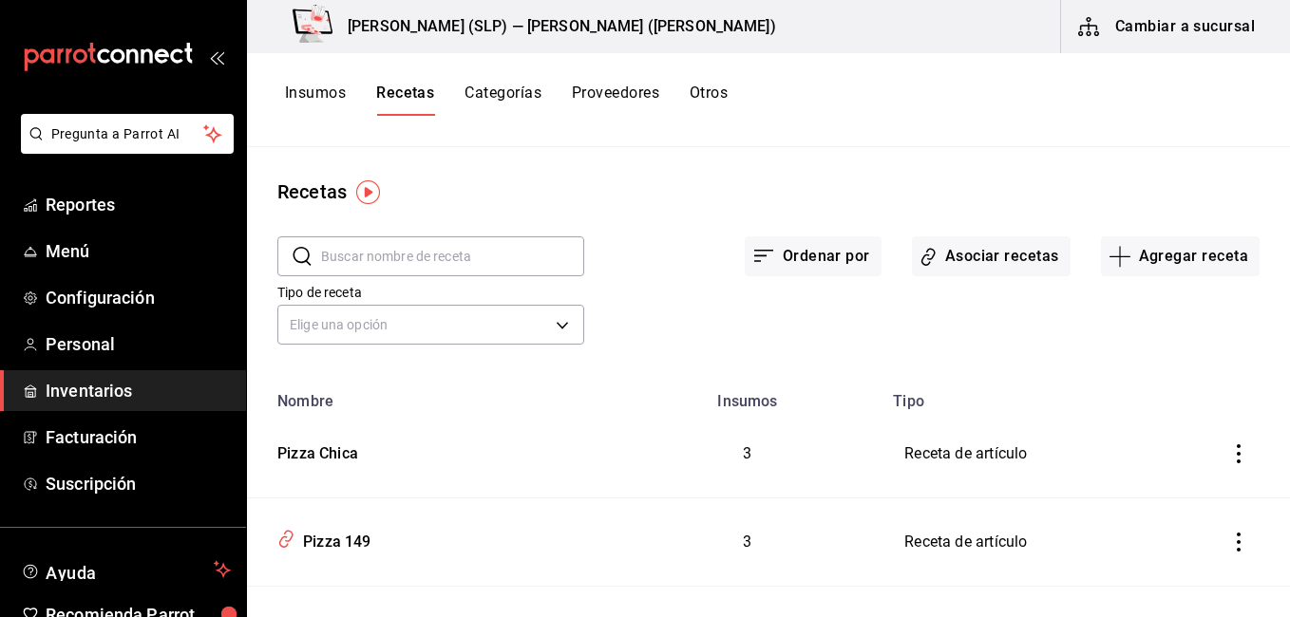
click at [1172, 43] on button "Cambiar a sucursal" at bounding box center [1168, 26] width 214 height 53
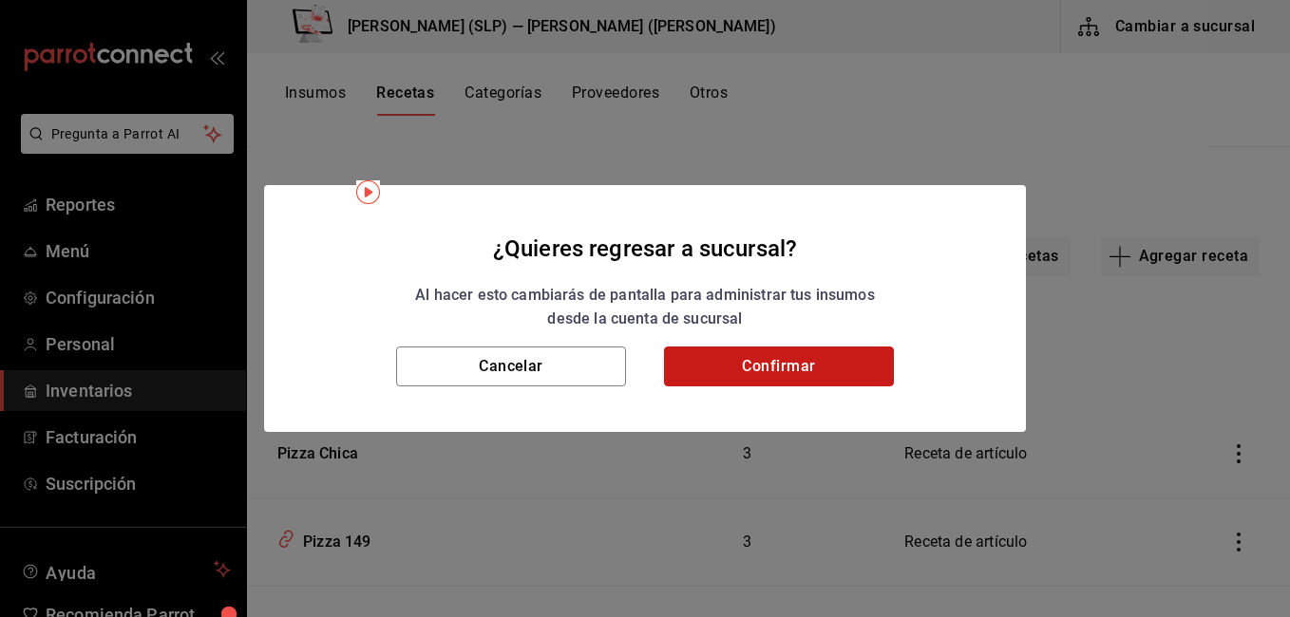
click at [781, 360] on button "Confirmar" at bounding box center [779, 367] width 230 height 40
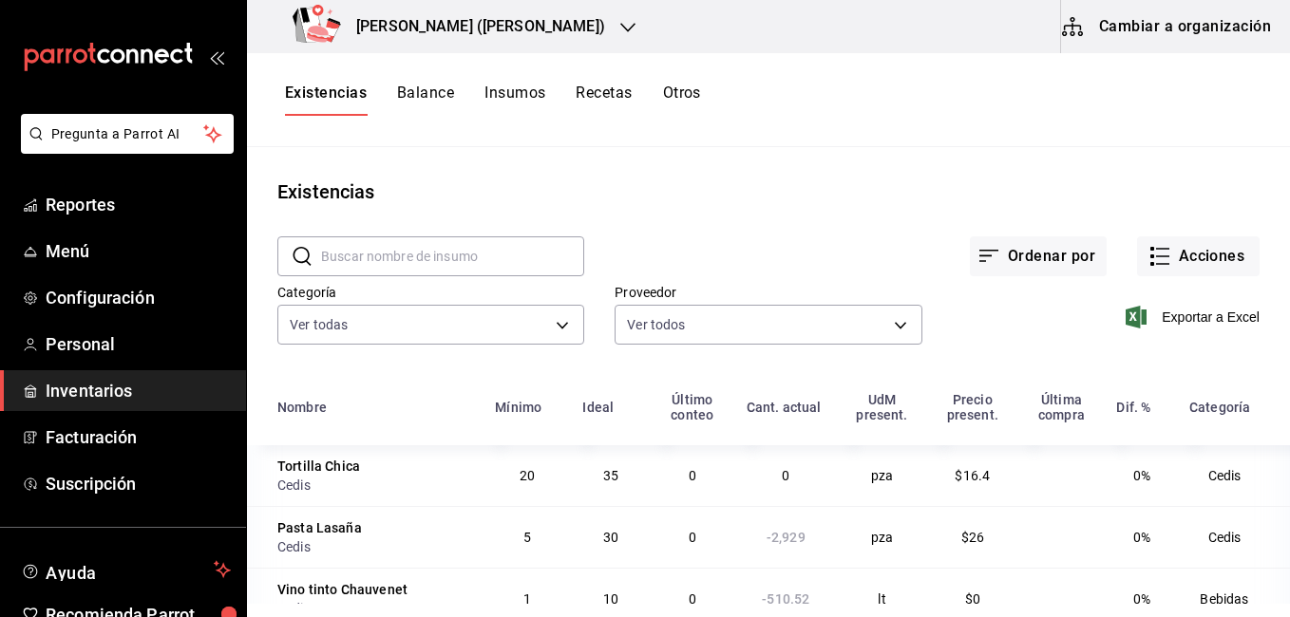
click at [620, 97] on button "Recetas" at bounding box center [604, 100] width 56 height 32
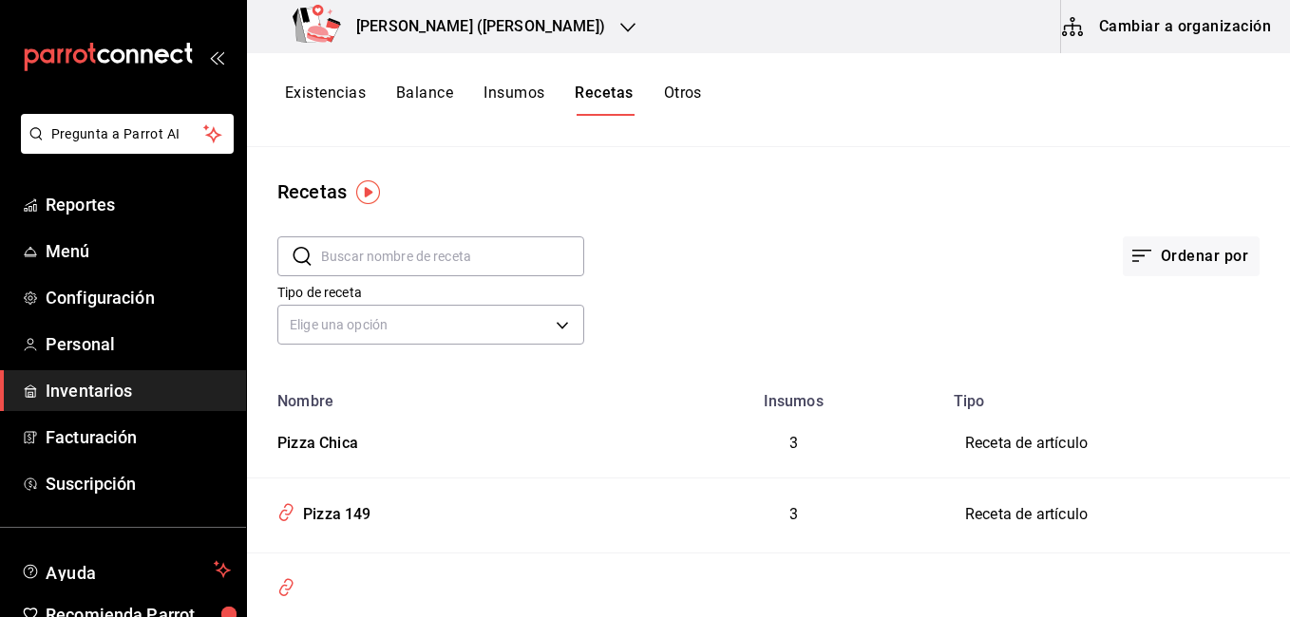
click at [344, 96] on button "Existencias" at bounding box center [325, 100] width 81 height 32
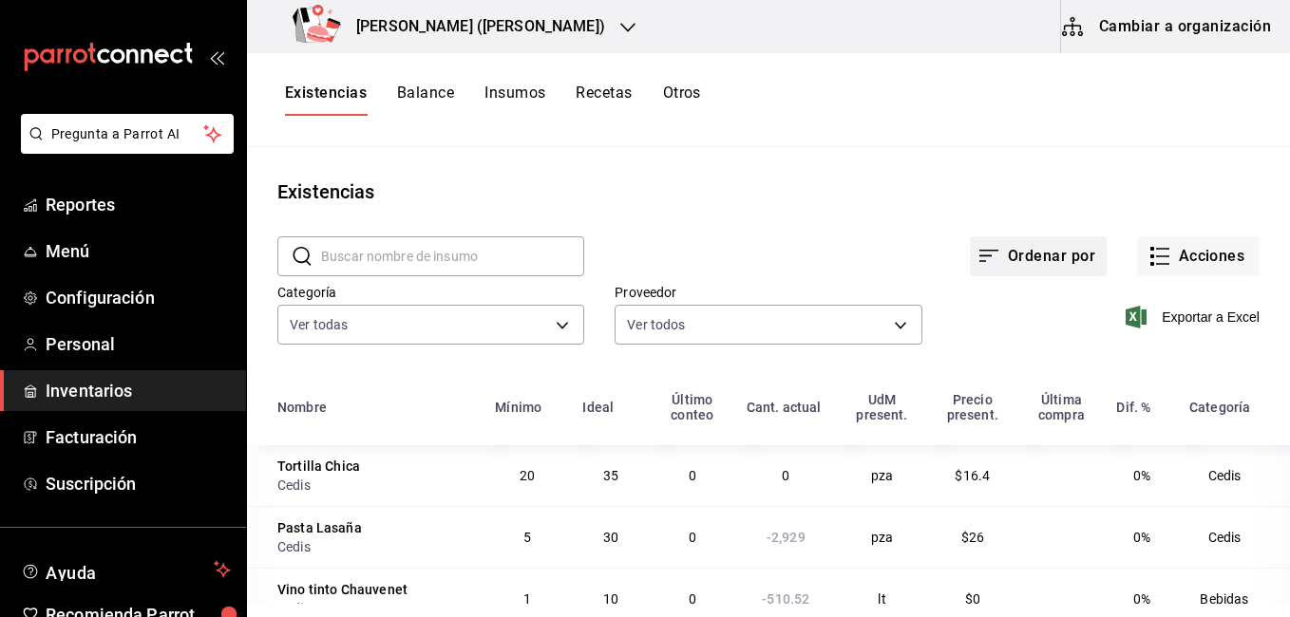
click at [1003, 266] on button "Ordenar por" at bounding box center [1038, 257] width 137 height 40
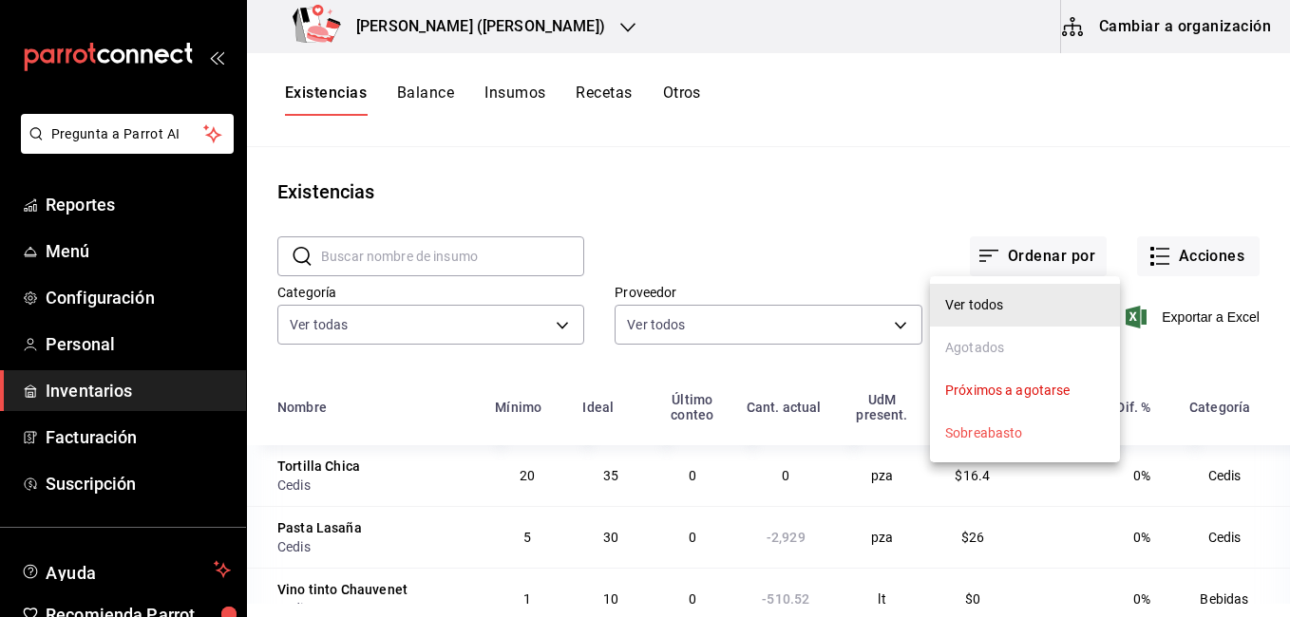
click at [863, 242] on div at bounding box center [645, 308] width 1290 height 617
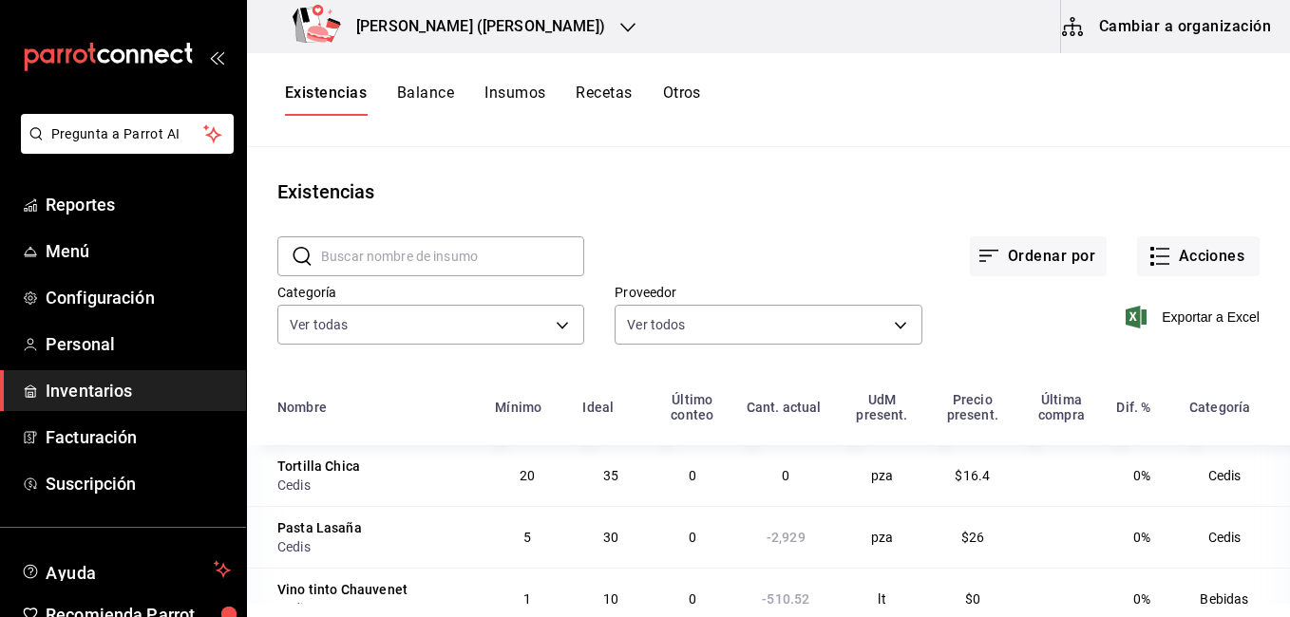
click at [1189, 257] on button "Acciones" at bounding box center [1198, 257] width 123 height 40
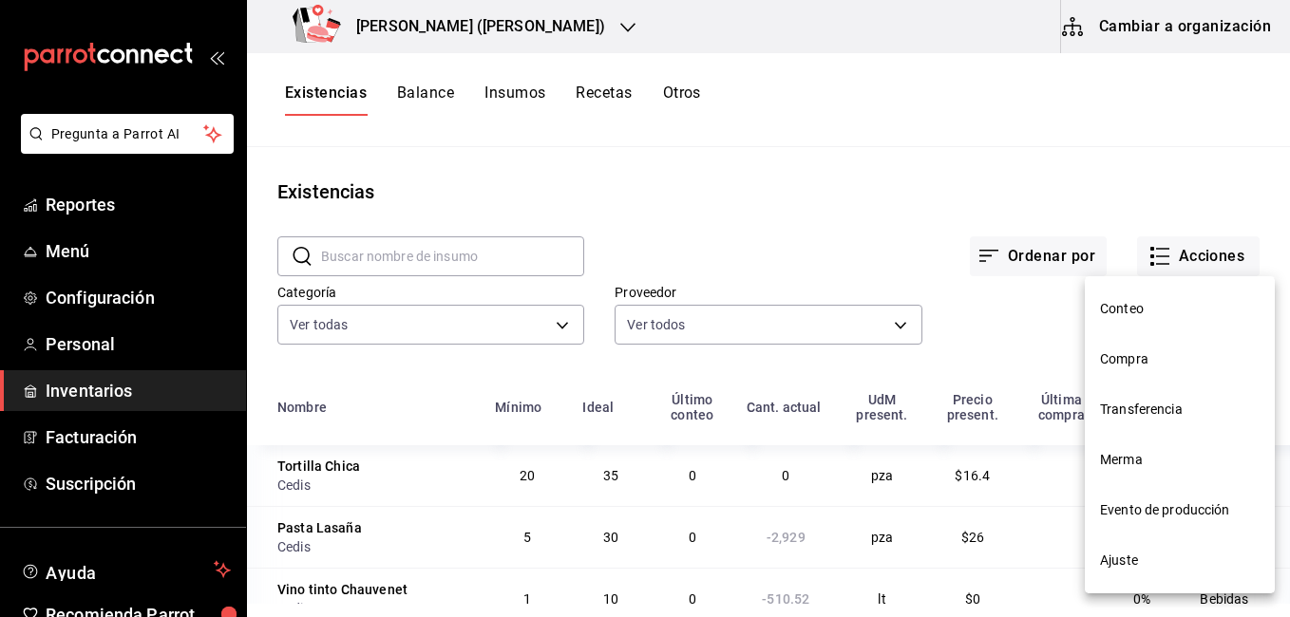
click at [830, 244] on div at bounding box center [645, 308] width 1290 height 617
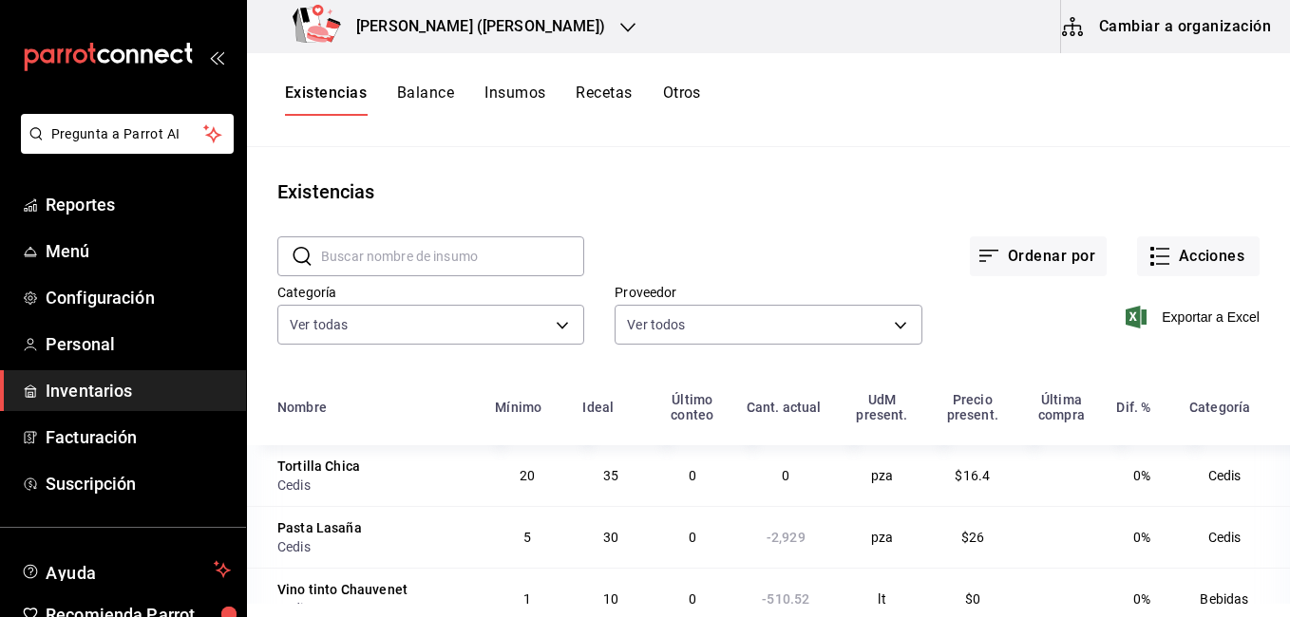
click at [1133, 28] on button "Cambiar a organización" at bounding box center [1168, 26] width 214 height 53
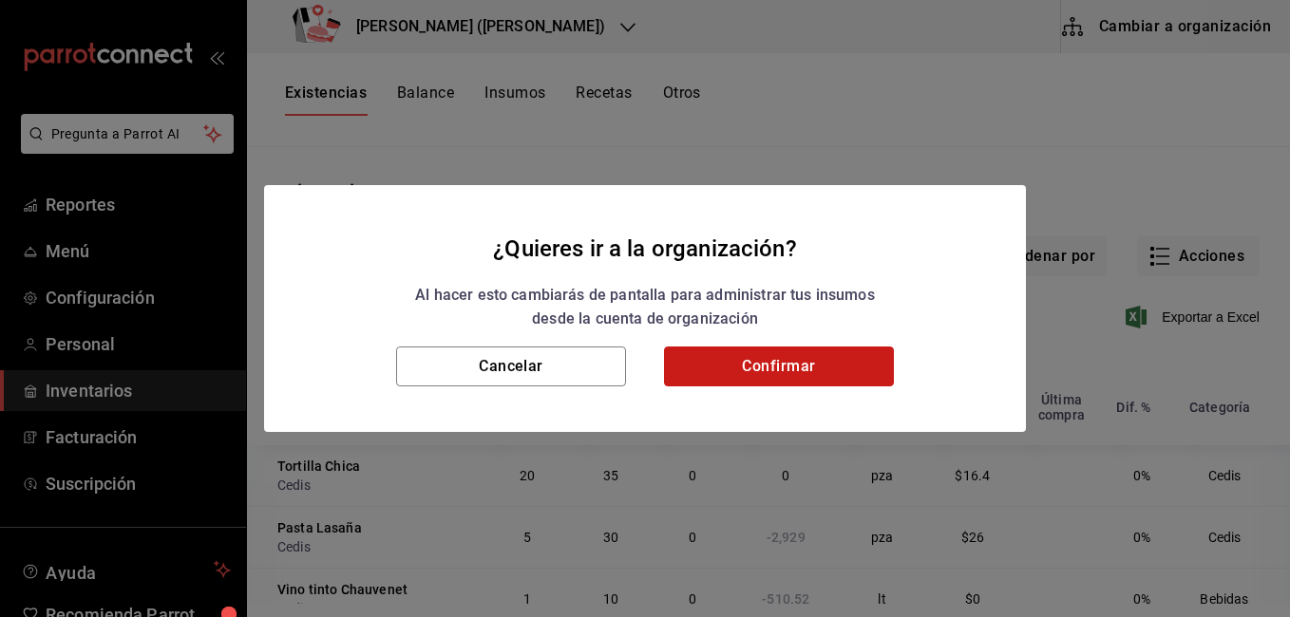
click at [743, 367] on button "Confirmar" at bounding box center [779, 367] width 230 height 40
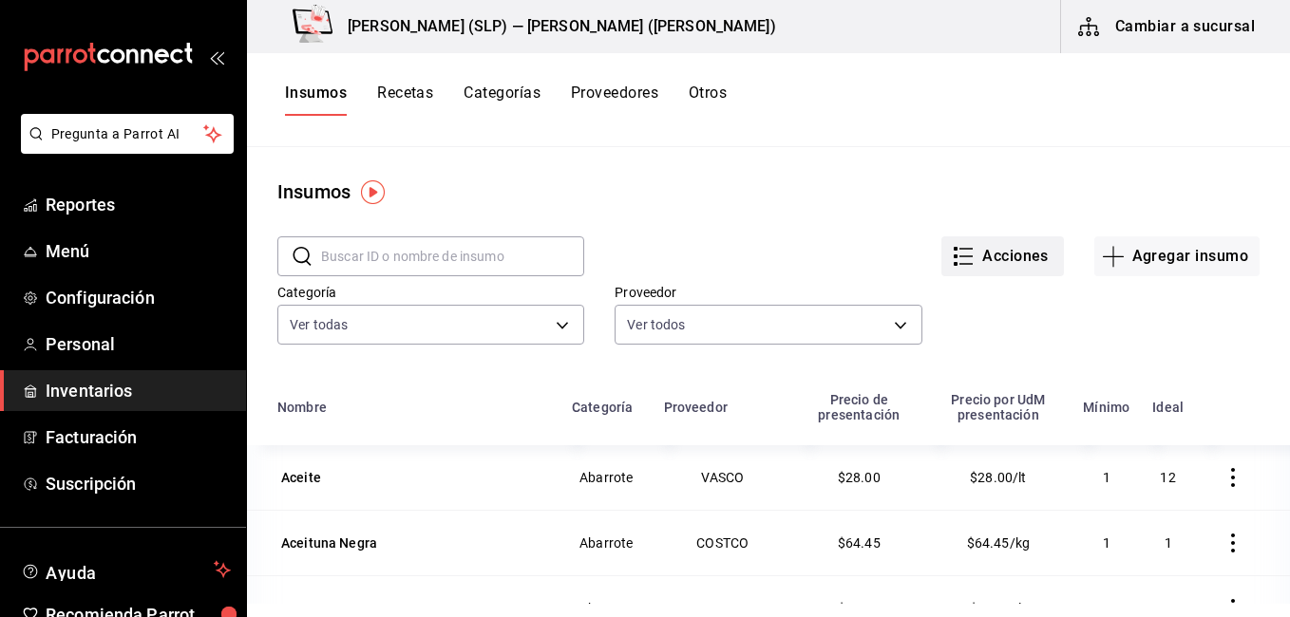
click at [999, 269] on button "Acciones" at bounding box center [1002, 257] width 123 height 40
click at [794, 230] on div at bounding box center [645, 308] width 1290 height 617
click at [402, 94] on button "Recetas" at bounding box center [405, 100] width 56 height 32
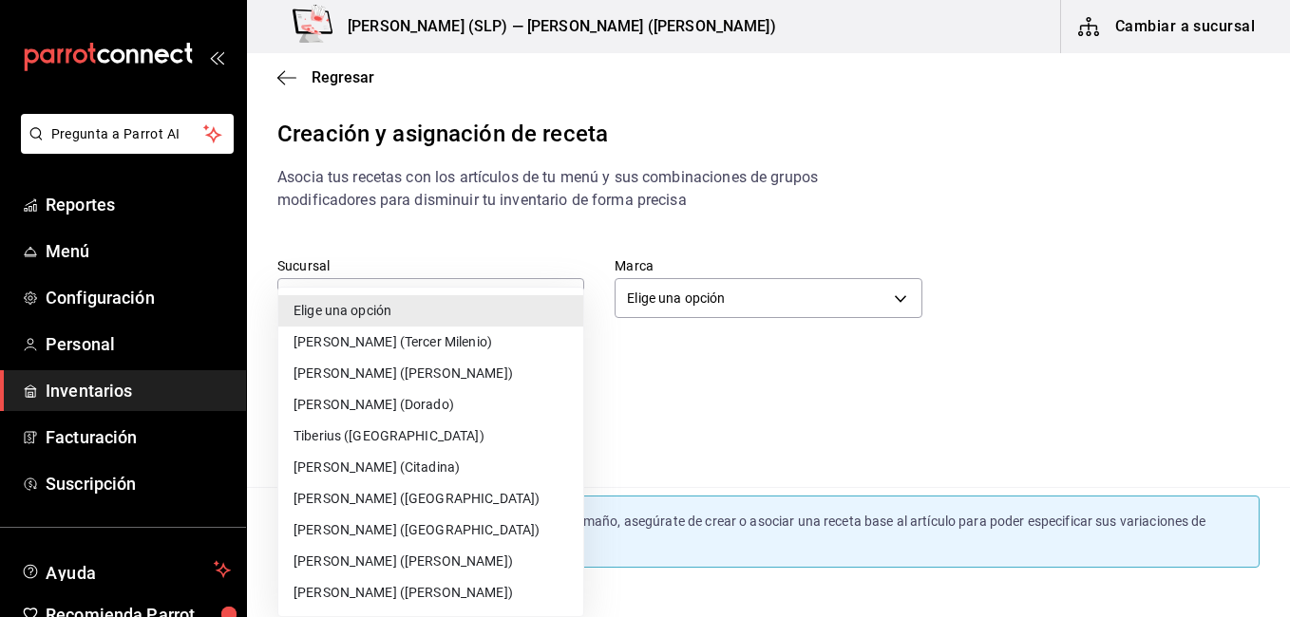
click at [536, 291] on body "Pregunta a Parrot AI Reportes Menú Configuración Personal Inventarios Facturaci…" at bounding box center [645, 292] width 1290 height 585
click at [434, 371] on li "[PERSON_NAME] ([PERSON_NAME])" at bounding box center [430, 373] width 305 height 31
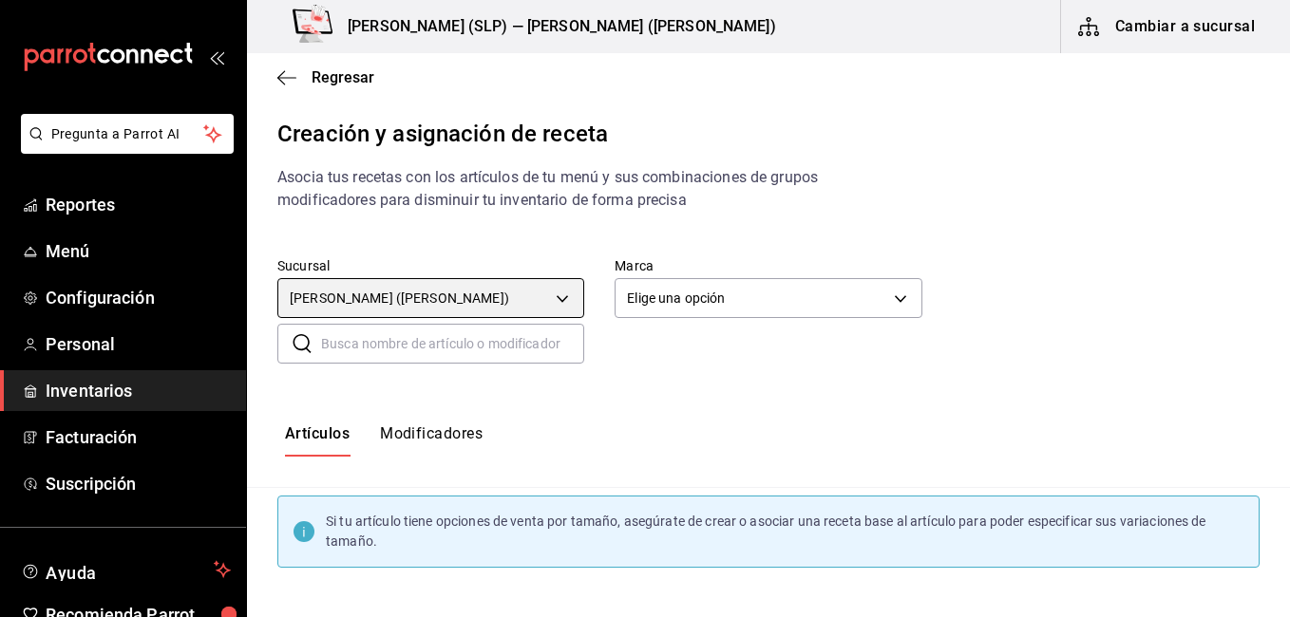
type input "f48b8d3b-736c-4153-88b2-2089126a40c1"
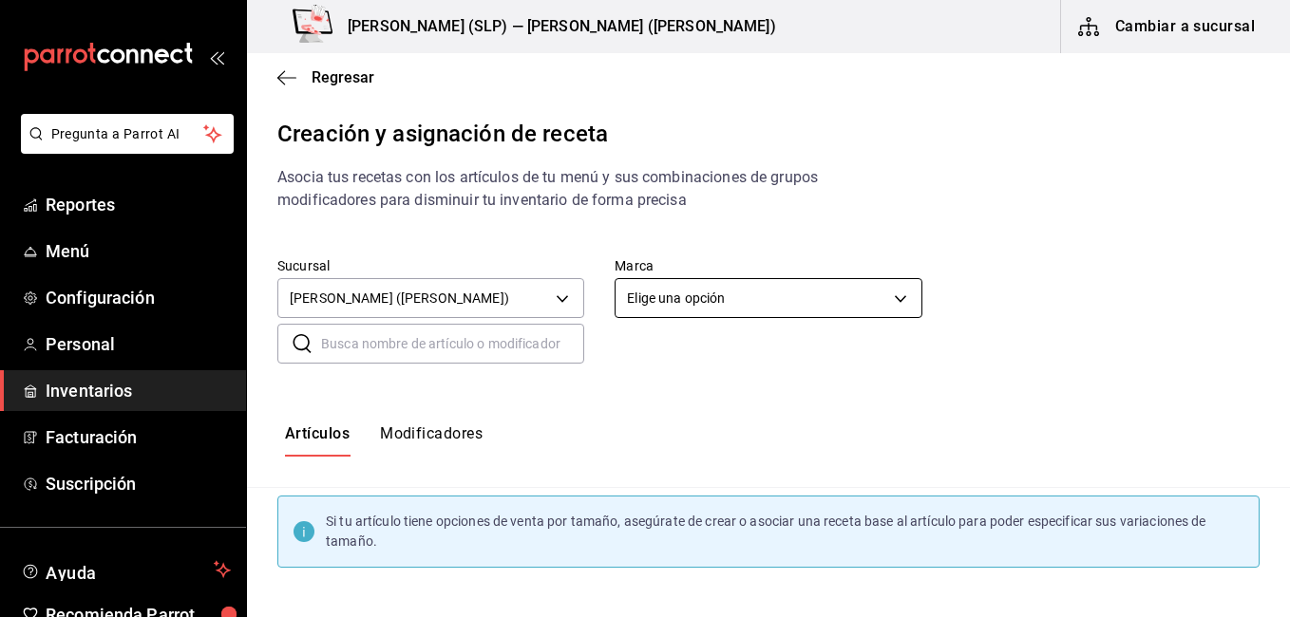
click at [716, 298] on body "Pregunta a Parrot AI Reportes Menú Configuración Personal Inventarios Facturaci…" at bounding box center [645, 292] width 1290 height 585
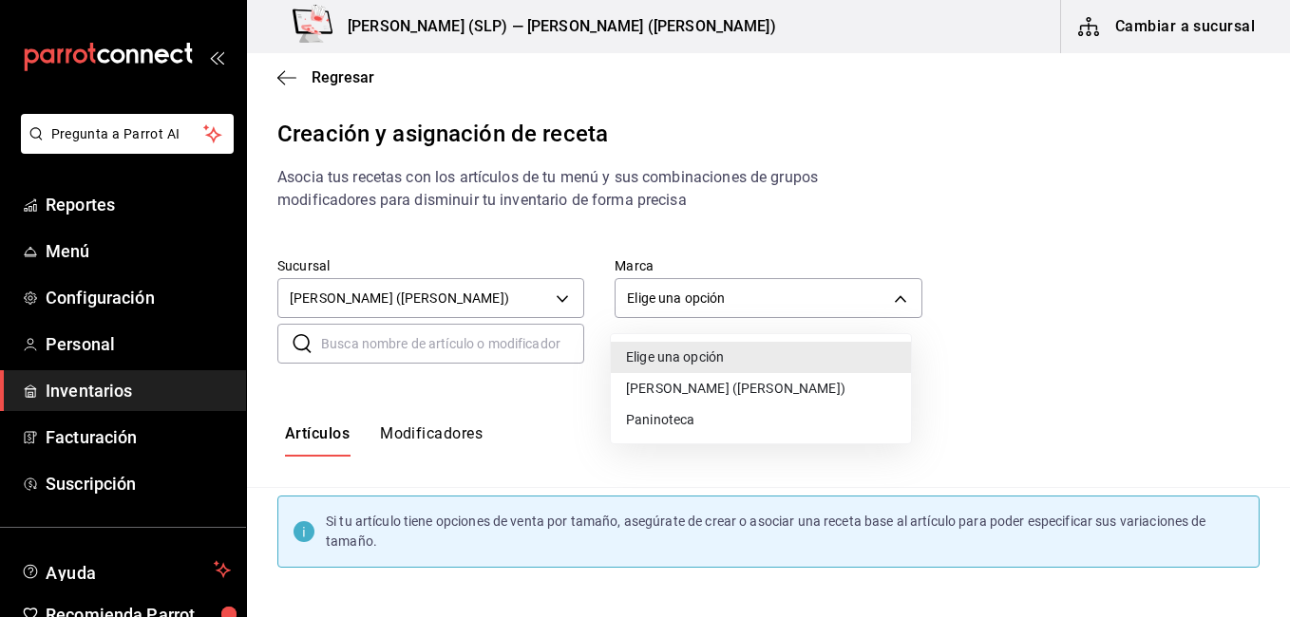
click at [744, 390] on li "[PERSON_NAME] ([PERSON_NAME])" at bounding box center [761, 388] width 300 height 31
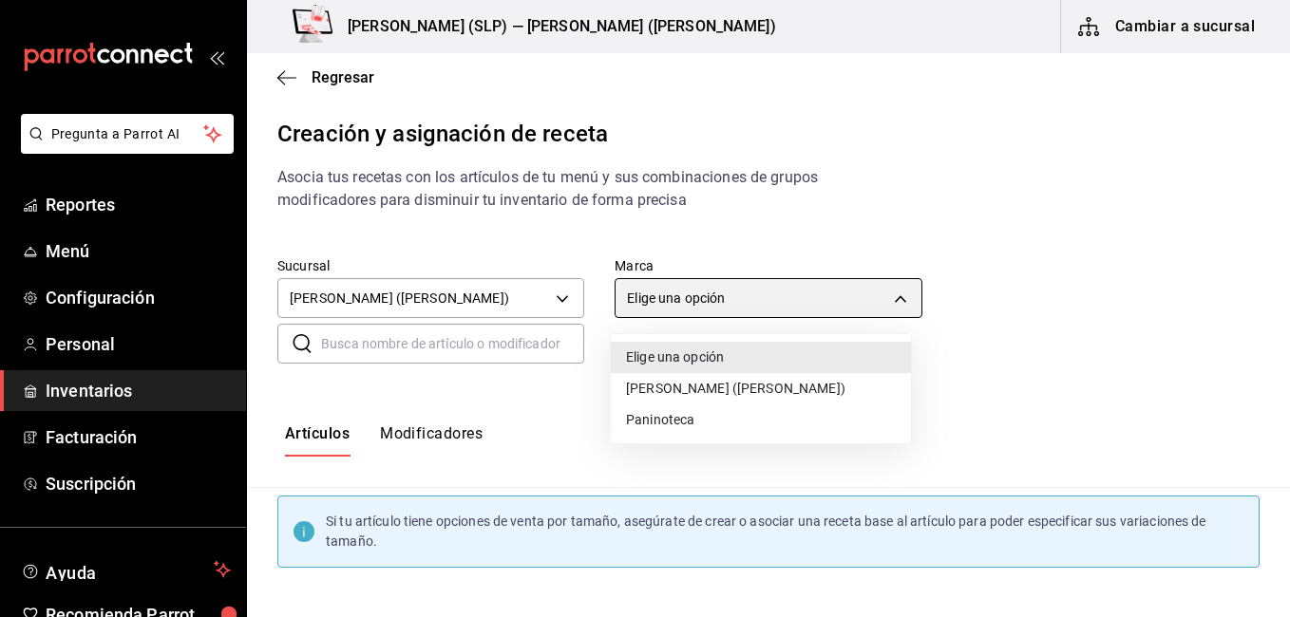
type input "4b3bb19d-090c-4f71-86c5-8347561cc8c0"
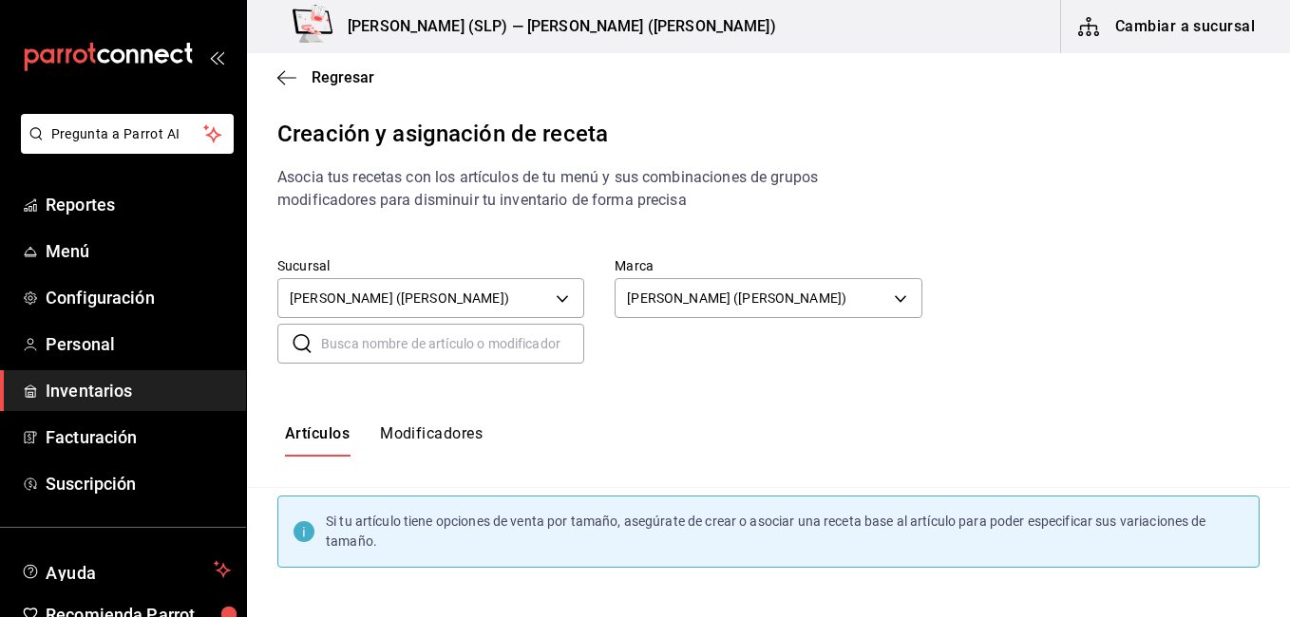
click at [415, 351] on input "text" at bounding box center [452, 344] width 263 height 38
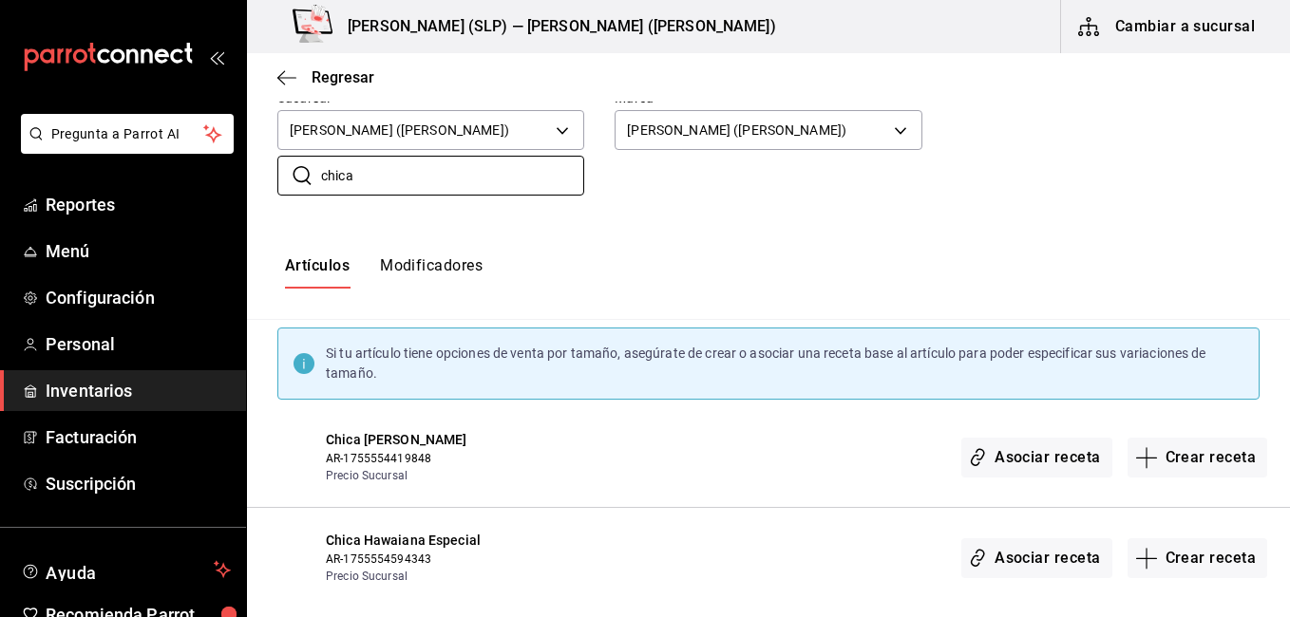
scroll to position [285, 0]
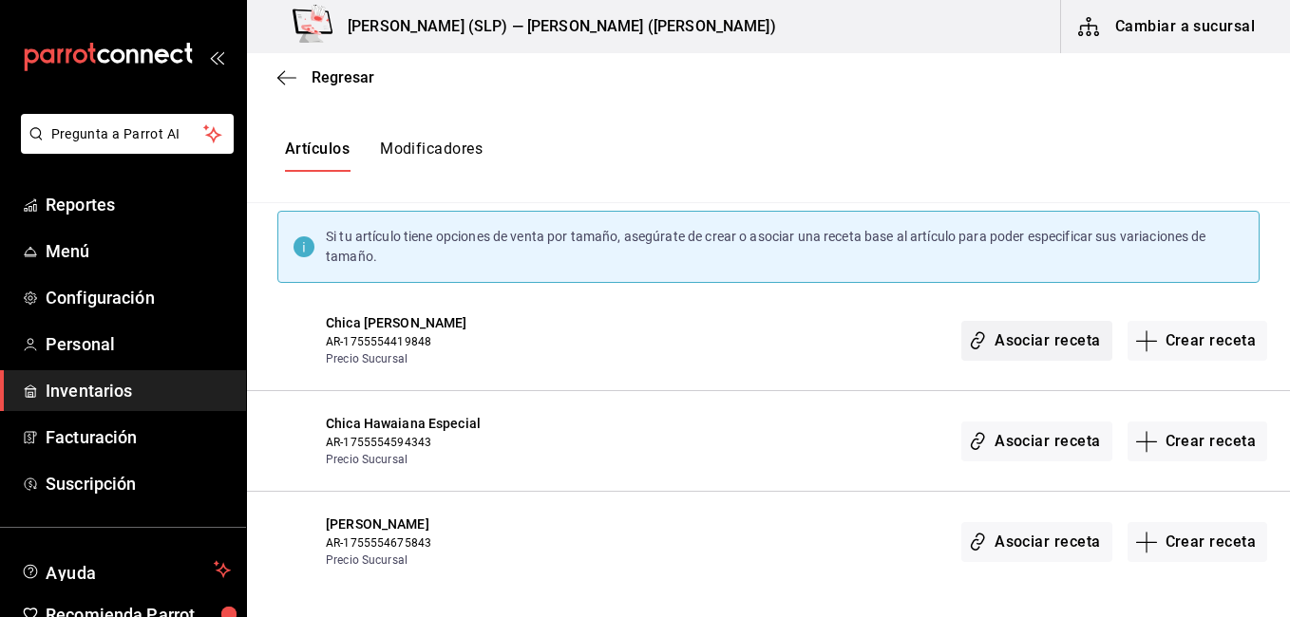
type input "chica"
click at [1004, 353] on button "Asociar receta" at bounding box center [1036, 341] width 150 height 40
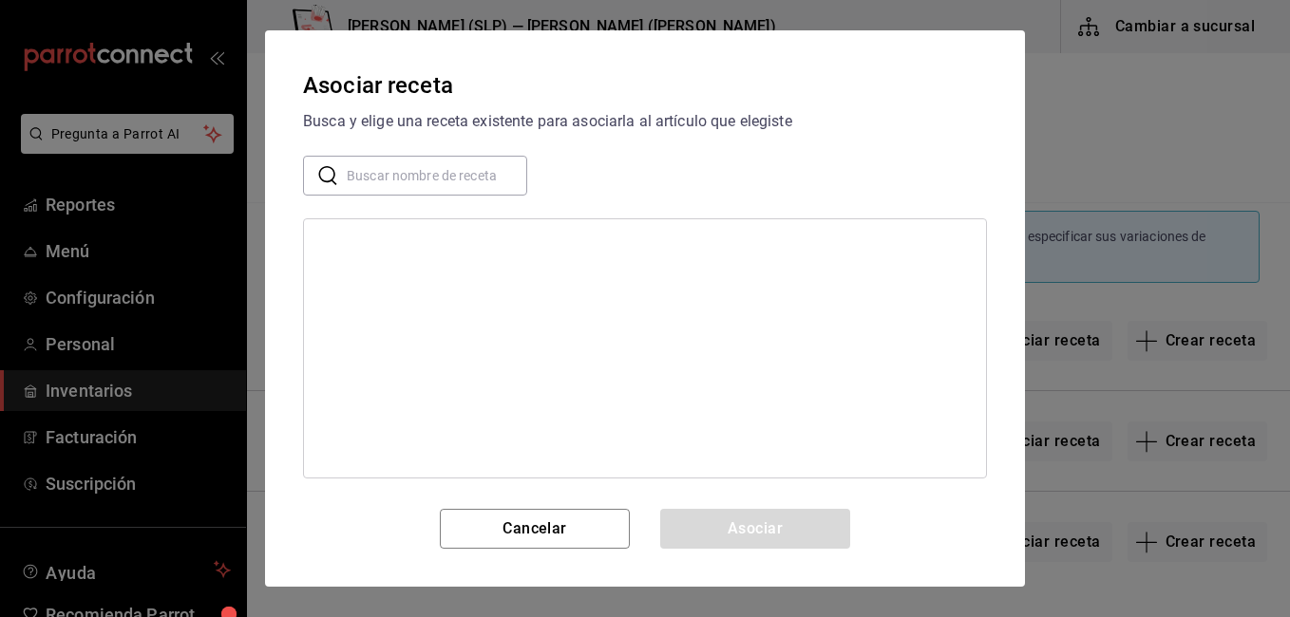
click at [469, 265] on div at bounding box center [645, 348] width 684 height 260
click at [433, 186] on input "text" at bounding box center [437, 176] width 180 height 38
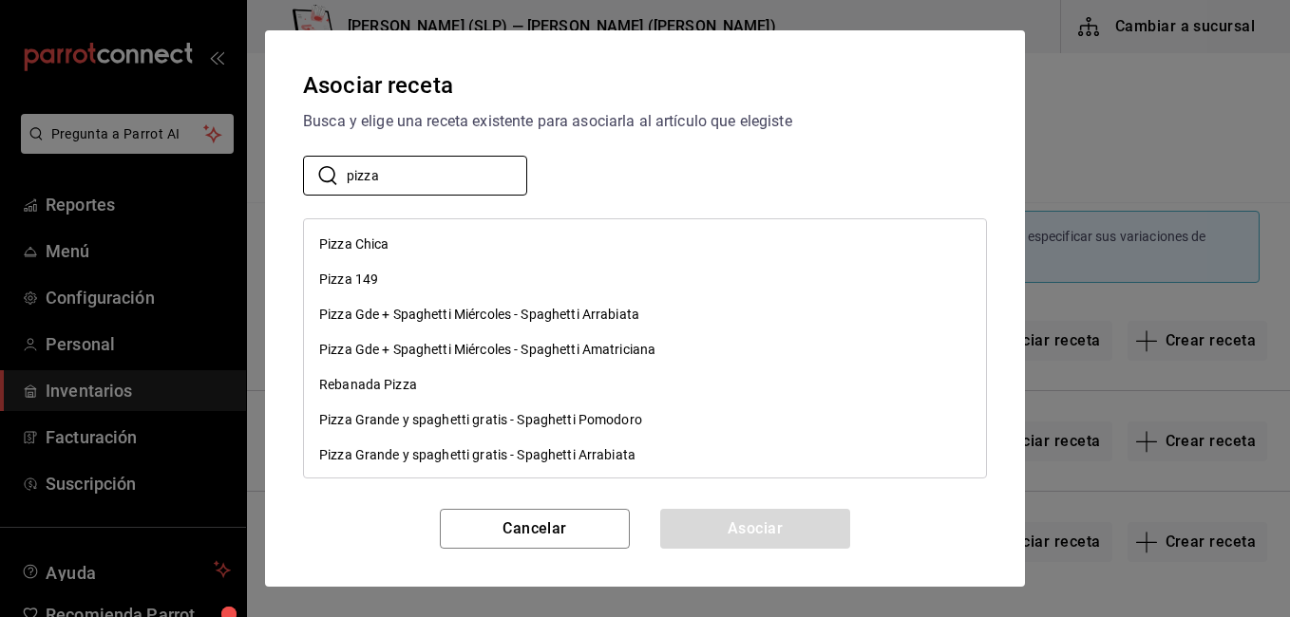
type input "pizza"
click at [482, 248] on div "Pizza Chica" at bounding box center [645, 244] width 682 height 35
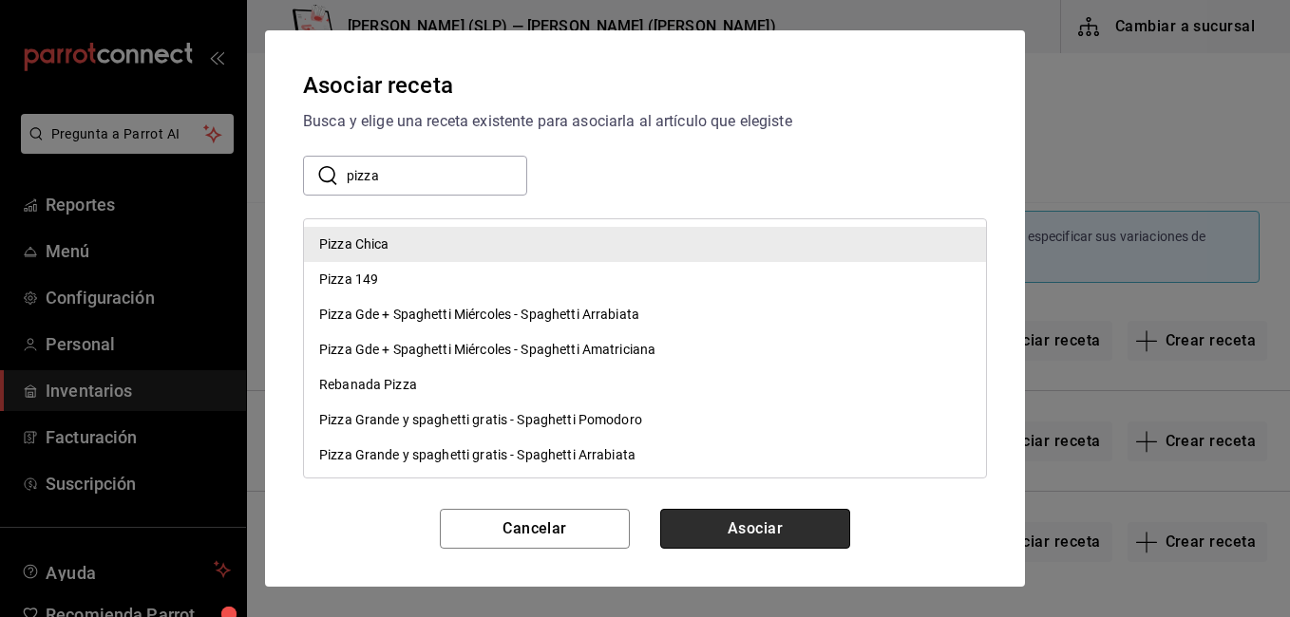
click at [825, 522] on button "Asociar" at bounding box center [755, 529] width 190 height 40
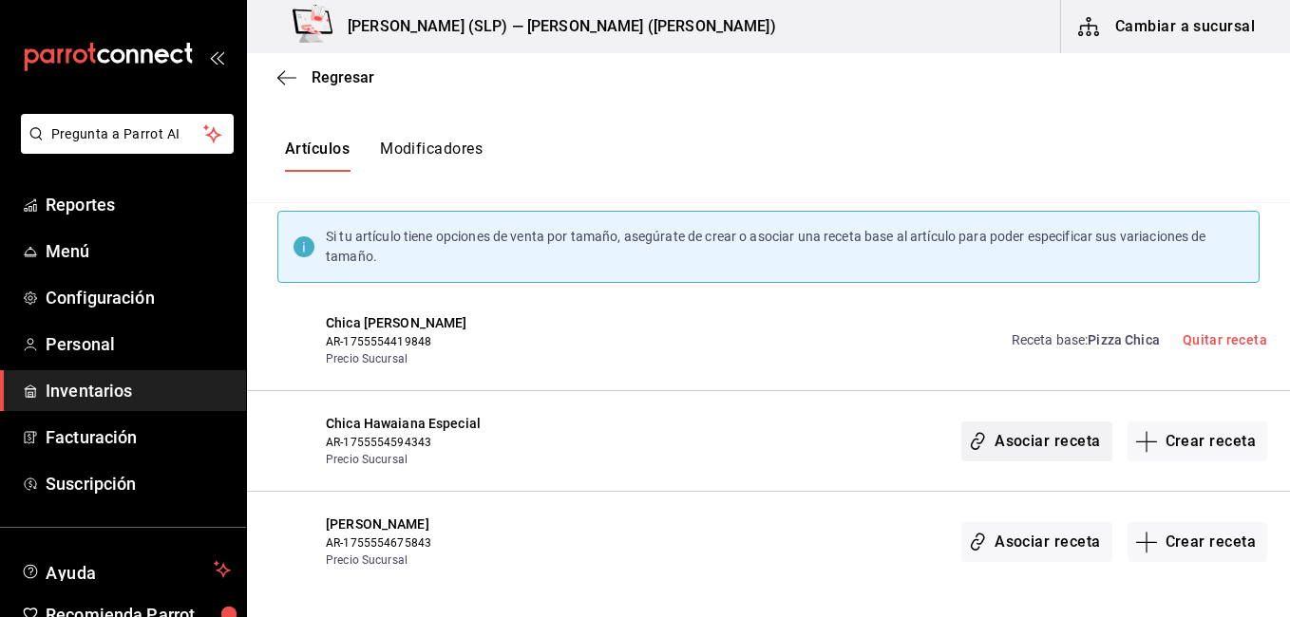
click at [1070, 439] on button "Asociar receta" at bounding box center [1036, 442] width 150 height 40
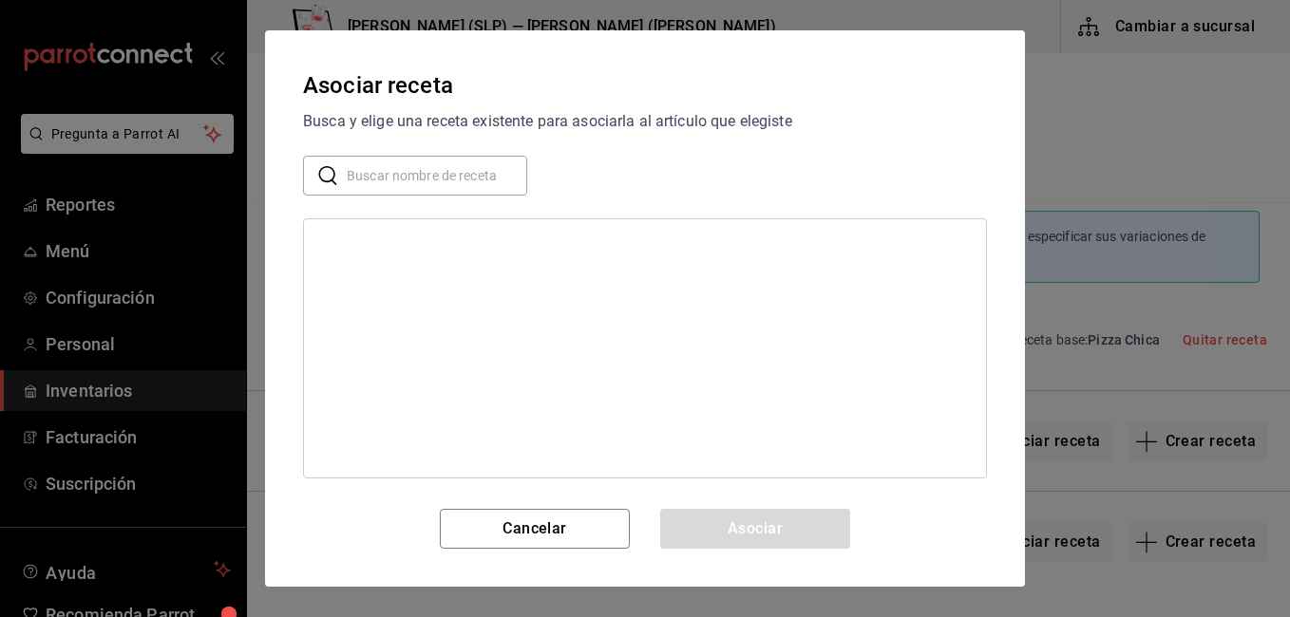
click at [655, 322] on div at bounding box center [645, 348] width 684 height 260
click at [404, 179] on input "text" at bounding box center [437, 176] width 180 height 38
type input "p"
type input "chica"
click at [465, 242] on div "Pizza Chica" at bounding box center [645, 244] width 682 height 35
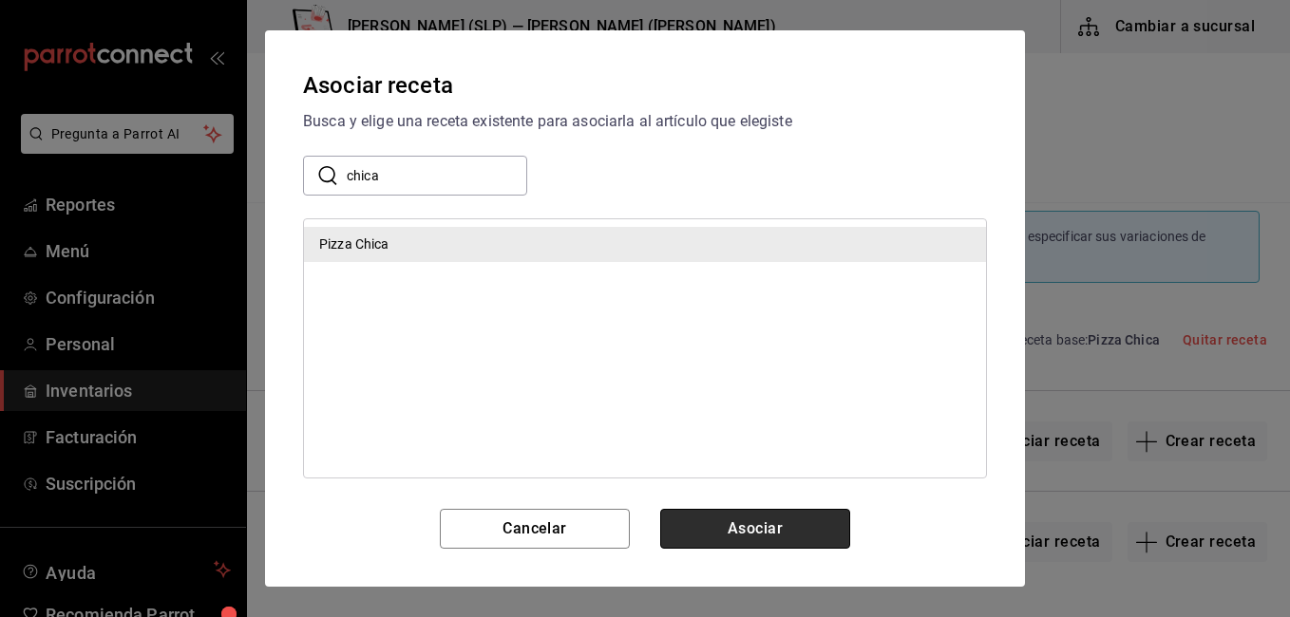
click at [758, 524] on button "Asociar" at bounding box center [755, 529] width 190 height 40
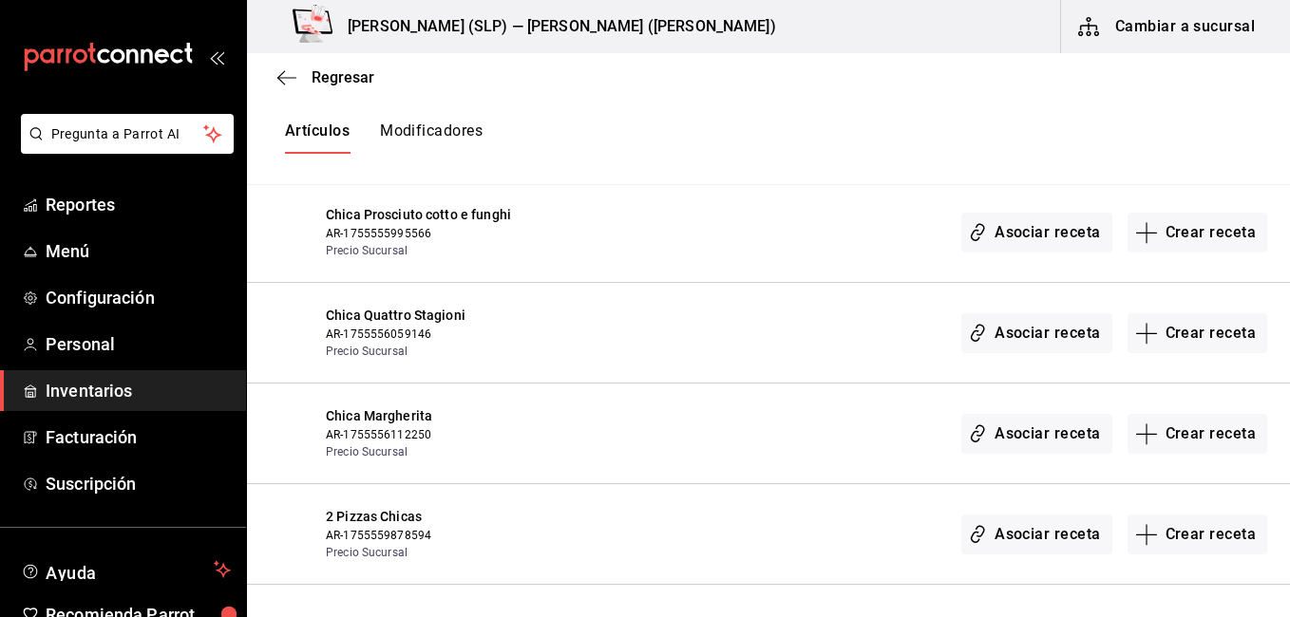
scroll to position [2508, 0]
click at [1054, 536] on button "Asociar receta" at bounding box center [1036, 535] width 150 height 40
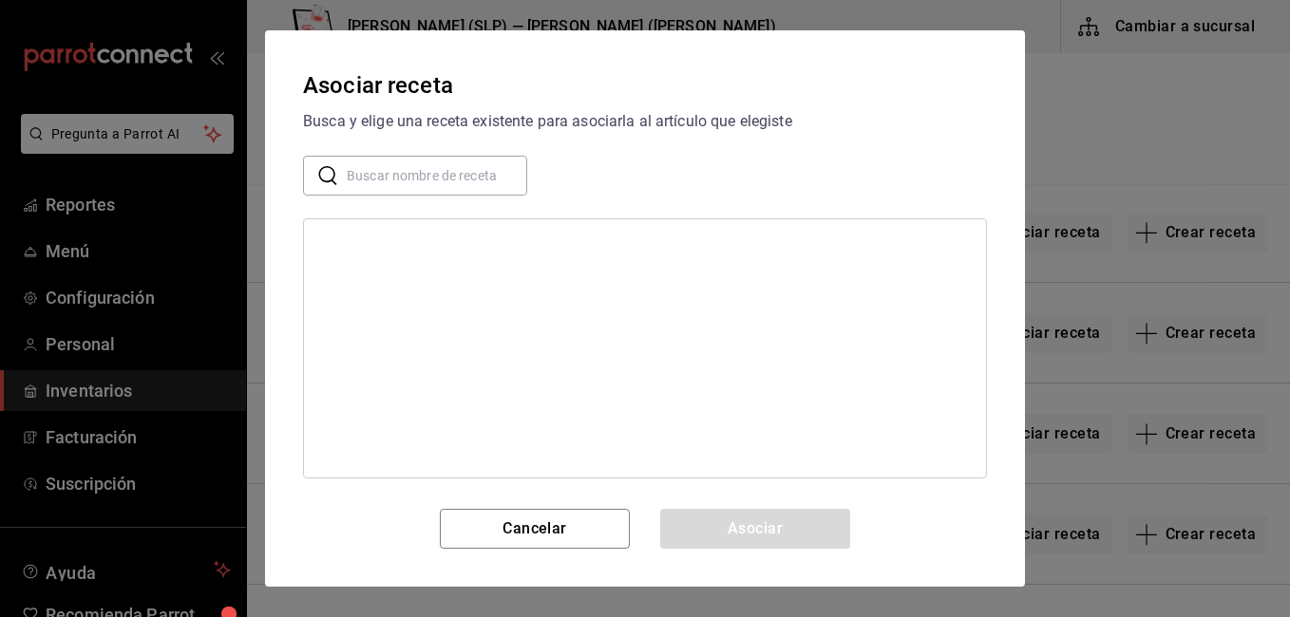
click at [421, 177] on input "text" at bounding box center [437, 176] width 180 height 38
type input "chica"
click at [464, 258] on div "Pizza Chica" at bounding box center [645, 244] width 682 height 35
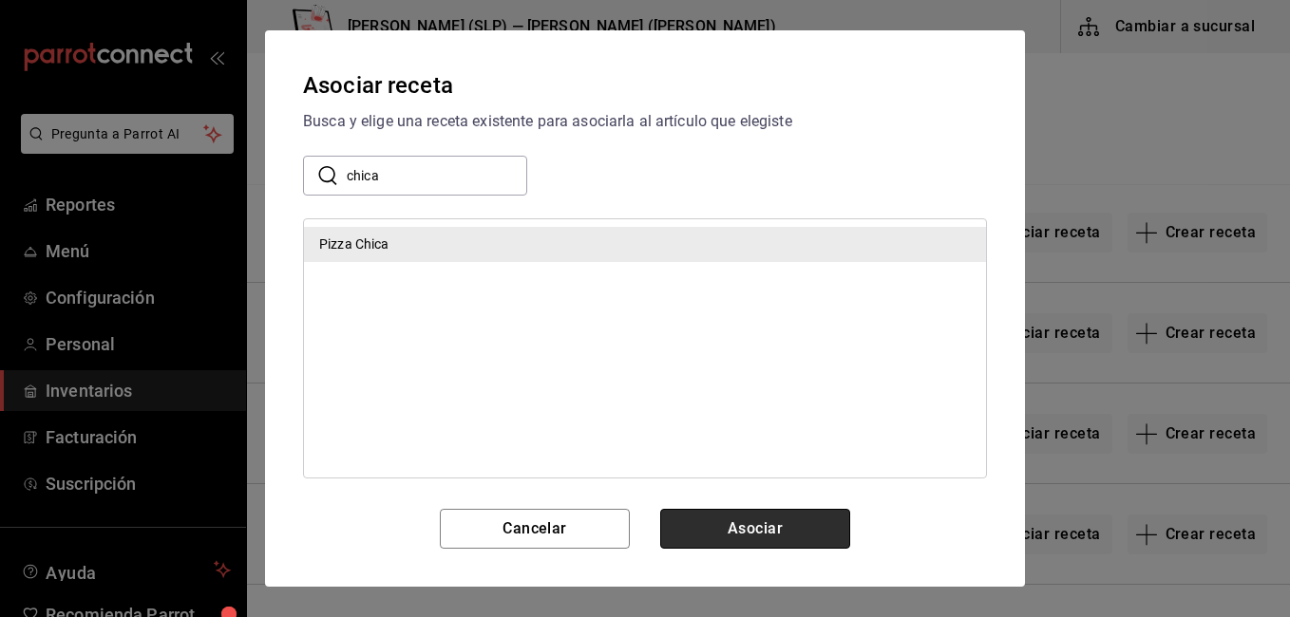
click at [740, 538] on button "Asociar" at bounding box center [755, 529] width 190 height 40
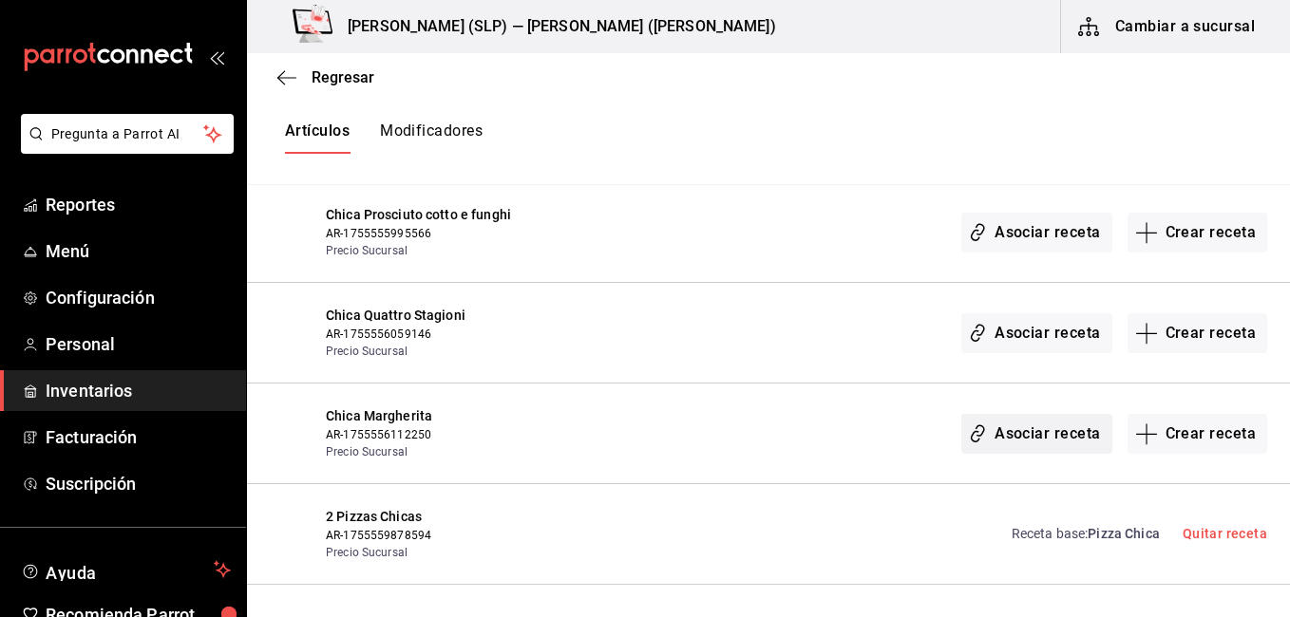
click at [1009, 429] on button "Asociar receta" at bounding box center [1036, 434] width 150 height 40
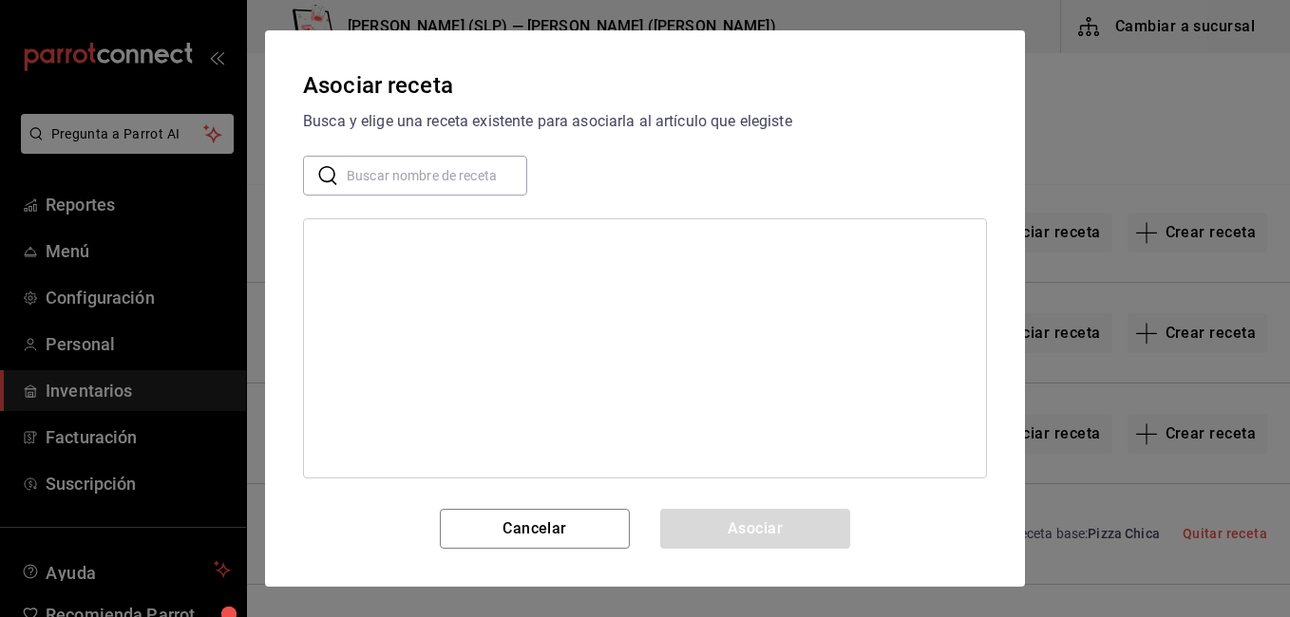
click at [445, 184] on input "text" at bounding box center [437, 176] width 180 height 38
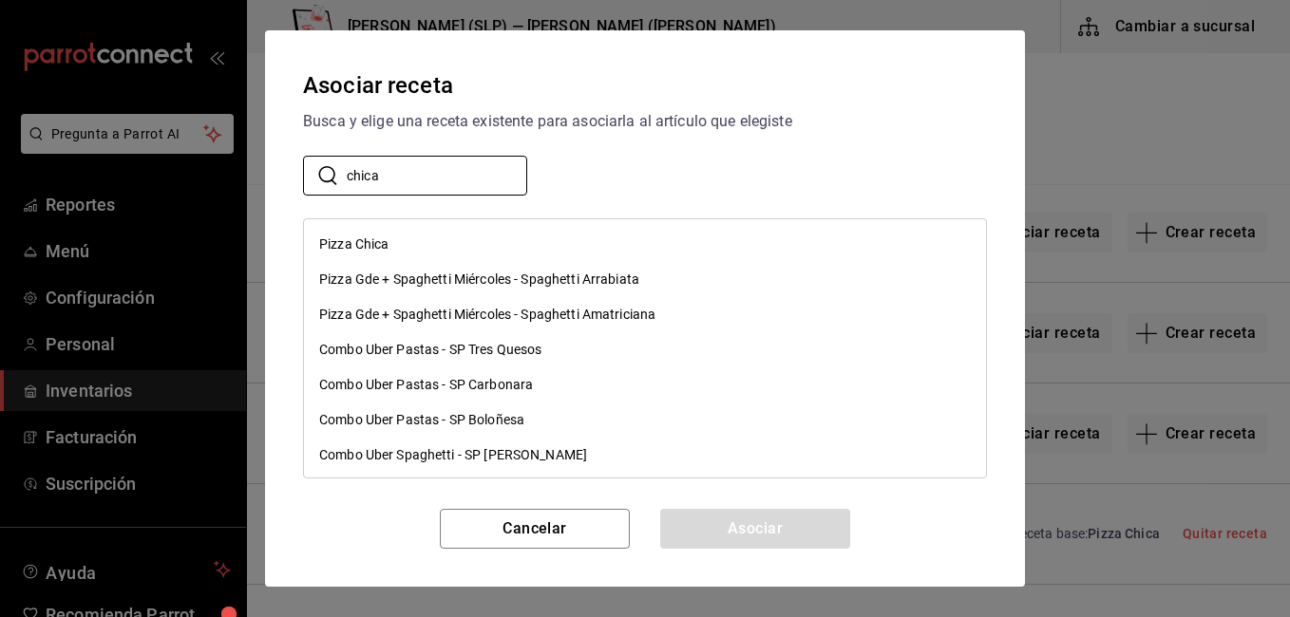
type input "chica"
click at [442, 234] on div "Pizza Chica" at bounding box center [645, 244] width 682 height 35
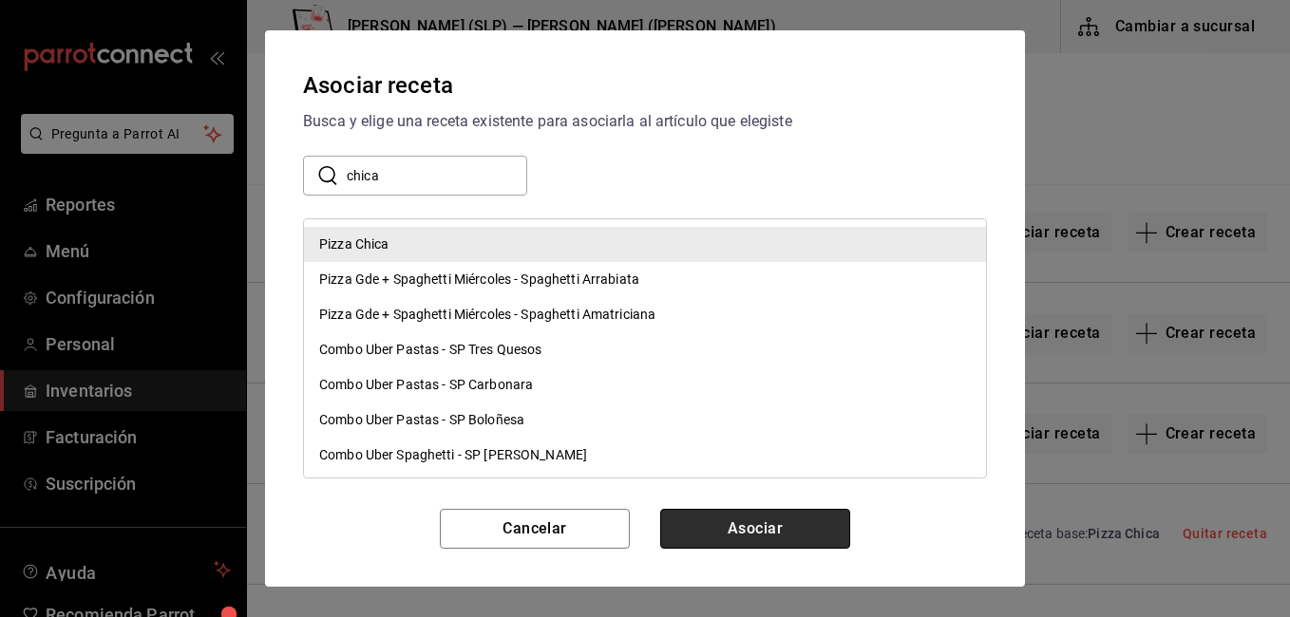
click at [747, 536] on button "Asociar" at bounding box center [755, 529] width 190 height 40
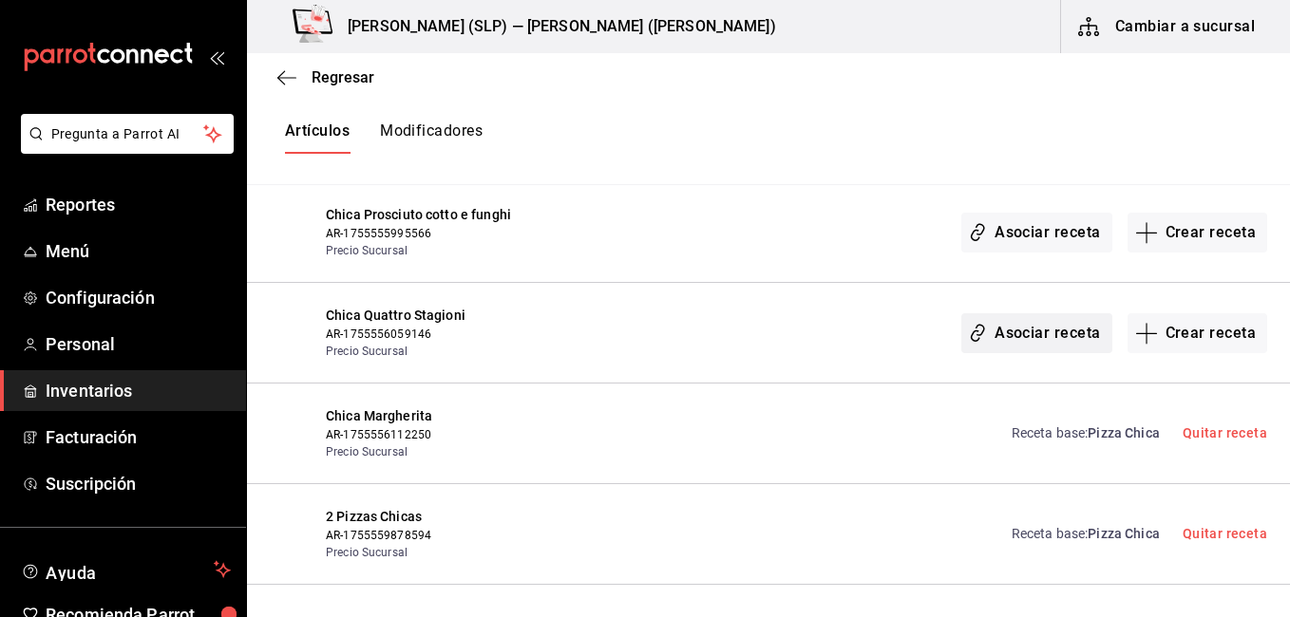
click at [1044, 337] on button "Asociar receta" at bounding box center [1036, 333] width 150 height 40
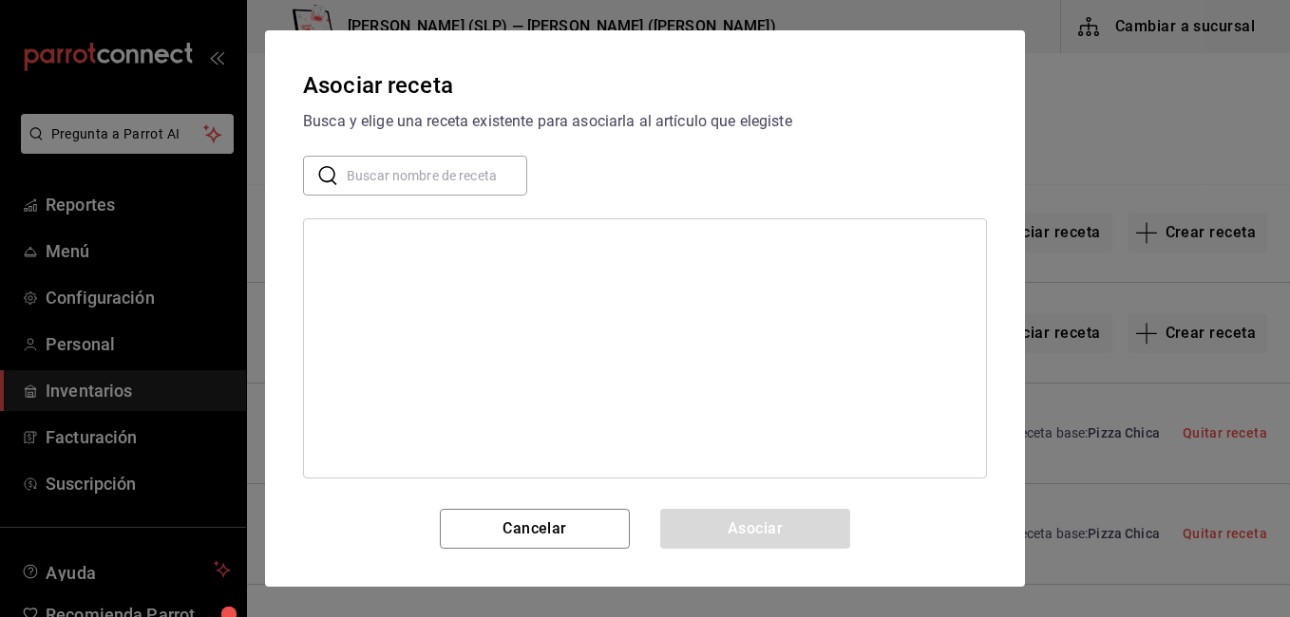
click at [380, 174] on input "text" at bounding box center [437, 176] width 180 height 38
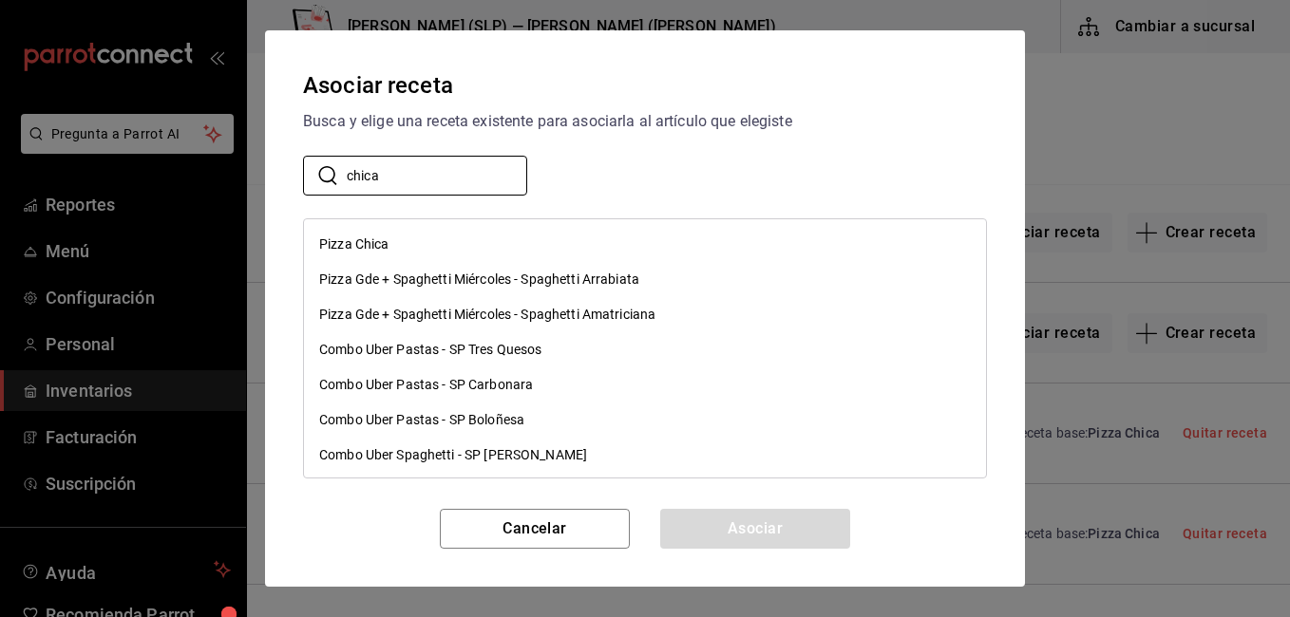
type input "chica"
click at [413, 238] on div "Pizza Chica" at bounding box center [645, 244] width 682 height 35
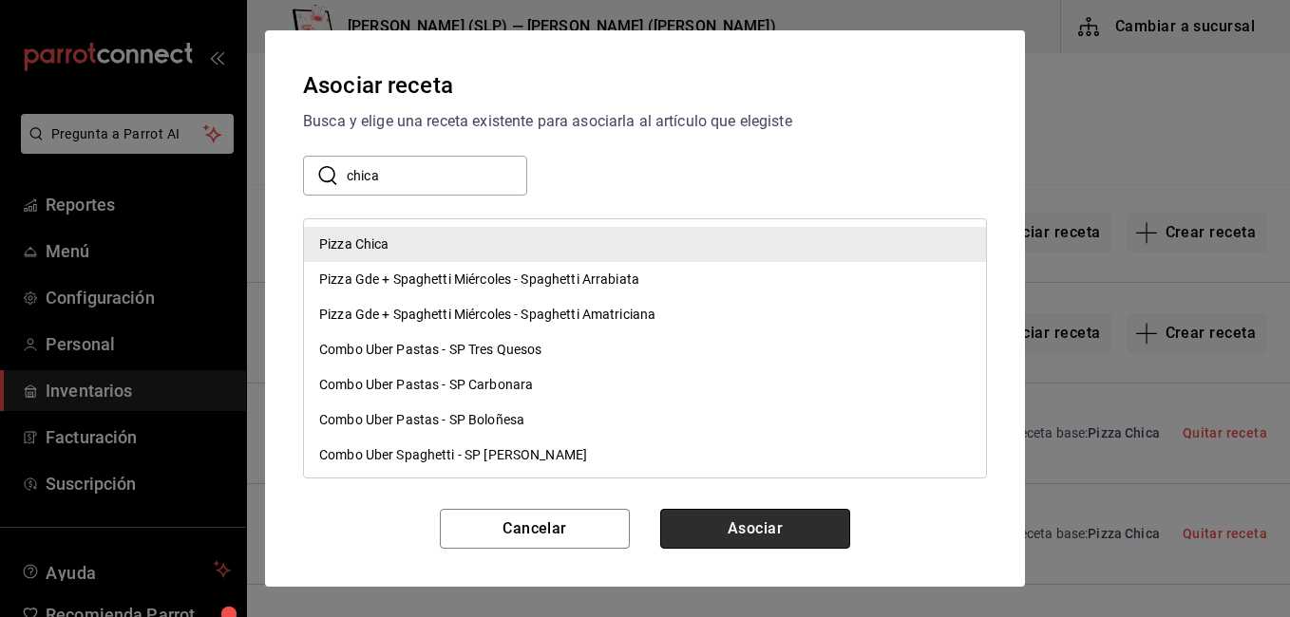
click at [762, 522] on button "Asociar" at bounding box center [755, 529] width 190 height 40
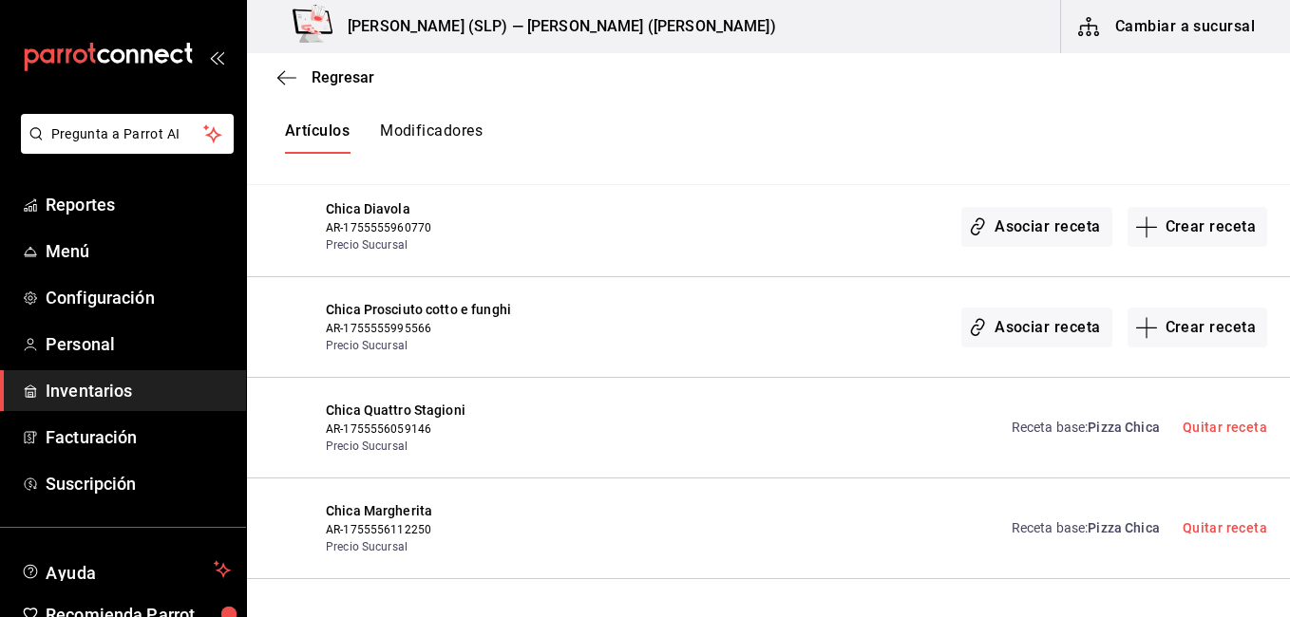
scroll to position [2318, 0]
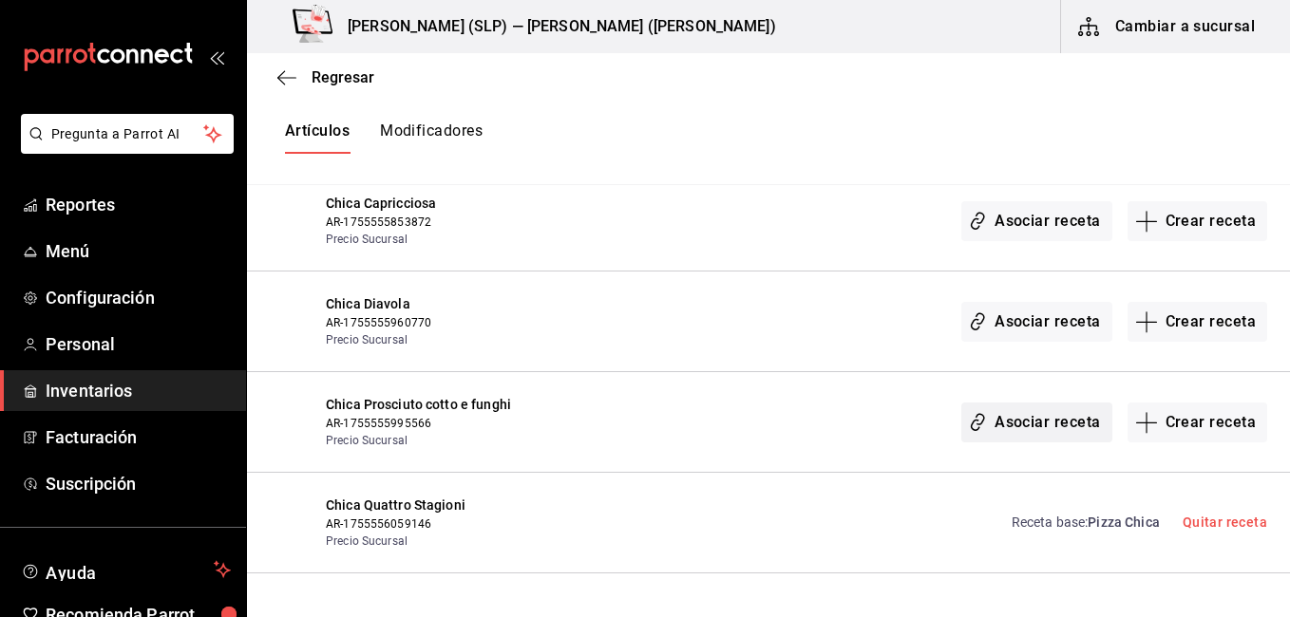
click at [990, 420] on button "Asociar receta" at bounding box center [1036, 423] width 150 height 40
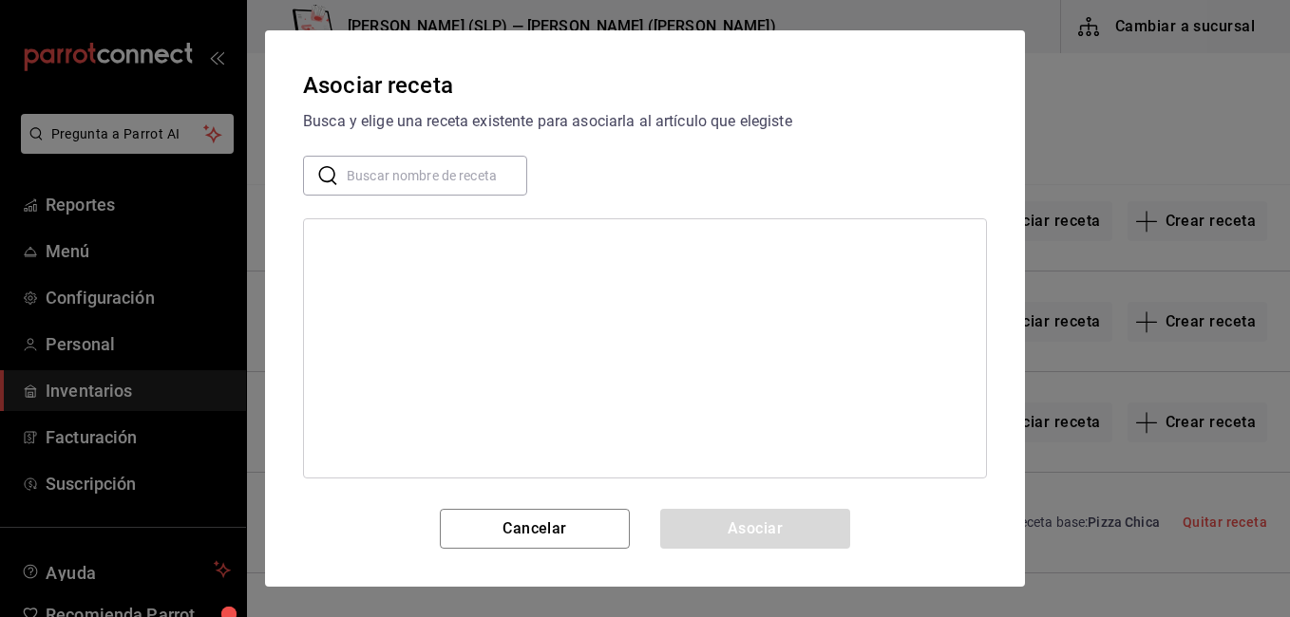
click at [465, 180] on input "text" at bounding box center [437, 176] width 180 height 38
type input "chica"
click at [445, 256] on div "Pizza Chica" at bounding box center [645, 244] width 682 height 35
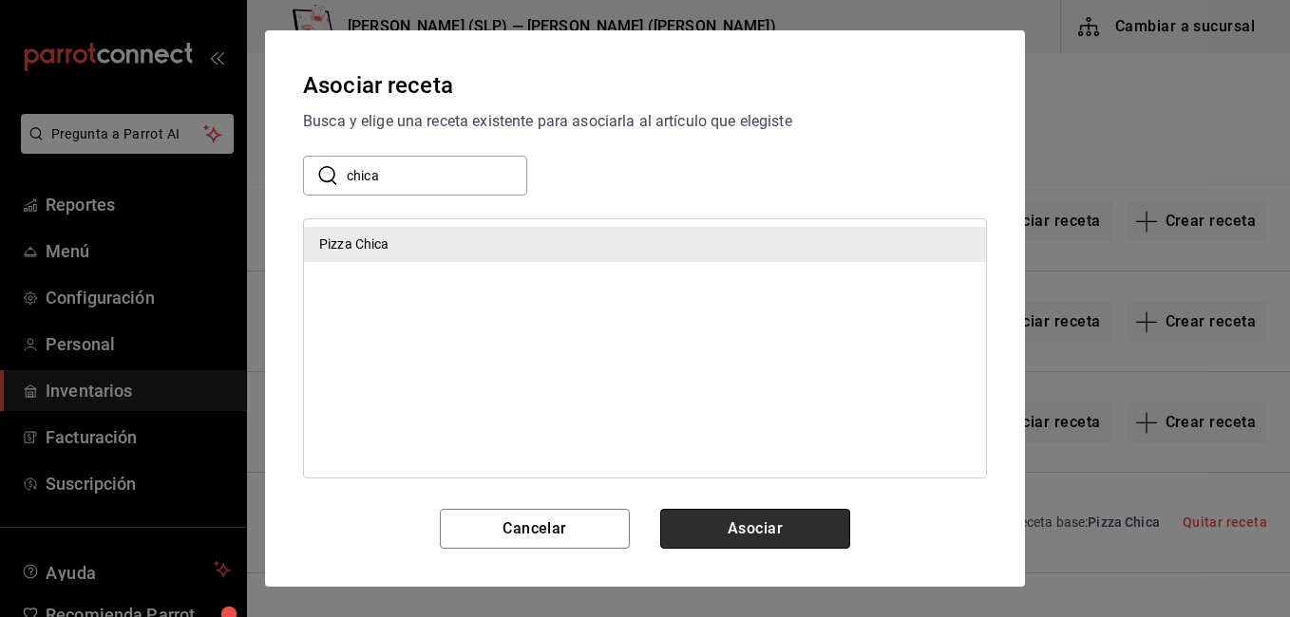
click at [745, 515] on button "Asociar" at bounding box center [755, 529] width 190 height 40
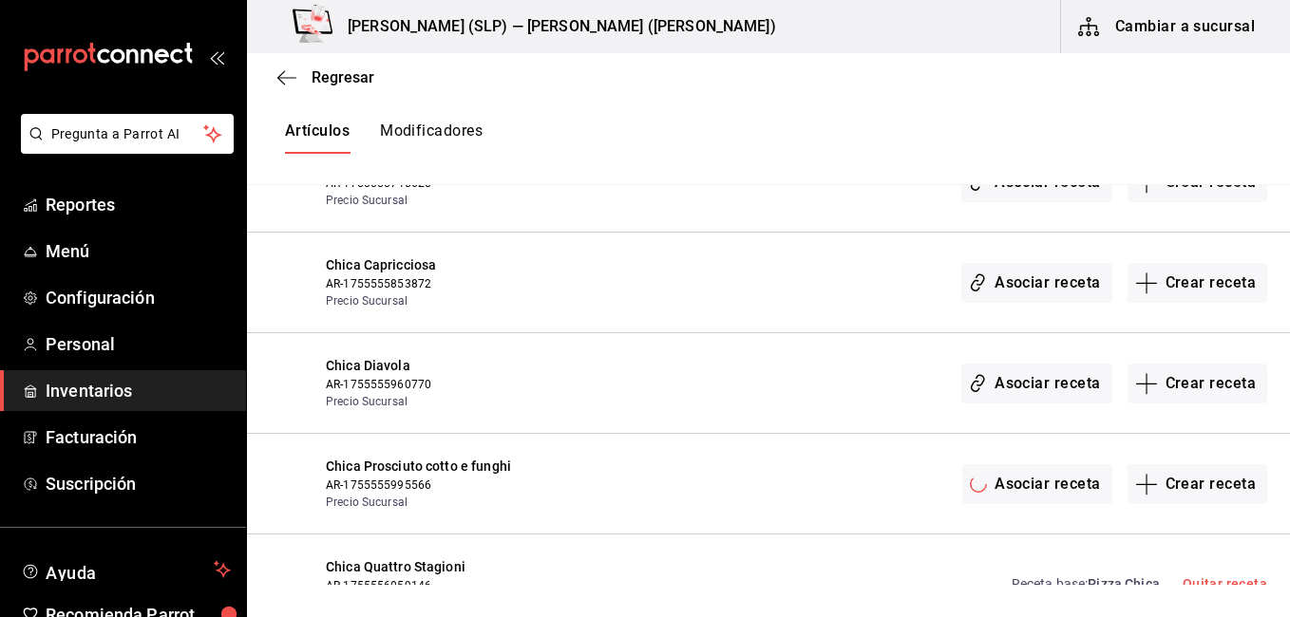
scroll to position [2223, 0]
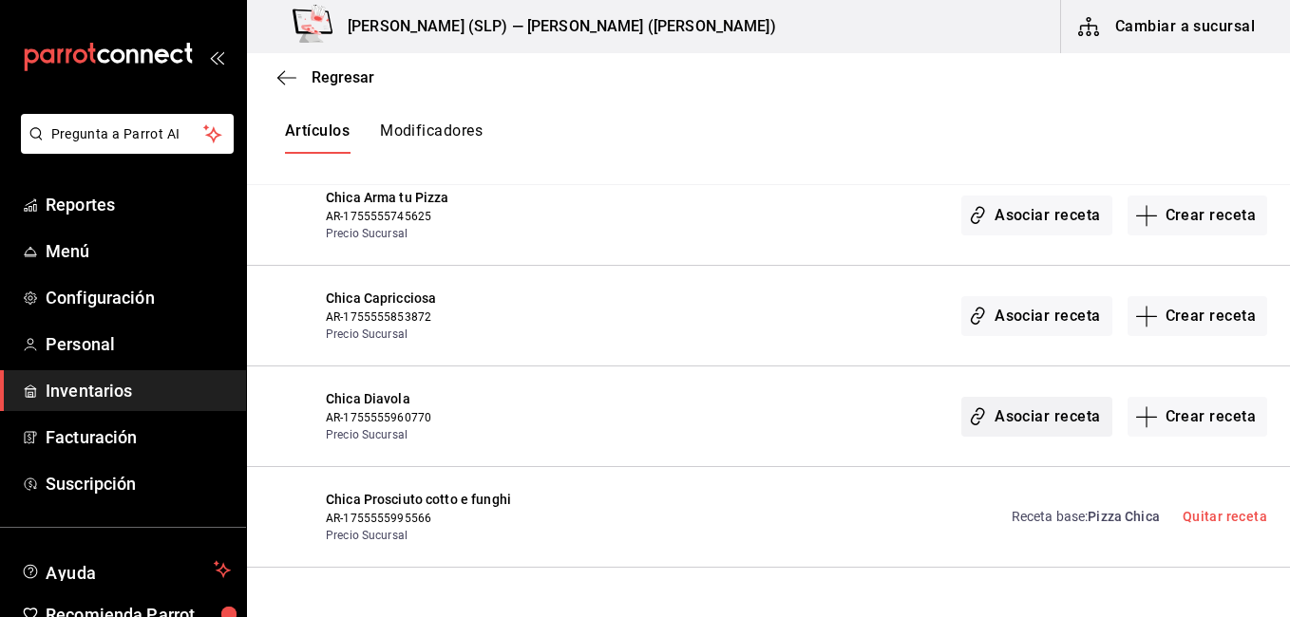
click at [1000, 407] on button "Asociar receta" at bounding box center [1036, 417] width 150 height 40
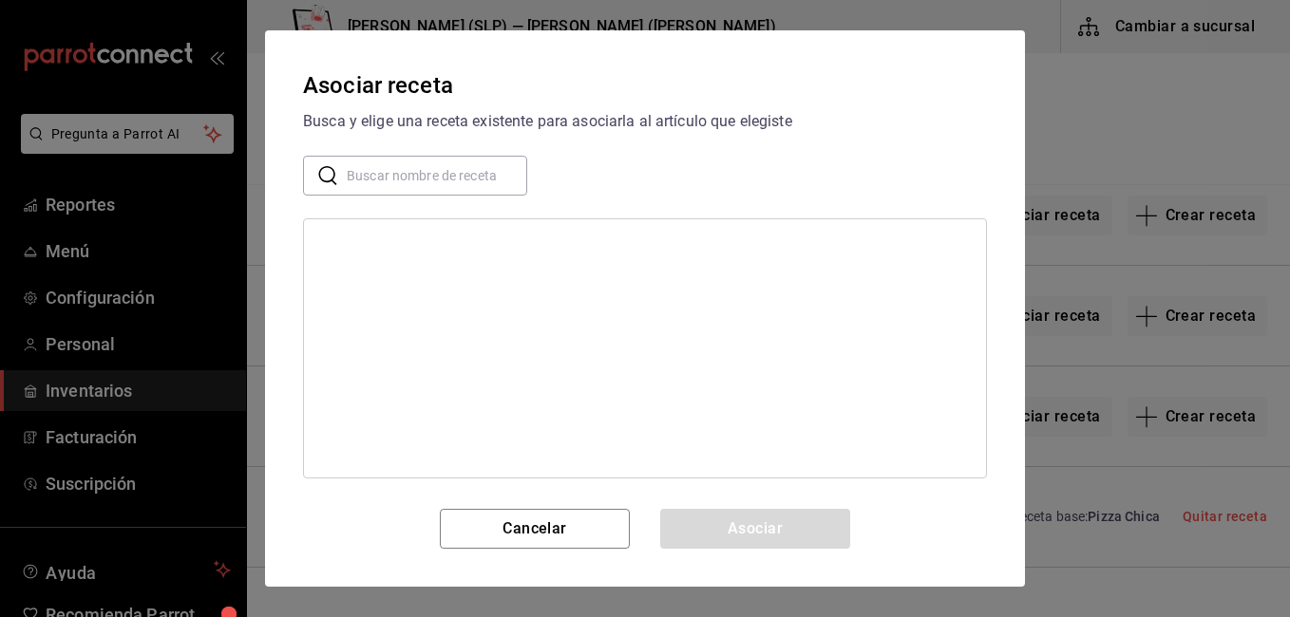
click at [440, 175] on input "text" at bounding box center [437, 176] width 180 height 38
type input "chica"
click at [427, 251] on div "Pizza Chica" at bounding box center [645, 244] width 682 height 35
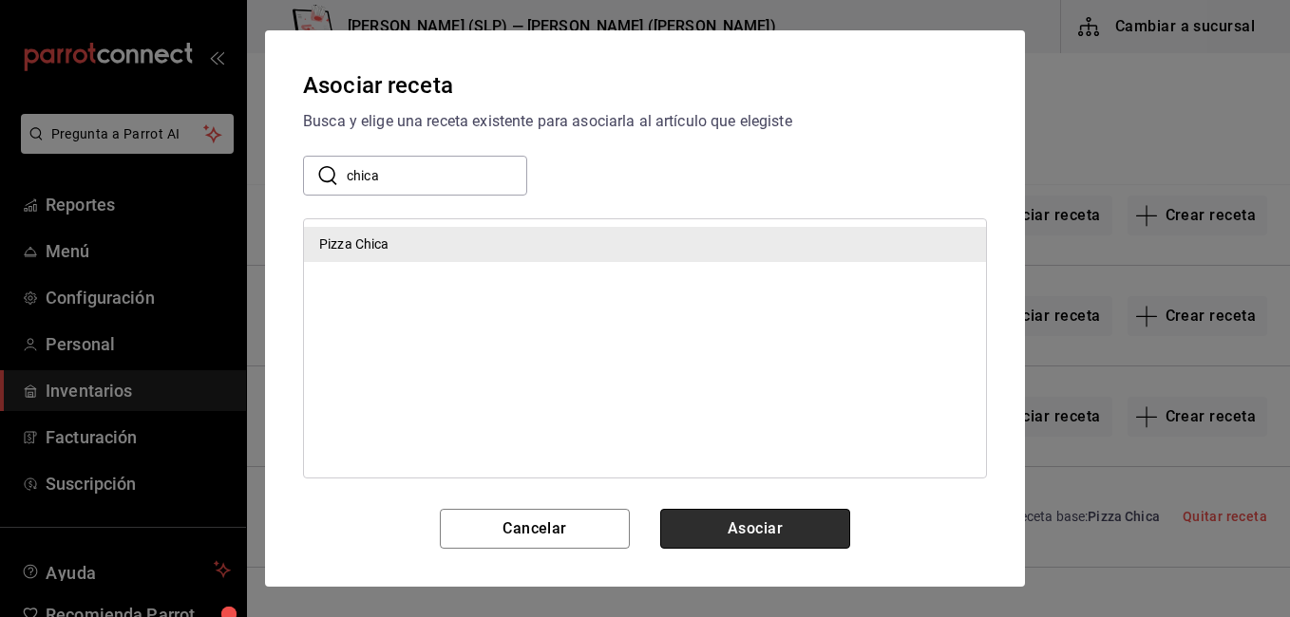
click at [703, 527] on button "Asociar" at bounding box center [755, 529] width 190 height 40
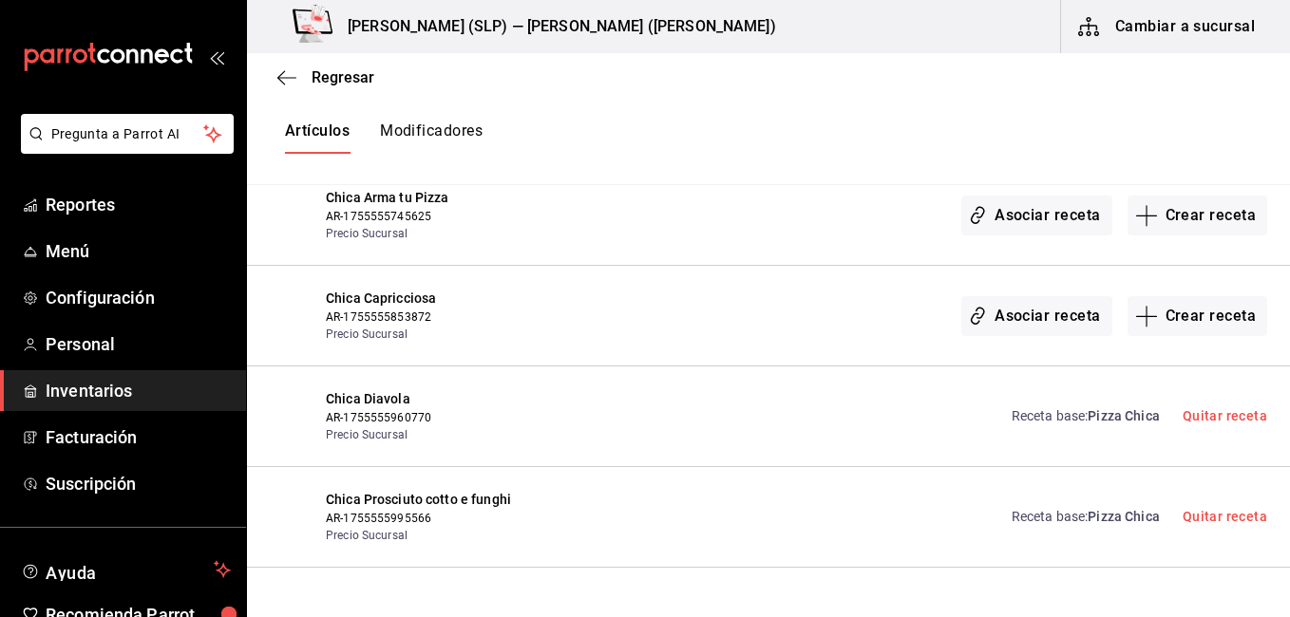
scroll to position [2128, 0]
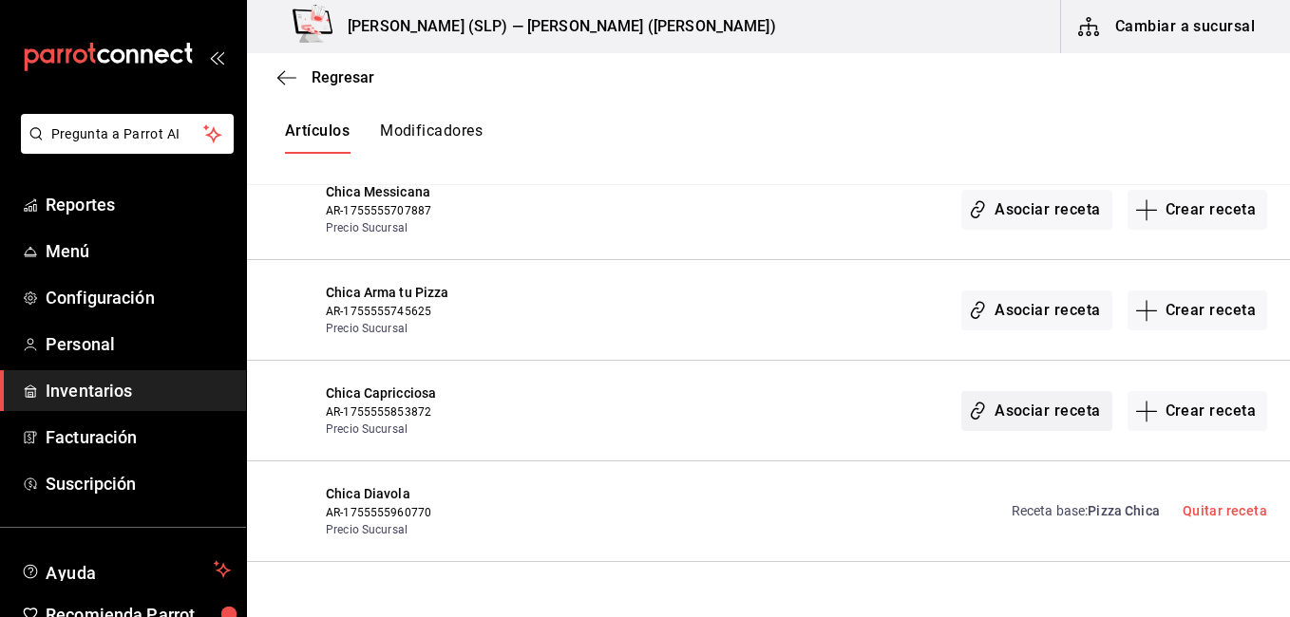
click at [993, 408] on button "Asociar receta" at bounding box center [1036, 411] width 150 height 40
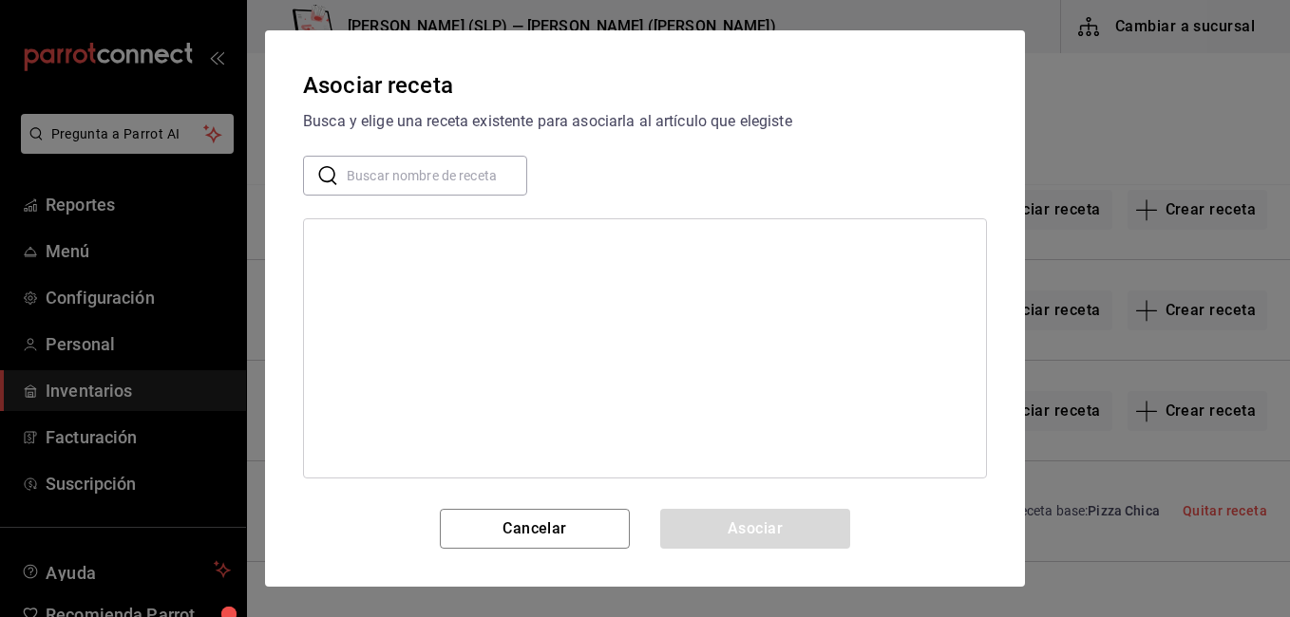
click at [438, 165] on input "text" at bounding box center [437, 176] width 180 height 38
type input "chica"
click at [418, 250] on div "Pizza Chica" at bounding box center [645, 244] width 682 height 35
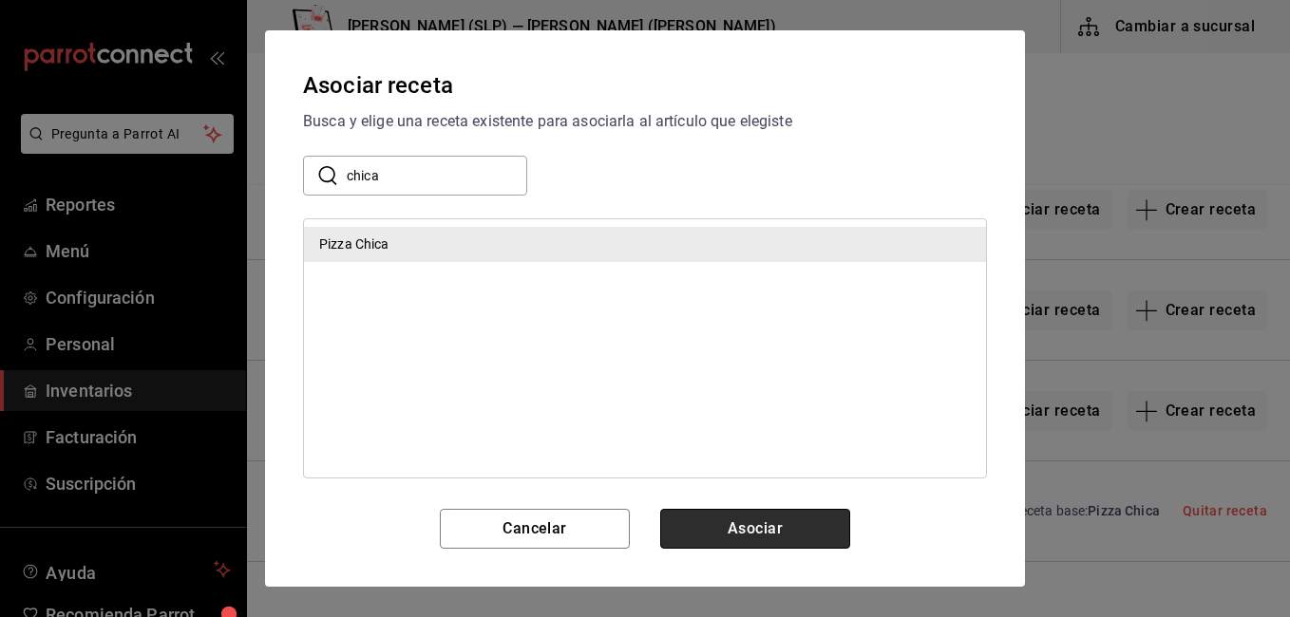
click at [761, 520] on button "Asociar" at bounding box center [755, 529] width 190 height 40
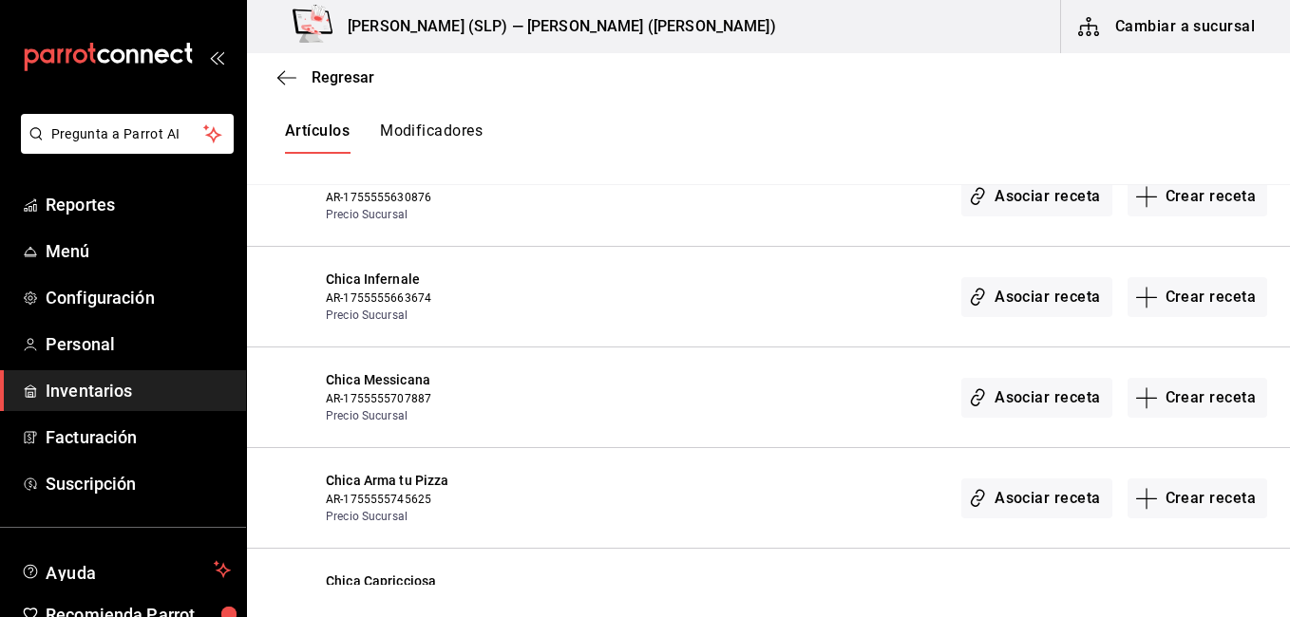
scroll to position [1938, 0]
click at [1015, 494] on button "Asociar receta" at bounding box center [1036, 501] width 150 height 40
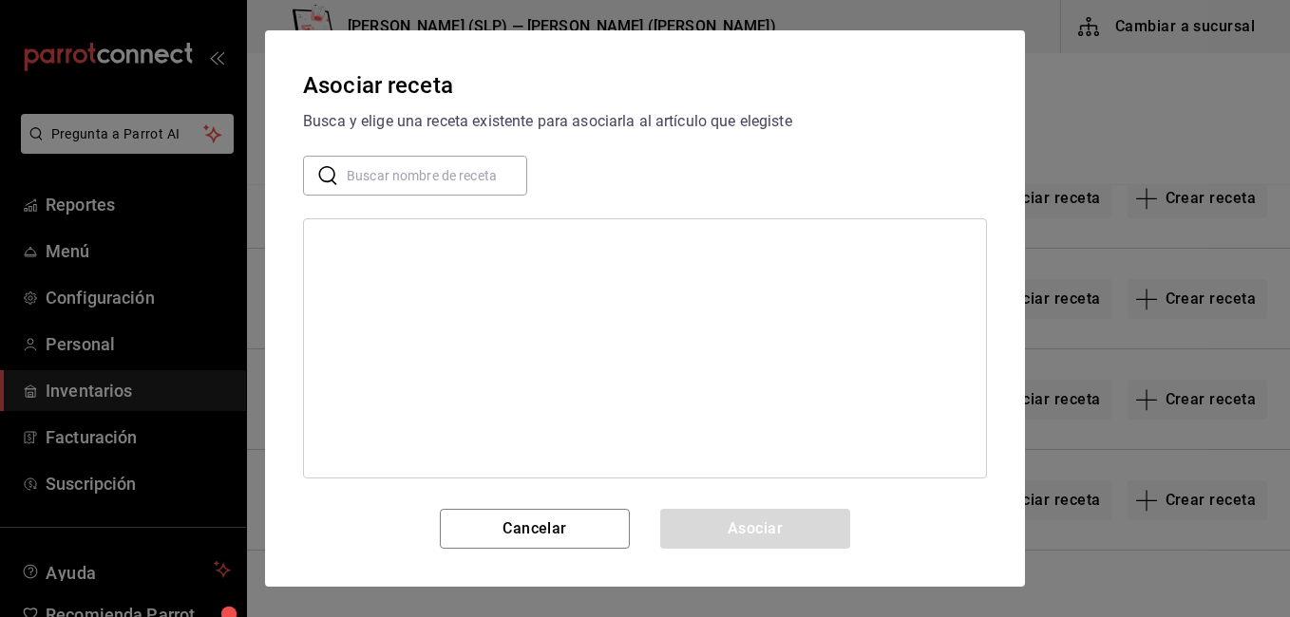
click at [407, 175] on input "text" at bounding box center [437, 176] width 180 height 38
type input "chica"
drag, startPoint x: 410, startPoint y: 234, endPoint x: 533, endPoint y: 310, distance: 144.2
click at [410, 235] on div "Pizza Chica" at bounding box center [645, 244] width 682 height 35
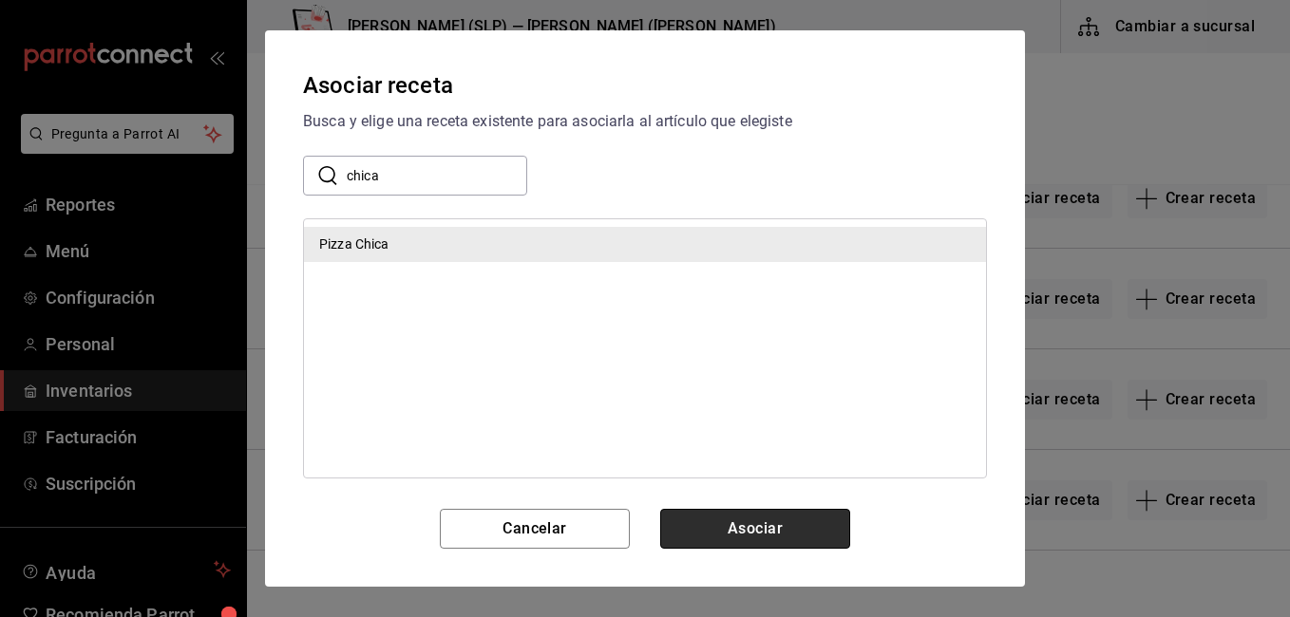
click at [714, 515] on button "Asociar" at bounding box center [755, 529] width 190 height 40
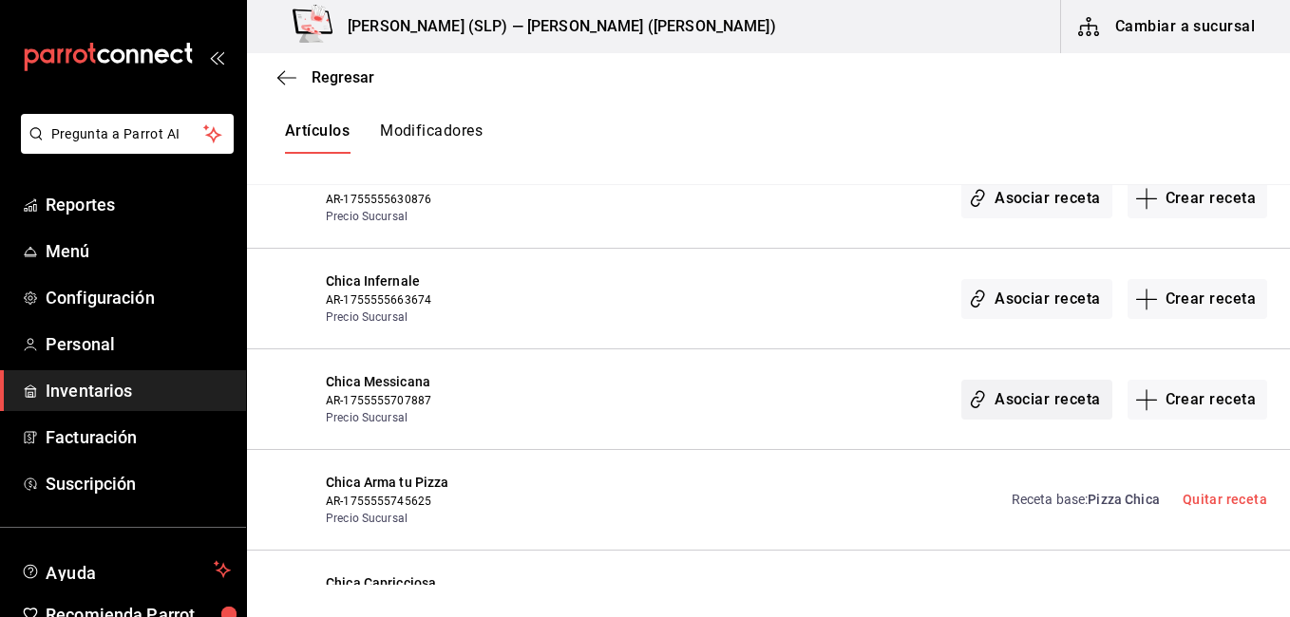
click at [1035, 399] on button "Asociar receta" at bounding box center [1036, 400] width 150 height 40
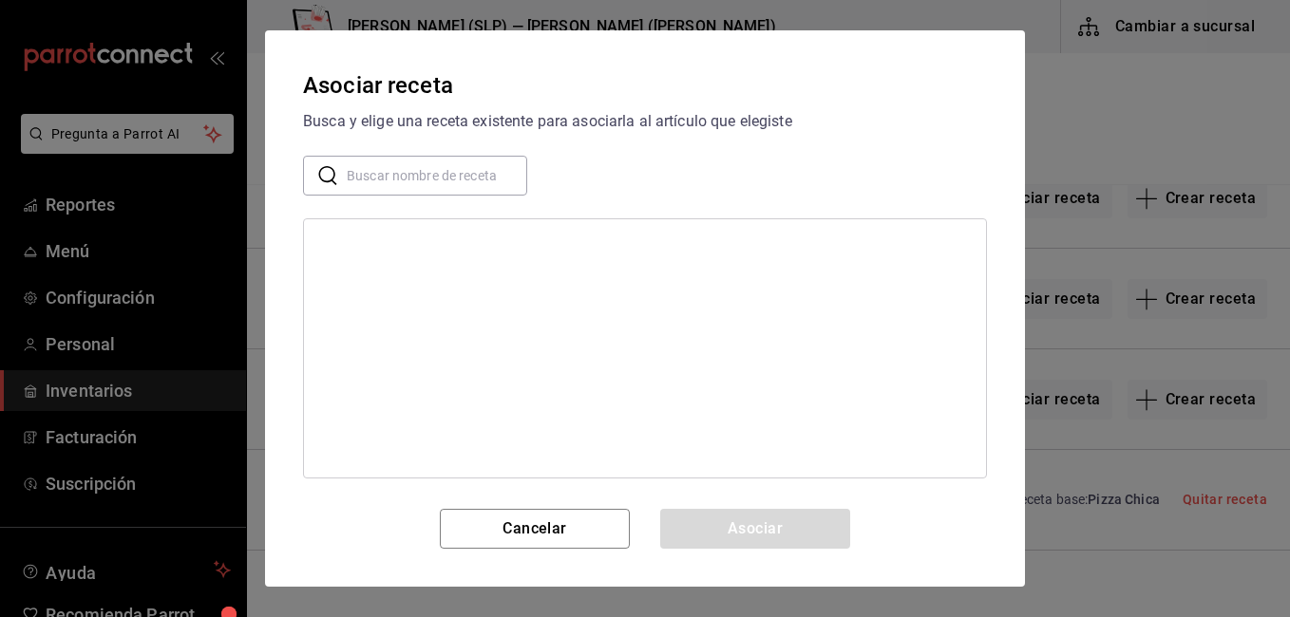
click at [394, 170] on input "text" at bounding box center [437, 176] width 180 height 38
type input "chica"
click at [410, 247] on div "Pizza Chica" at bounding box center [645, 244] width 682 height 35
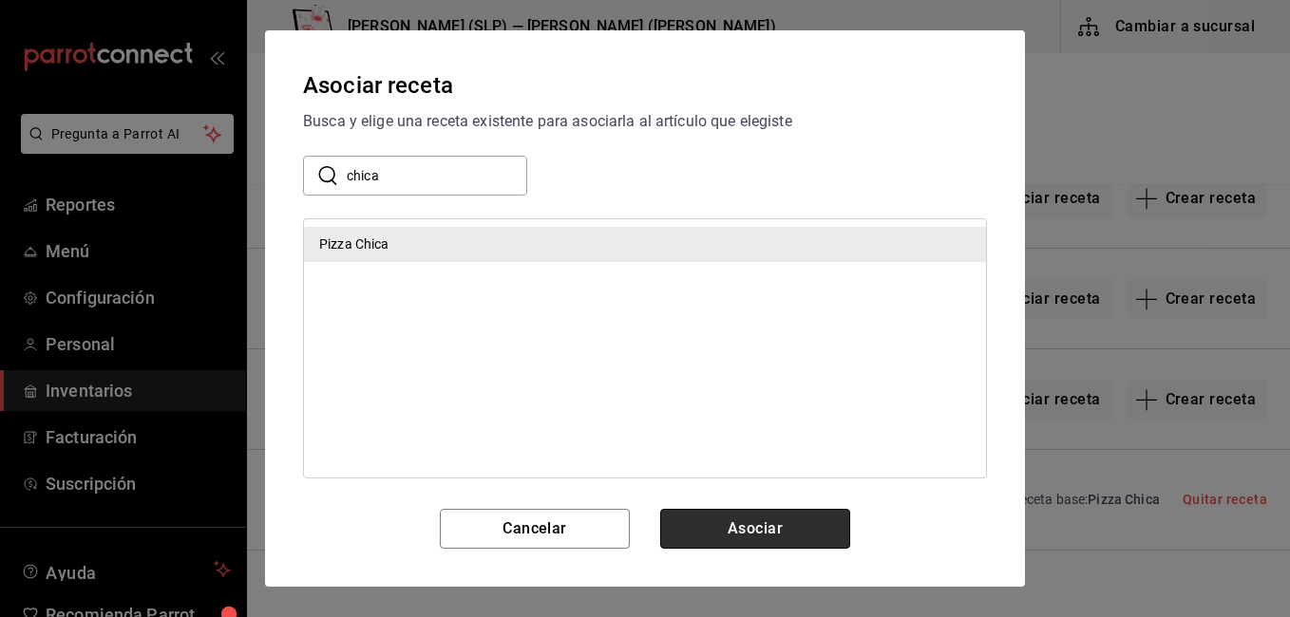
click at [726, 531] on button "Asociar" at bounding box center [755, 529] width 190 height 40
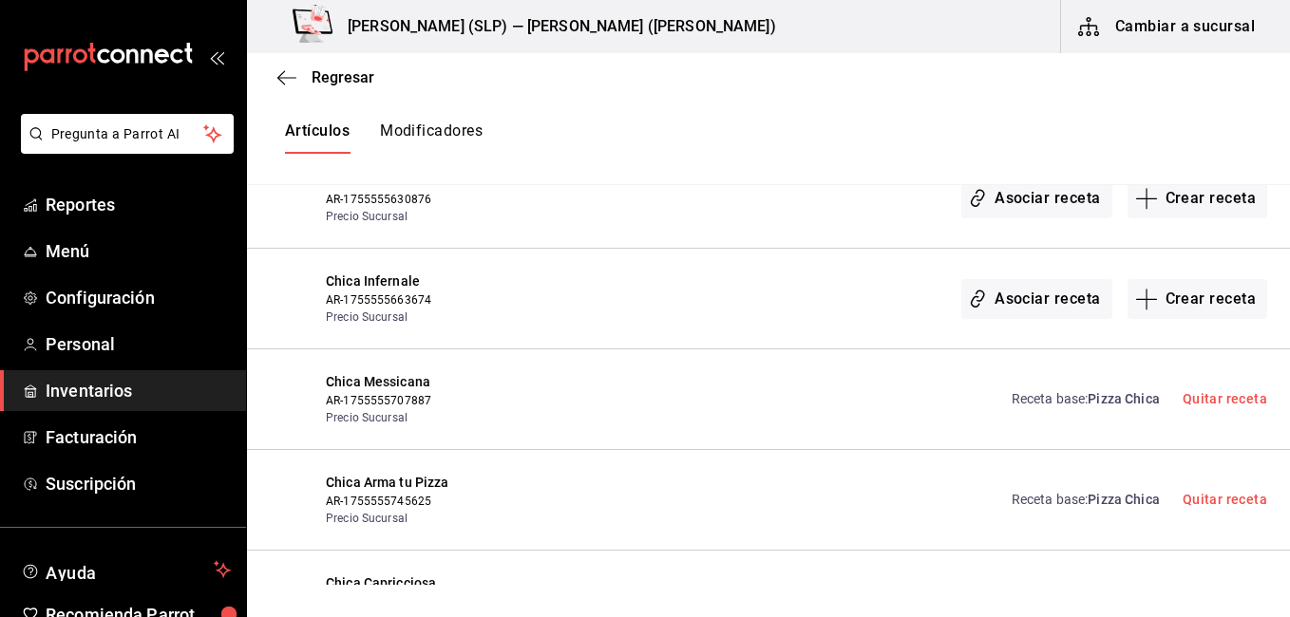
scroll to position [1843, 0]
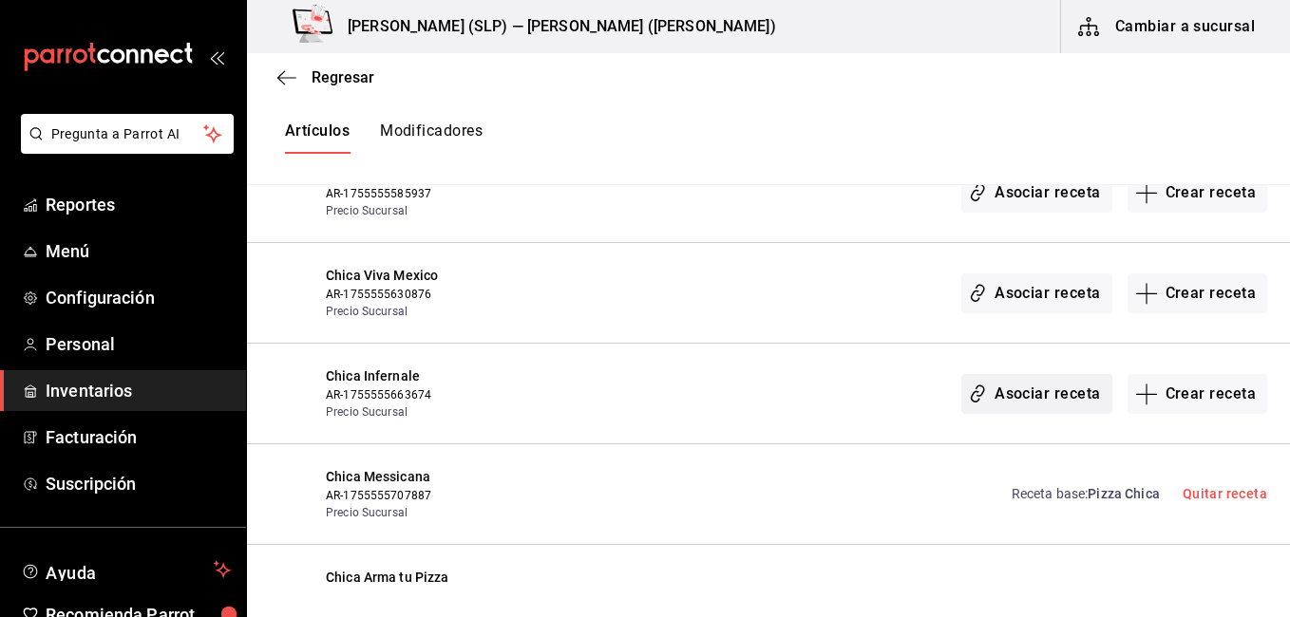
click at [1003, 396] on button "Asociar receta" at bounding box center [1036, 394] width 150 height 40
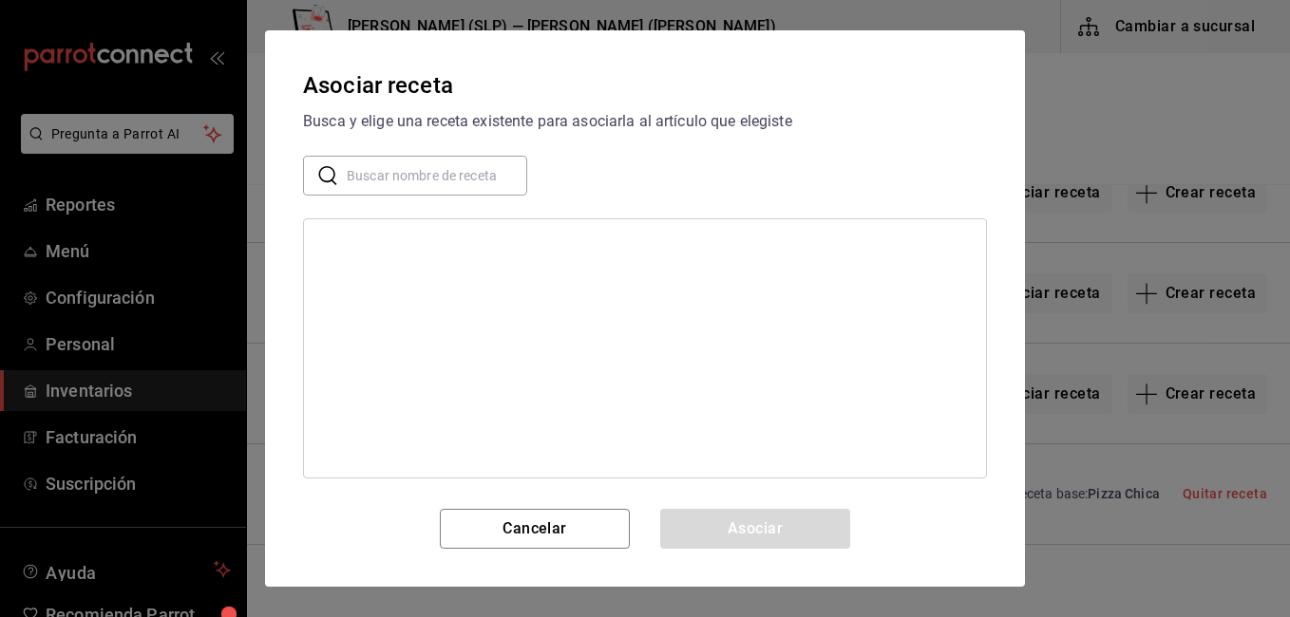
click at [412, 170] on input "text" at bounding box center [437, 176] width 180 height 38
type input "chica"
click at [567, 247] on div "Pizza Chica" at bounding box center [645, 244] width 682 height 35
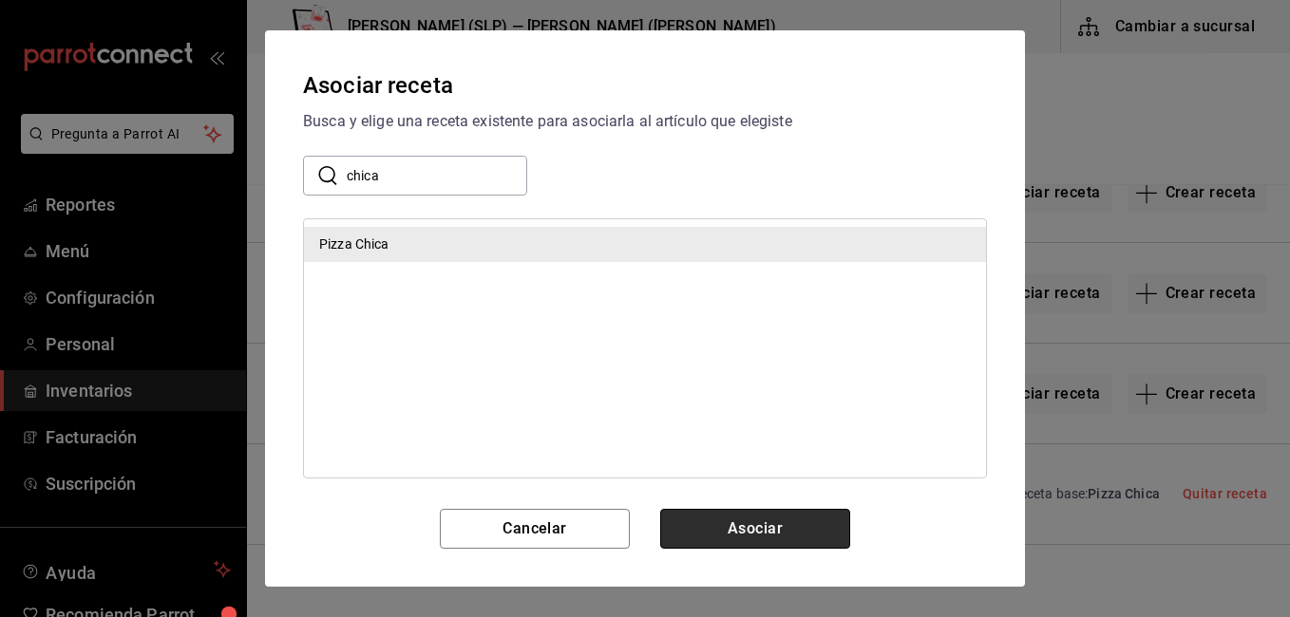
click at [711, 522] on button "Asociar" at bounding box center [755, 529] width 190 height 40
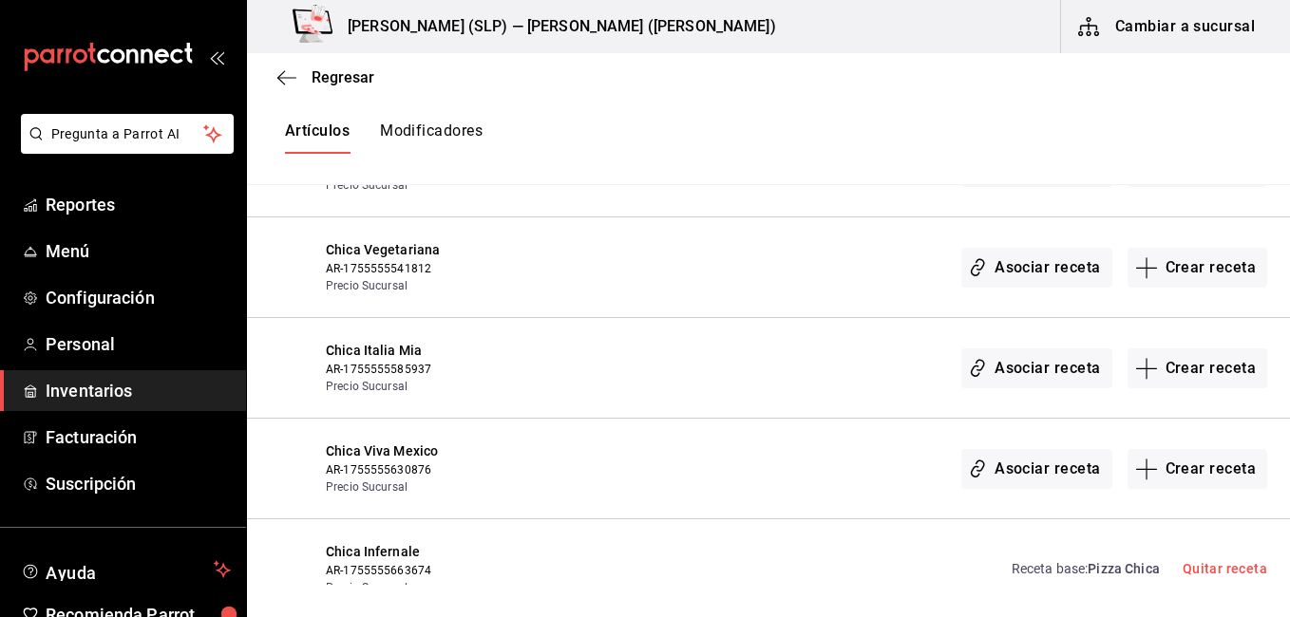
scroll to position [1653, 0]
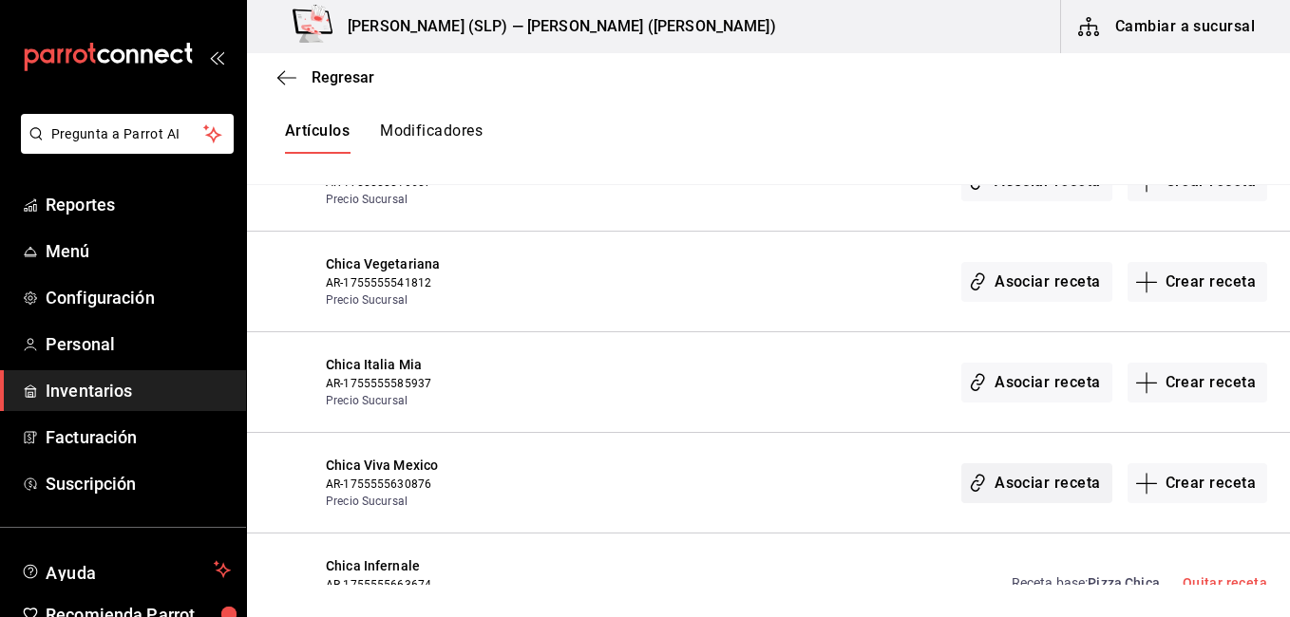
click at [984, 483] on button "Asociar receta" at bounding box center [1036, 484] width 150 height 40
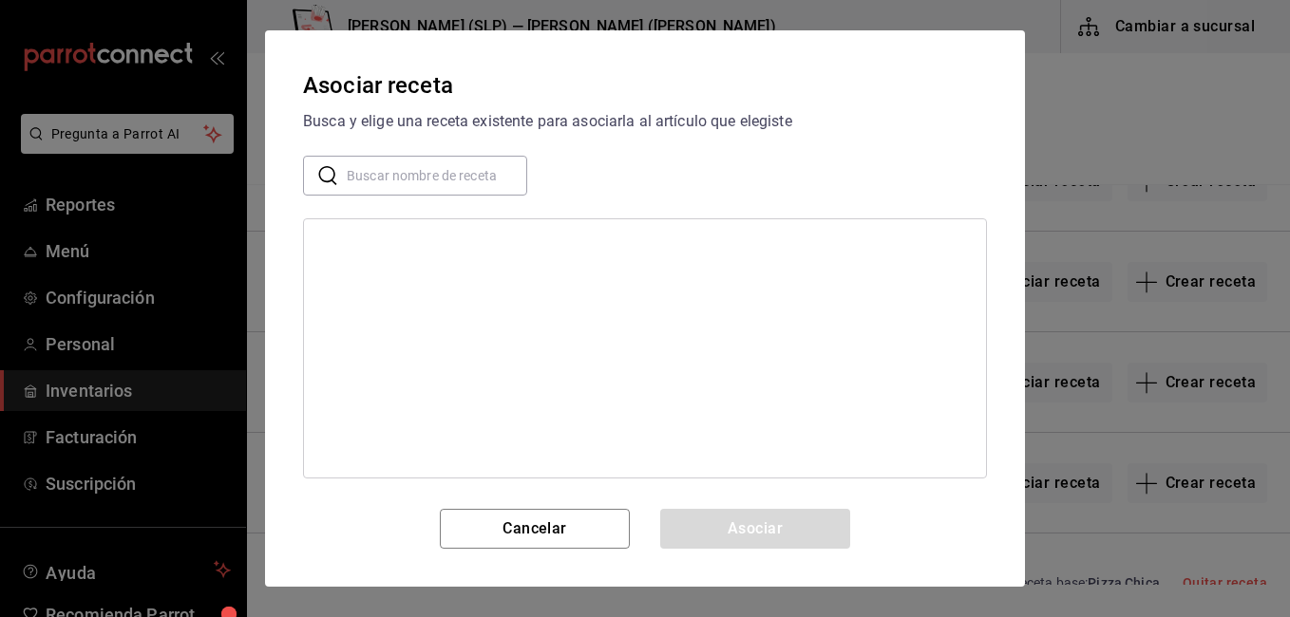
click at [493, 180] on input "text" at bounding box center [437, 176] width 180 height 38
type input "chica"
click at [451, 245] on div "Pizza Chica" at bounding box center [645, 244] width 682 height 35
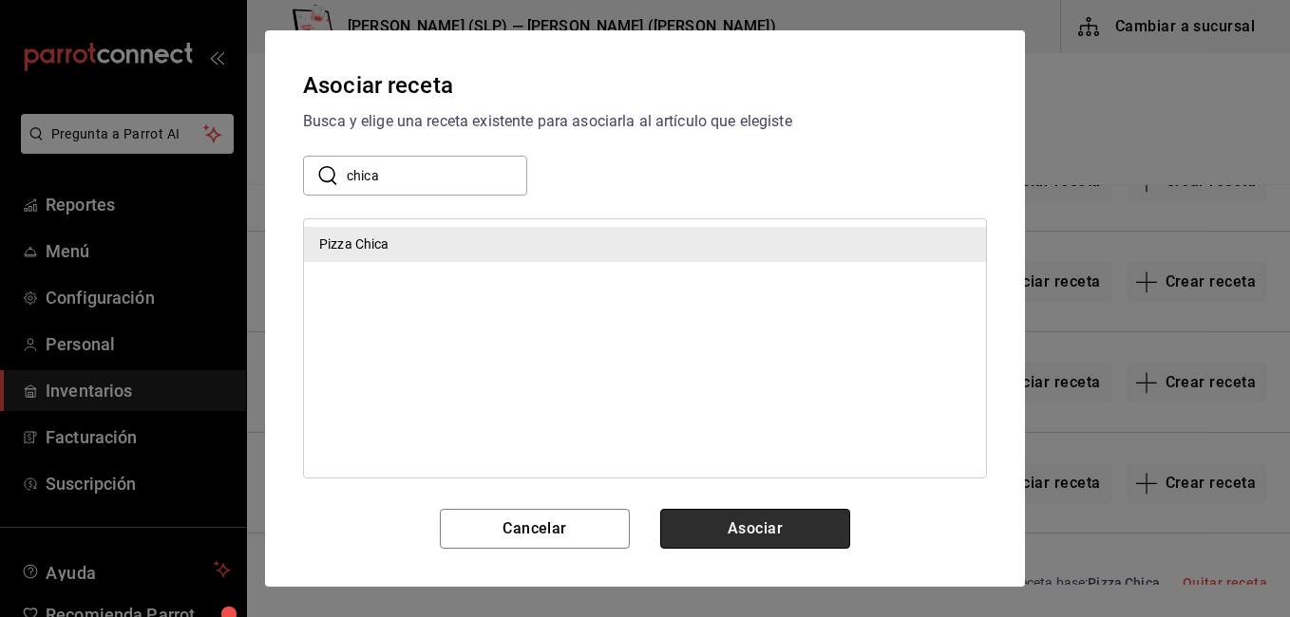
click at [713, 514] on button "Asociar" at bounding box center [755, 529] width 190 height 40
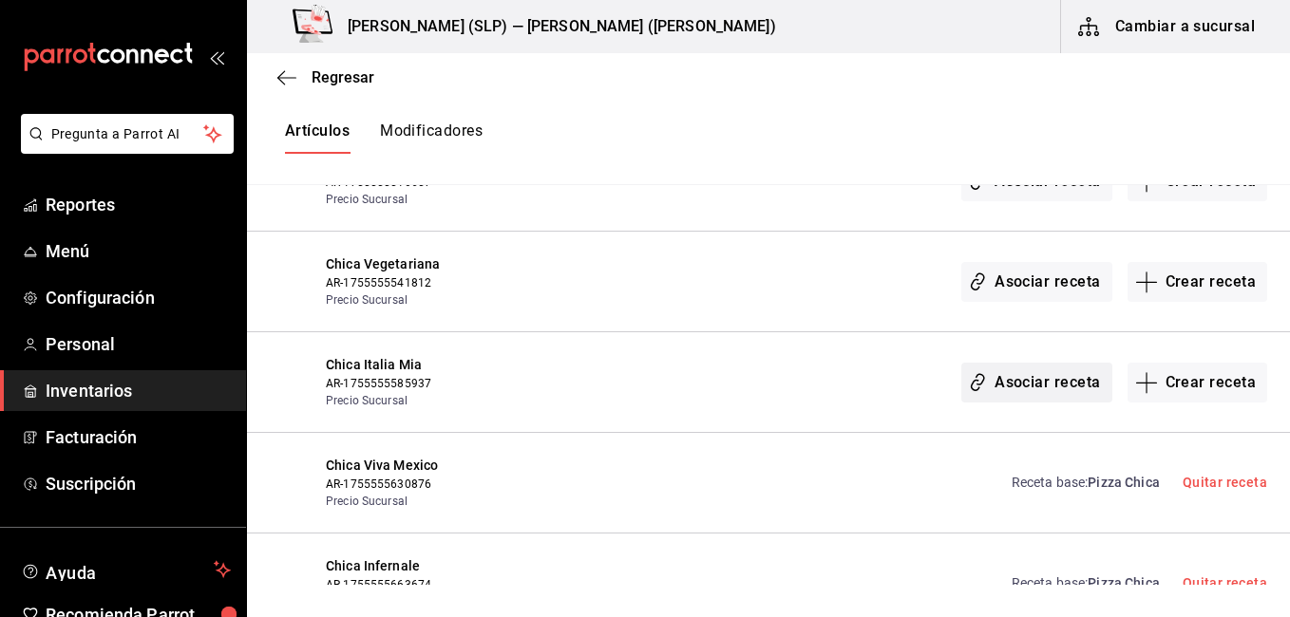
click at [1022, 392] on button "Asociar receta" at bounding box center [1036, 383] width 150 height 40
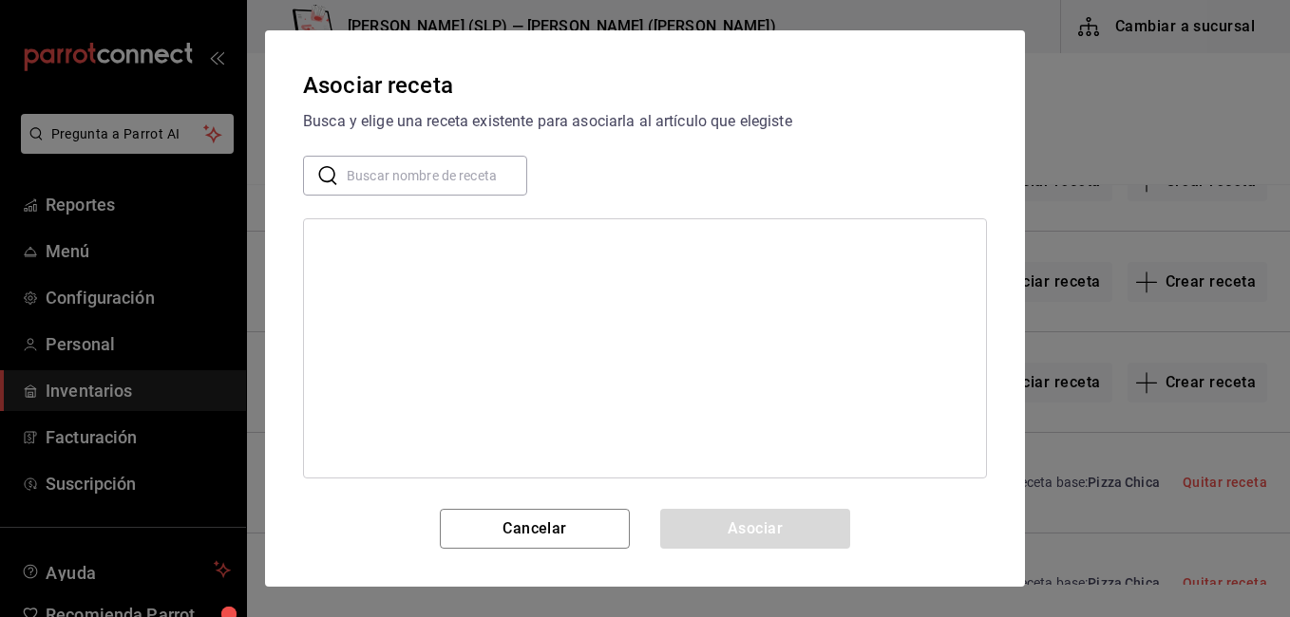
click at [492, 179] on input "text" at bounding box center [437, 176] width 180 height 38
type input "chica"
click at [447, 247] on div "Pizza Chica" at bounding box center [645, 244] width 682 height 35
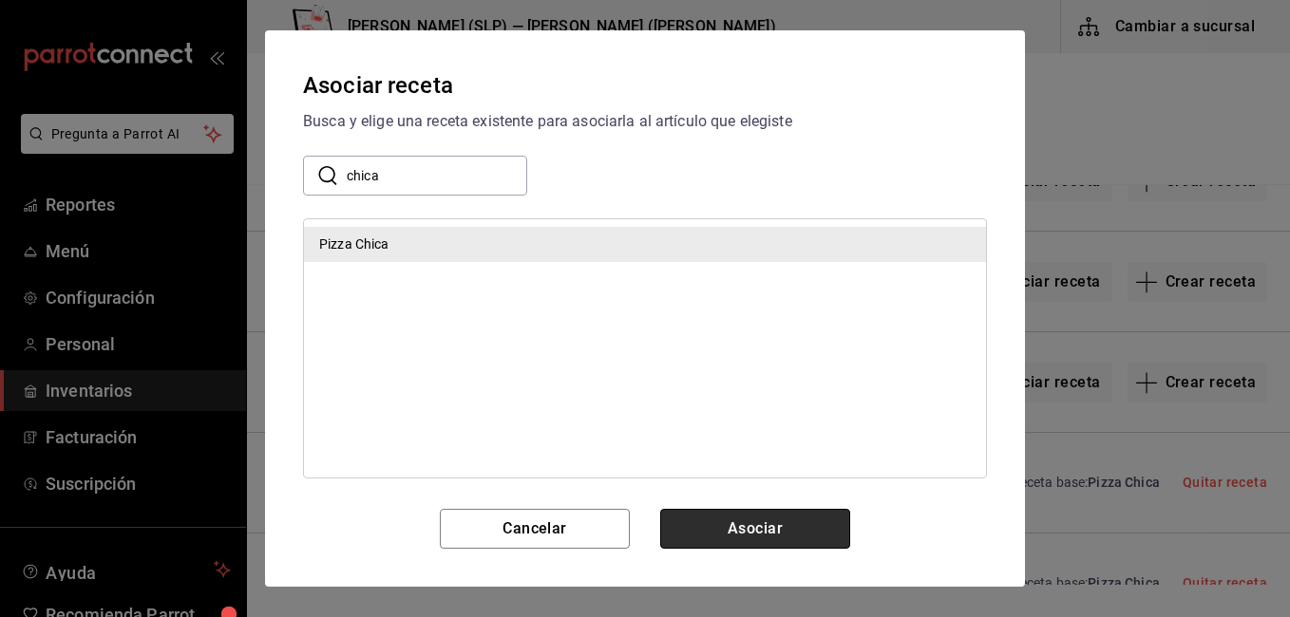
click at [736, 521] on button "Asociar" at bounding box center [755, 529] width 190 height 40
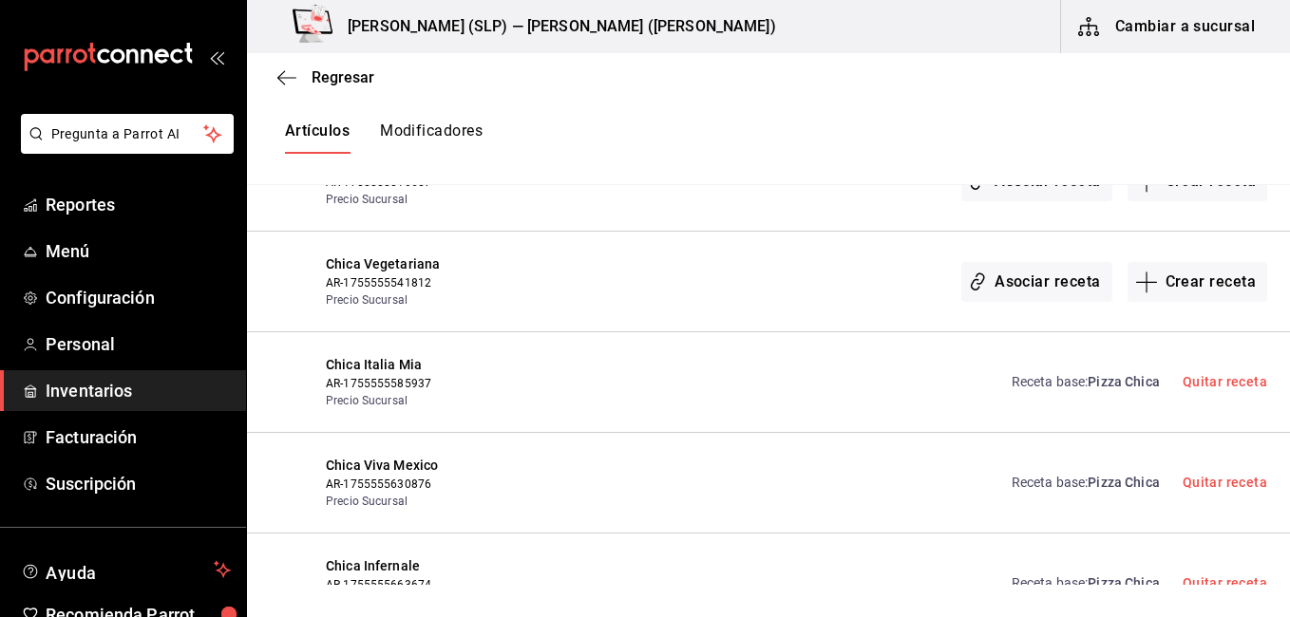
scroll to position [1463, 0]
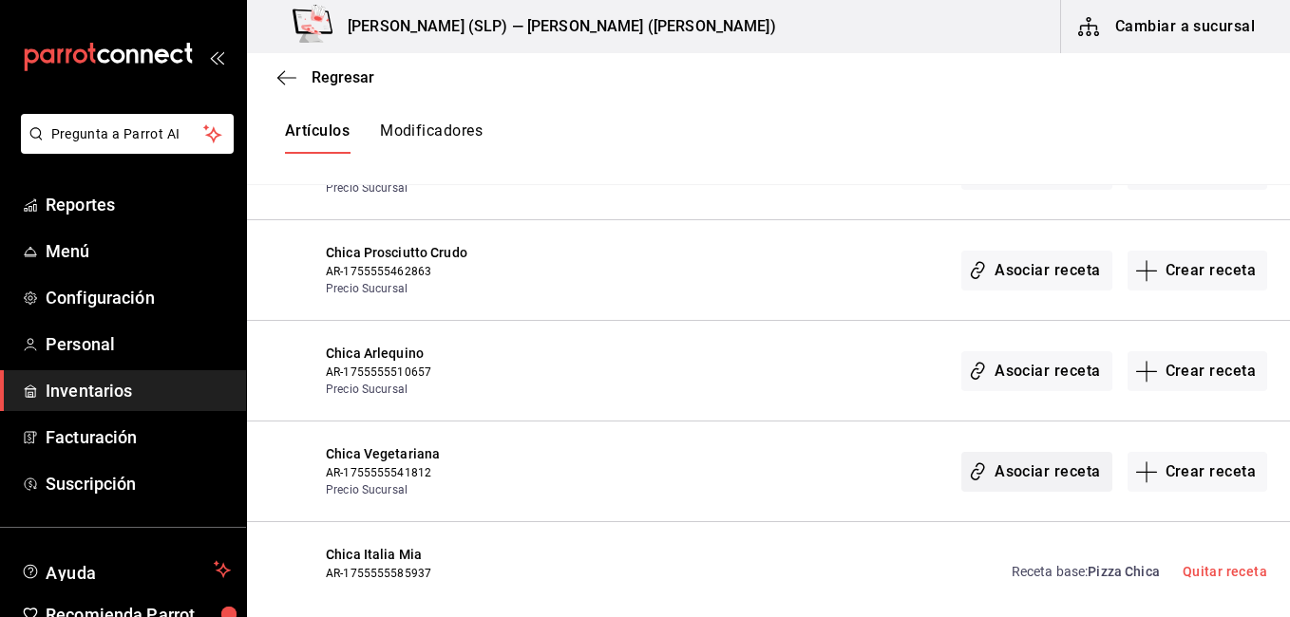
click at [1013, 465] on button "Asociar receta" at bounding box center [1036, 472] width 150 height 40
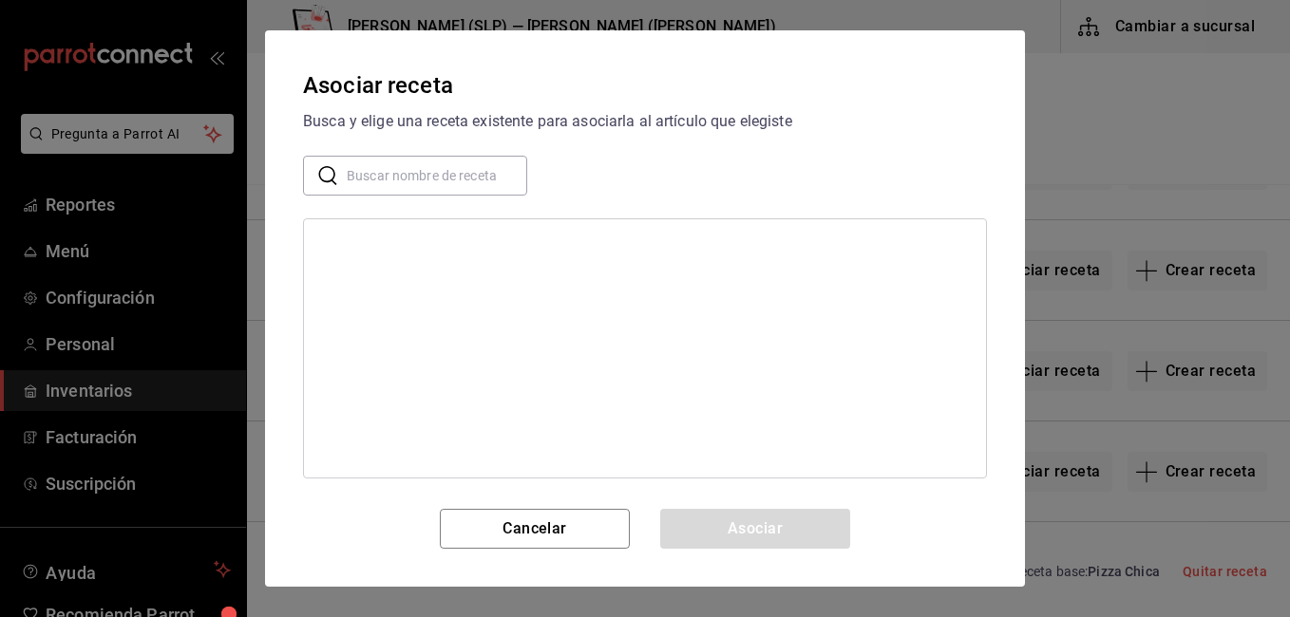
click at [398, 169] on input "text" at bounding box center [437, 176] width 180 height 38
type input "chica"
drag, startPoint x: 418, startPoint y: 237, endPoint x: 459, endPoint y: 256, distance: 45.0
click at [418, 236] on div "Pizza Chica" at bounding box center [645, 244] width 682 height 35
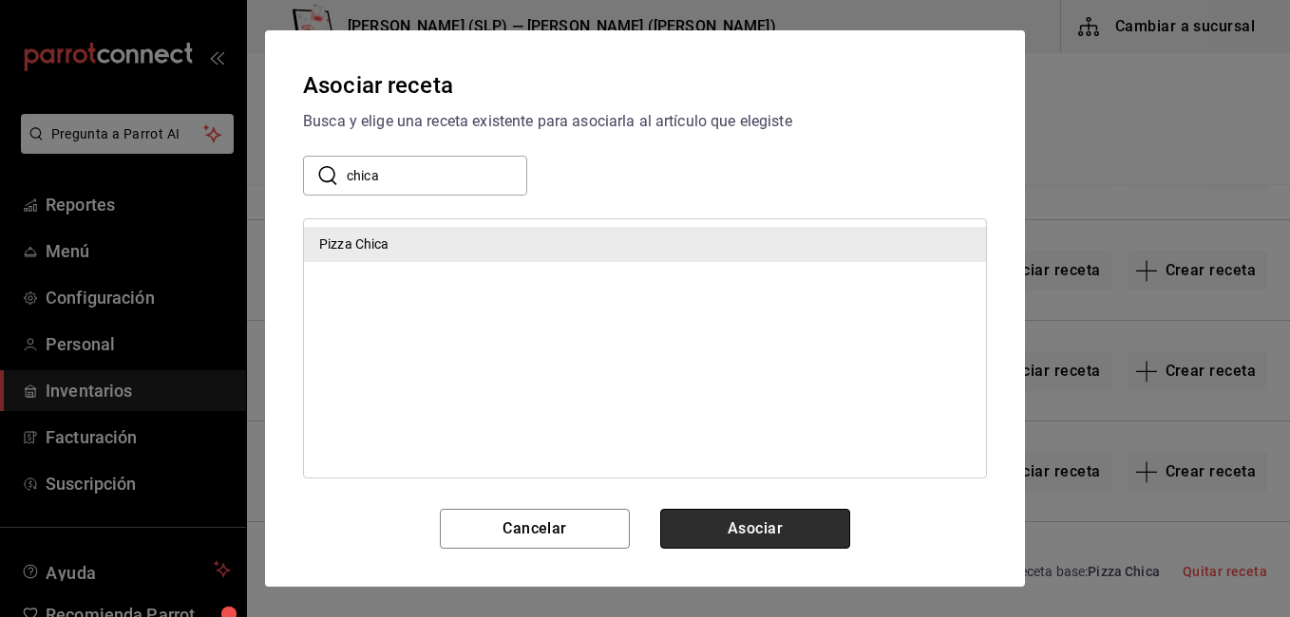
click at [756, 511] on button "Asociar" at bounding box center [755, 529] width 190 height 40
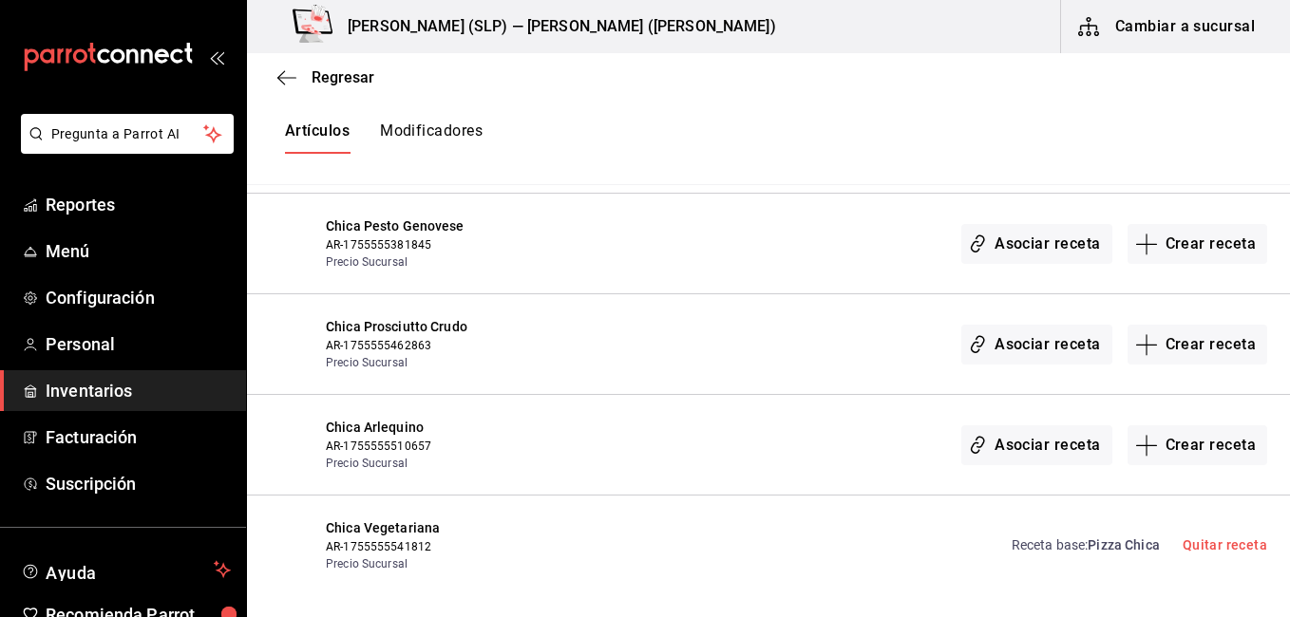
scroll to position [1368, 0]
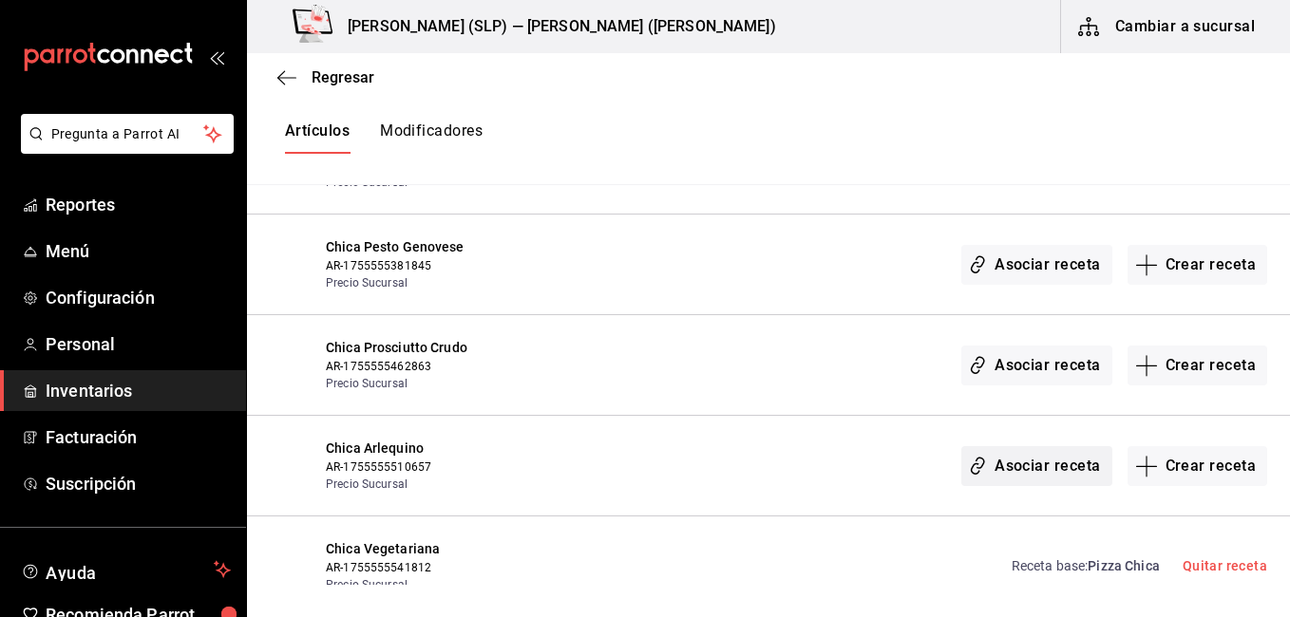
click at [1013, 462] on button "Asociar receta" at bounding box center [1036, 466] width 150 height 40
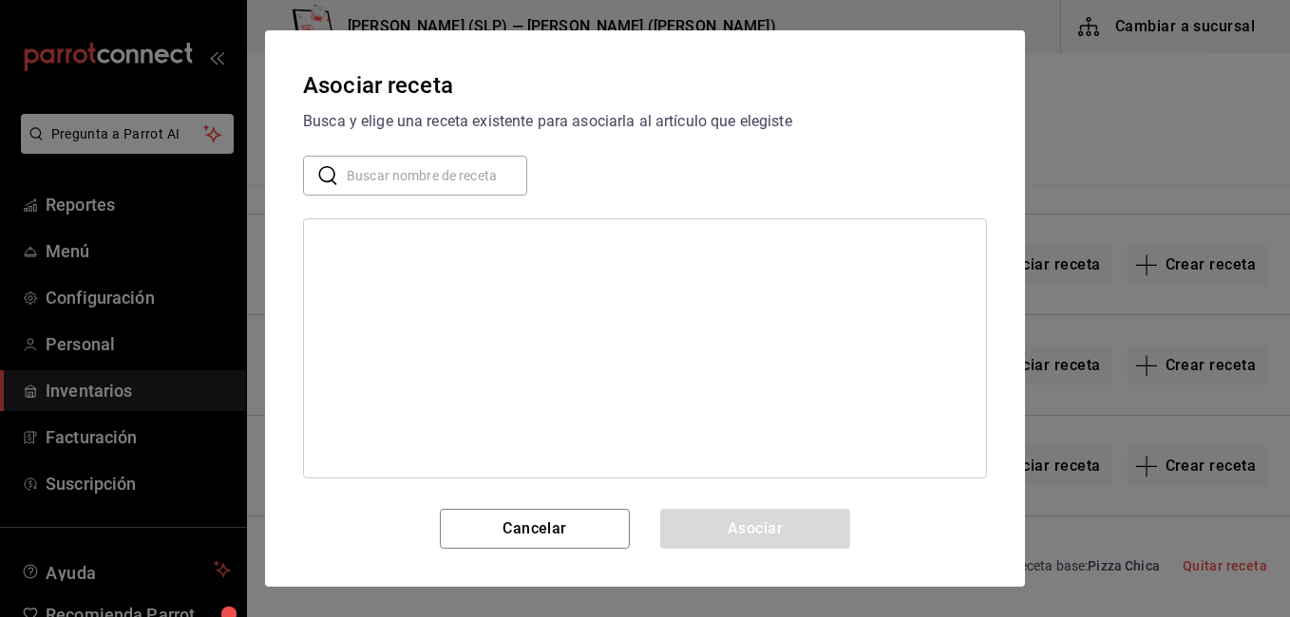
click at [492, 176] on input "text" at bounding box center [437, 176] width 180 height 38
type input "chica"
drag, startPoint x: 542, startPoint y: 251, endPoint x: 564, endPoint y: 264, distance: 25.6
click at [542, 250] on div "Pizza Chica" at bounding box center [645, 244] width 682 height 35
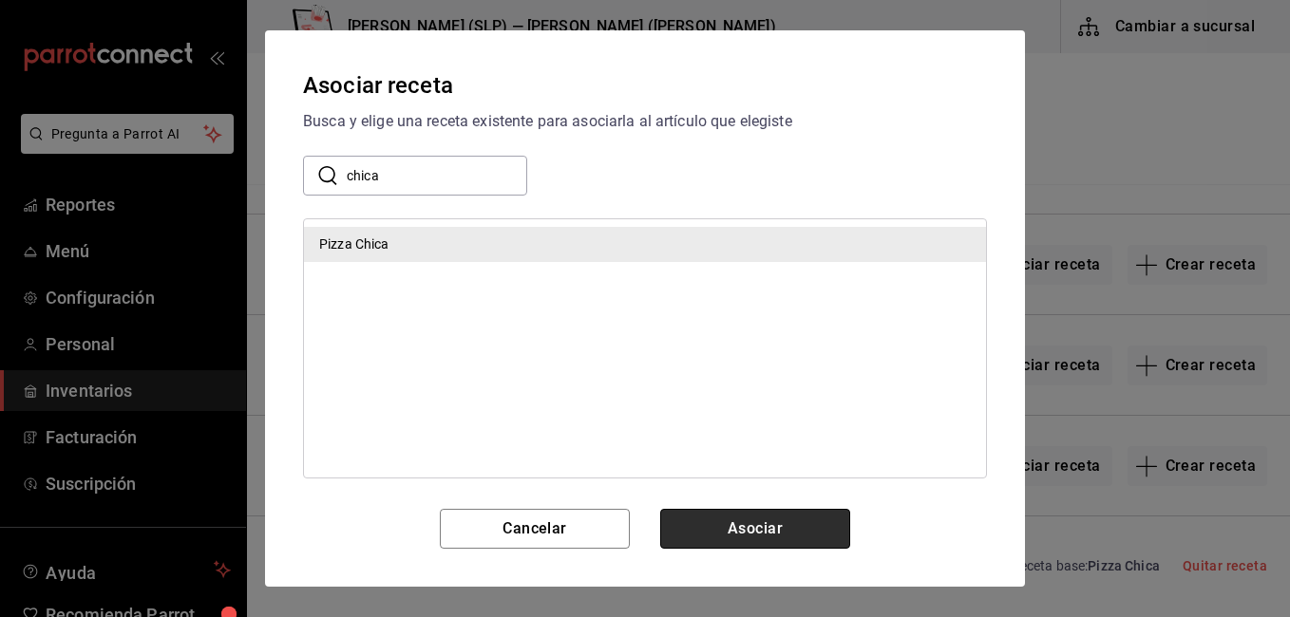
click at [804, 512] on button "Asociar" at bounding box center [755, 529] width 190 height 40
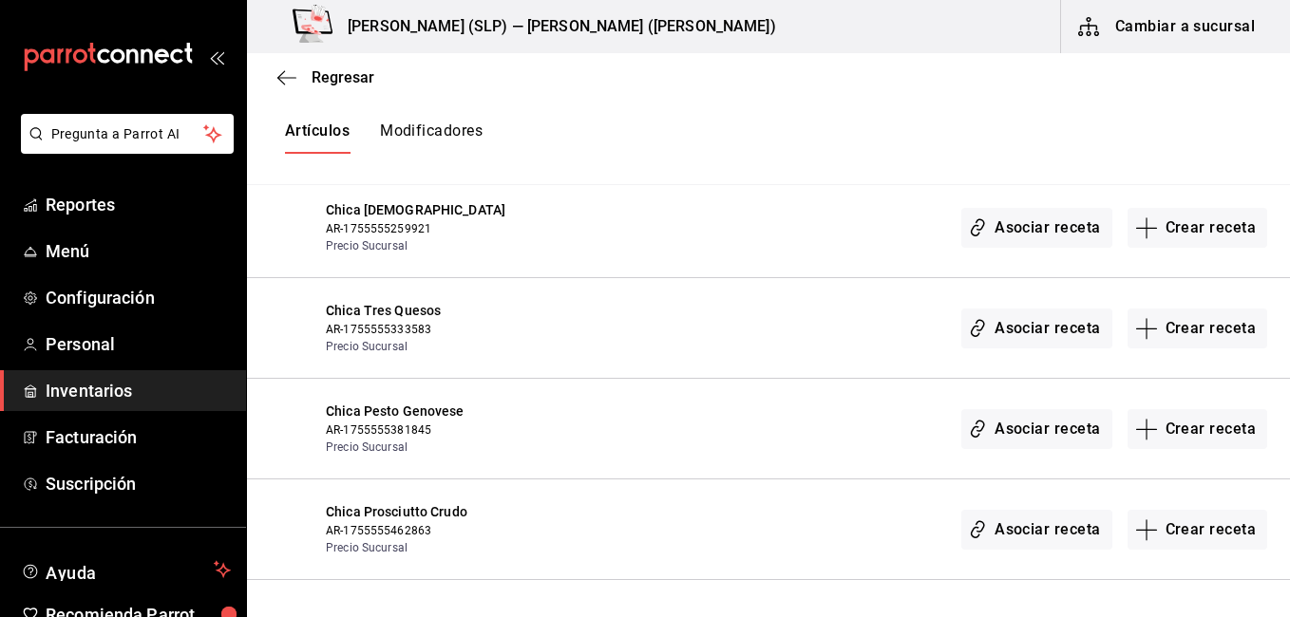
scroll to position [1178, 0]
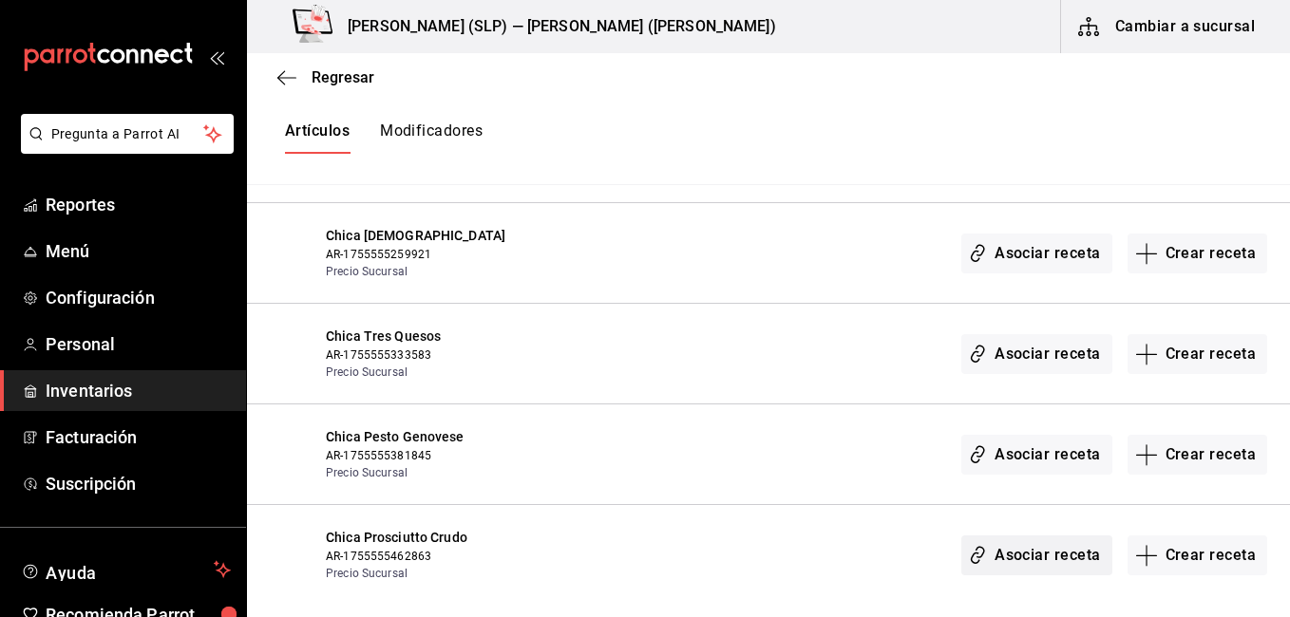
click at [1040, 548] on button "Asociar receta" at bounding box center [1036, 556] width 150 height 40
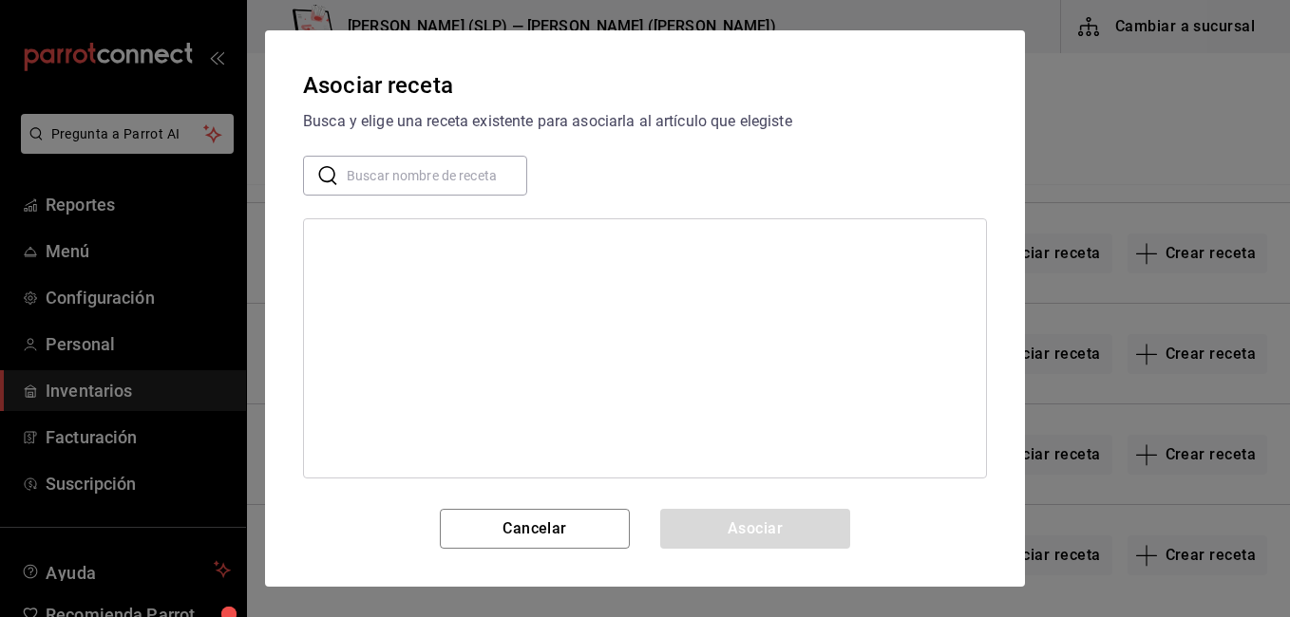
click at [470, 173] on input "text" at bounding box center [437, 176] width 180 height 38
type input "chica"
click at [623, 252] on div "Pizza Chica" at bounding box center [645, 244] width 682 height 35
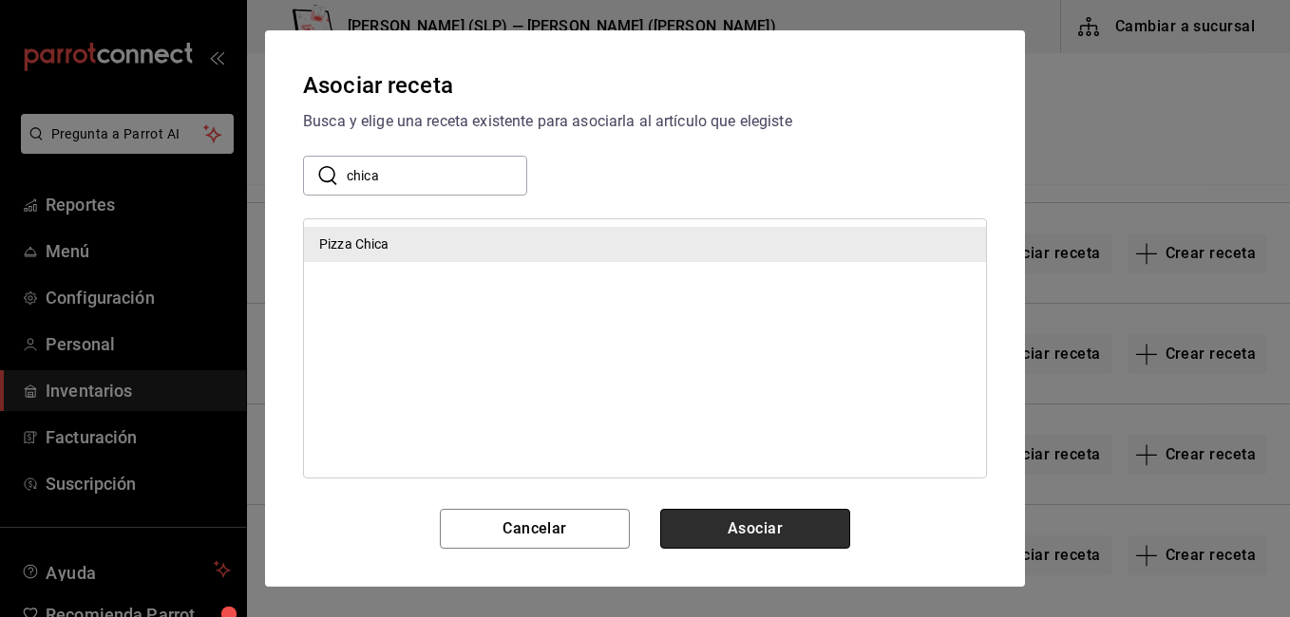
click at [758, 511] on button "Asociar" at bounding box center [755, 529] width 190 height 40
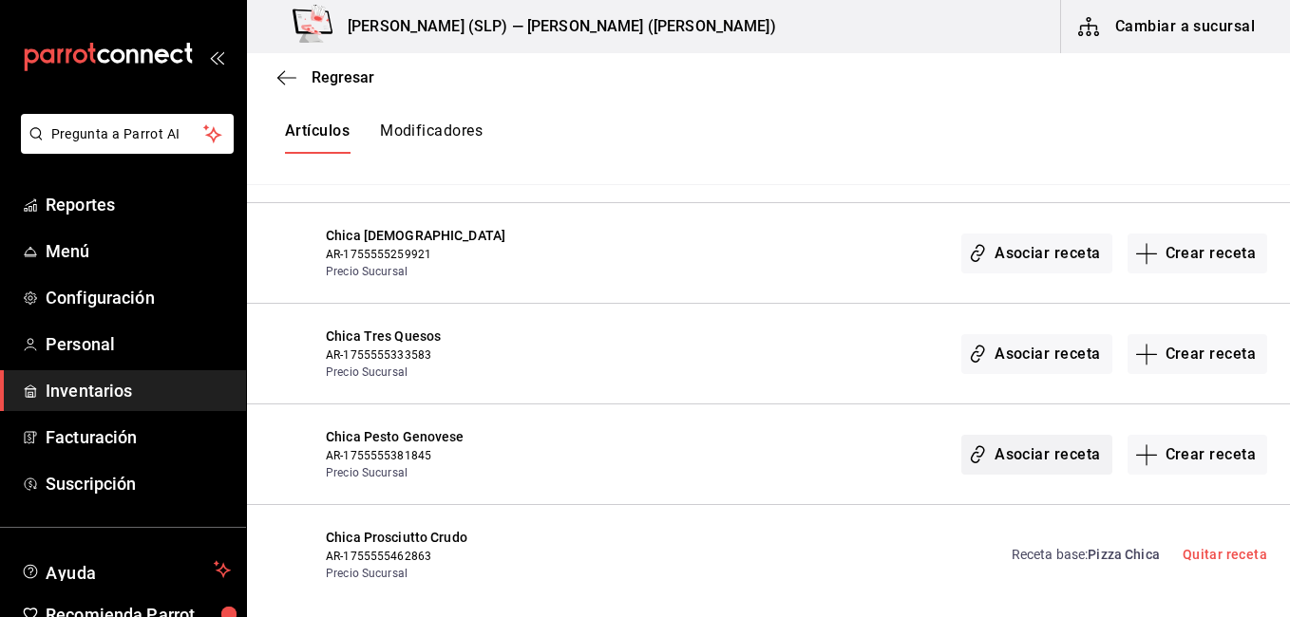
click at [992, 459] on button "Asociar receta" at bounding box center [1036, 455] width 150 height 40
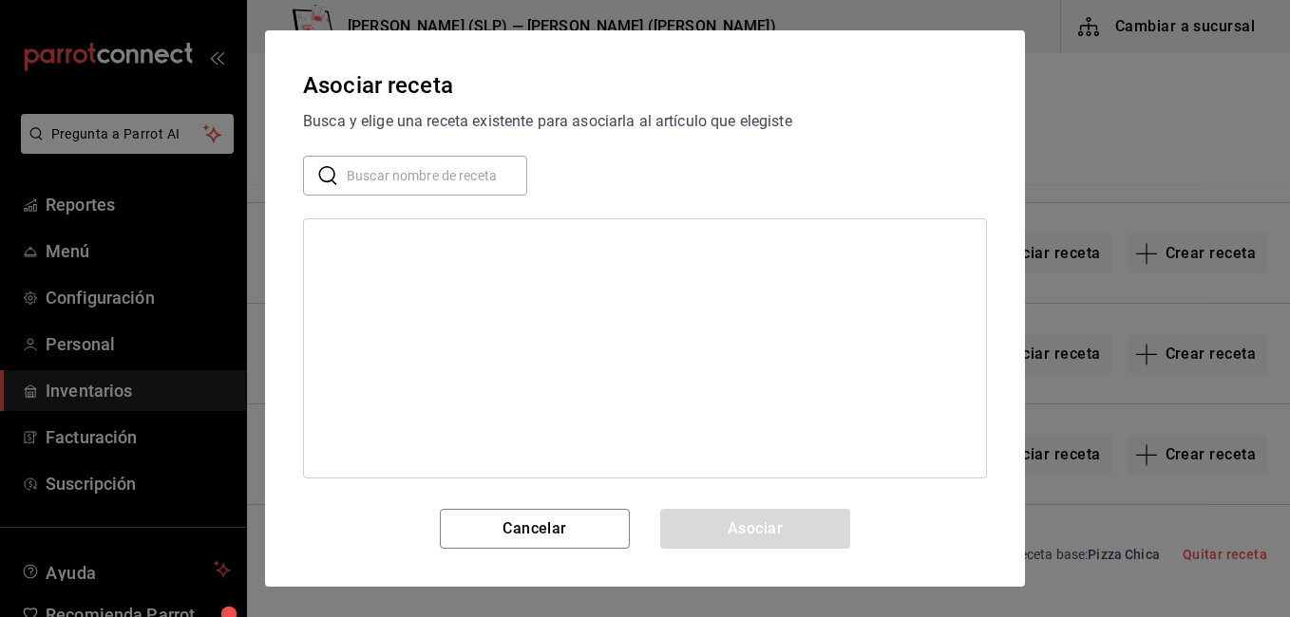
click at [493, 182] on input "text" at bounding box center [437, 176] width 180 height 38
type input "chica"
click at [560, 250] on div "Pizza Chica" at bounding box center [645, 244] width 682 height 35
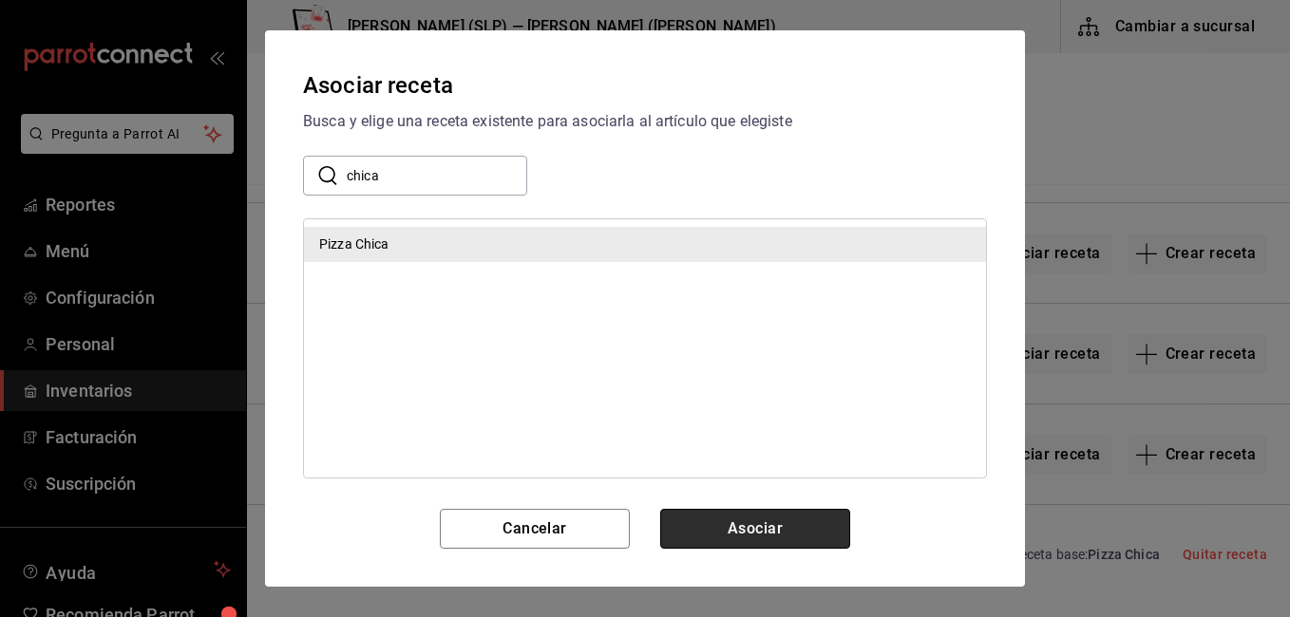
click at [771, 532] on button "Asociar" at bounding box center [755, 529] width 190 height 40
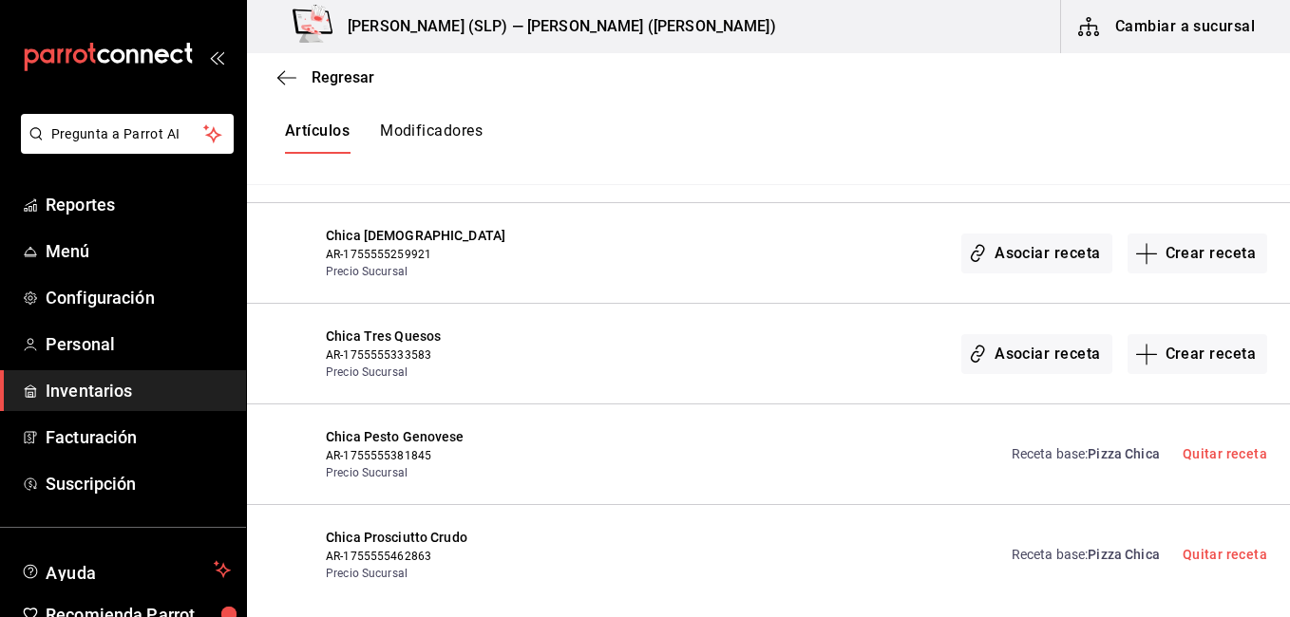
scroll to position [988, 0]
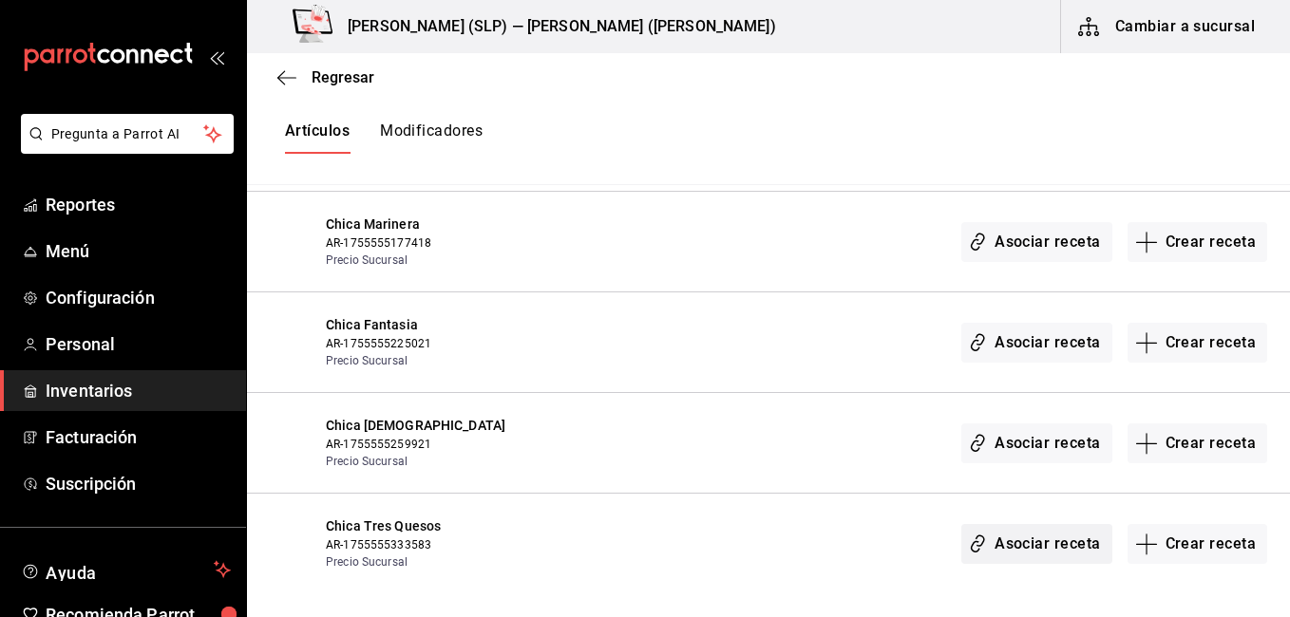
click at [1000, 538] on button "Asociar receta" at bounding box center [1036, 544] width 150 height 40
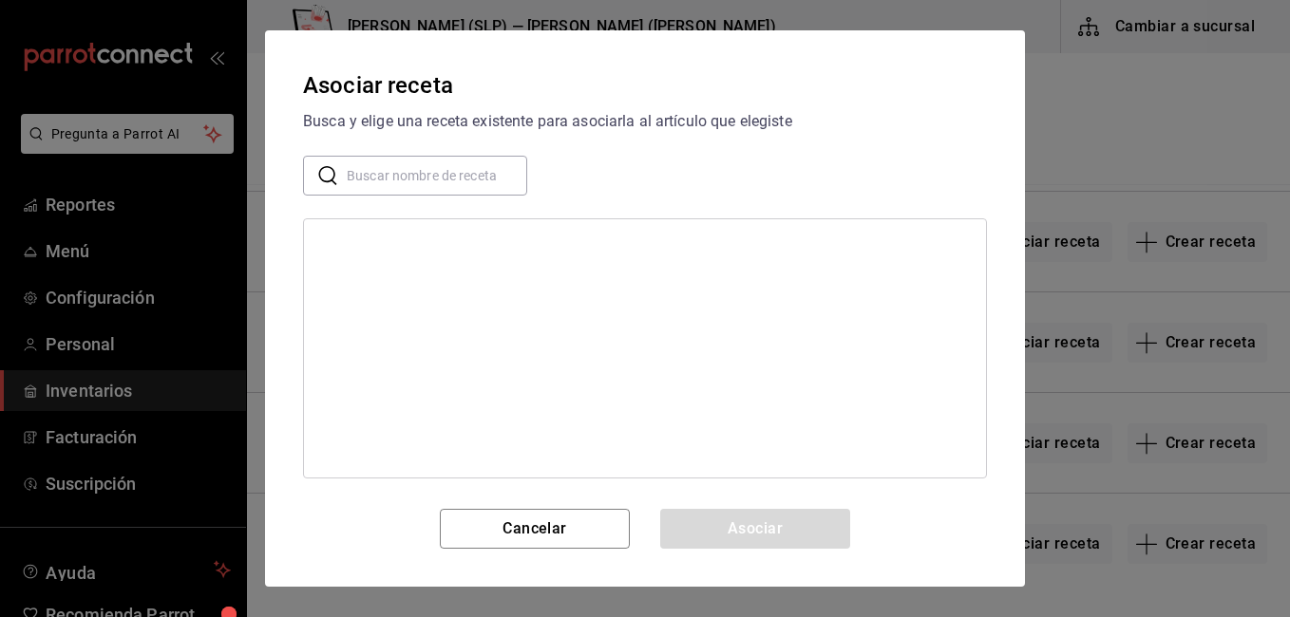
click at [458, 186] on input "text" at bounding box center [437, 176] width 180 height 38
type input "chica"
click at [403, 252] on div "Pizza Chica" at bounding box center [645, 244] width 682 height 35
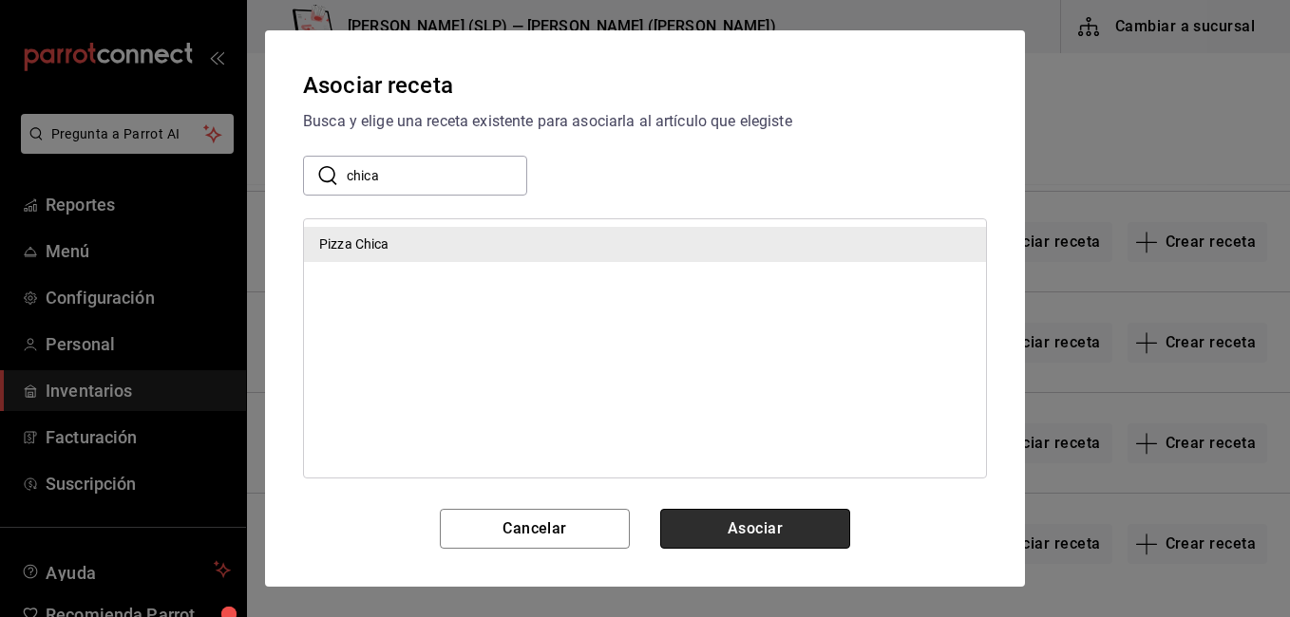
click at [716, 514] on button "Asociar" at bounding box center [755, 529] width 190 height 40
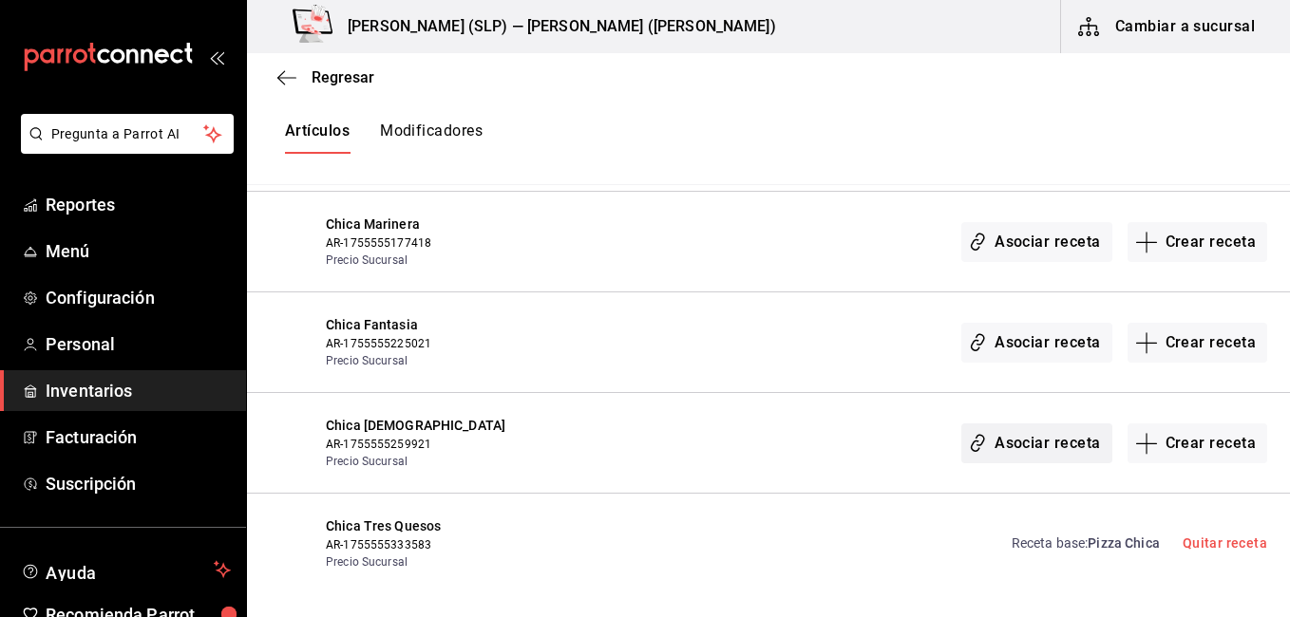
click at [1011, 445] on button "Asociar receta" at bounding box center [1036, 444] width 150 height 40
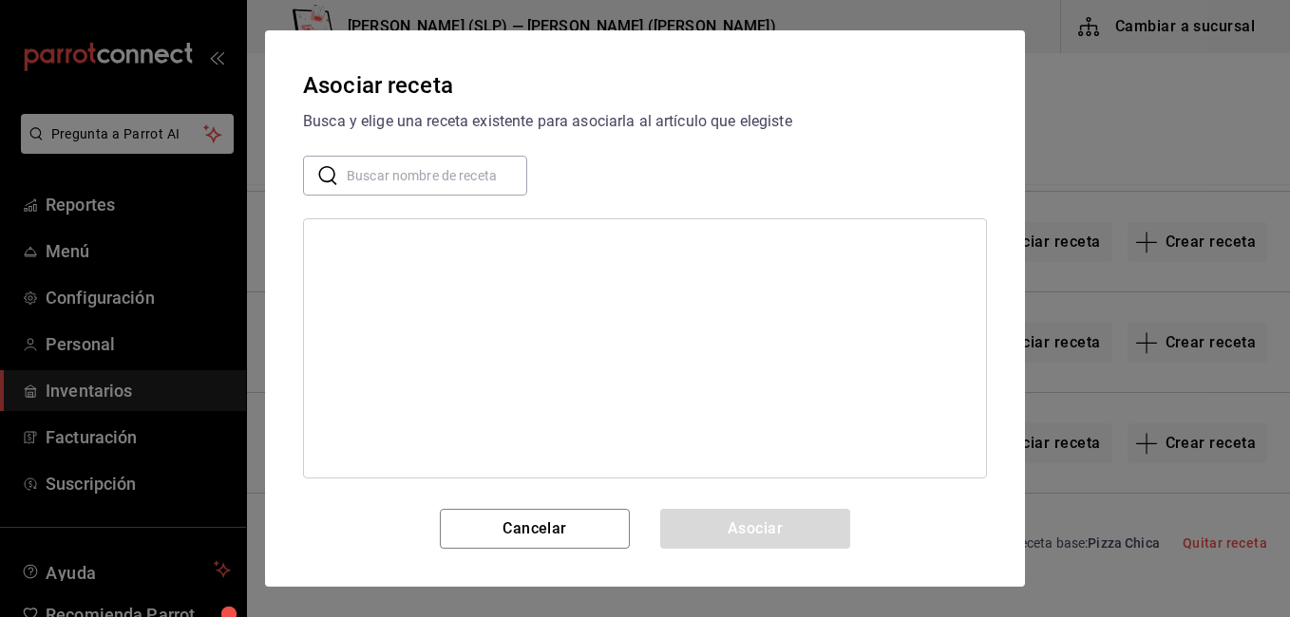
click at [481, 186] on input "text" at bounding box center [437, 176] width 180 height 38
type input "chica"
click at [475, 255] on div "Pizza Chica" at bounding box center [645, 244] width 682 height 35
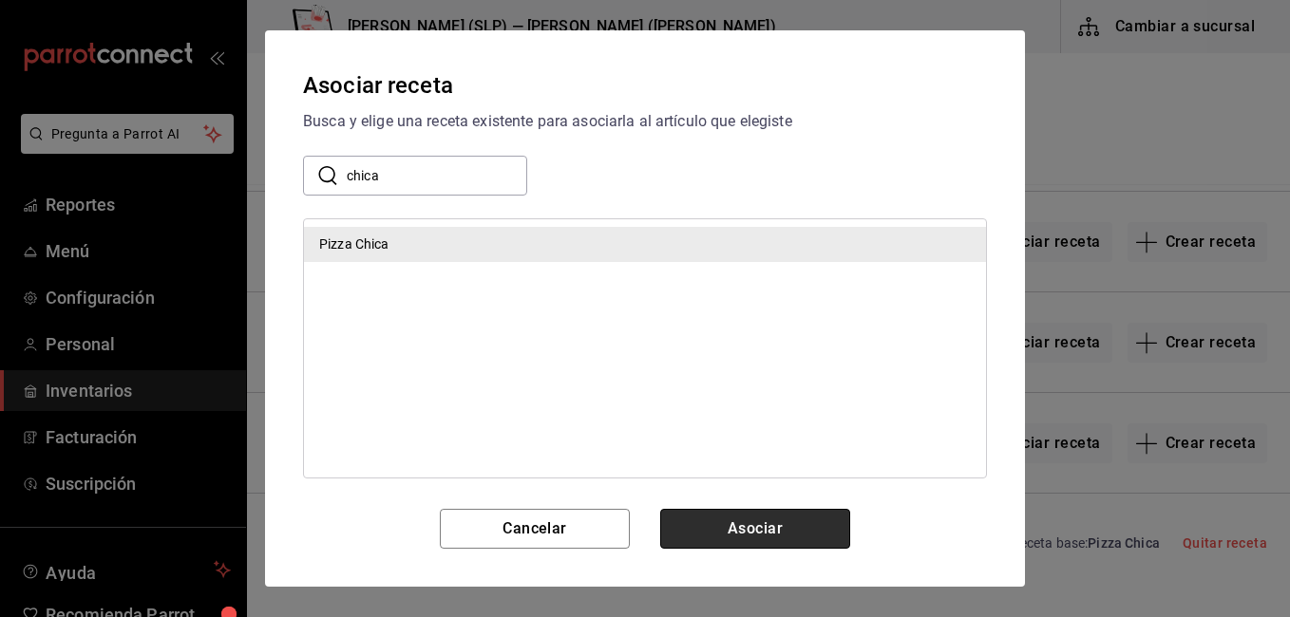
click at [742, 513] on button "Asociar" at bounding box center [755, 529] width 190 height 40
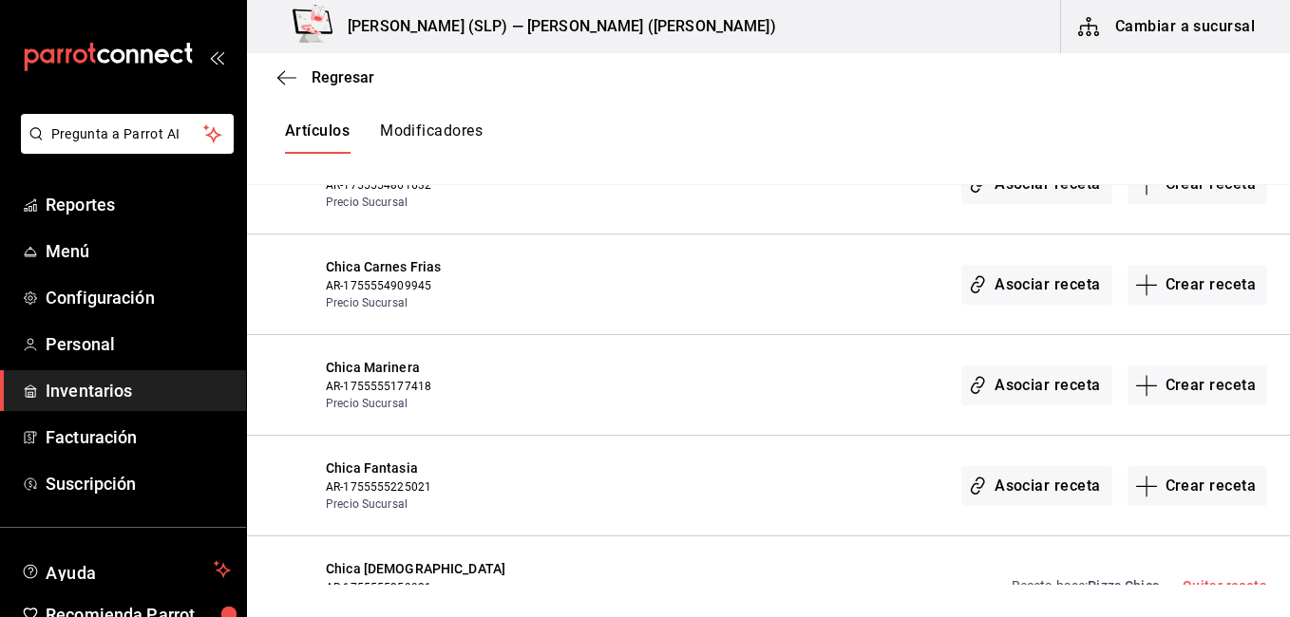
scroll to position [798, 0]
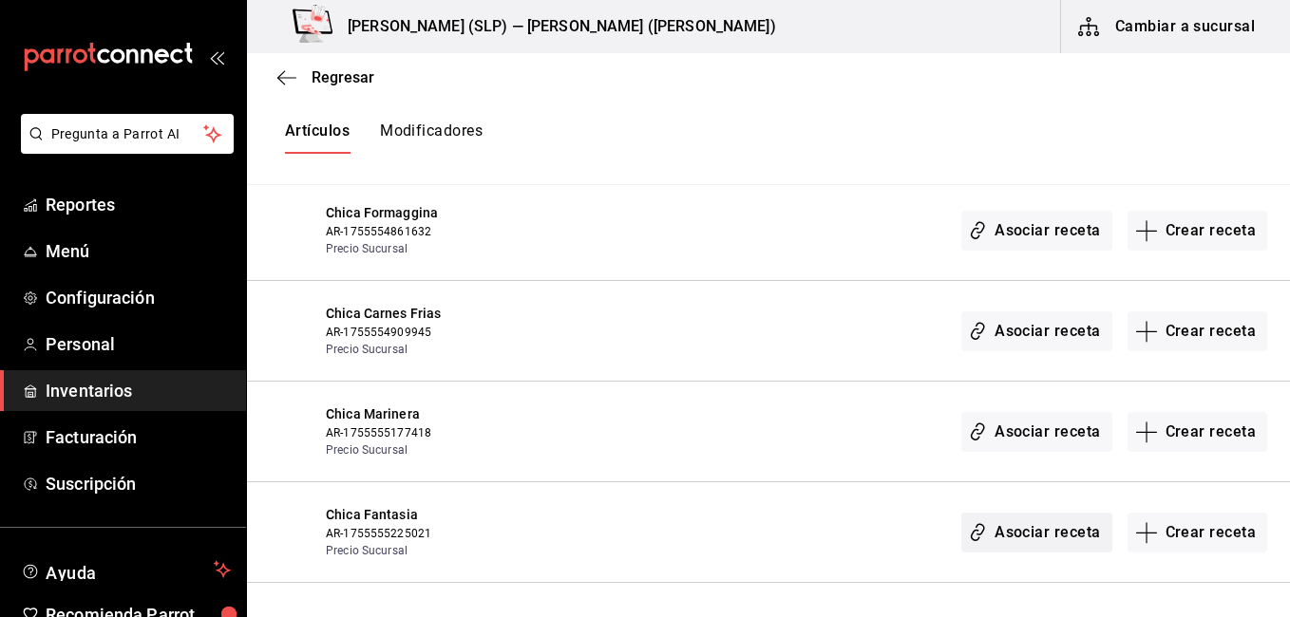
click at [1041, 527] on button "Asociar receta" at bounding box center [1036, 533] width 150 height 40
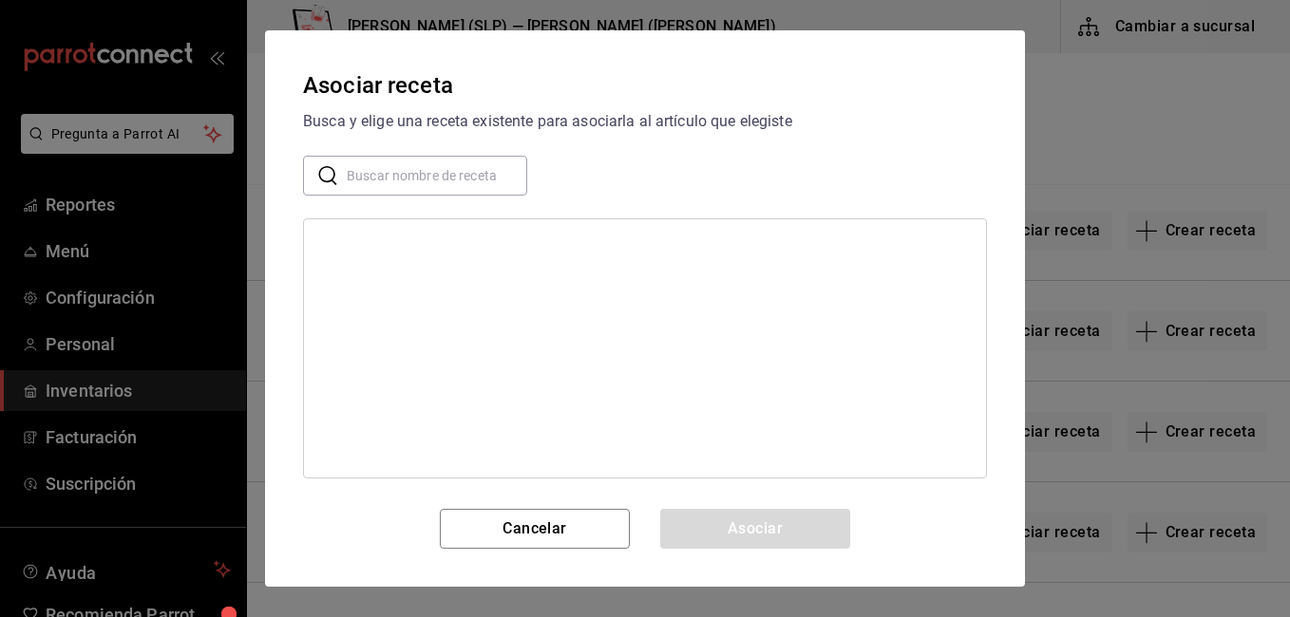
click at [409, 168] on input "text" at bounding box center [437, 176] width 180 height 38
type input "chica"
click at [474, 249] on div "Pizza Chica" at bounding box center [645, 244] width 682 height 35
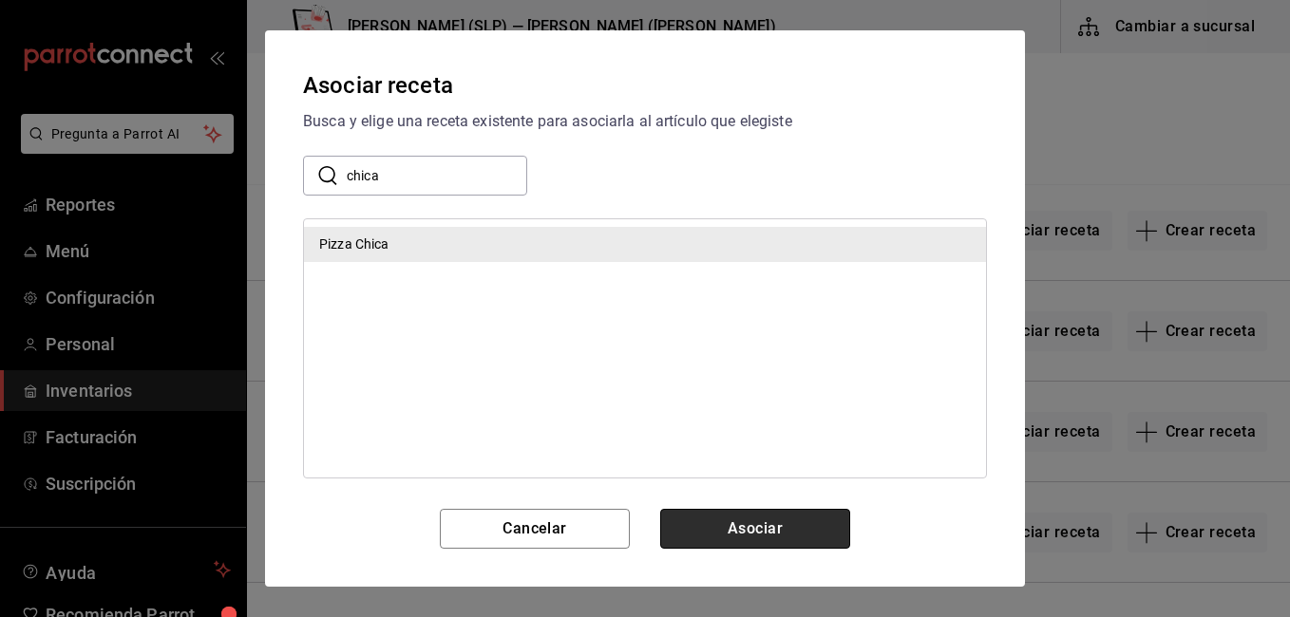
click at [724, 526] on button "Asociar" at bounding box center [755, 529] width 190 height 40
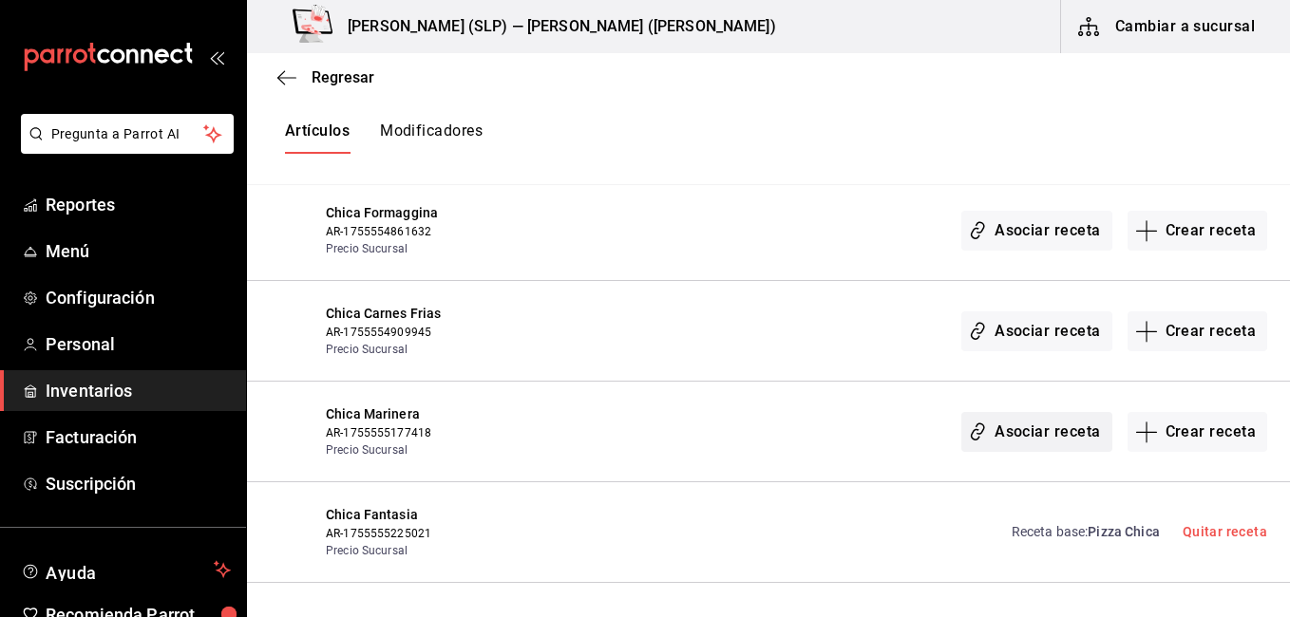
click at [1016, 431] on button "Asociar receta" at bounding box center [1036, 432] width 150 height 40
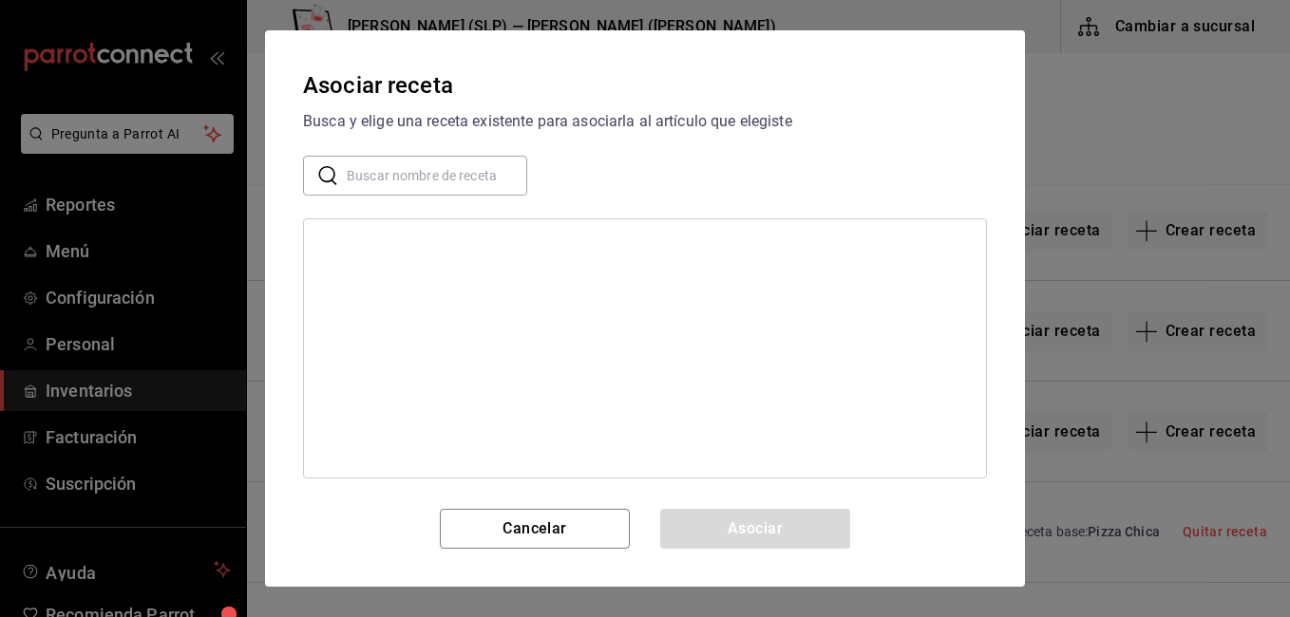
click at [381, 188] on input "text" at bounding box center [437, 176] width 180 height 38
type input "chica"
click at [505, 260] on div "Pizza Chica" at bounding box center [645, 244] width 682 height 35
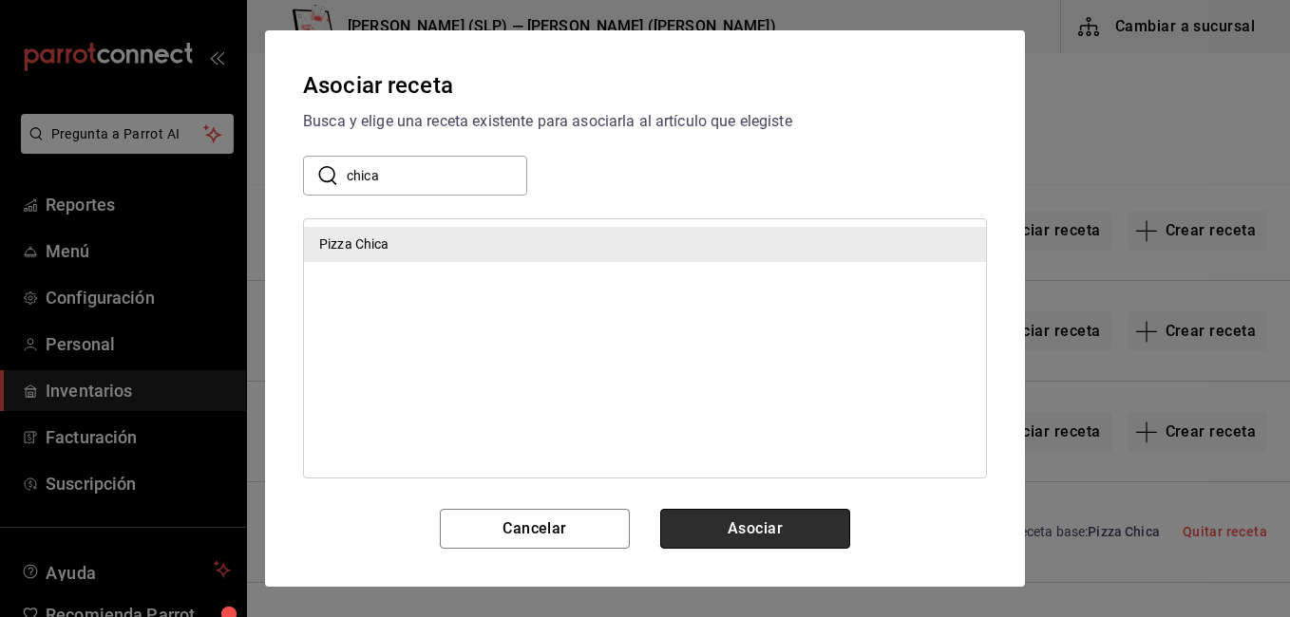
click at [752, 525] on button "Asociar" at bounding box center [755, 529] width 190 height 40
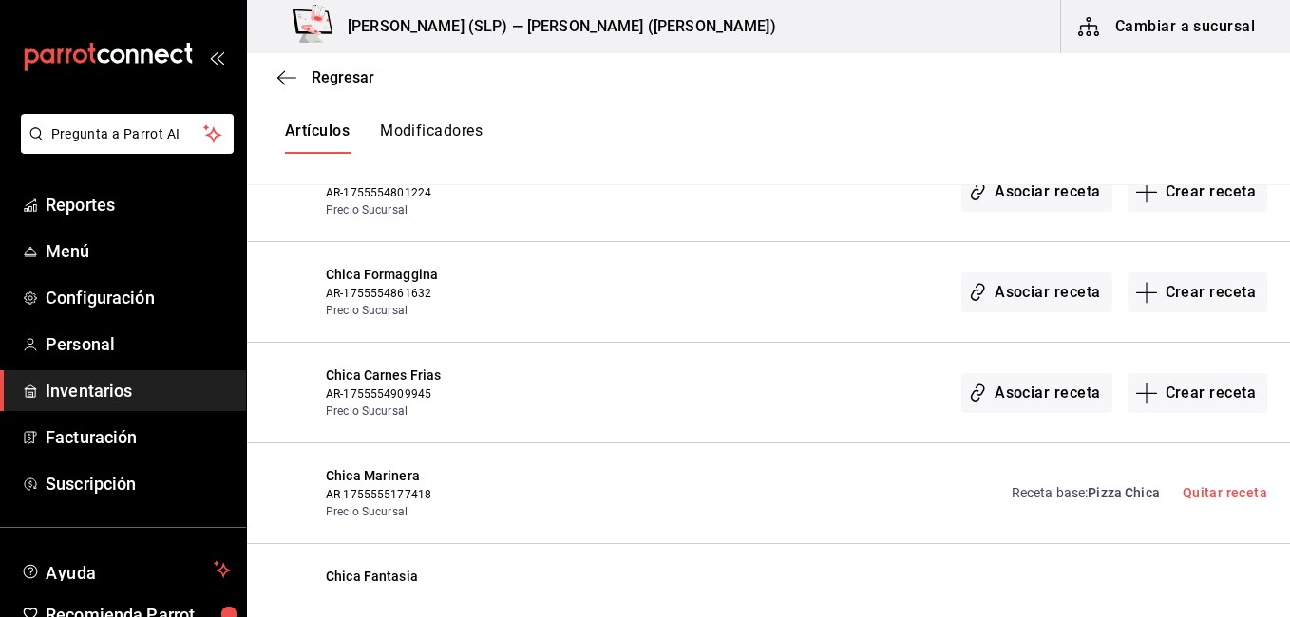
scroll to position [703, 0]
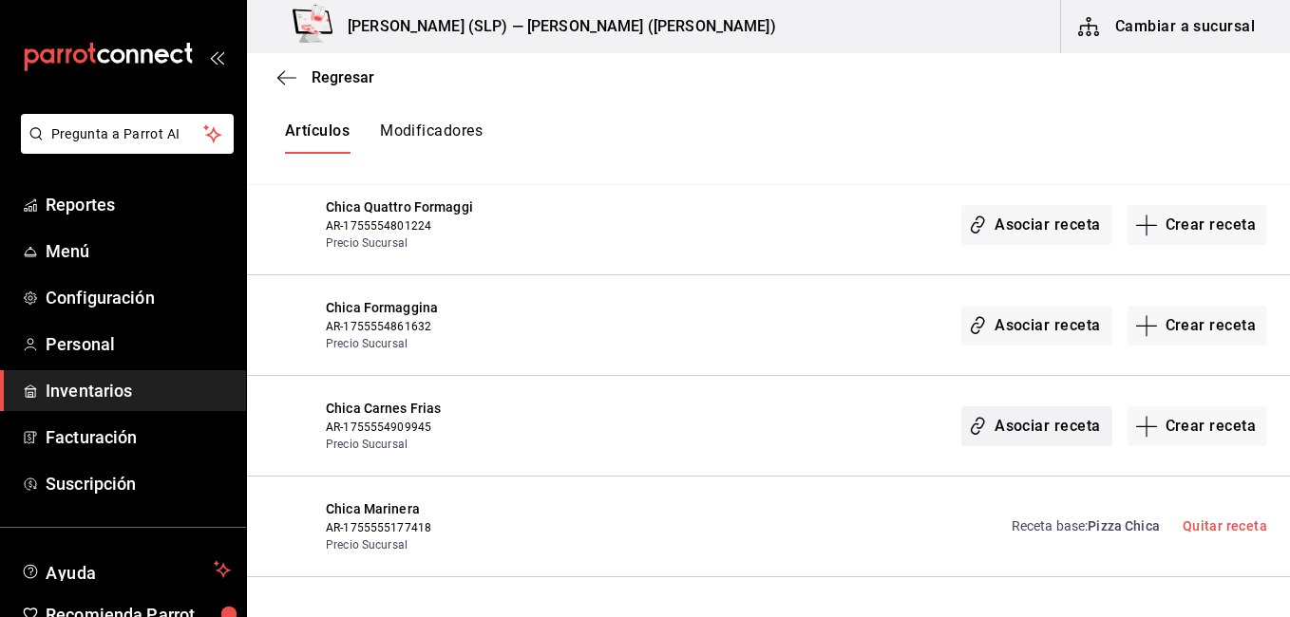
click at [1044, 435] on button "Asociar receta" at bounding box center [1036, 427] width 150 height 40
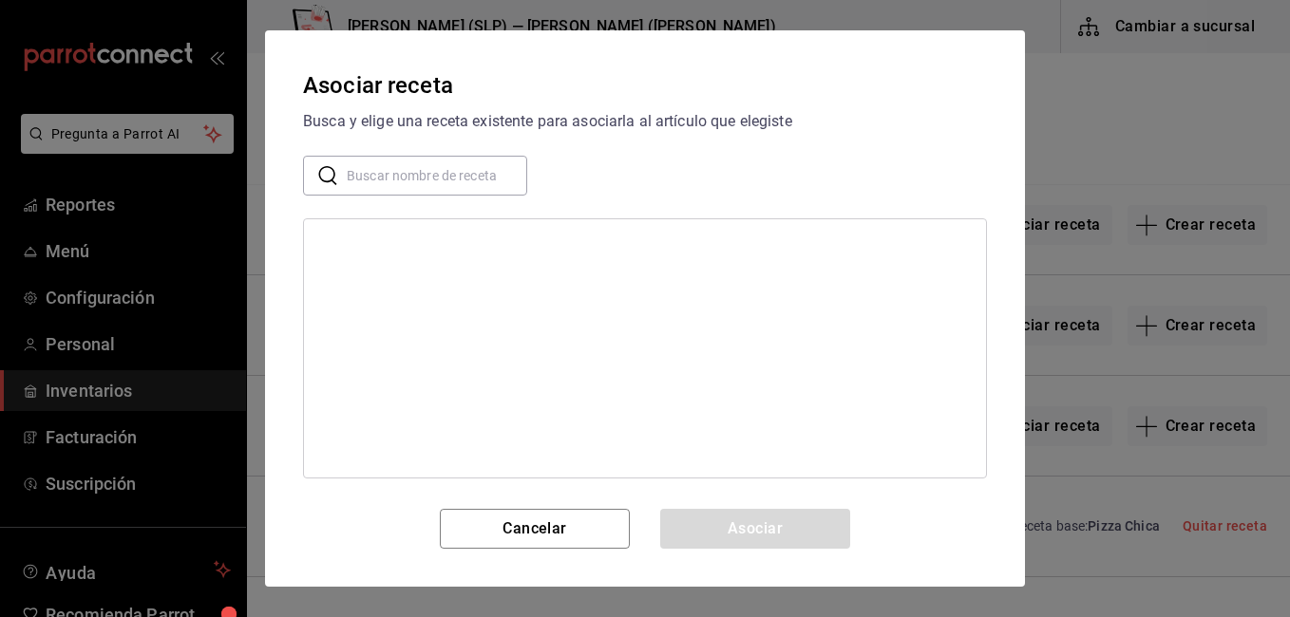
click at [433, 182] on input "text" at bounding box center [437, 176] width 180 height 38
type input "chica"
click at [449, 243] on div "Pizza Chica" at bounding box center [645, 244] width 682 height 35
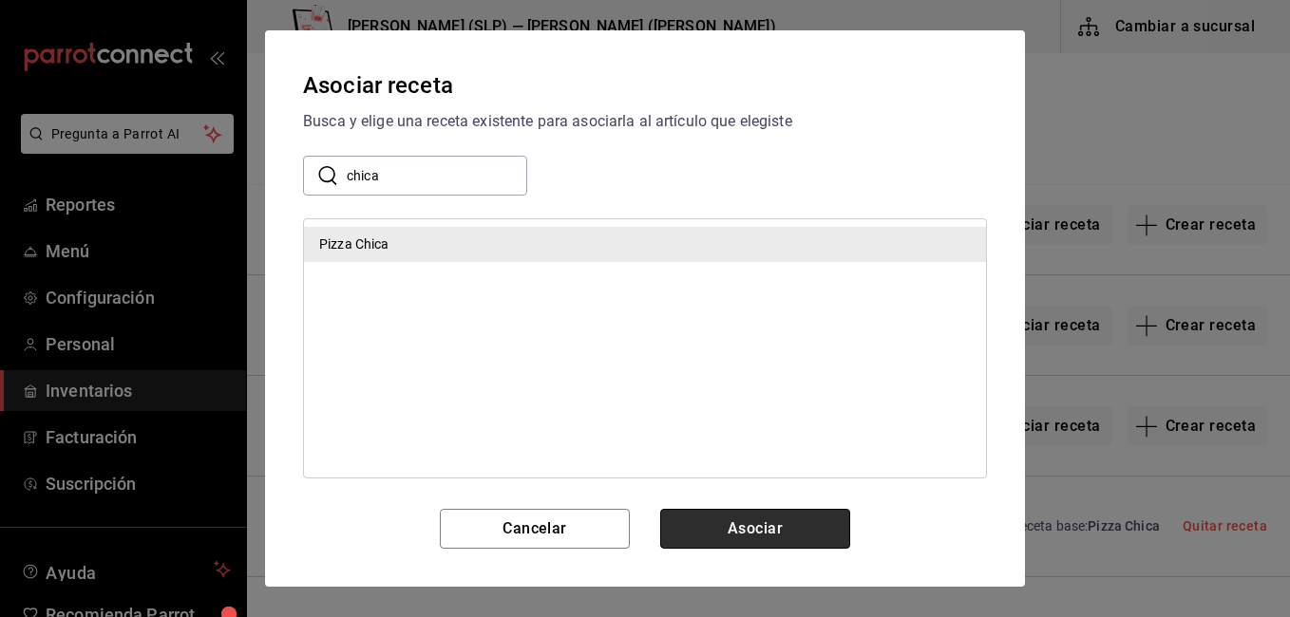
click at [755, 519] on button "Asociar" at bounding box center [755, 529] width 190 height 40
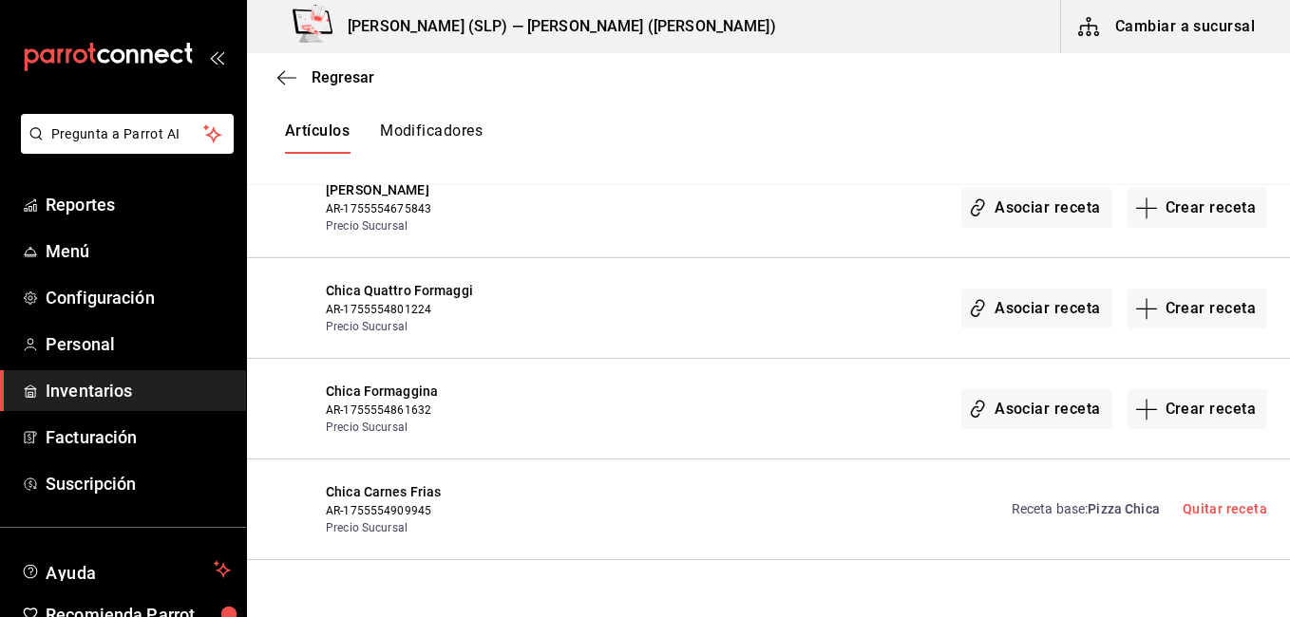
scroll to position [608, 0]
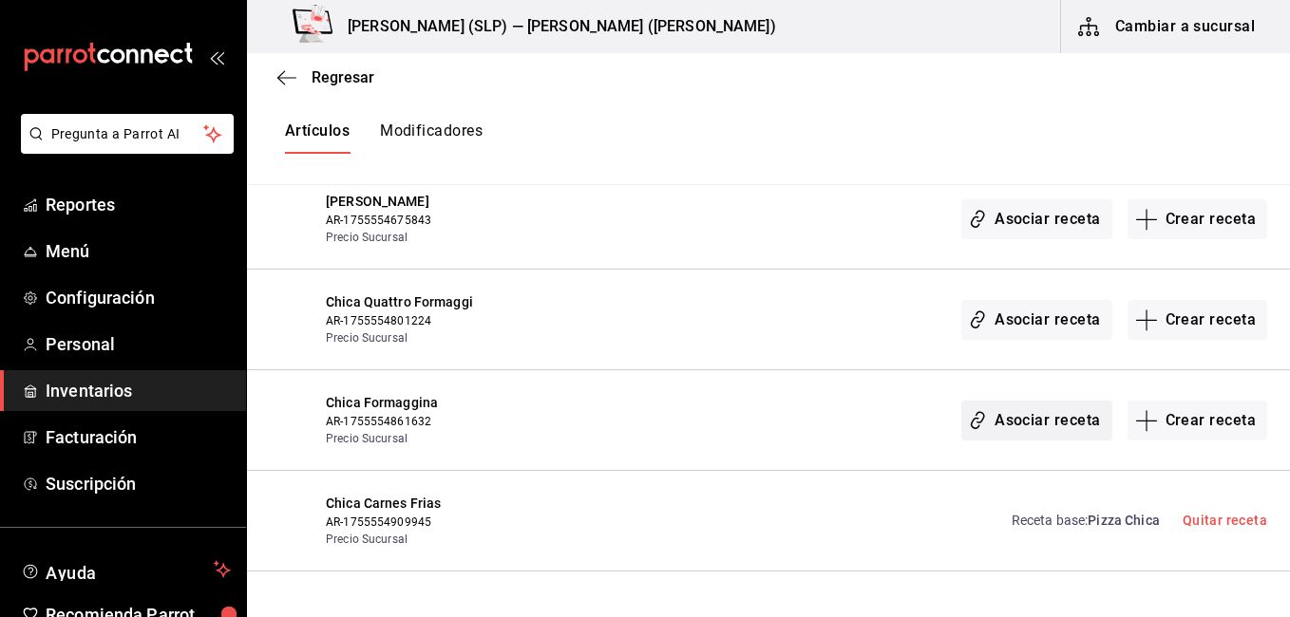
click at [1013, 417] on button "Asociar receta" at bounding box center [1036, 421] width 150 height 40
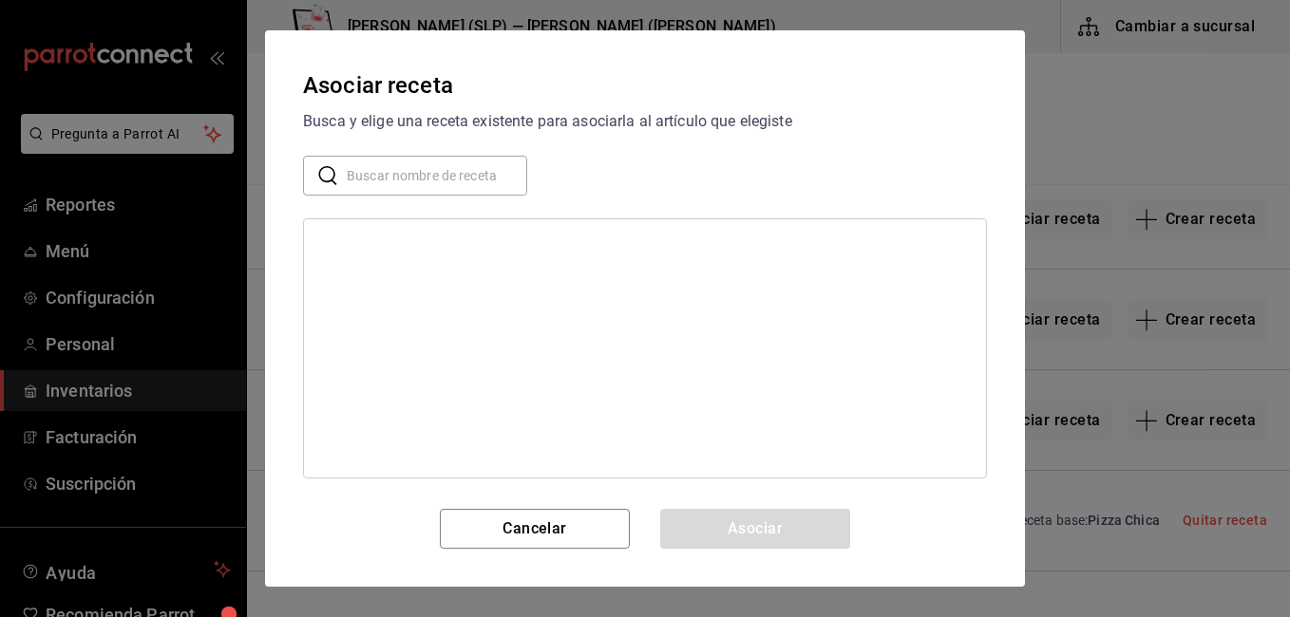
click at [417, 189] on input "text" at bounding box center [437, 176] width 180 height 38
type input "chica"
click at [583, 251] on div "Pizza Chica" at bounding box center [645, 244] width 682 height 35
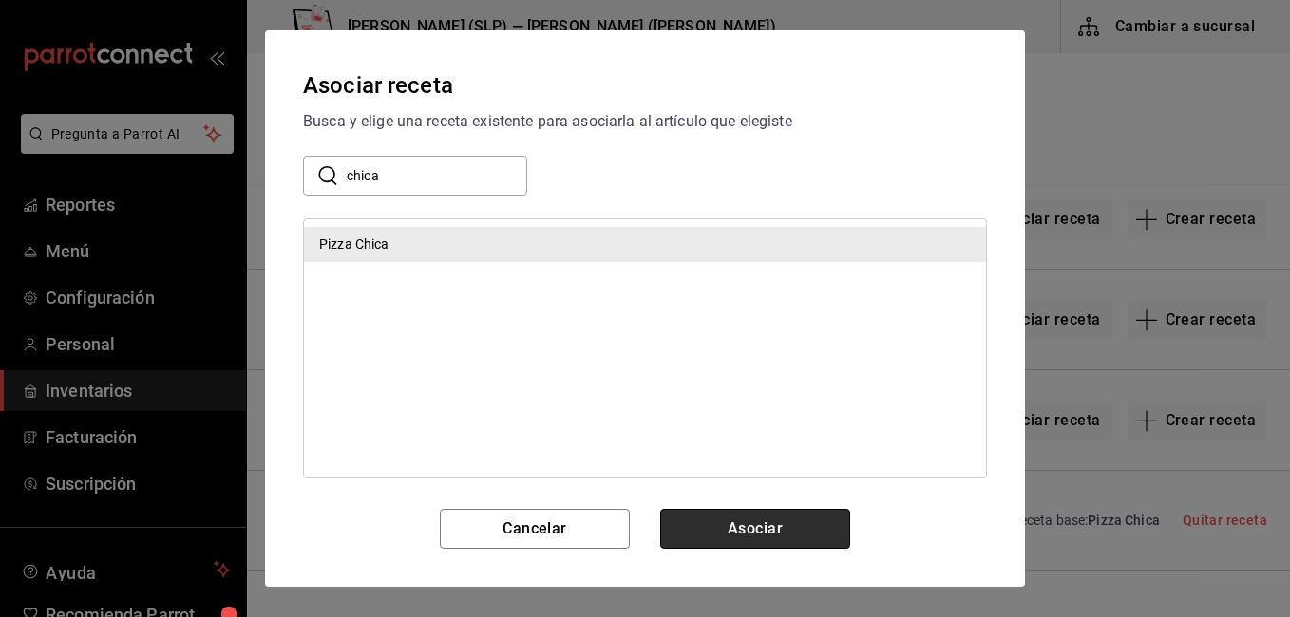
click at [774, 518] on button "Asociar" at bounding box center [755, 529] width 190 height 40
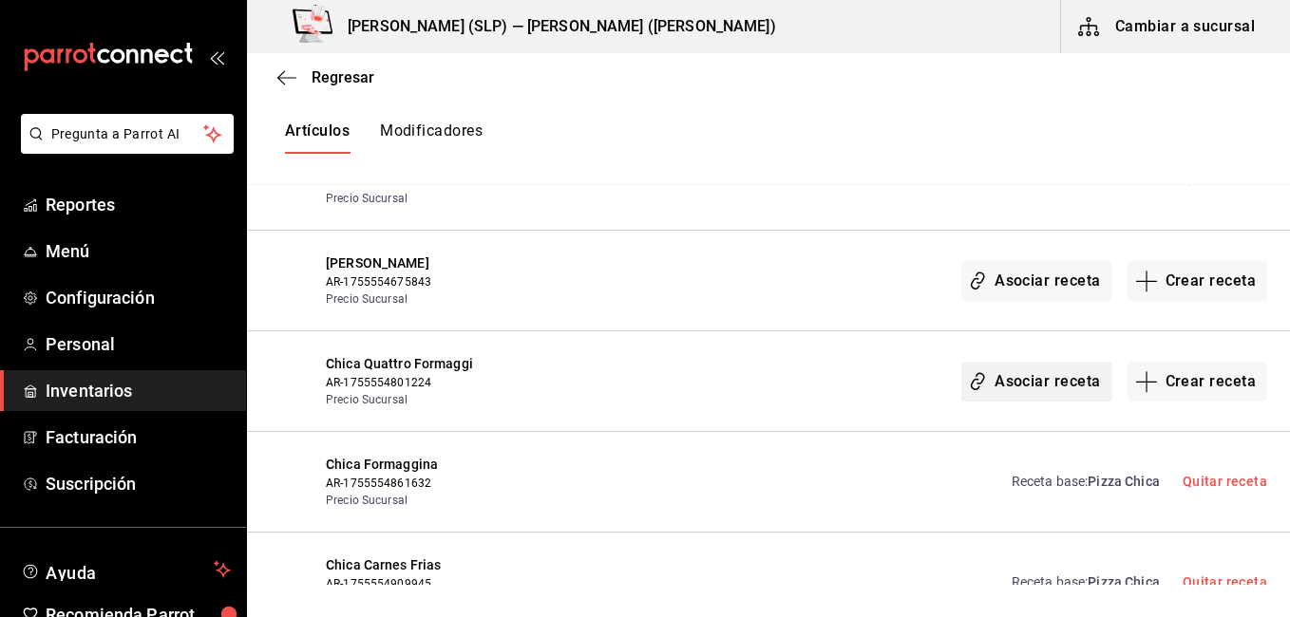
scroll to position [513, 0]
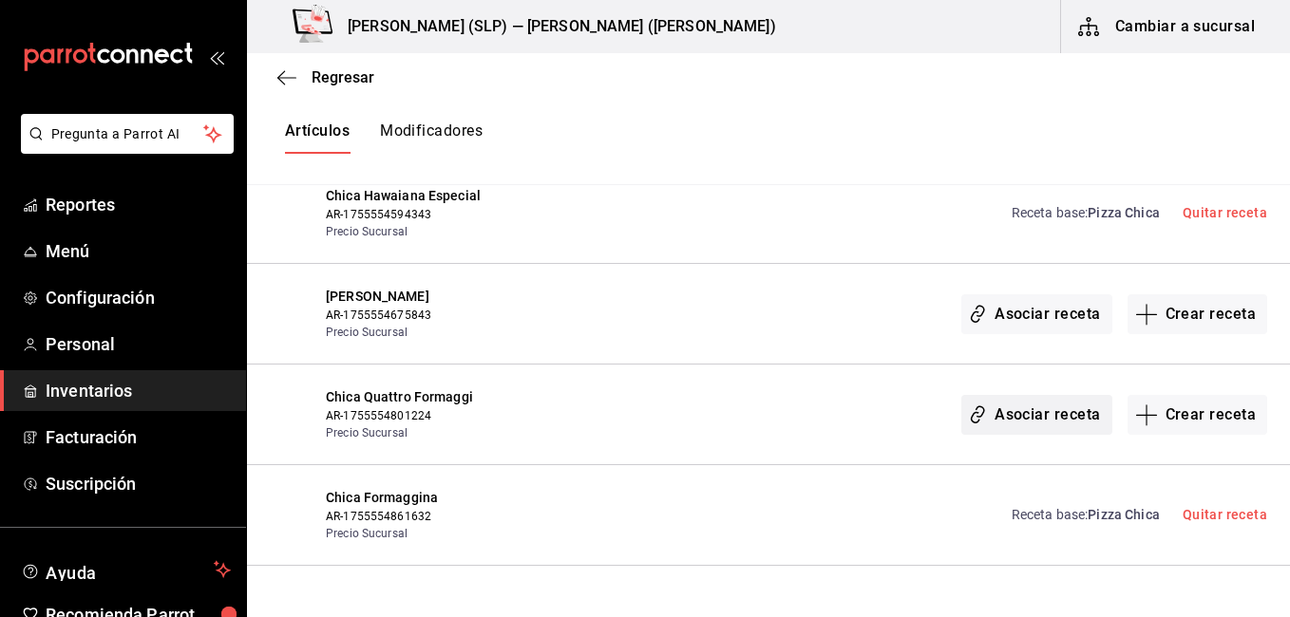
click at [1033, 409] on button "Asociar receta" at bounding box center [1036, 415] width 150 height 40
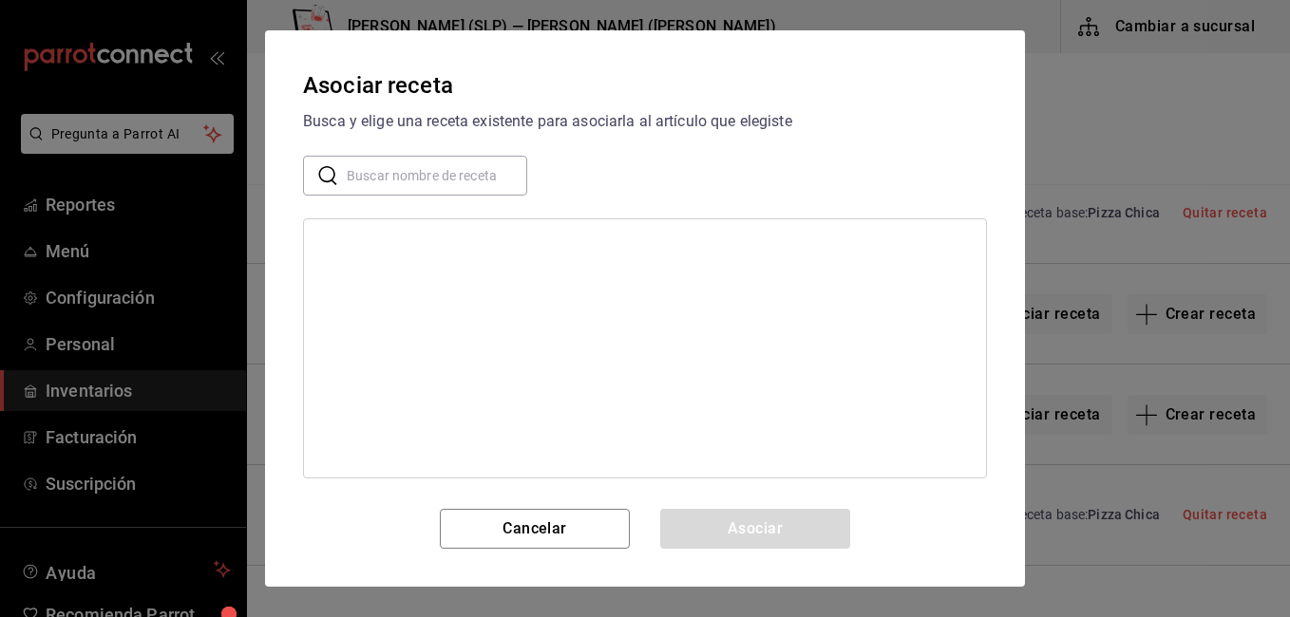
click at [460, 183] on input "text" at bounding box center [437, 176] width 180 height 38
type input "chica"
click at [575, 251] on div "Pizza Chica" at bounding box center [645, 244] width 682 height 35
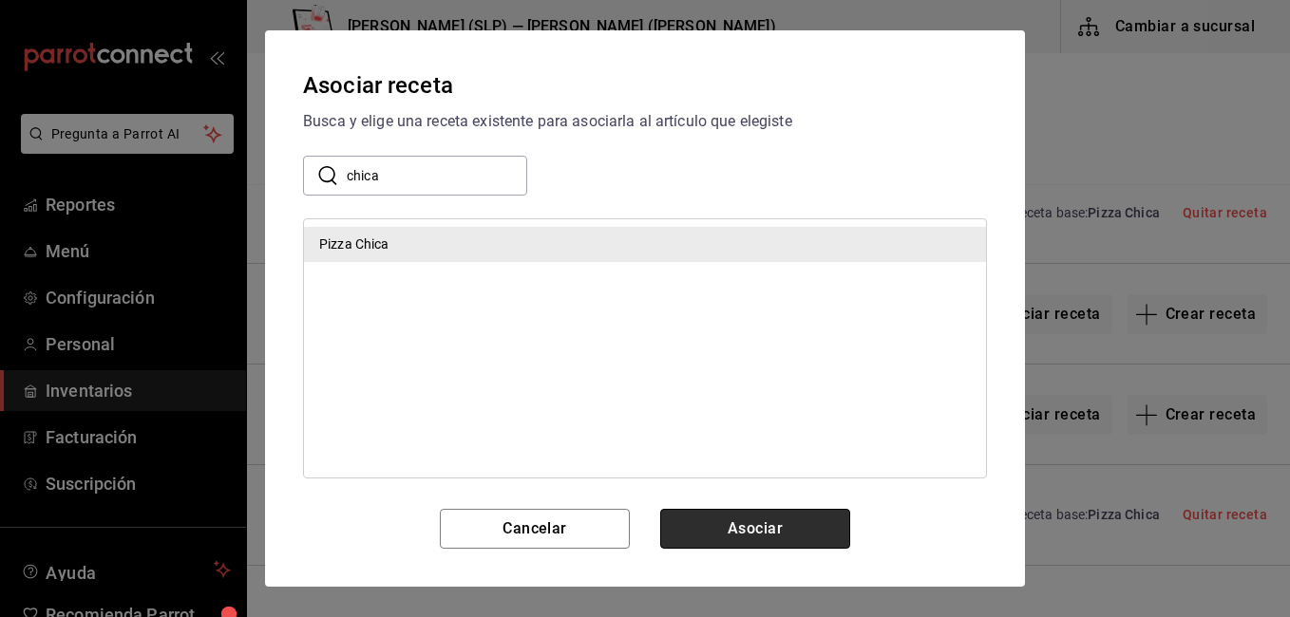
click at [806, 522] on button "Asociar" at bounding box center [755, 529] width 190 height 40
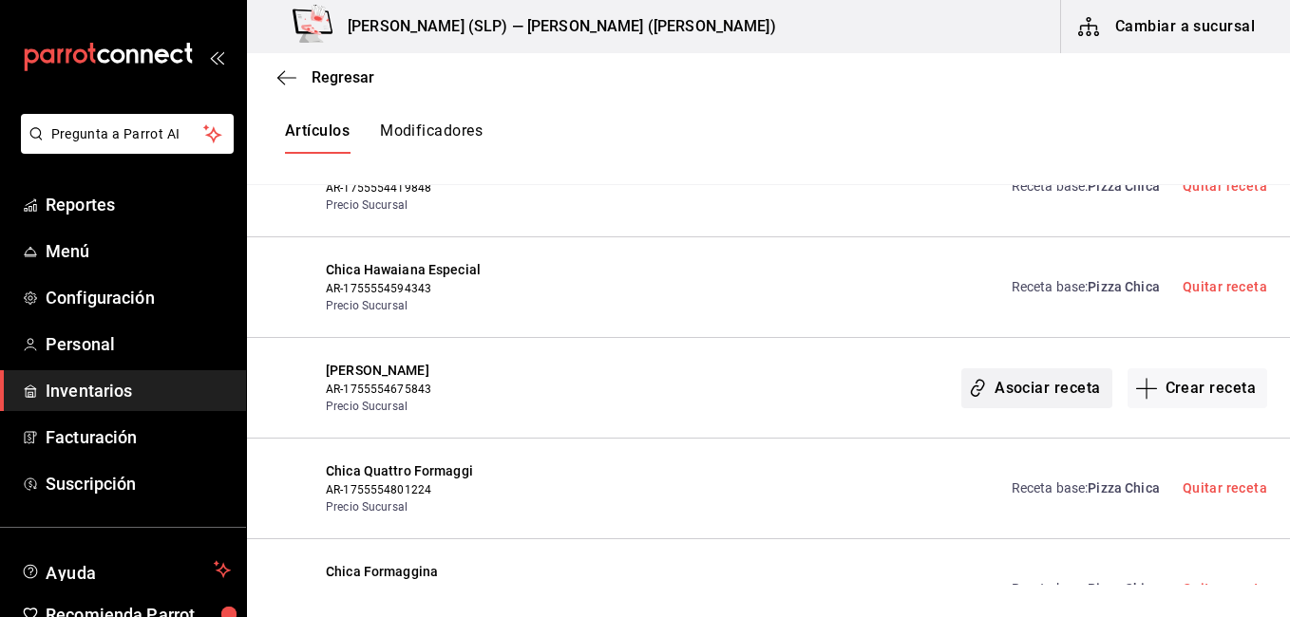
scroll to position [418, 0]
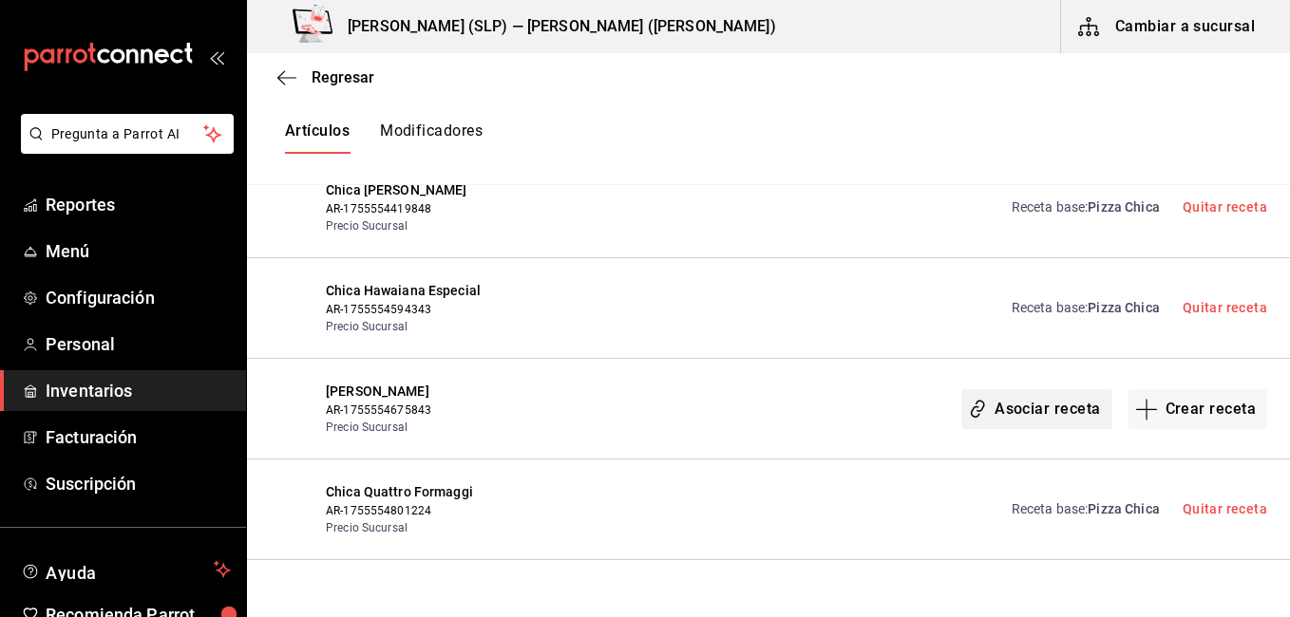
click at [998, 415] on button "Asociar receta" at bounding box center [1036, 409] width 150 height 40
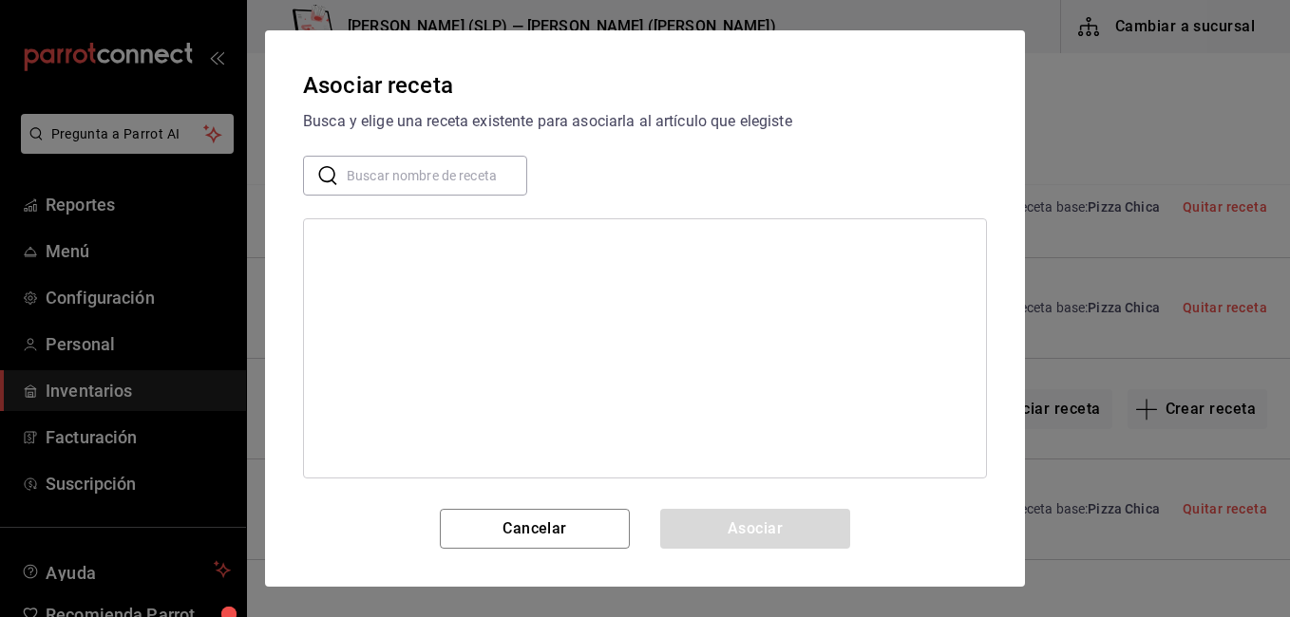
click at [403, 173] on input "text" at bounding box center [437, 176] width 180 height 38
type input "chica"
click at [397, 244] on div "Pizza Chica" at bounding box center [645, 244] width 682 height 35
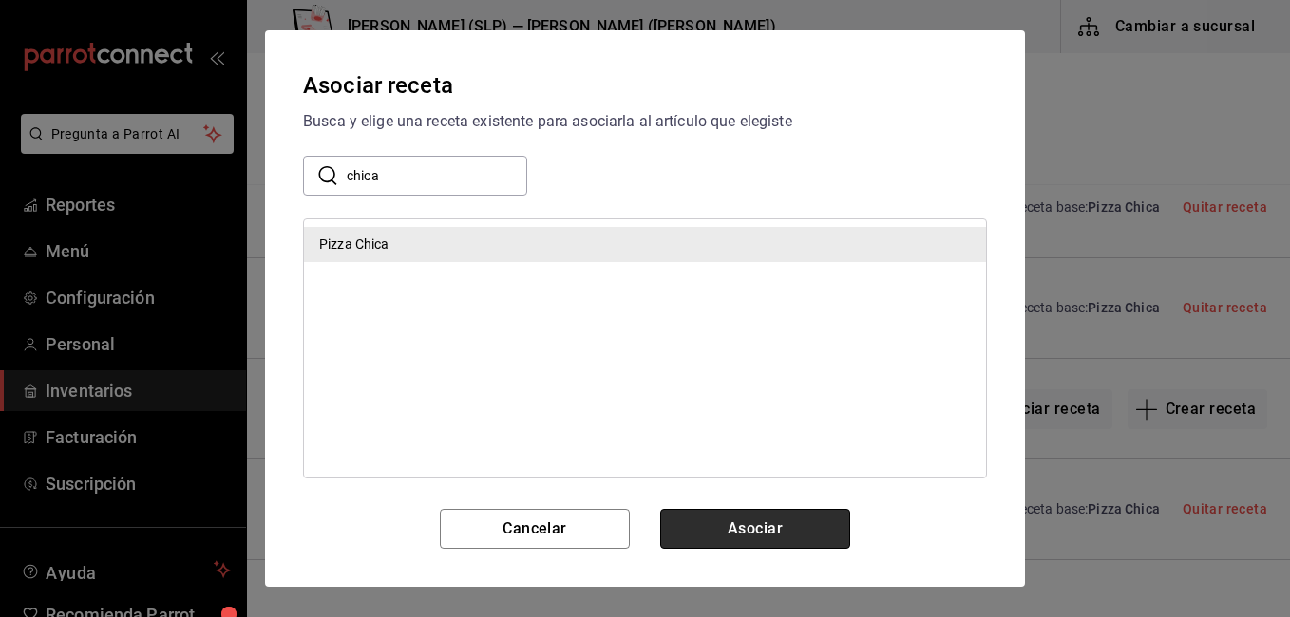
click at [741, 520] on button "Asociar" at bounding box center [755, 529] width 190 height 40
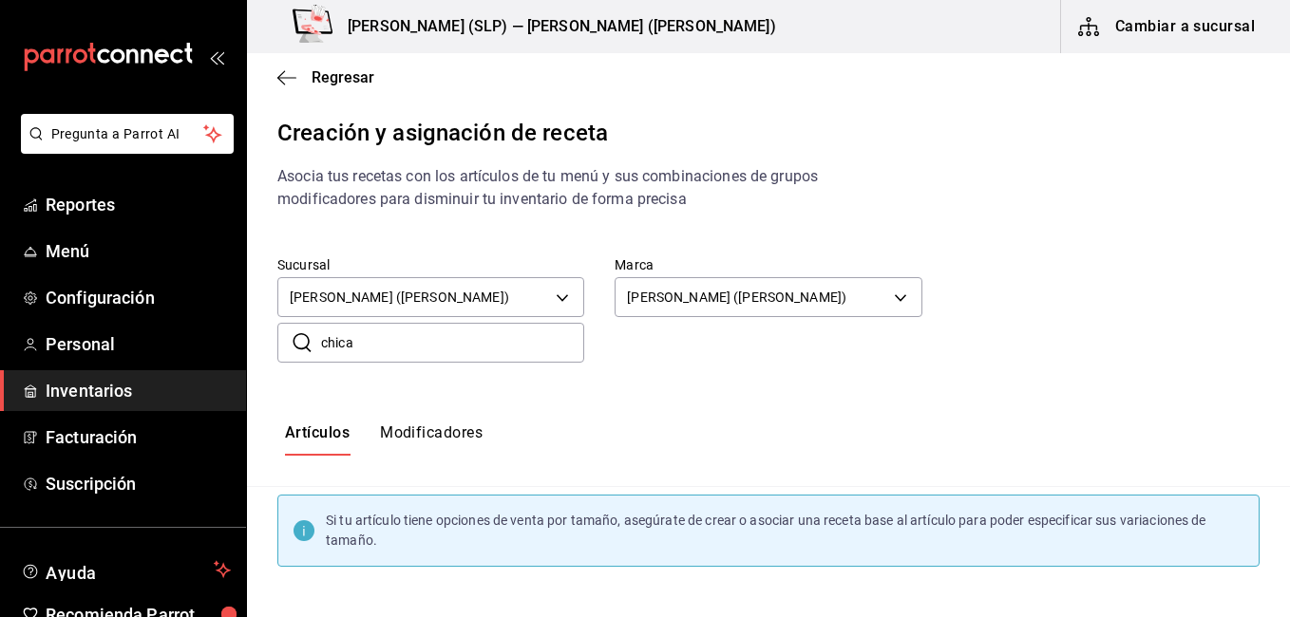
scroll to position [0, 0]
click at [447, 437] on button "Modificadores" at bounding box center [431, 441] width 103 height 32
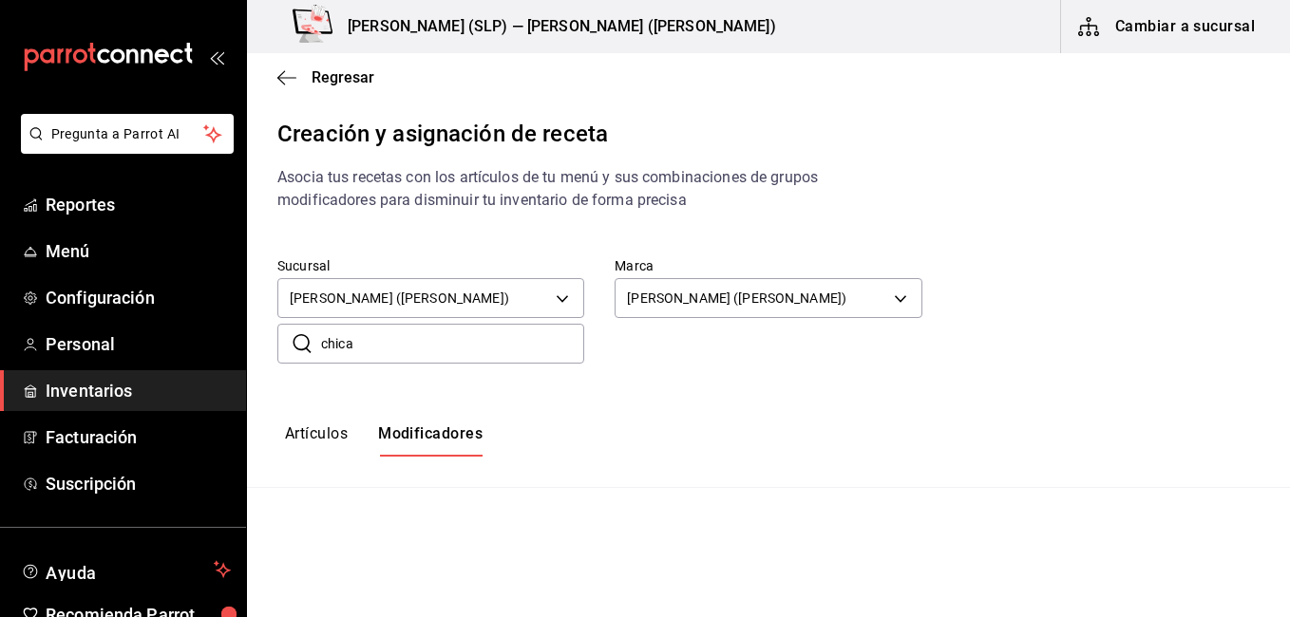
type input "default"
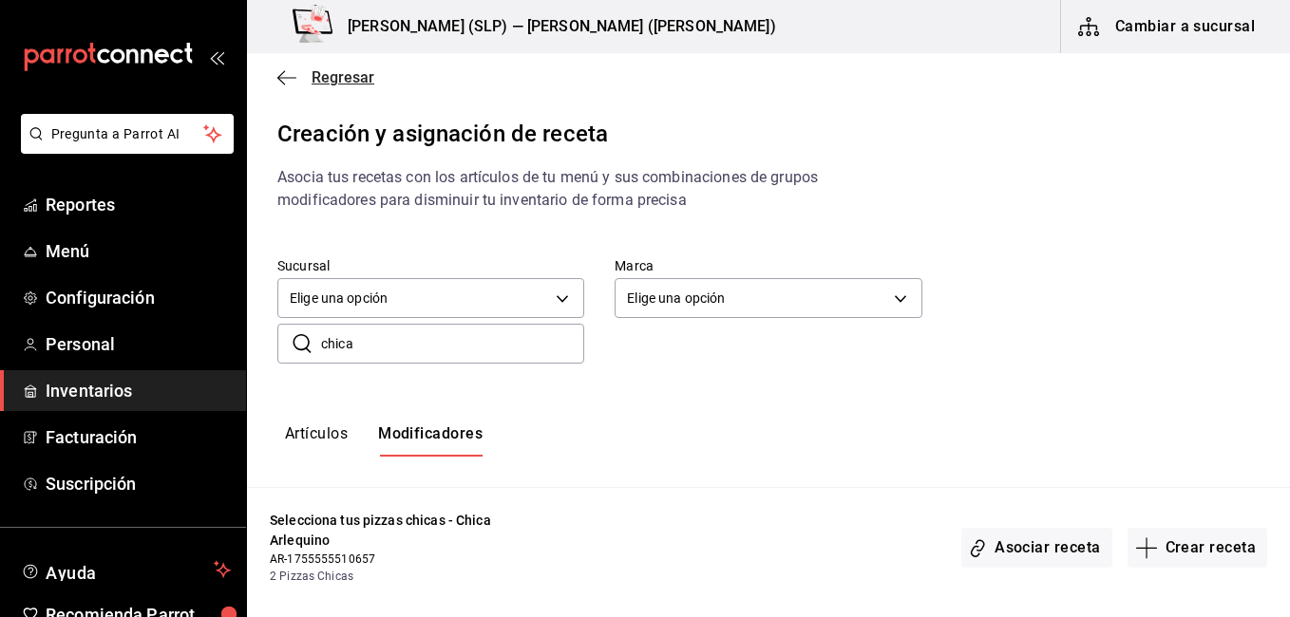
click at [282, 85] on icon "button" at bounding box center [286, 77] width 19 height 17
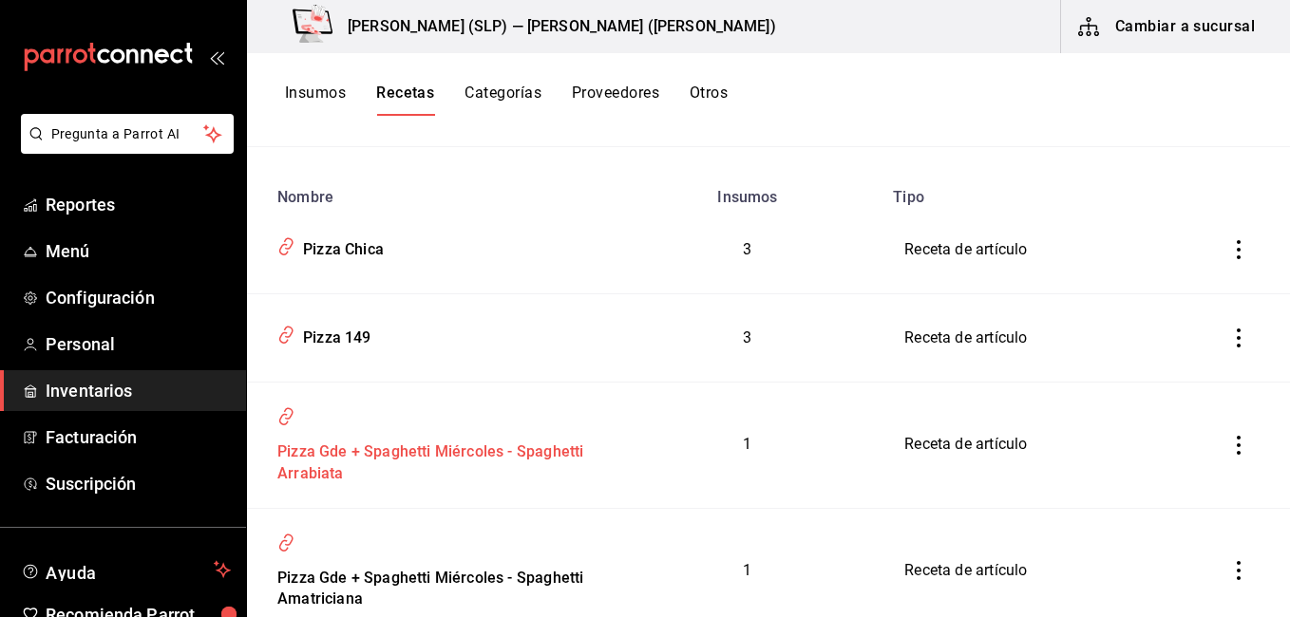
scroll to position [190, 0]
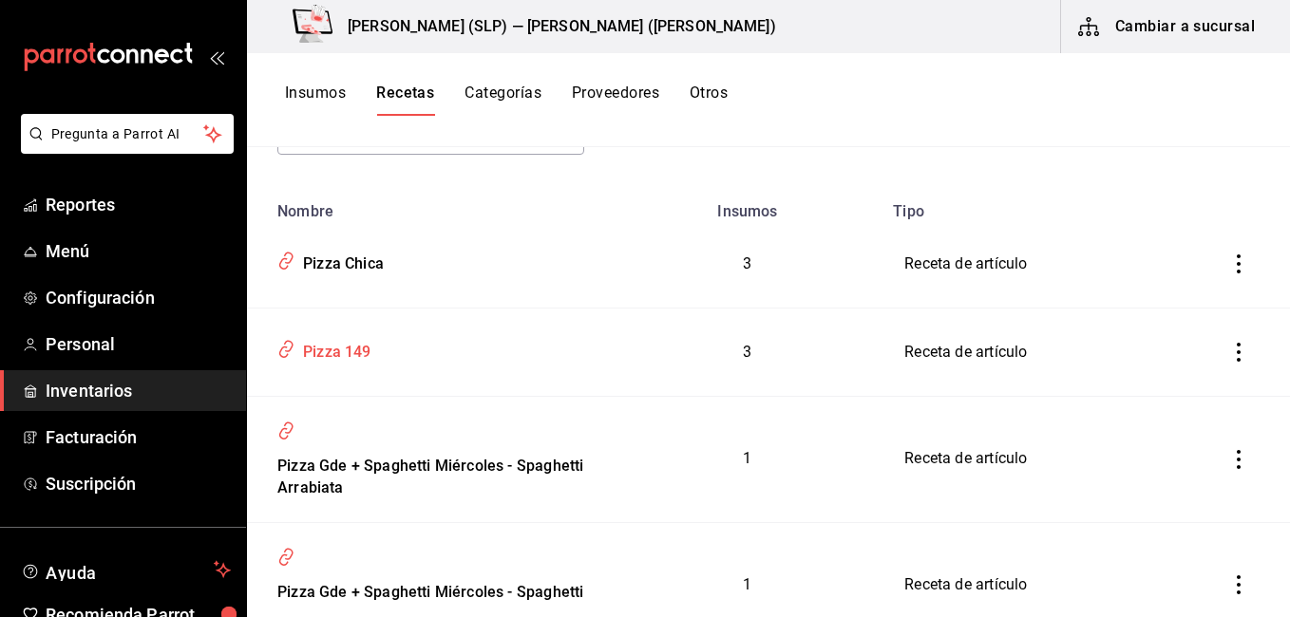
click at [332, 351] on div "Pizza 149" at bounding box center [333, 348] width 76 height 29
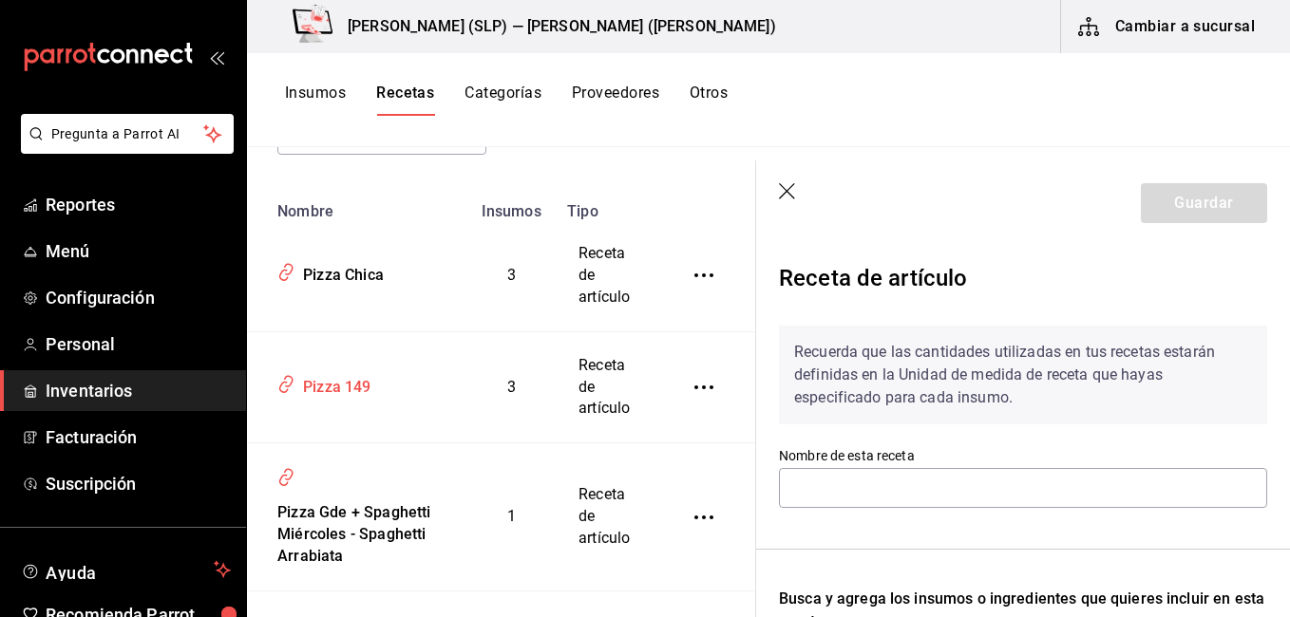
type input "Pizza 149"
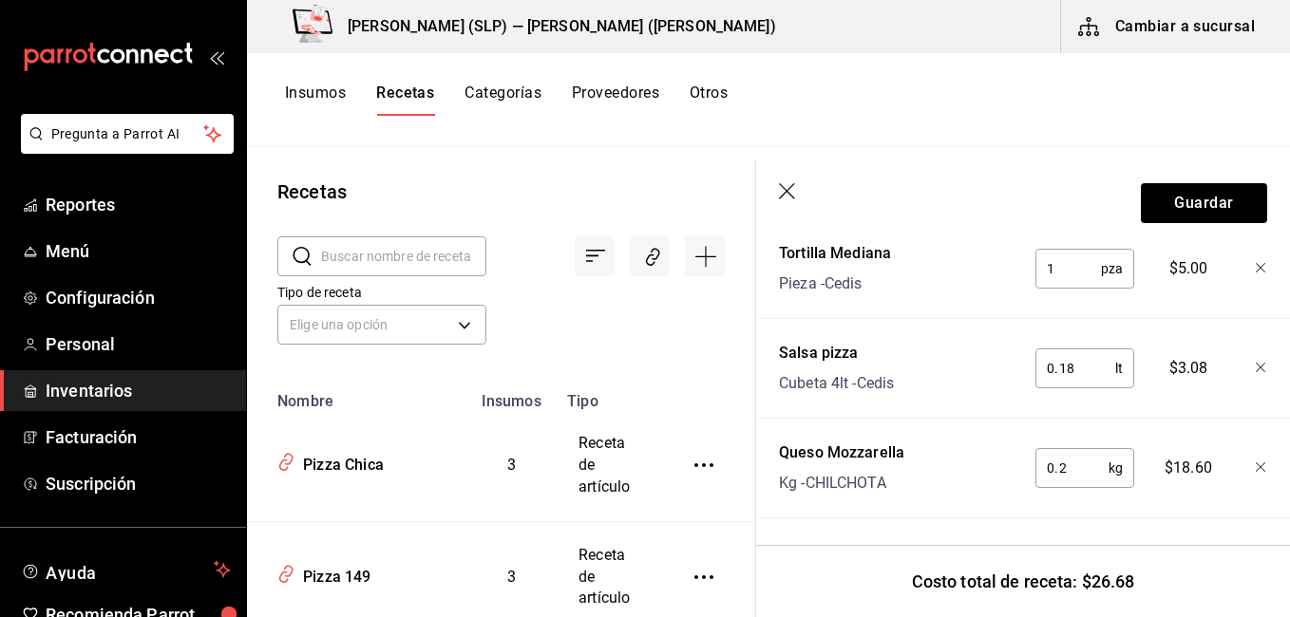
click at [791, 196] on icon "button" at bounding box center [787, 191] width 16 height 16
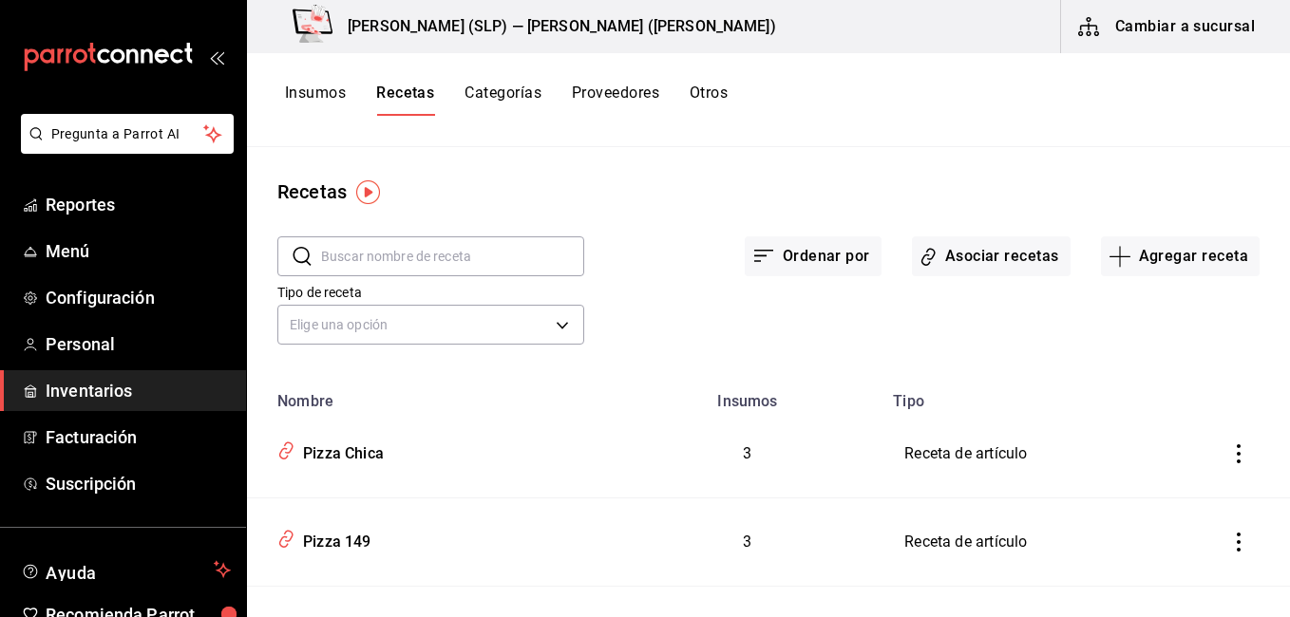
click at [491, 96] on button "Categorías" at bounding box center [503, 100] width 77 height 32
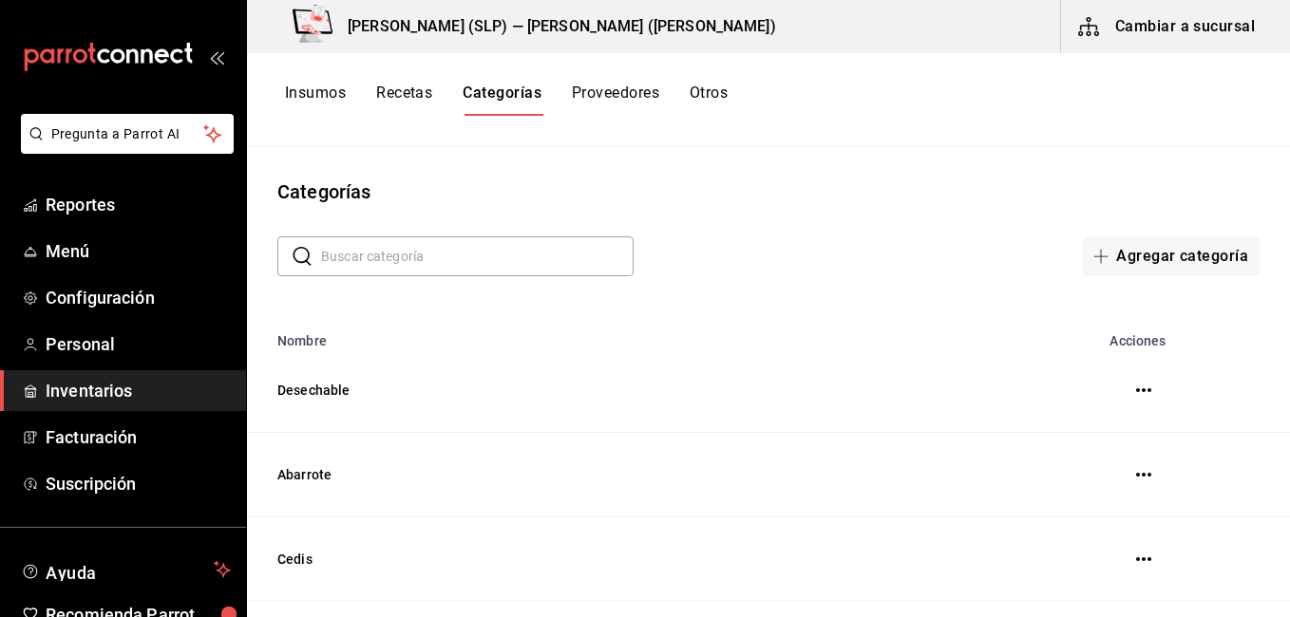
click at [130, 389] on span "Inventarios" at bounding box center [138, 391] width 185 height 26
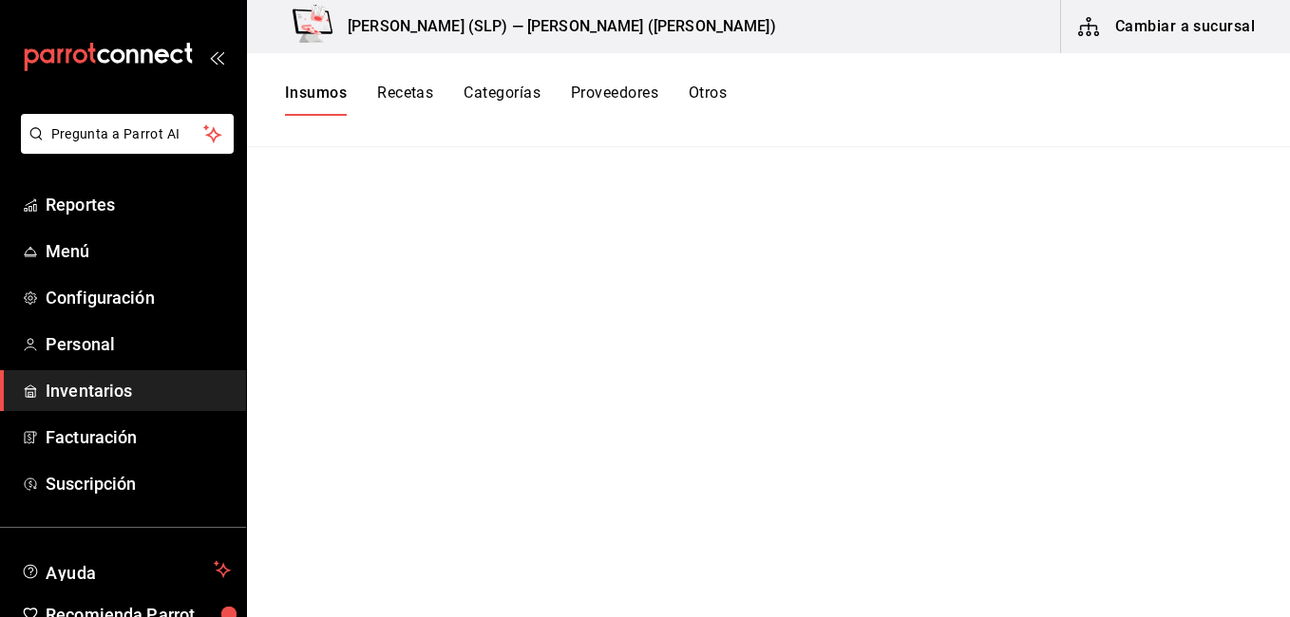
click at [114, 377] on link "Inventarios" at bounding box center [123, 390] width 246 height 41
click at [129, 213] on span "Reportes" at bounding box center [138, 205] width 185 height 26
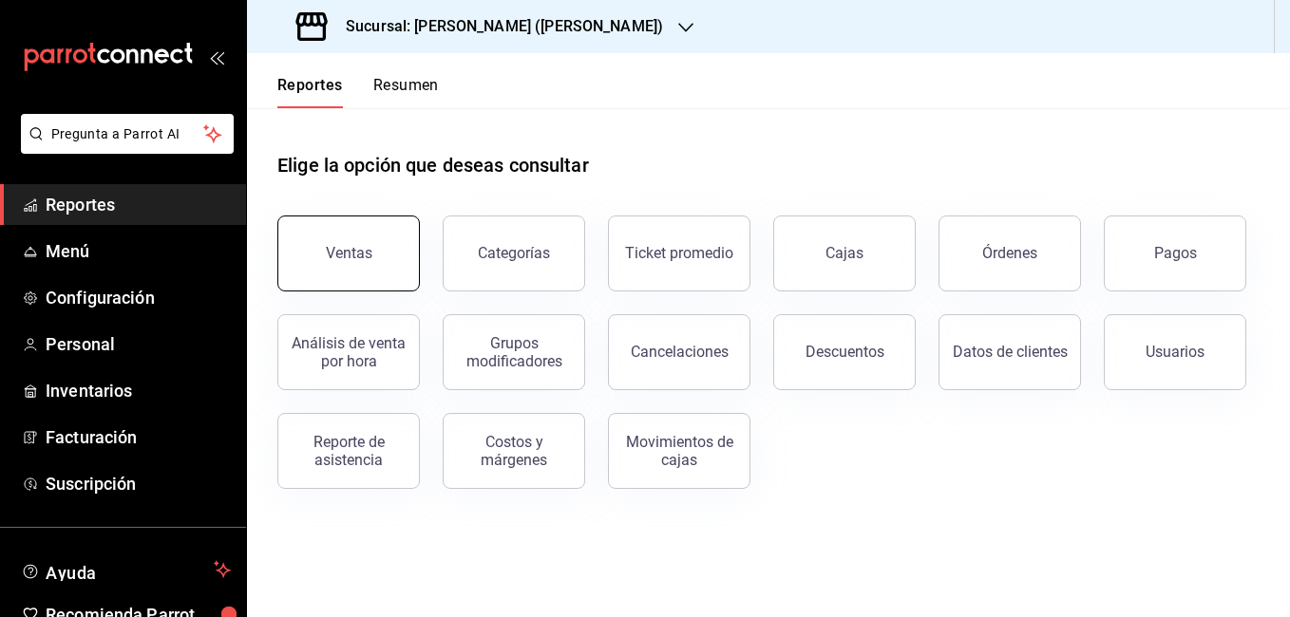
click at [325, 239] on button "Ventas" at bounding box center [348, 254] width 142 height 76
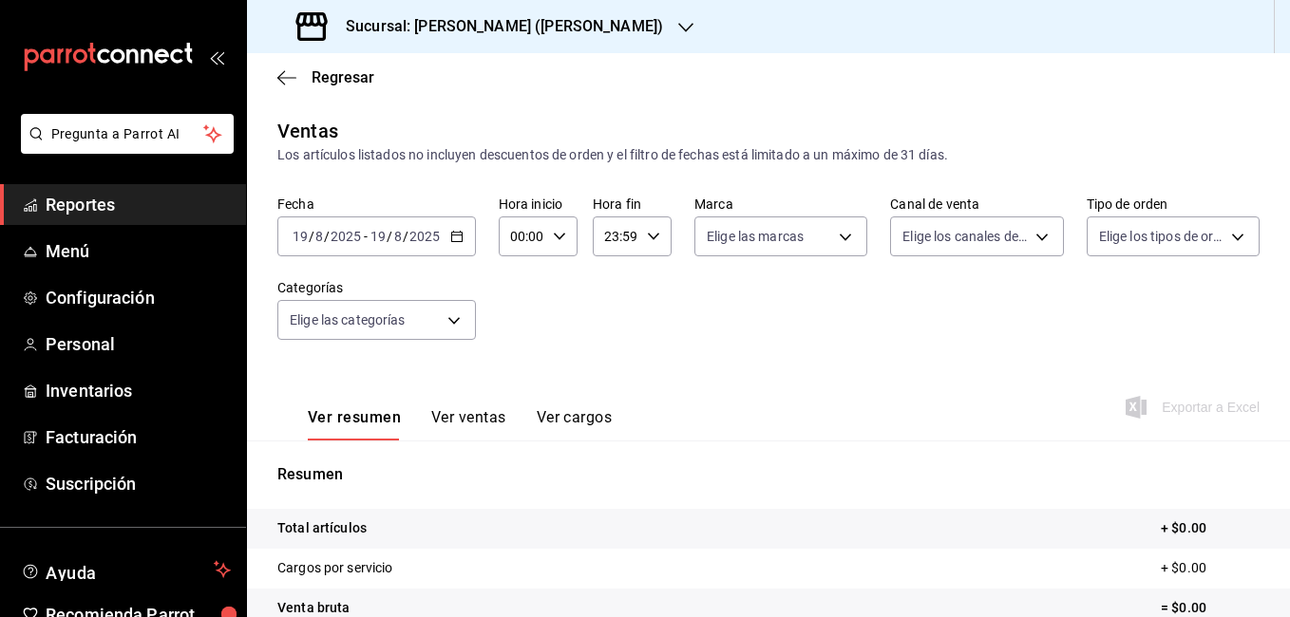
scroll to position [95, 0]
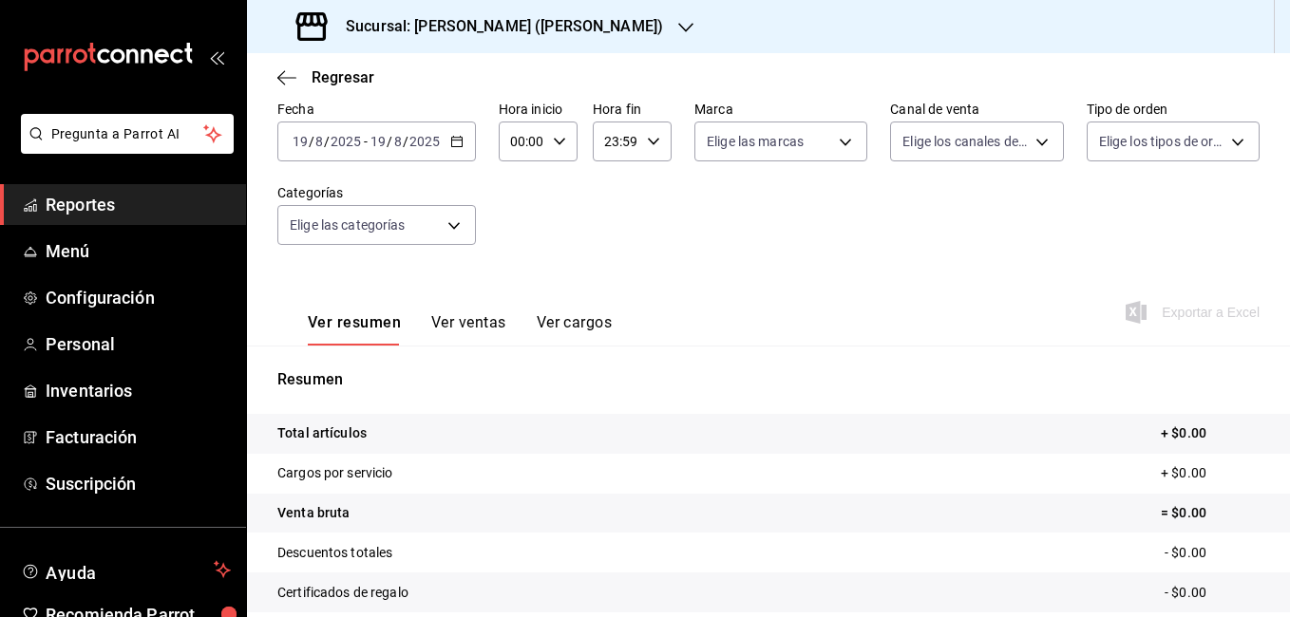
click at [480, 330] on button "Ver ventas" at bounding box center [468, 329] width 75 height 32
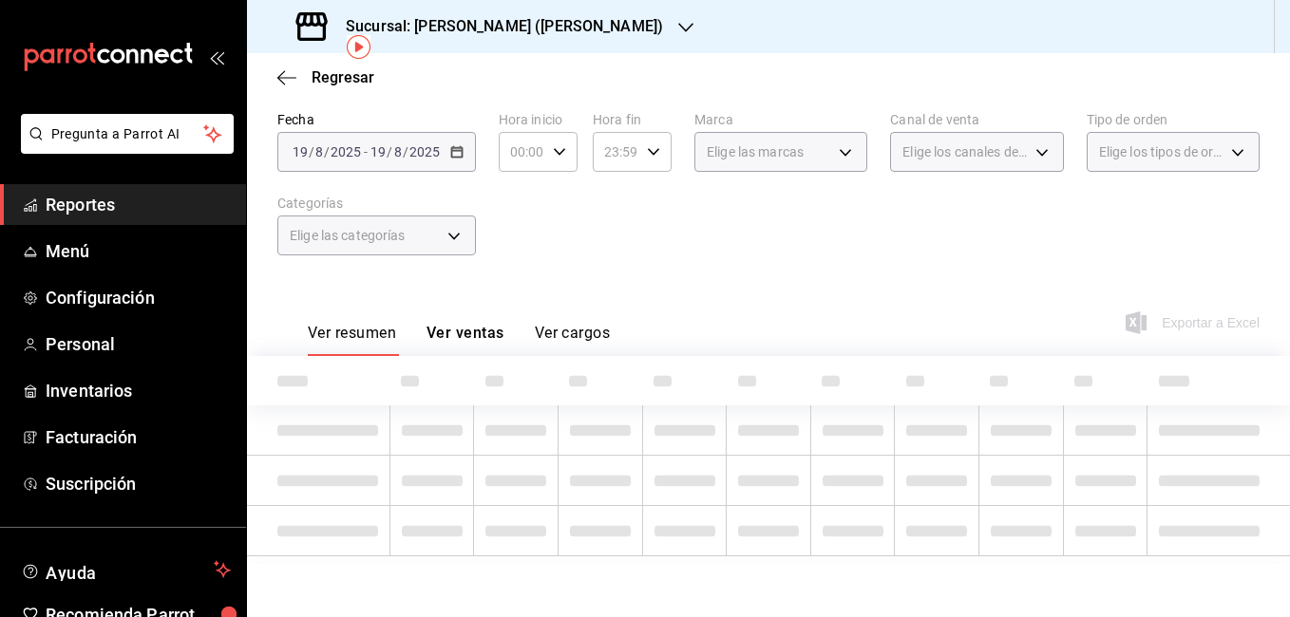
scroll to position [95, 0]
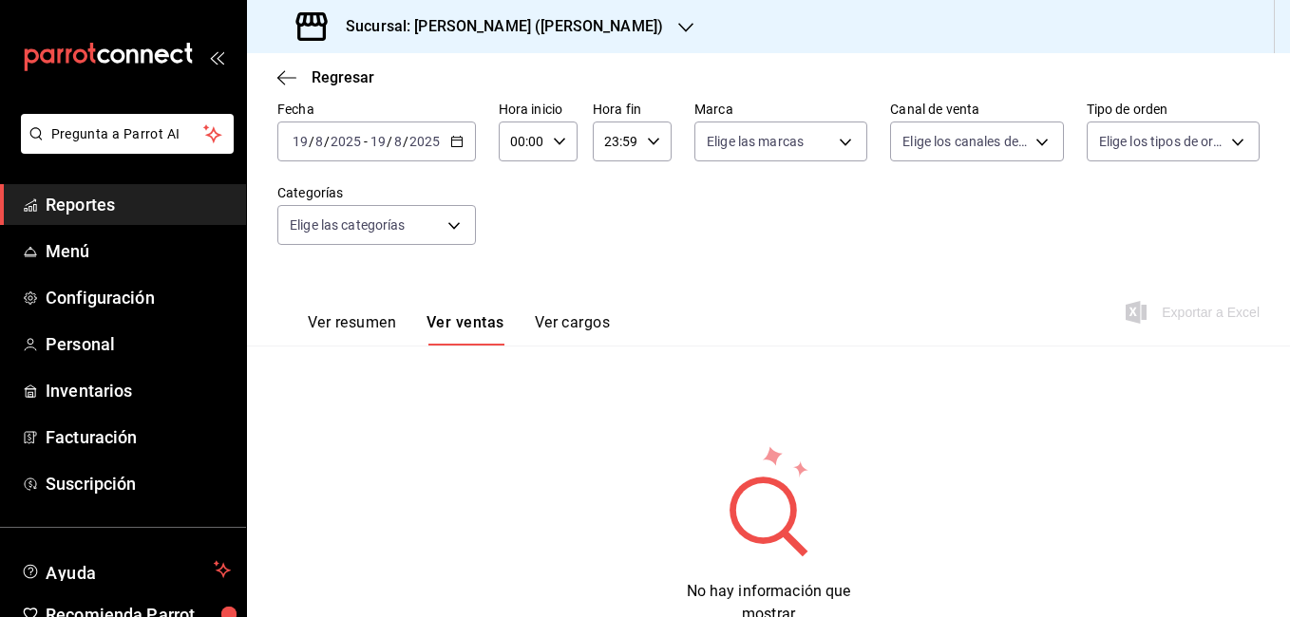
click at [464, 142] on div "2025-08-19 19 / 8 / 2025 - 2025-08-19 19 / 8 / 2025" at bounding box center [376, 142] width 199 height 40
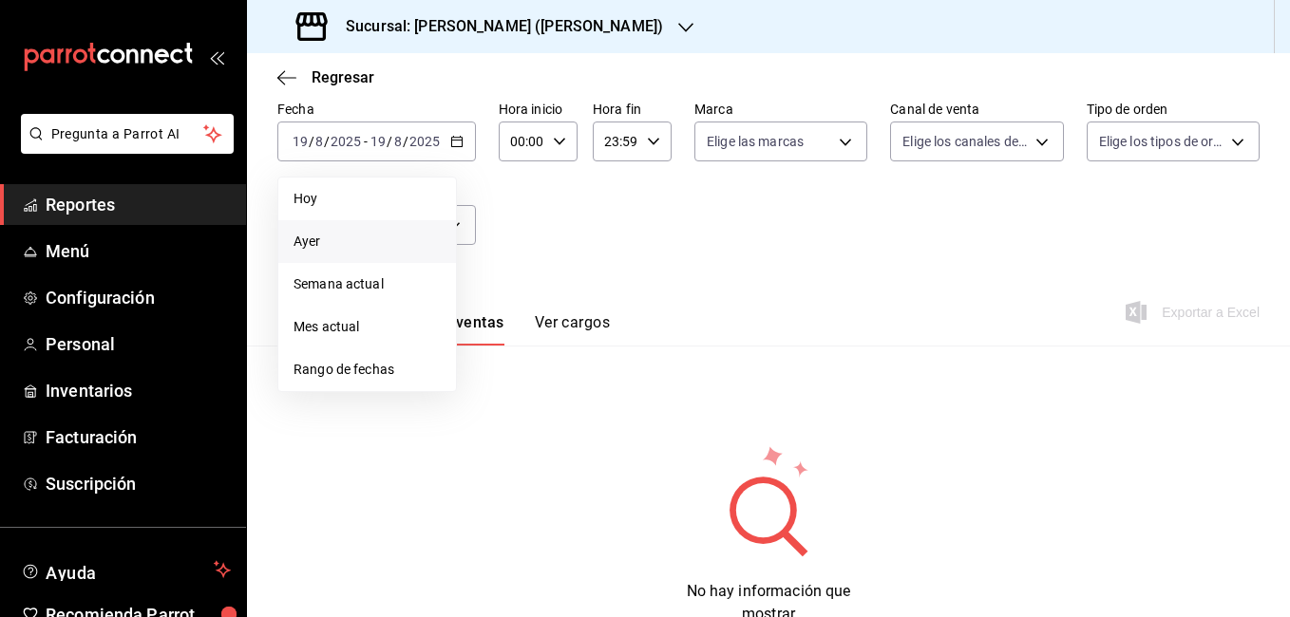
click at [370, 236] on span "Ayer" at bounding box center [367, 242] width 147 height 20
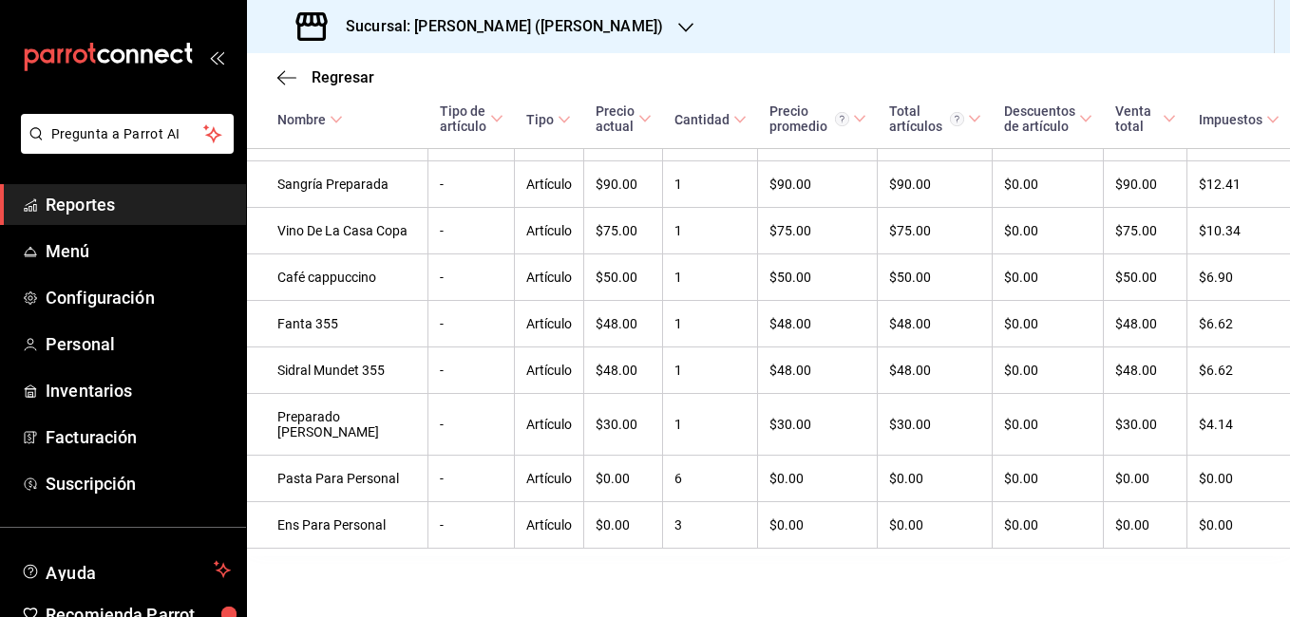
scroll to position [3443, 0]
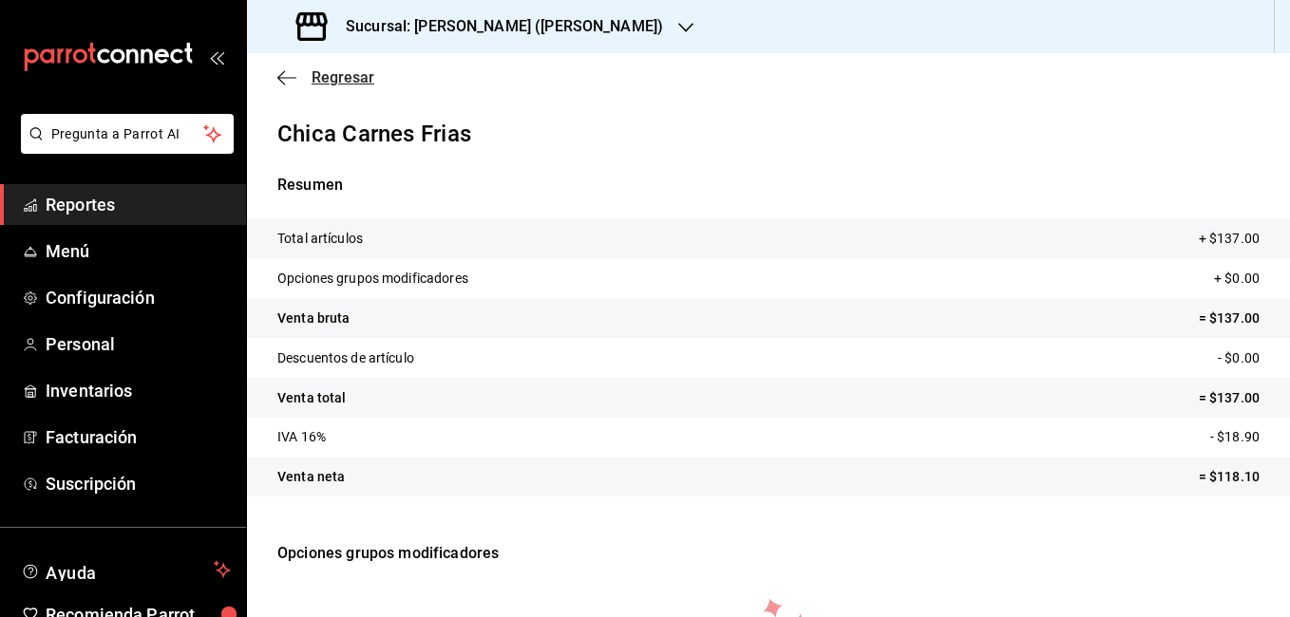
click at [291, 76] on icon "button" at bounding box center [286, 77] width 19 height 17
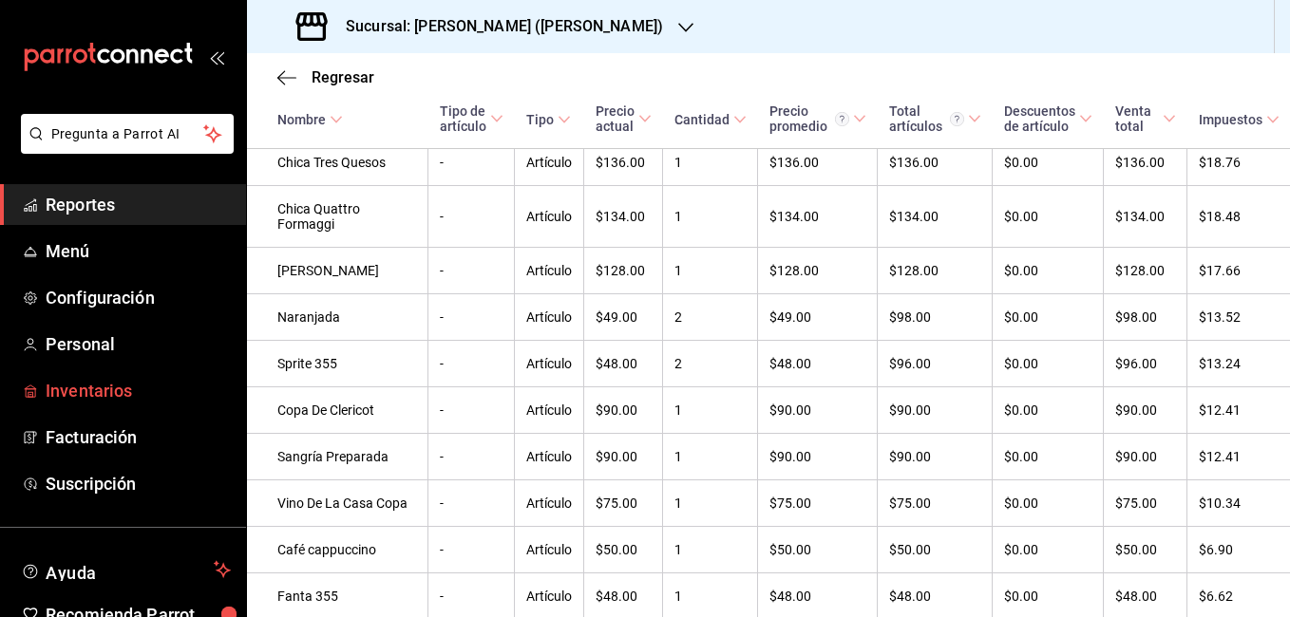
scroll to position [2873, 0]
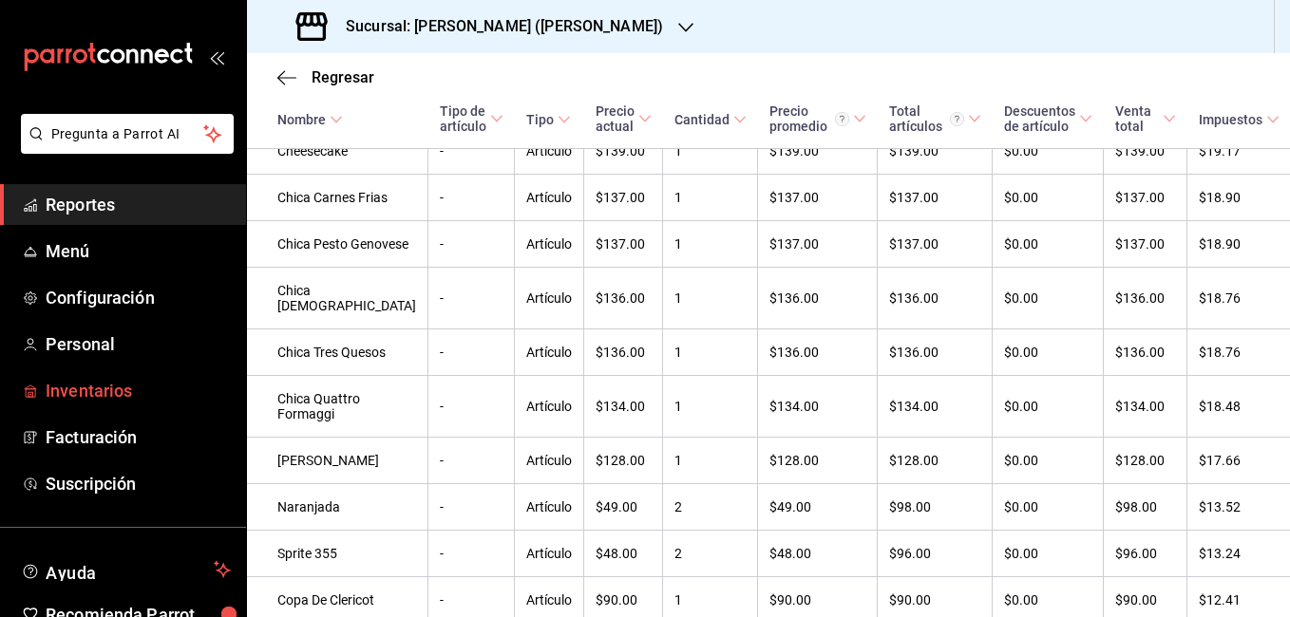
click at [104, 386] on span "Inventarios" at bounding box center [138, 391] width 185 height 26
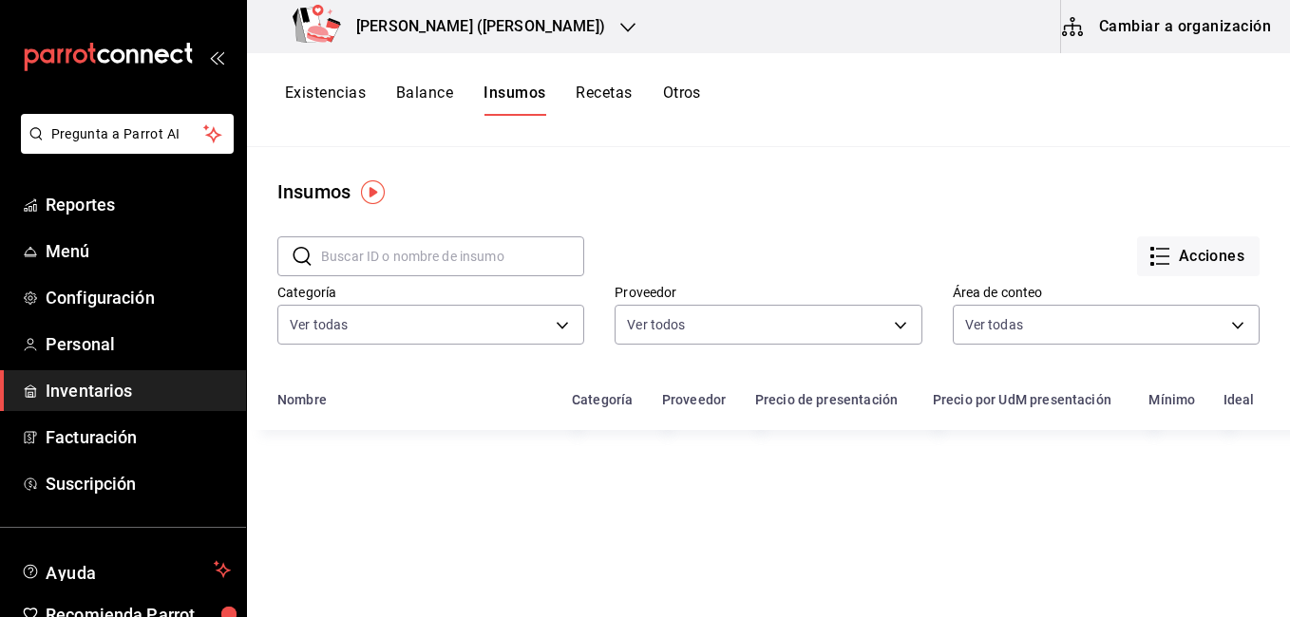
click at [678, 92] on button "Otros" at bounding box center [682, 100] width 38 height 32
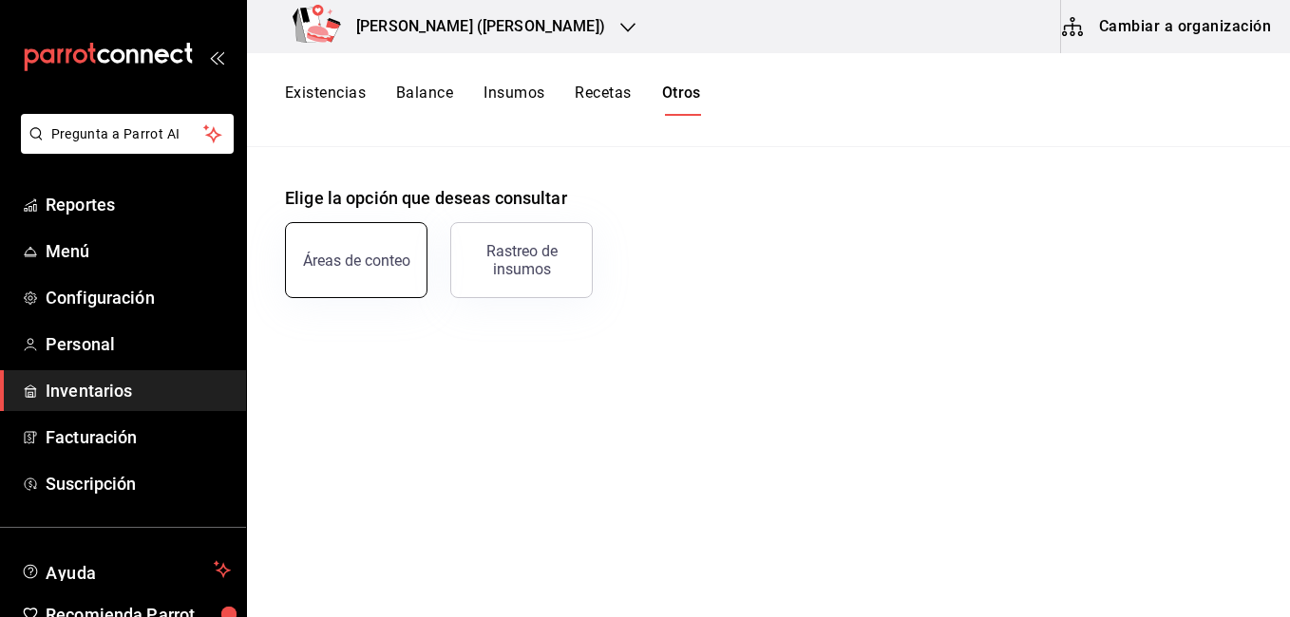
click at [384, 257] on div "Áreas de conteo" at bounding box center [356, 261] width 107 height 18
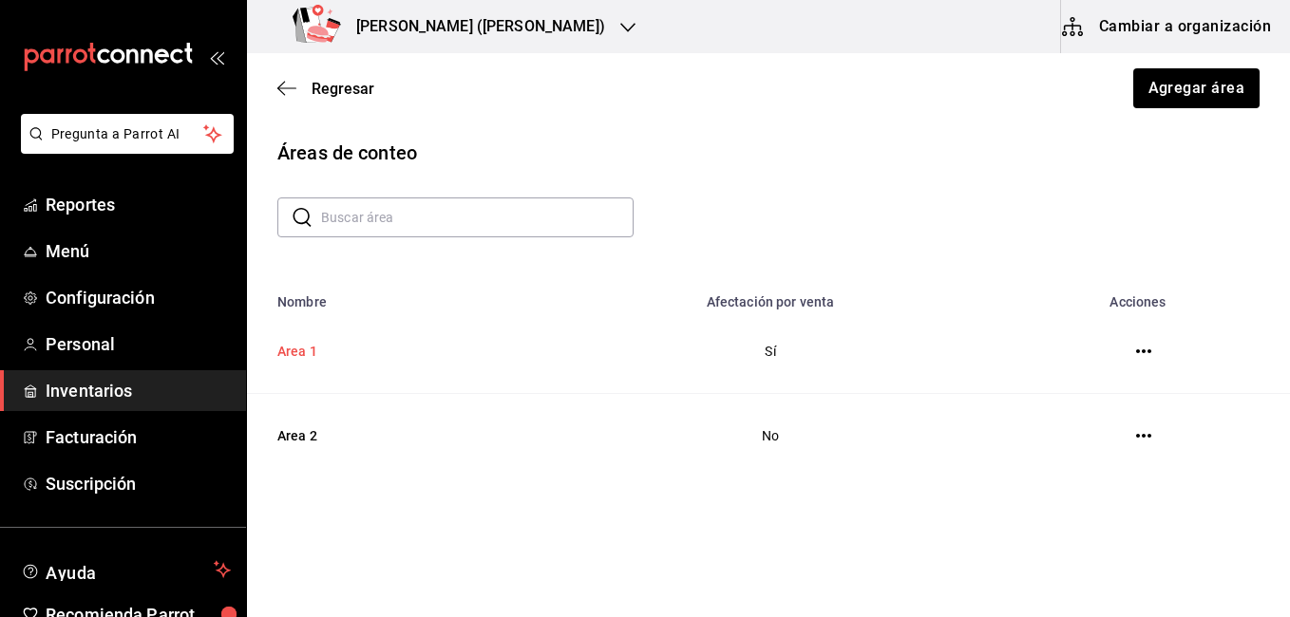
click at [300, 349] on td "Area 1" at bounding box center [391, 352] width 289 height 85
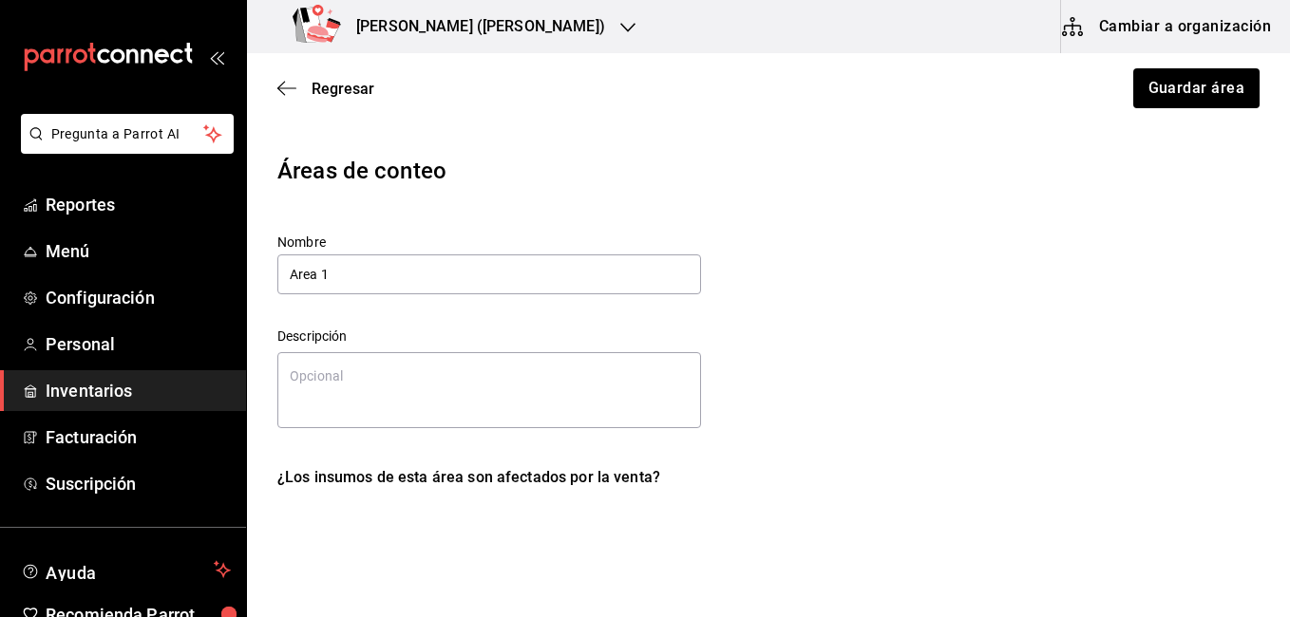
type textarea "x"
click at [290, 96] on span "Regresar" at bounding box center [325, 89] width 97 height 18
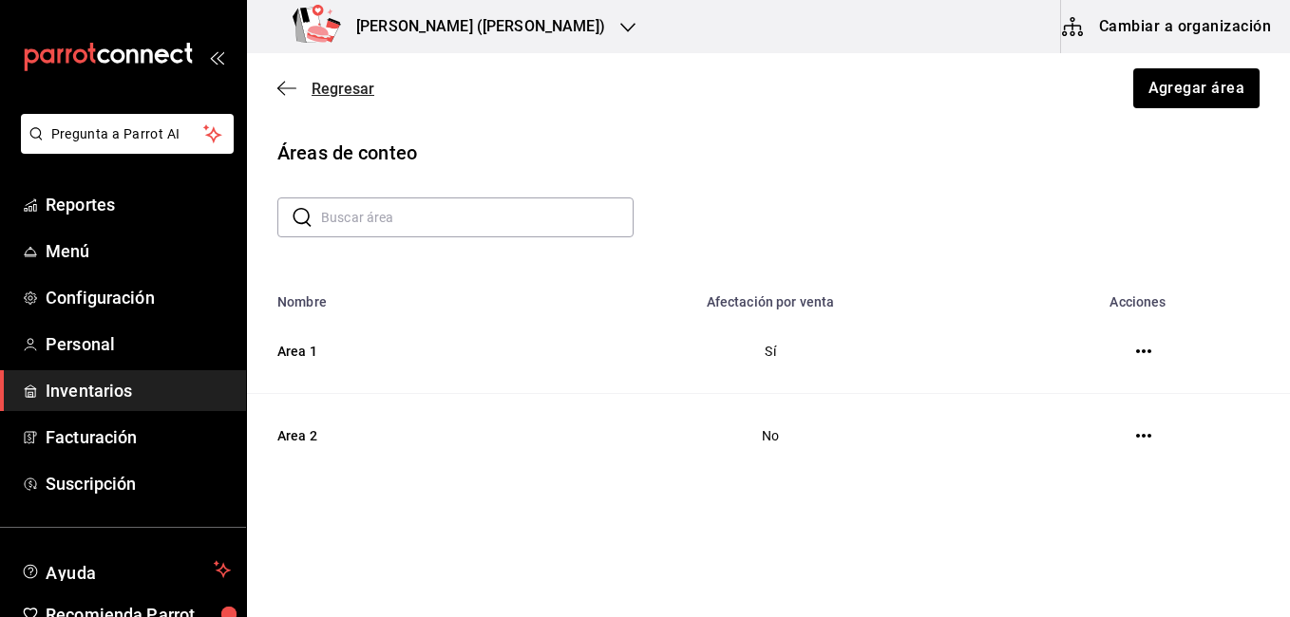
click at [279, 81] on icon "button" at bounding box center [286, 88] width 19 height 17
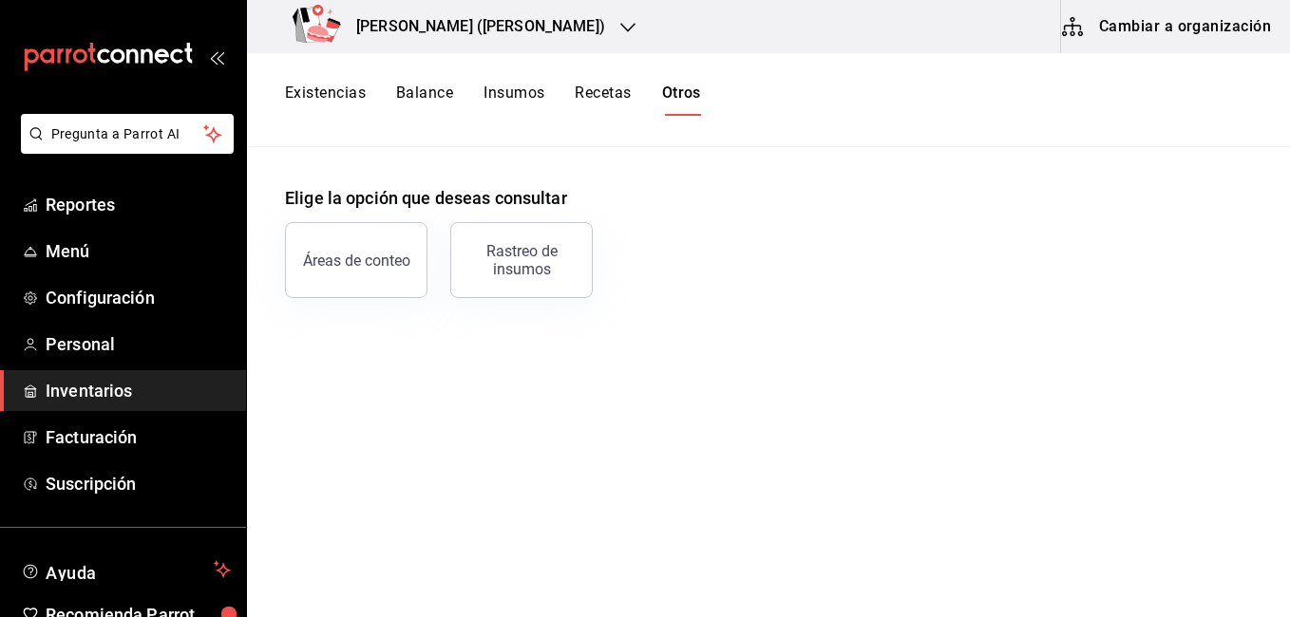
click at [563, 268] on div "Rastreo de insumos" at bounding box center [522, 260] width 118 height 36
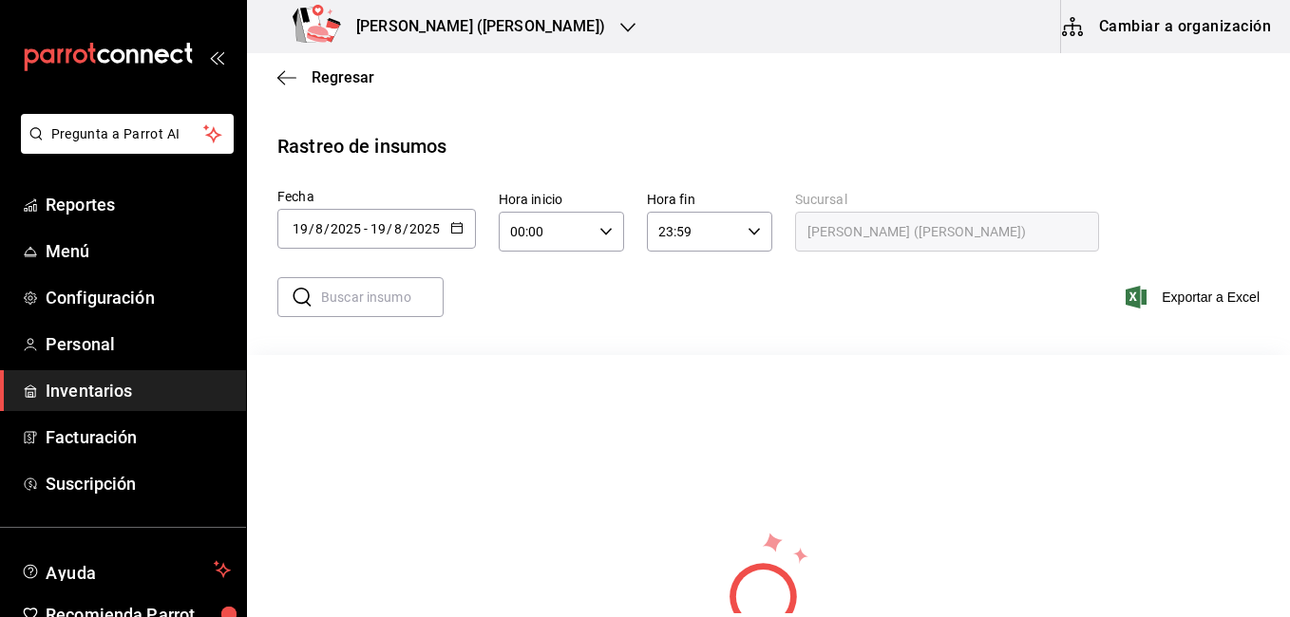
click at [464, 223] on div "2025-08-19 19 / 8 / 2025 - 2025-08-19 19 / 8 / 2025" at bounding box center [376, 229] width 199 height 40
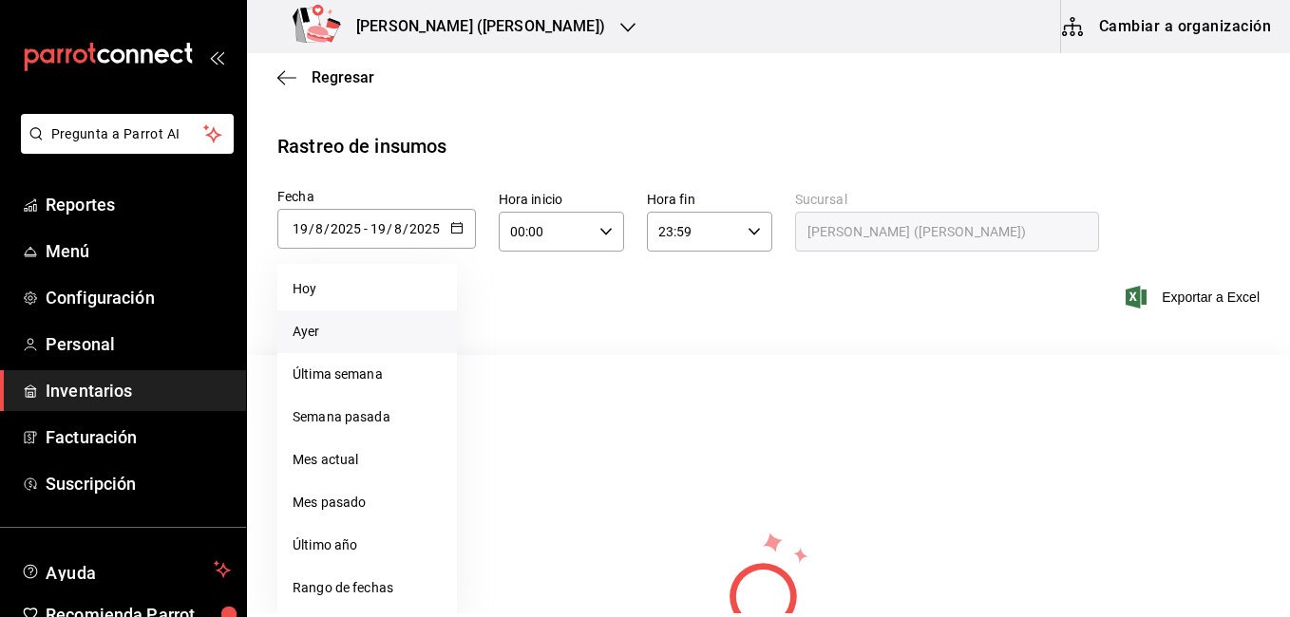
click at [351, 324] on li "Ayer" at bounding box center [367, 332] width 180 height 43
type input "2025-08-18"
type input "18"
type input "2025-08-18"
type input "18"
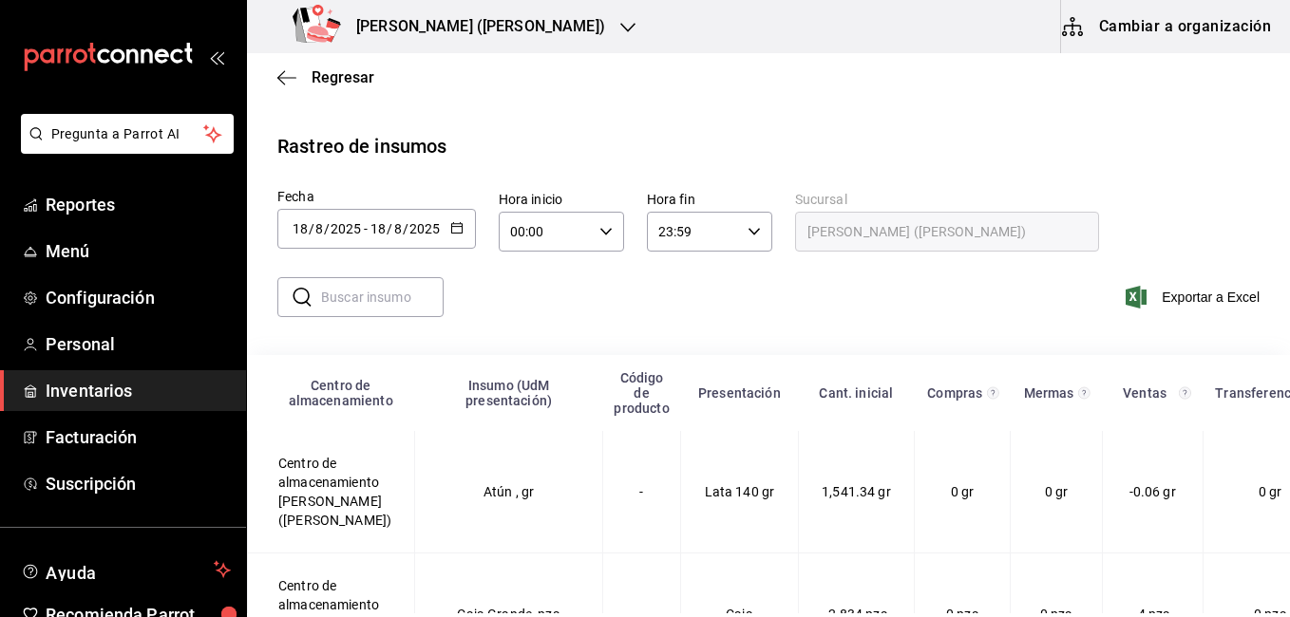
click at [464, 234] on div "2025-08-18 18 / 8 / 2025 - 2025-08-18 18 / 8 / 2025" at bounding box center [376, 229] width 199 height 40
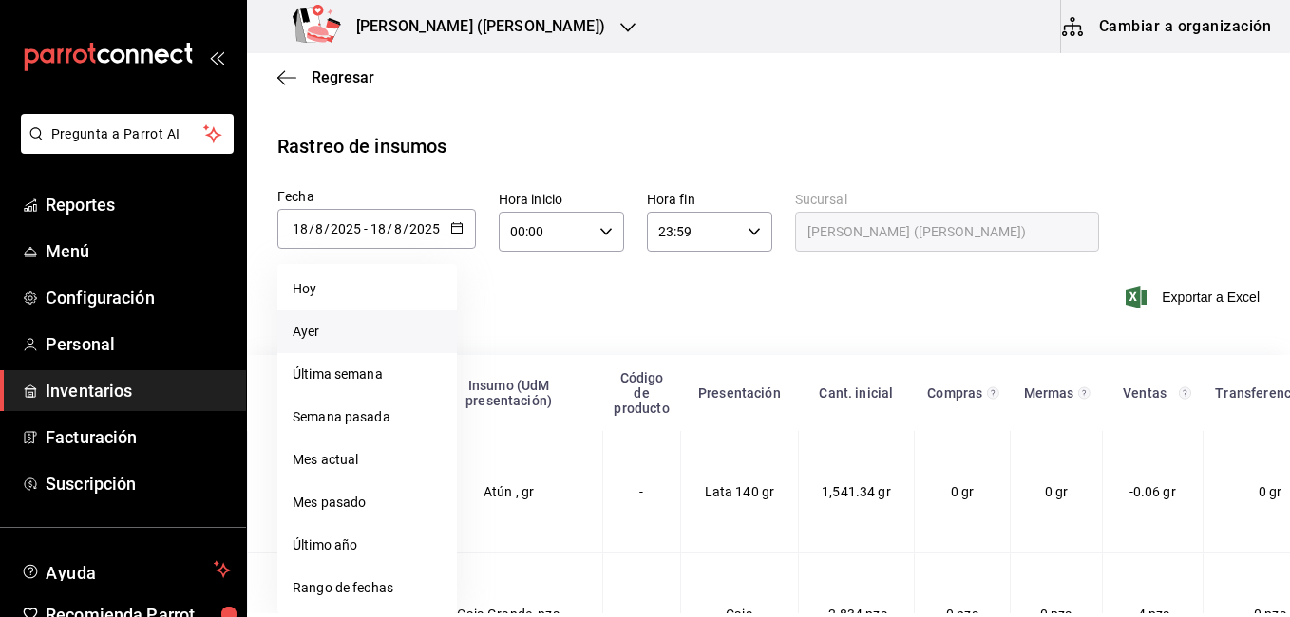
click at [367, 337] on li "Ayer" at bounding box center [367, 332] width 180 height 43
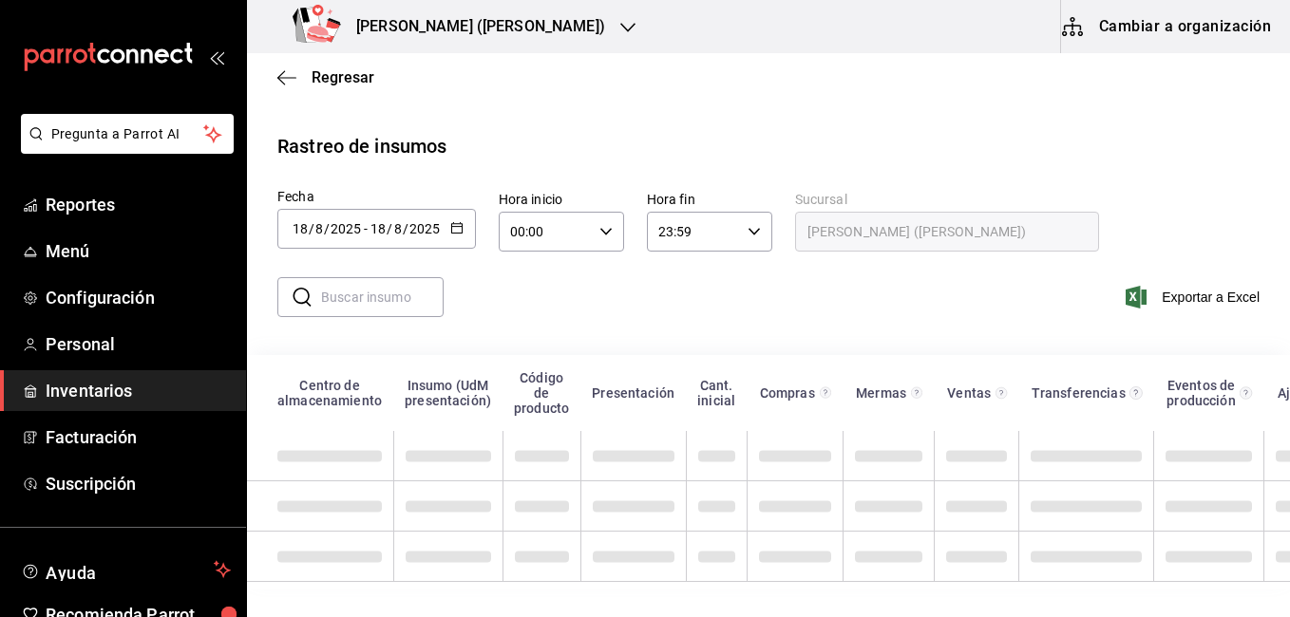
click at [457, 218] on div "2025-08-18 18 / 8 / 2025 - 2025-08-18 18 / 8 / 2025" at bounding box center [376, 229] width 199 height 40
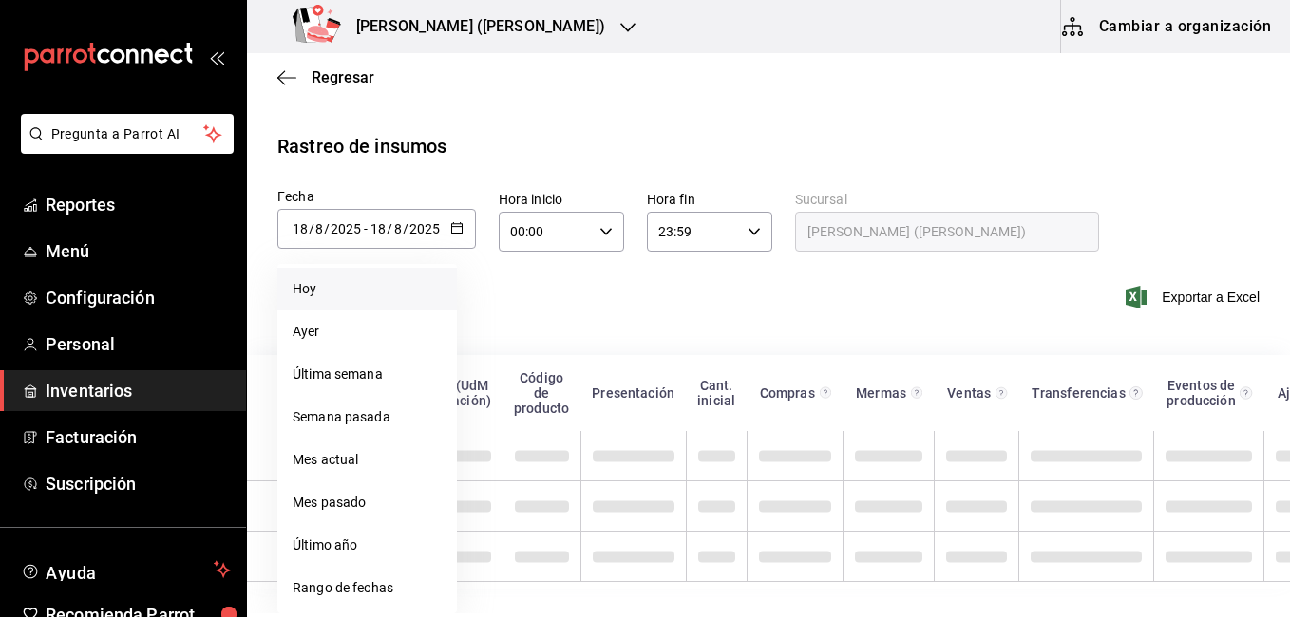
click at [389, 291] on li "Hoy" at bounding box center [367, 289] width 180 height 43
type input "[DATE]"
type input "19"
type input "[DATE]"
type input "19"
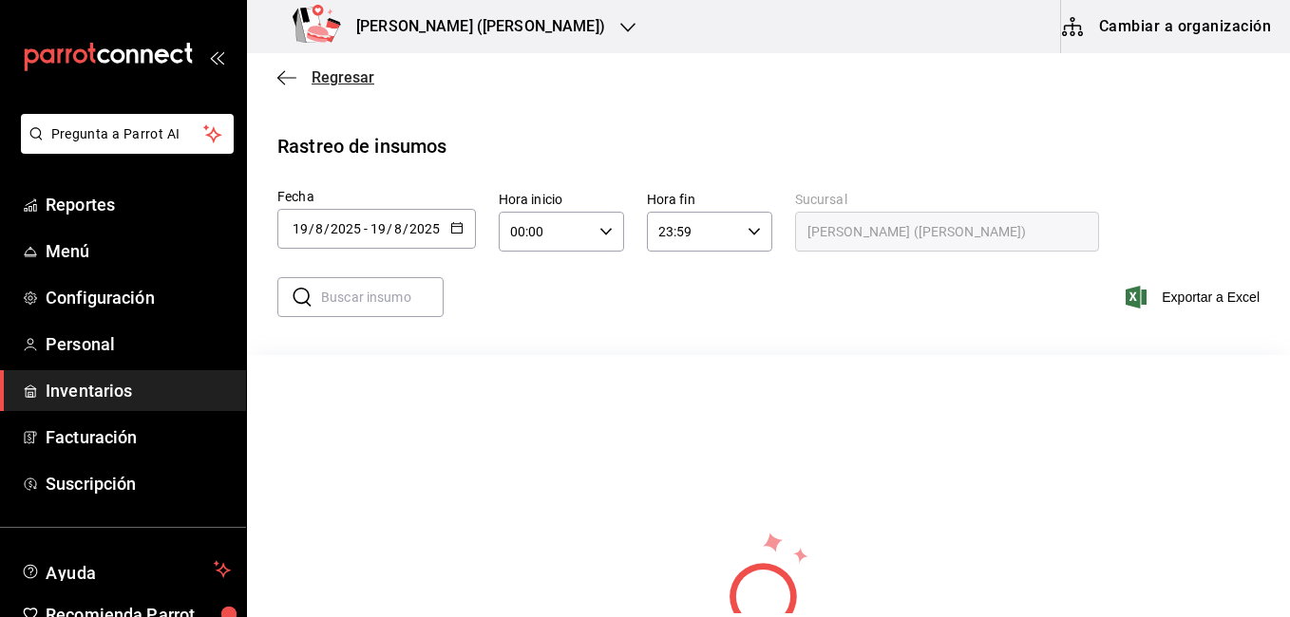
click at [297, 83] on span "Regresar" at bounding box center [325, 77] width 97 height 18
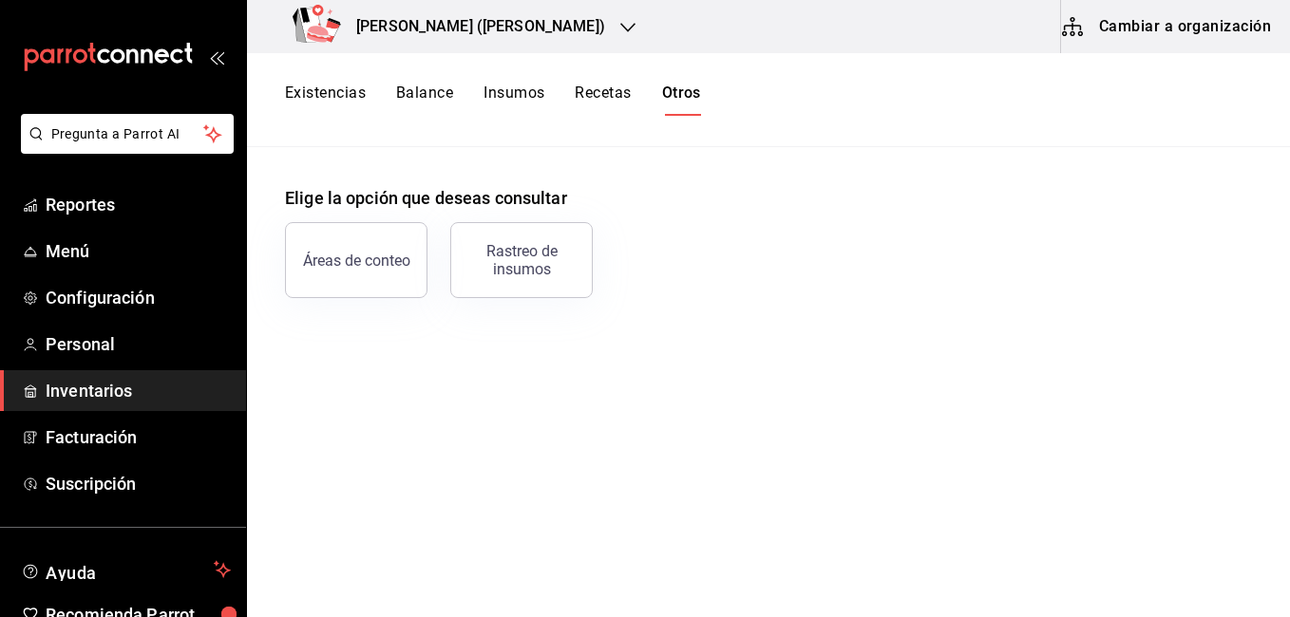
click at [391, 153] on div "Elige la opción que deseas consultar Áreas de conteo Rastreo de insumos" at bounding box center [768, 222] width 1043 height 151
